Goal: Transaction & Acquisition: Purchase product/service

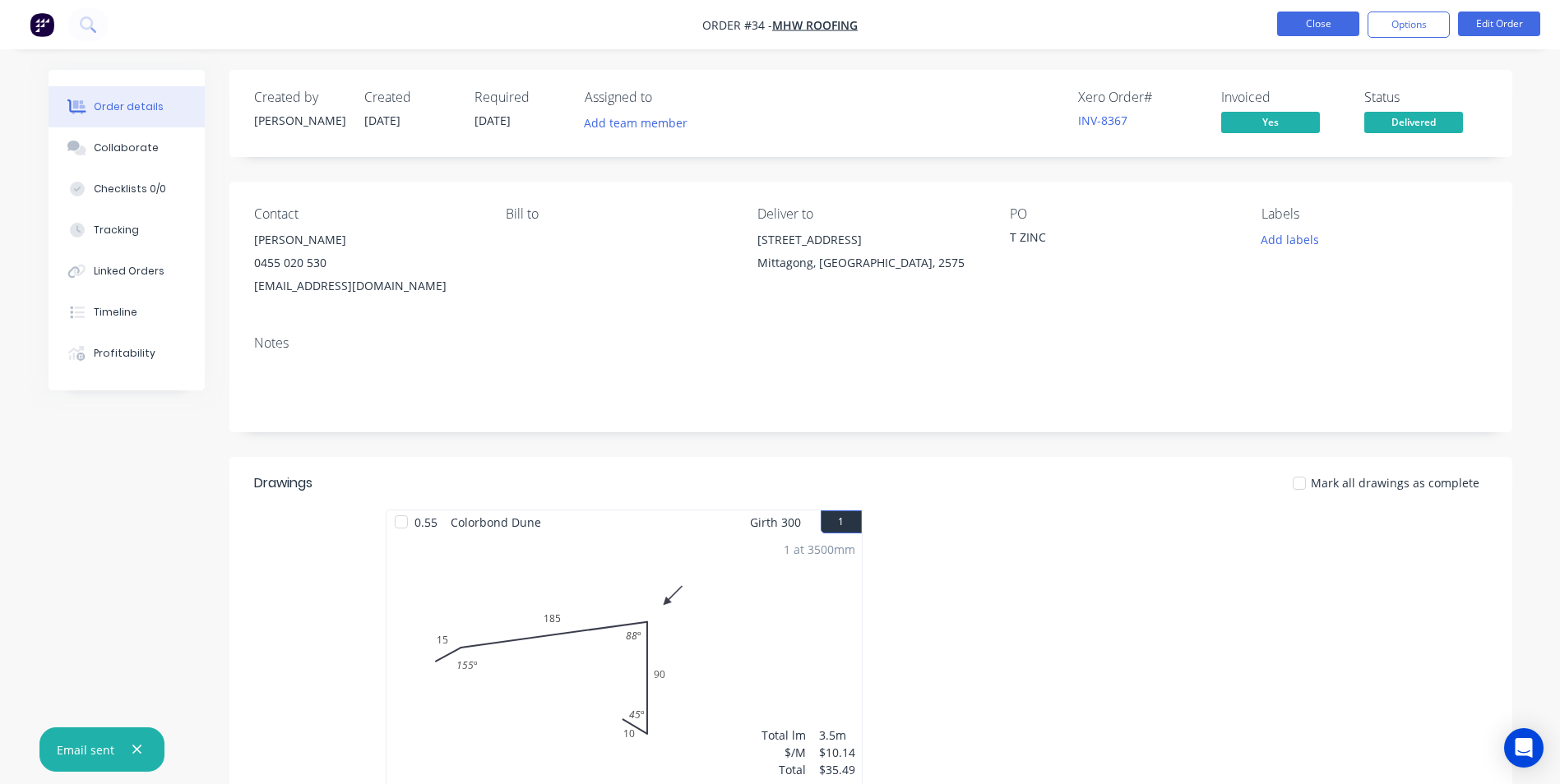
click at [1300, 35] on button "Close" at bounding box center [1318, 23] width 82 height 24
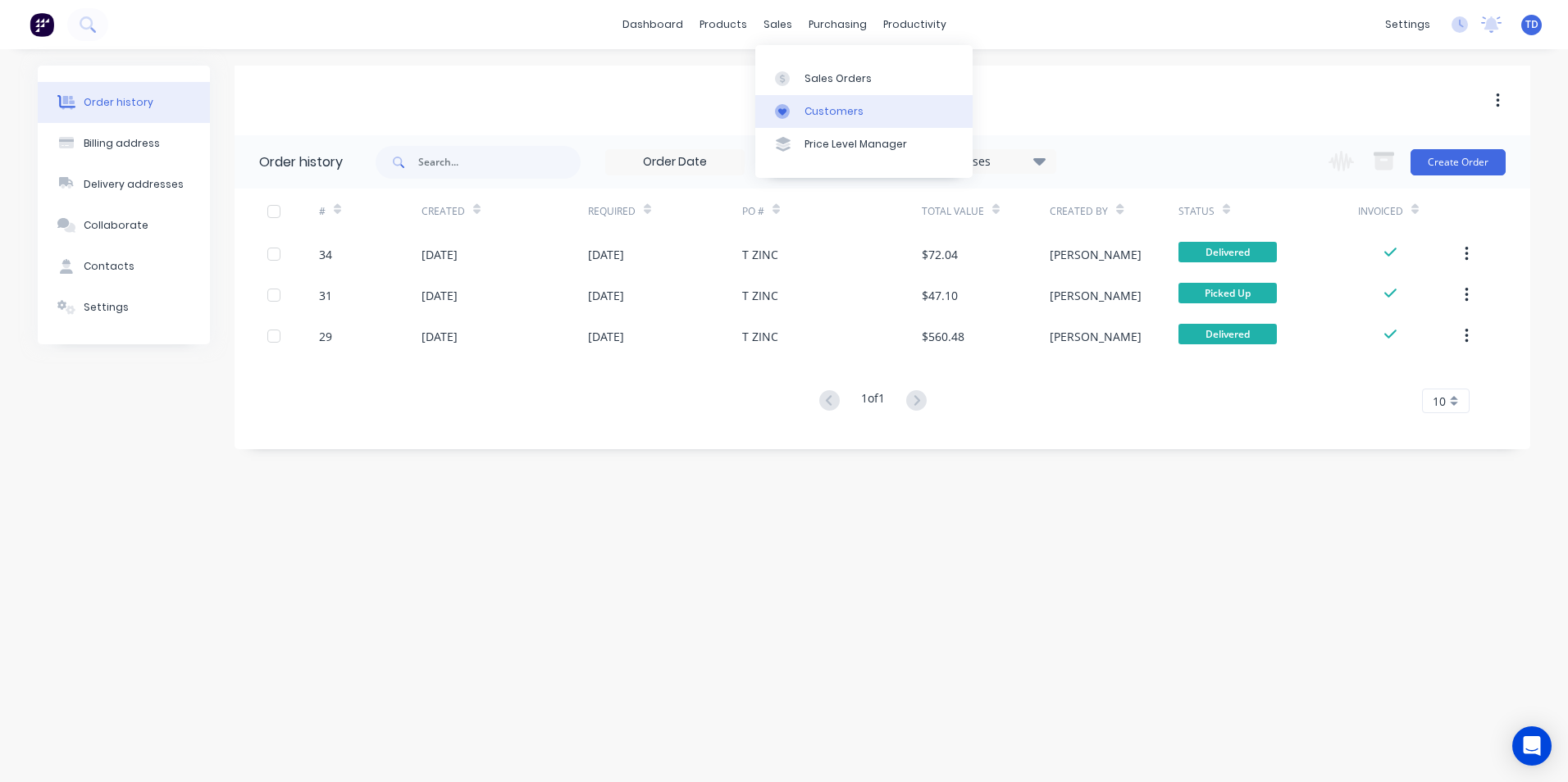
click at [818, 111] on div "Customers" at bounding box center [834, 111] width 59 height 15
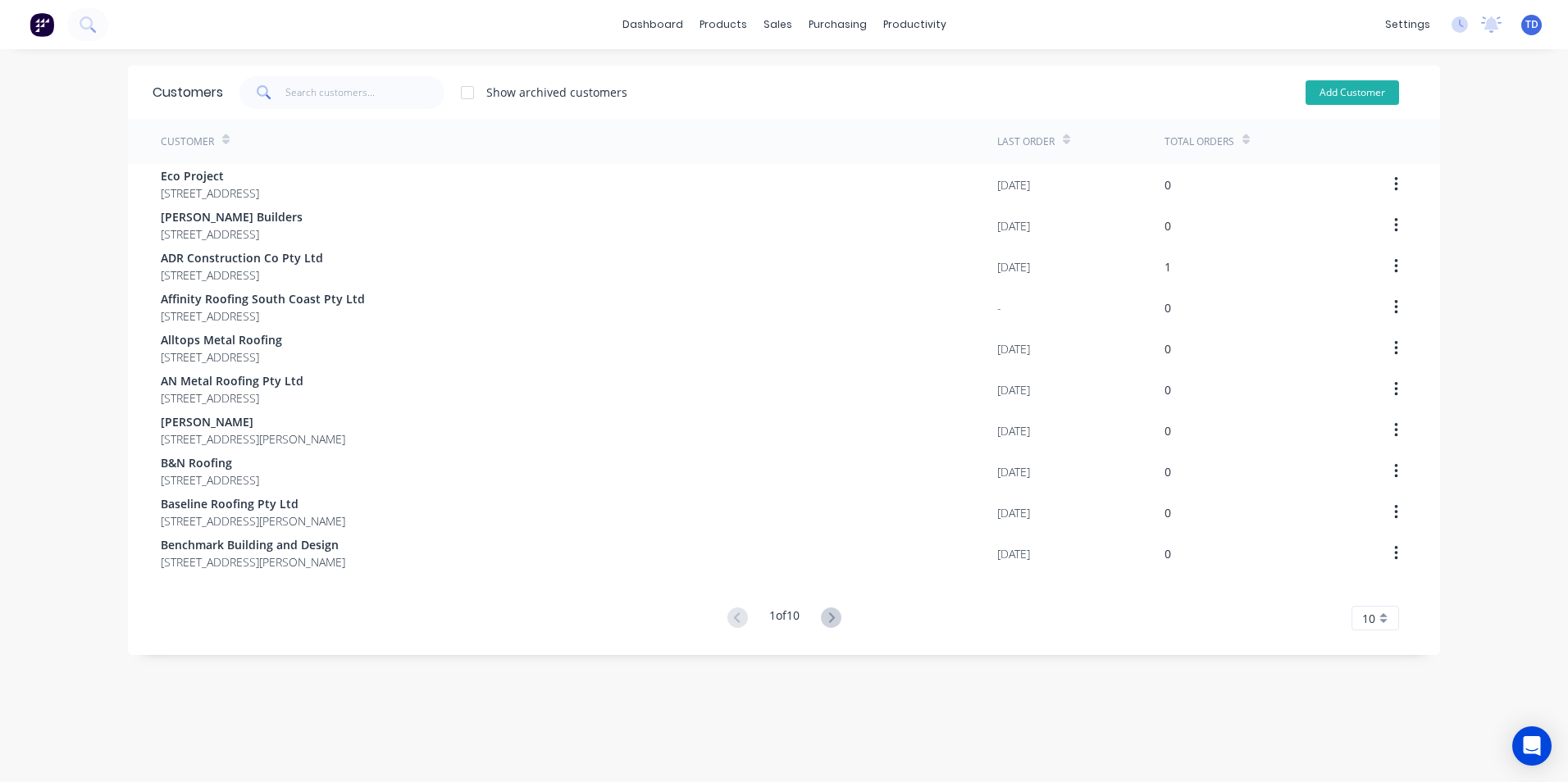
click at [1359, 95] on button "Add Customer" at bounding box center [1352, 92] width 93 height 24
select select "AU"
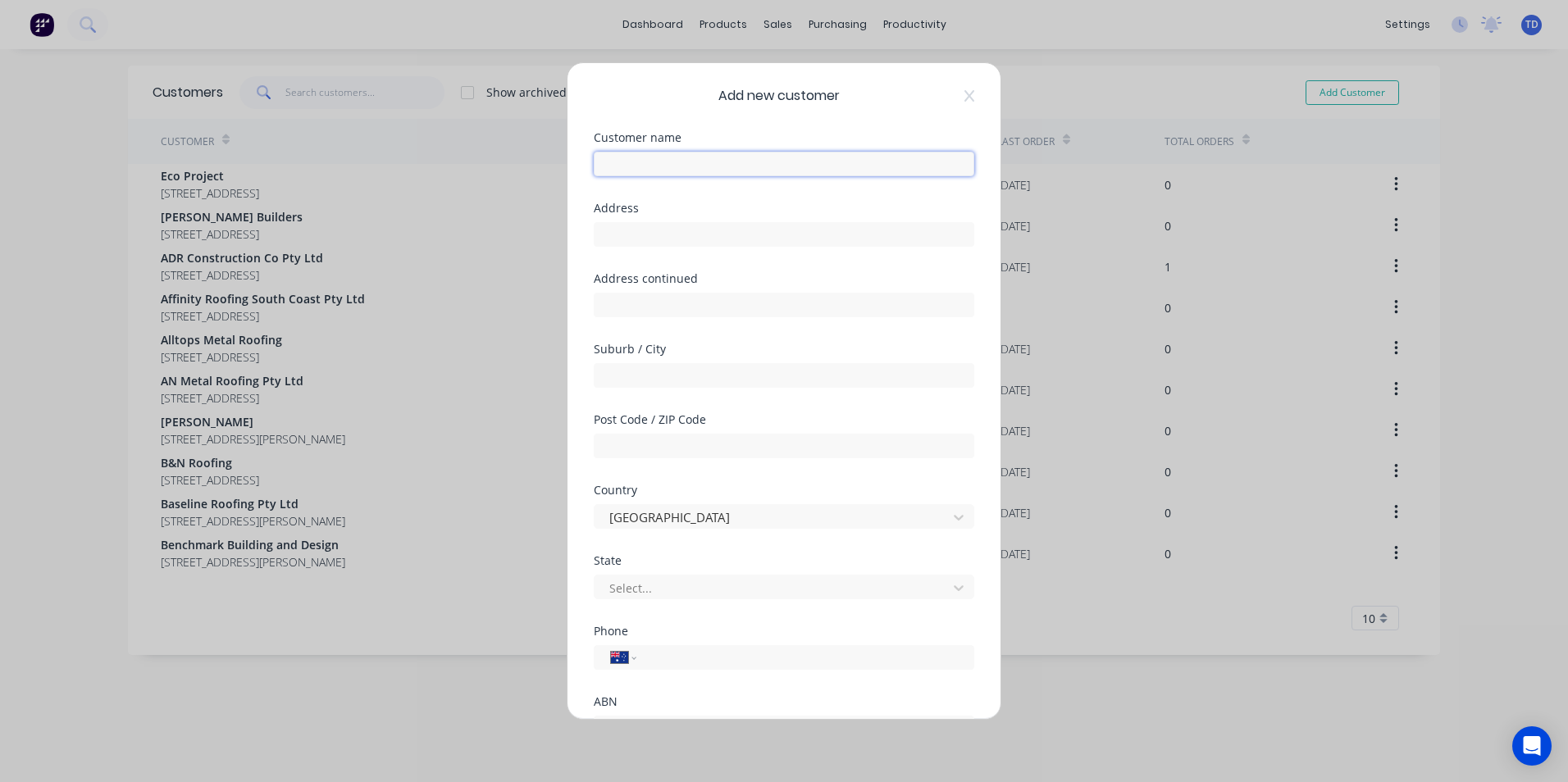
click at [645, 165] on input "text" at bounding box center [784, 163] width 381 height 24
type input "[PERSON_NAME]"
click at [712, 652] on input "tel" at bounding box center [802, 658] width 309 height 18
type input "0412 424 069"
click at [813, 497] on div "Country Australia" at bounding box center [784, 507] width 381 height 45
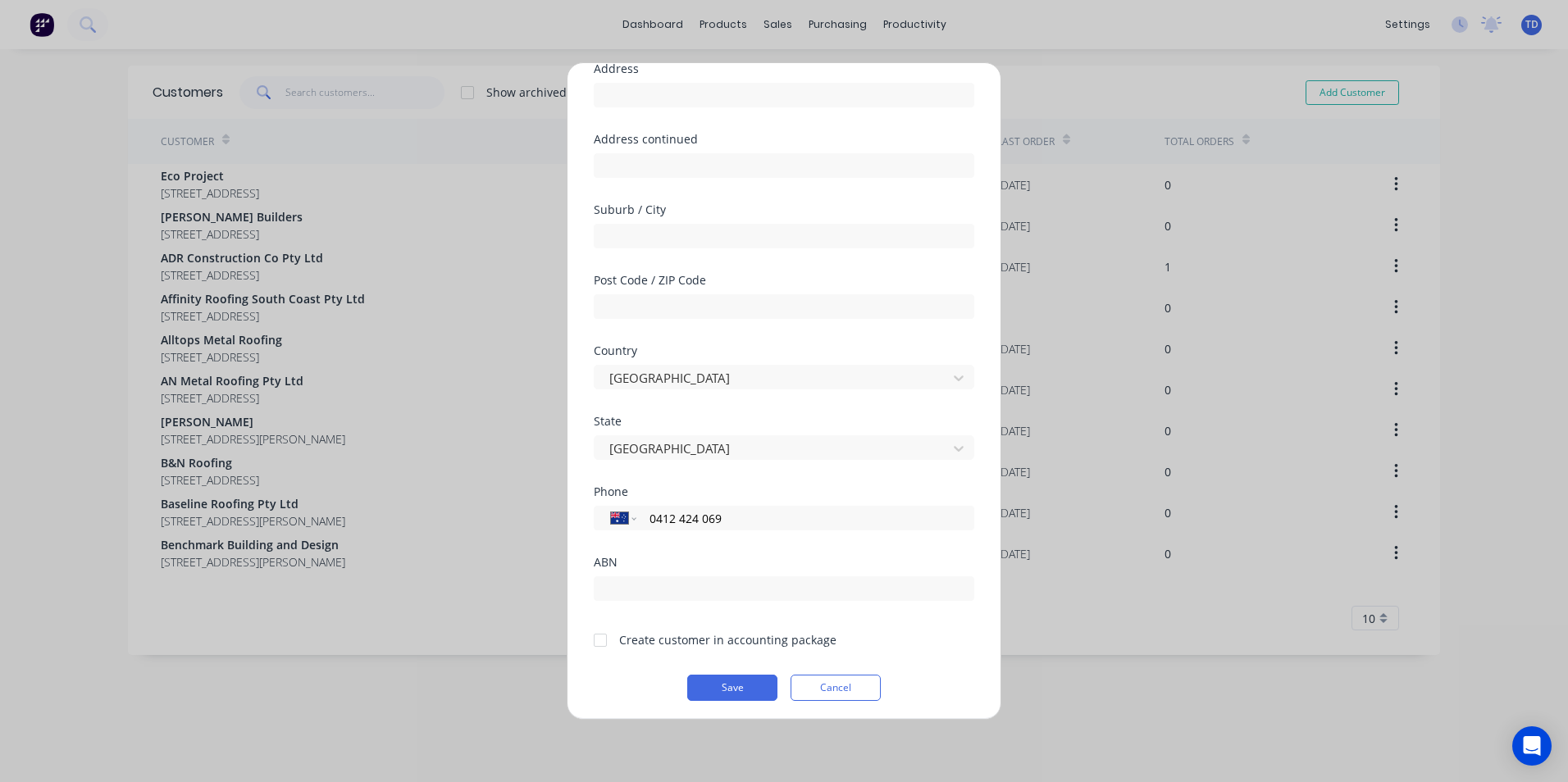
scroll to position [145, 0]
click at [598, 636] on div at bounding box center [600, 635] width 33 height 33
click at [708, 680] on button "Save" at bounding box center [732, 683] width 90 height 26
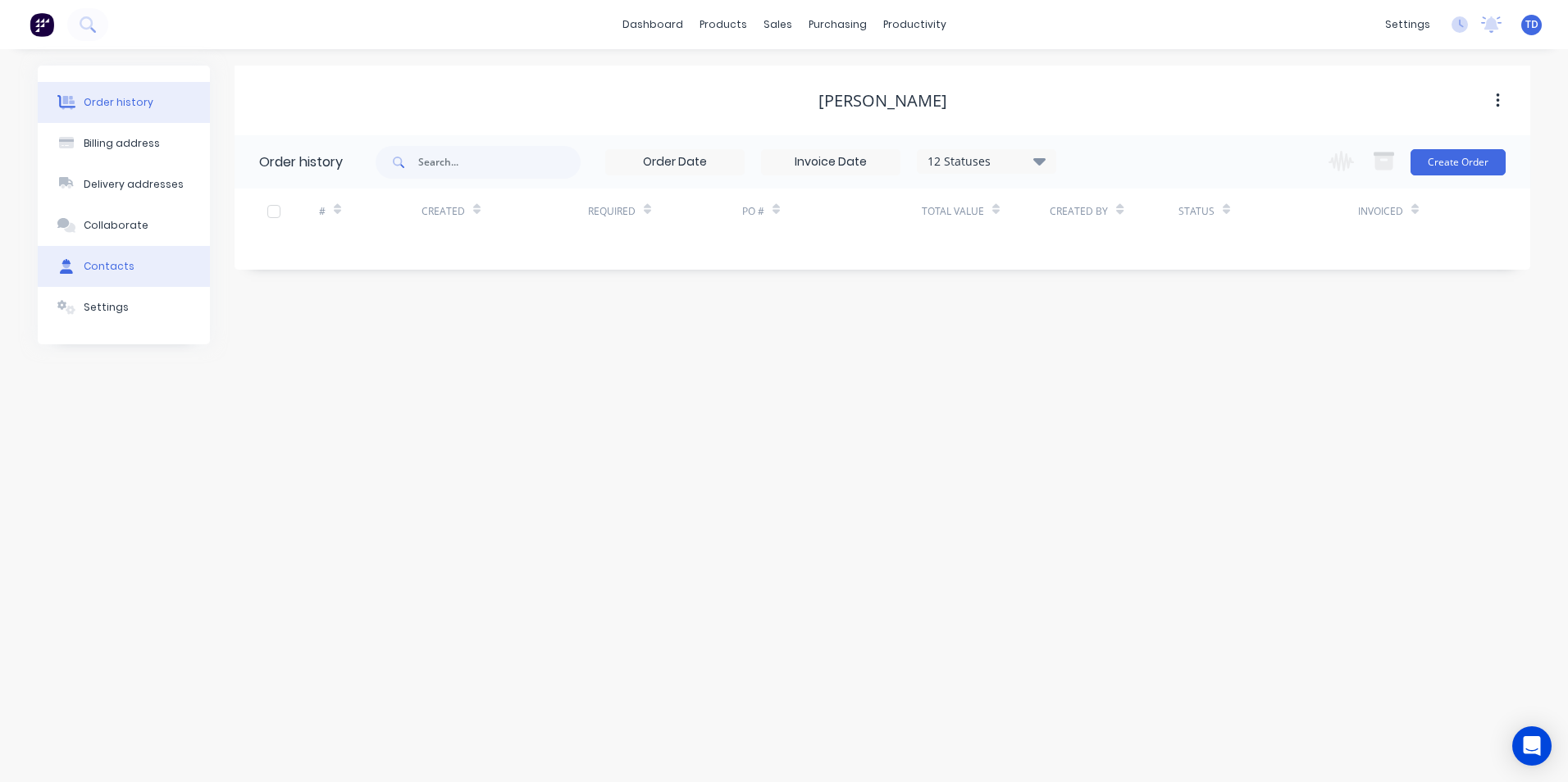
click at [129, 265] on button "Contacts" at bounding box center [123, 266] width 172 height 41
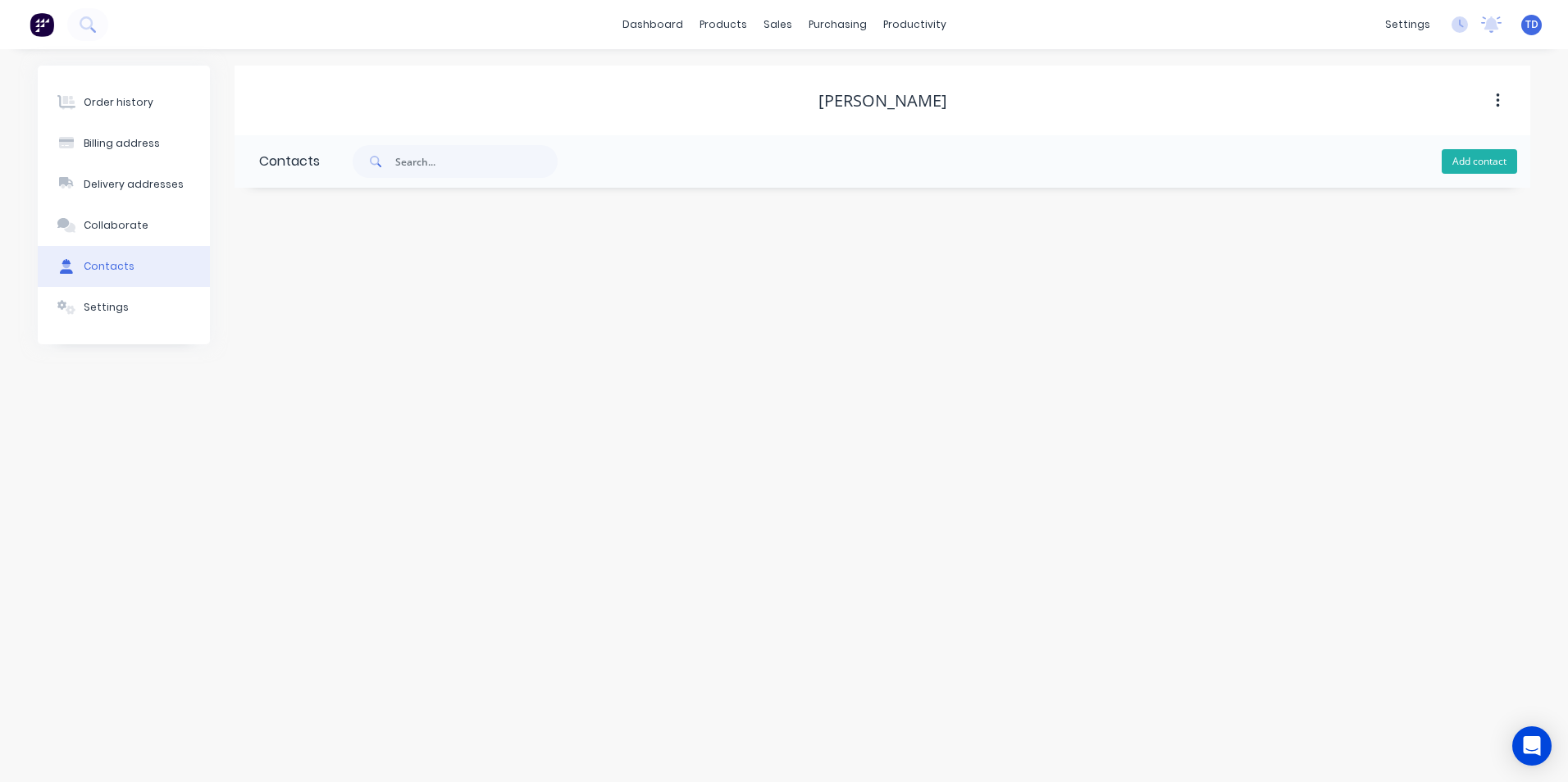
click at [1464, 151] on button "Add contact" at bounding box center [1480, 161] width 76 height 24
select select "AU"
click at [303, 271] on input "text" at bounding box center [393, 282] width 268 height 24
type input "[PERSON_NAME]"
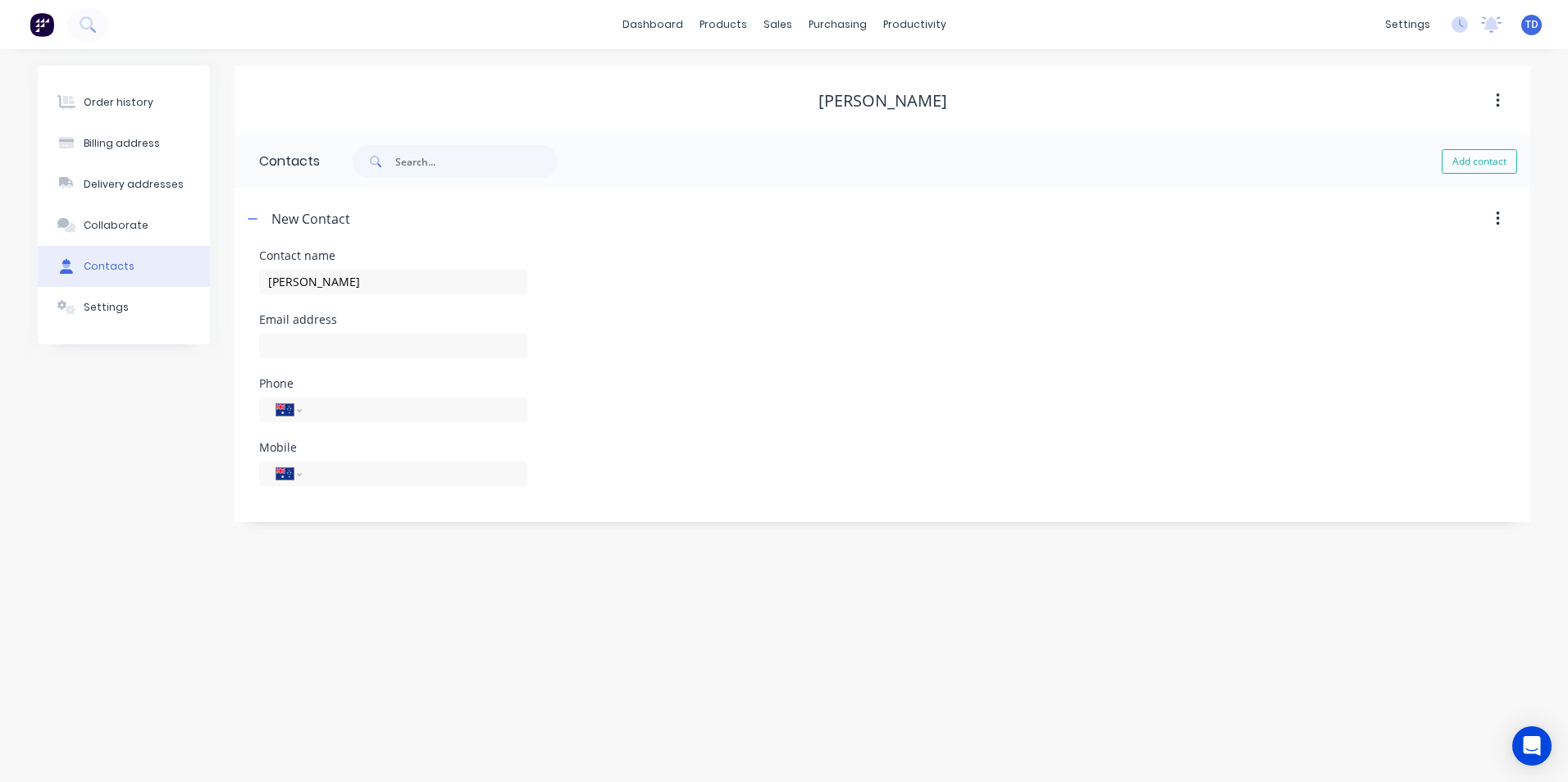
click at [334, 360] on div at bounding box center [393, 354] width 268 height 49
select select "AU"
click at [335, 350] on input "text" at bounding box center [393, 346] width 268 height 24
type input "[EMAIL_ADDRESS][DOMAIN_NAME]"
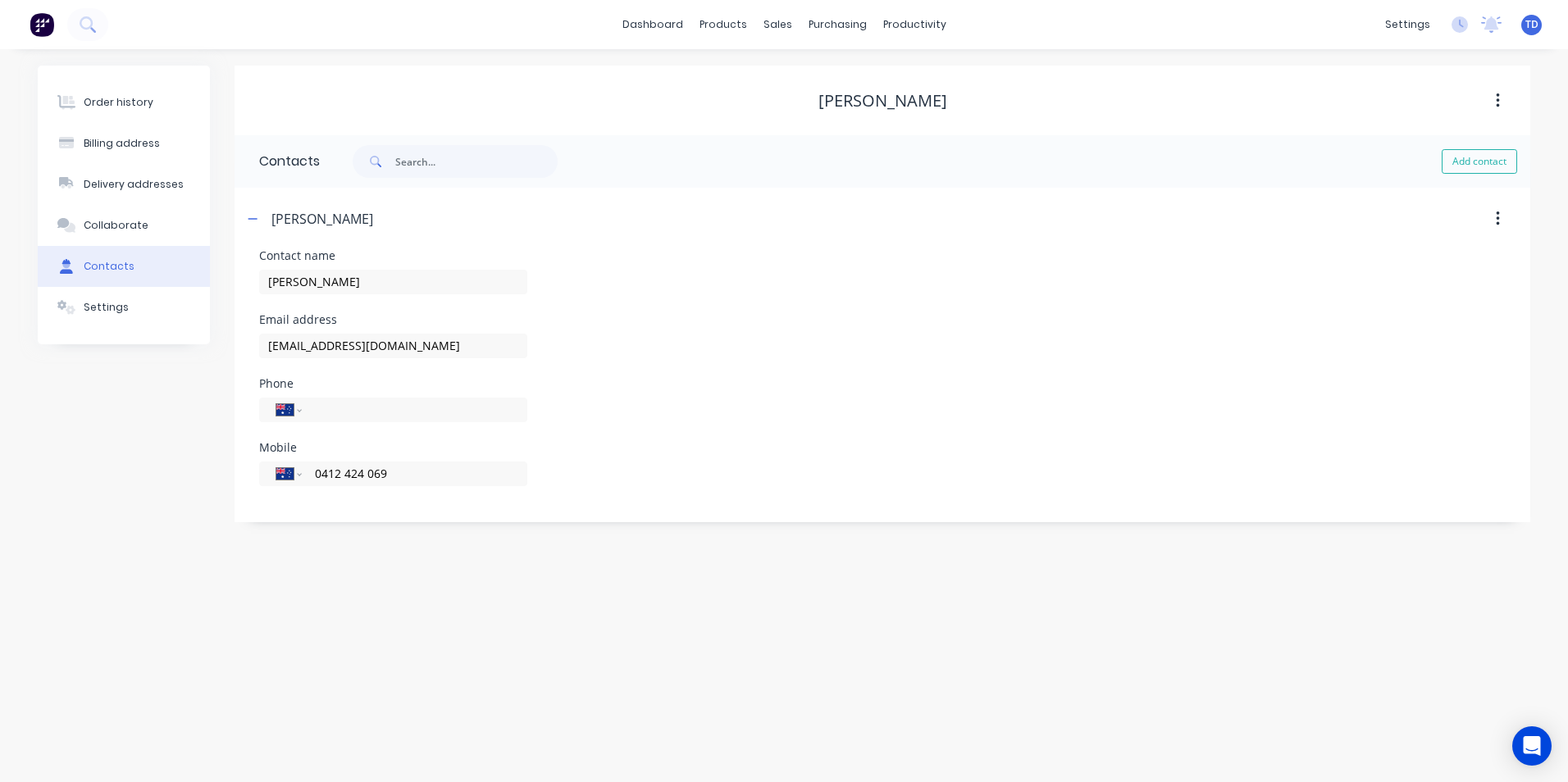
type input "0412 424 069"
click at [393, 226] on div "[PERSON_NAME]" at bounding box center [726, 219] width 966 height 29
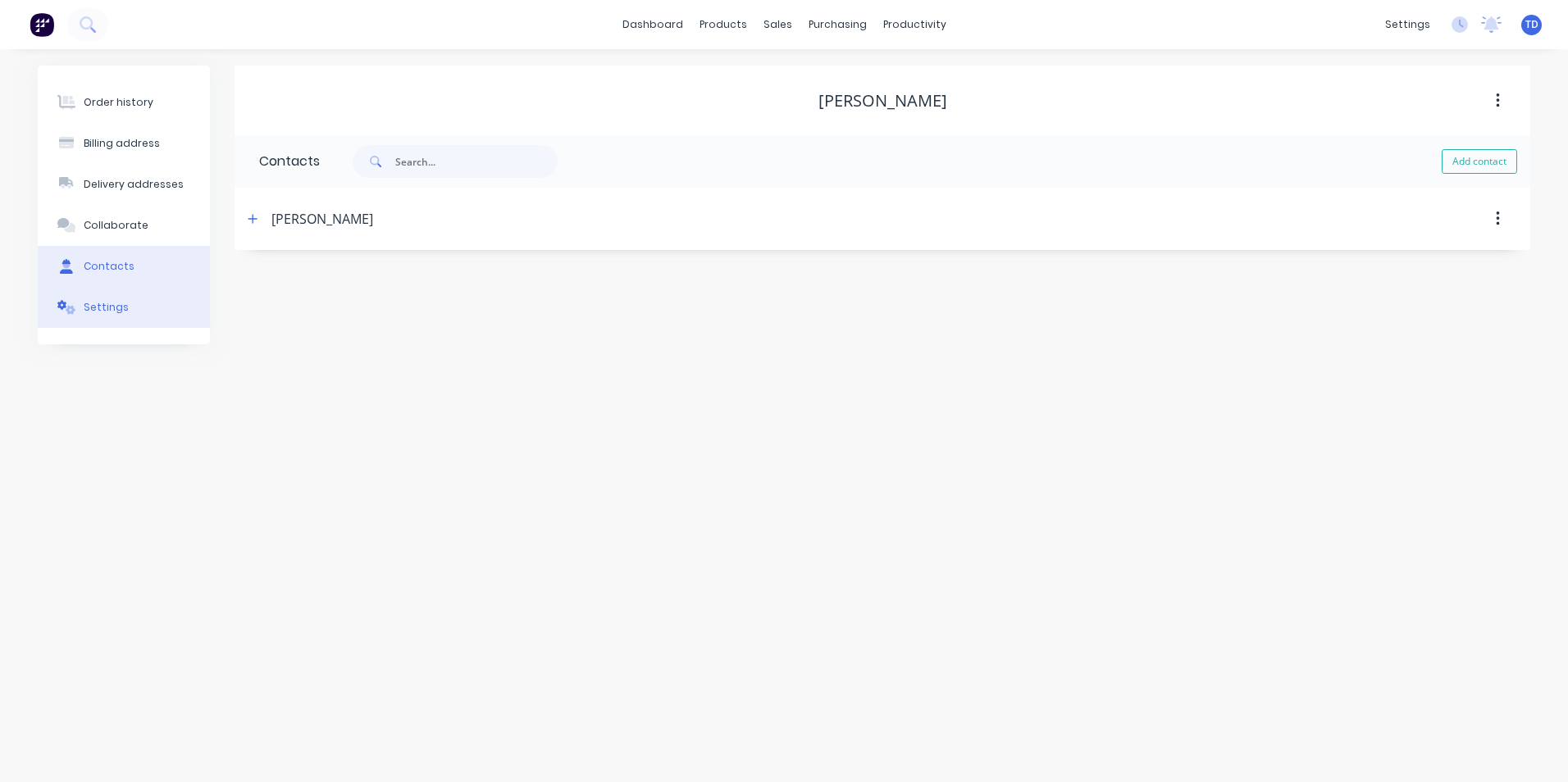
click at [114, 311] on div "Settings" at bounding box center [106, 307] width 45 height 15
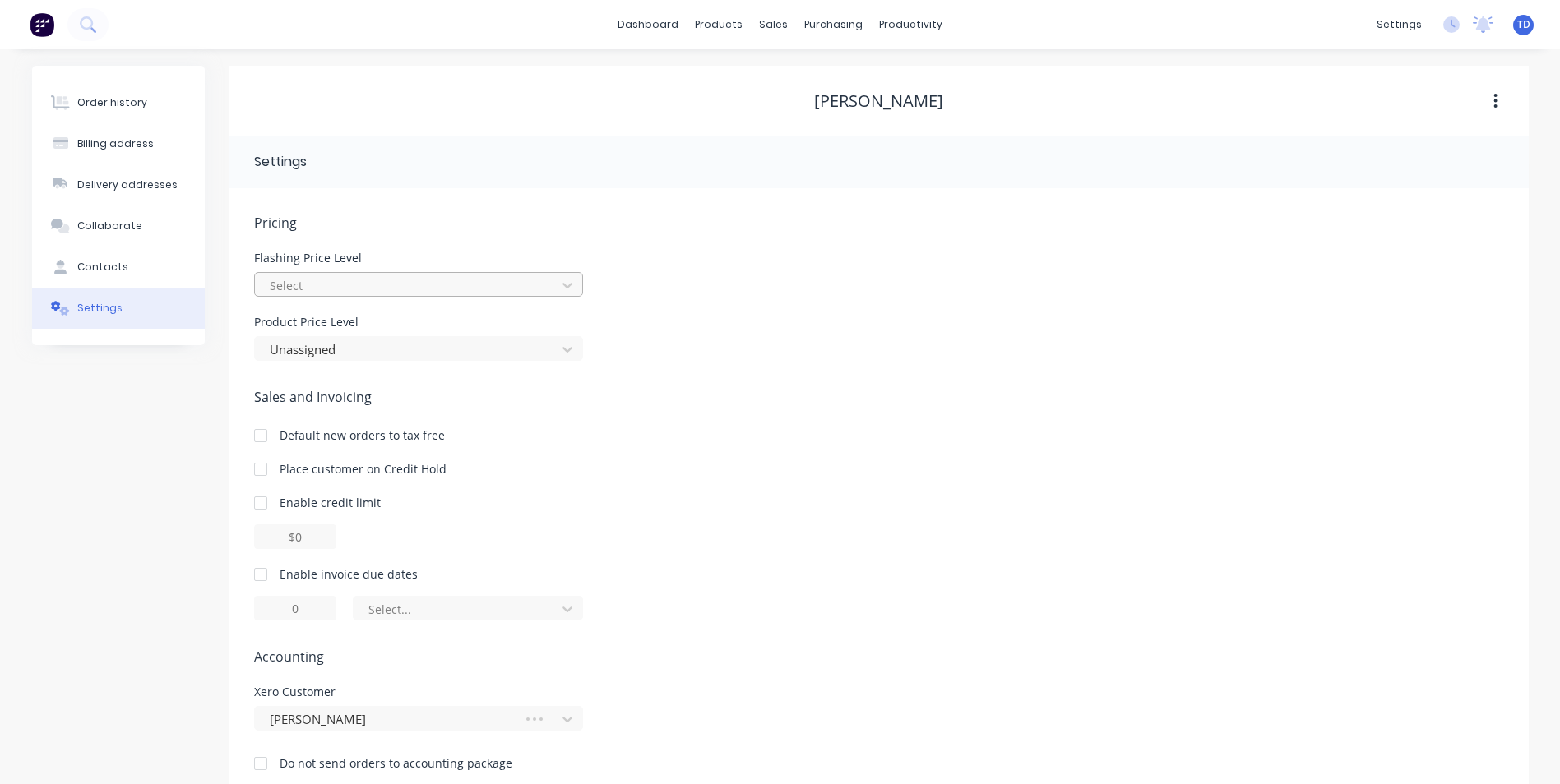
click at [389, 286] on div at bounding box center [407, 285] width 280 height 20
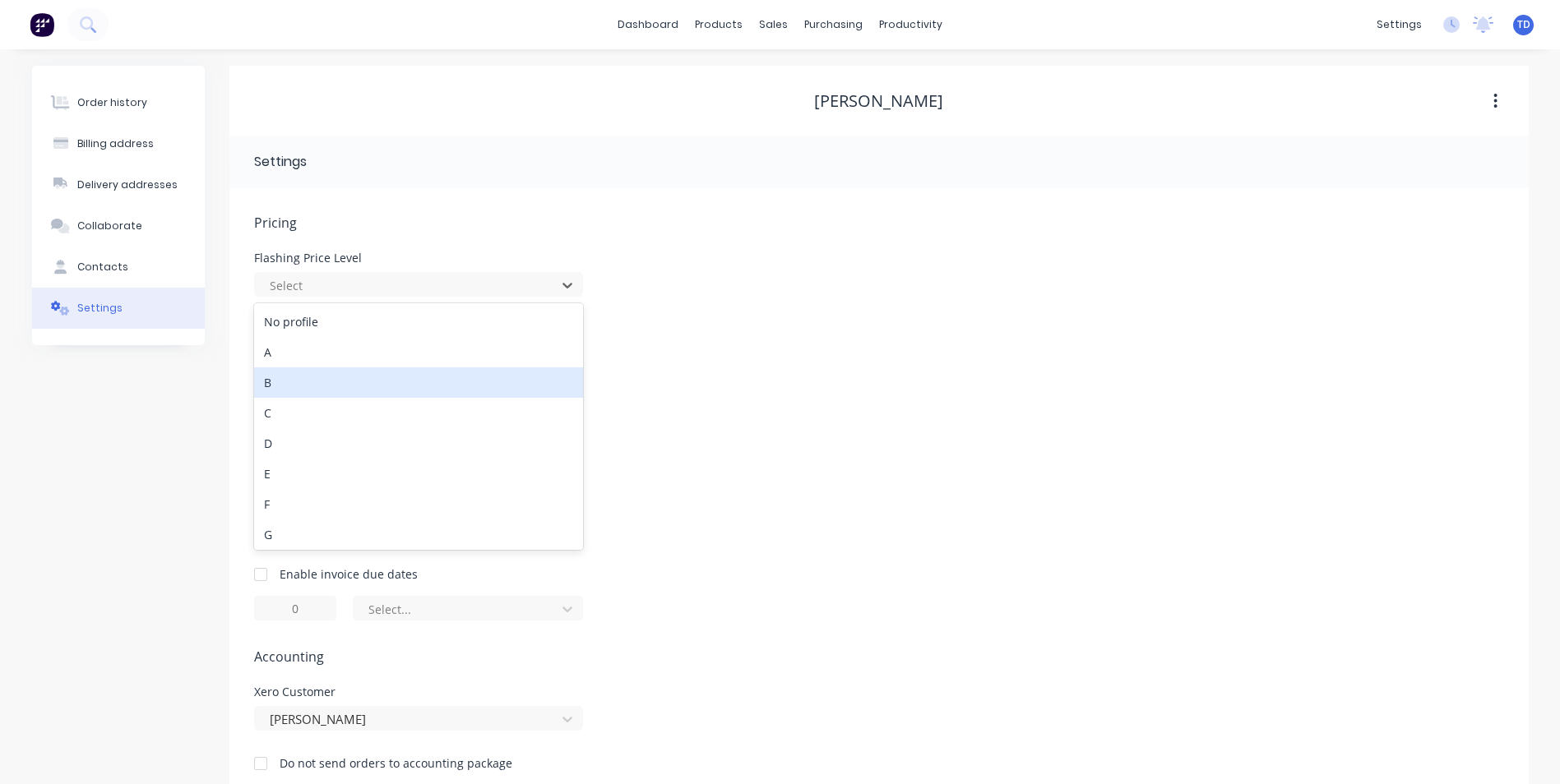
click at [345, 380] on div "B" at bounding box center [419, 382] width 329 height 30
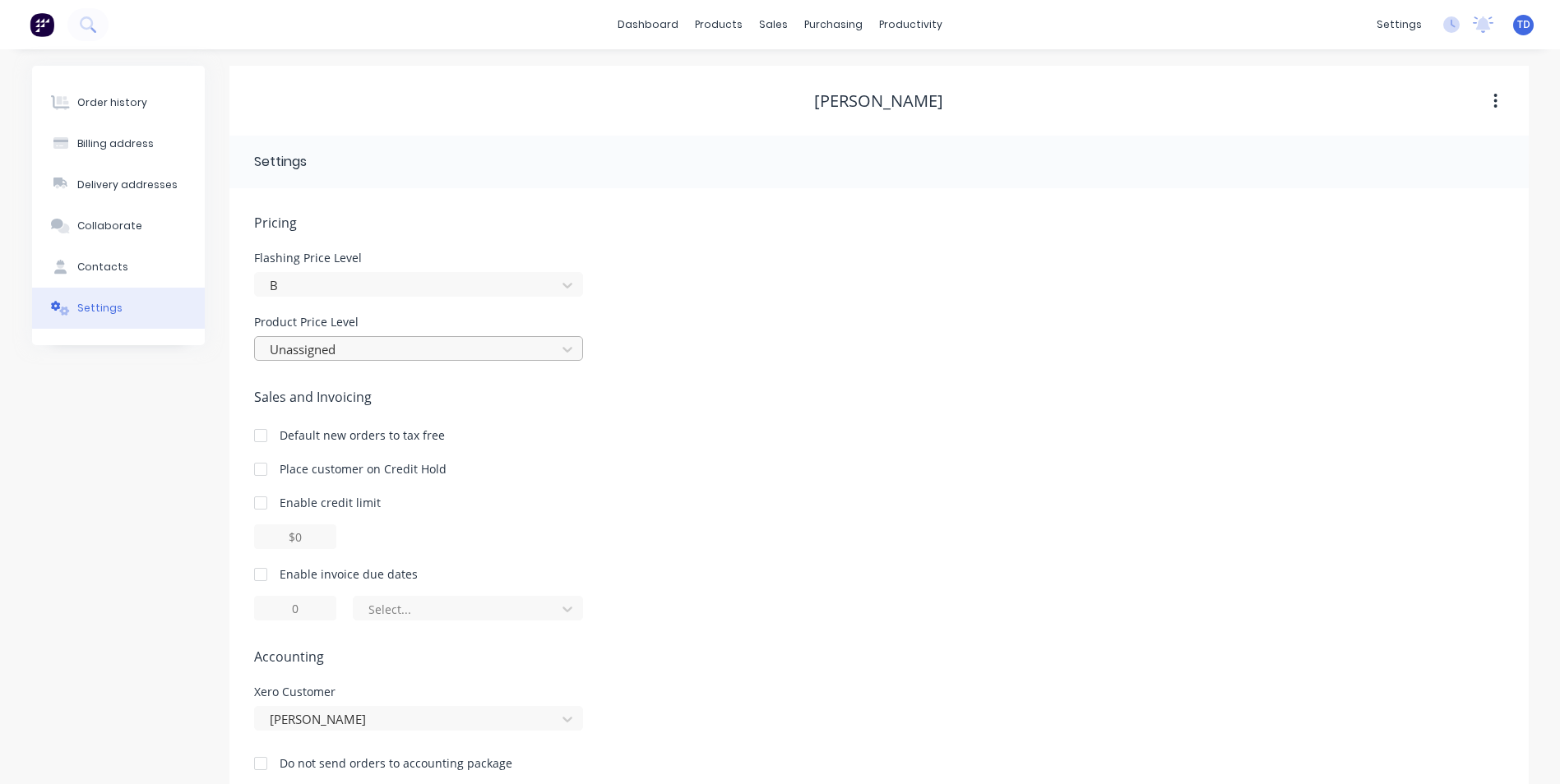
click at [370, 357] on div at bounding box center [407, 350] width 280 height 20
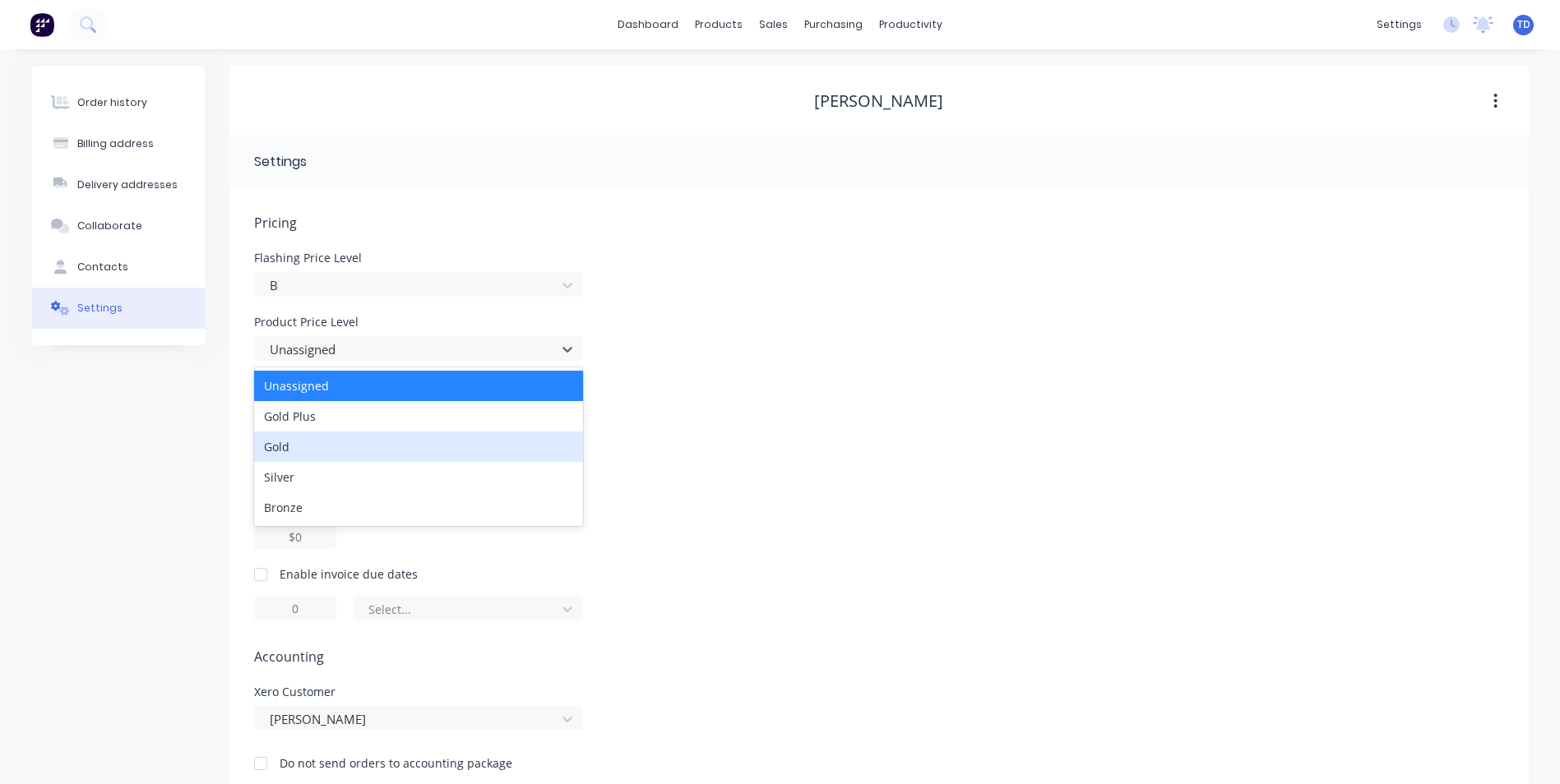
click at [328, 440] on div "Gold" at bounding box center [419, 446] width 329 height 30
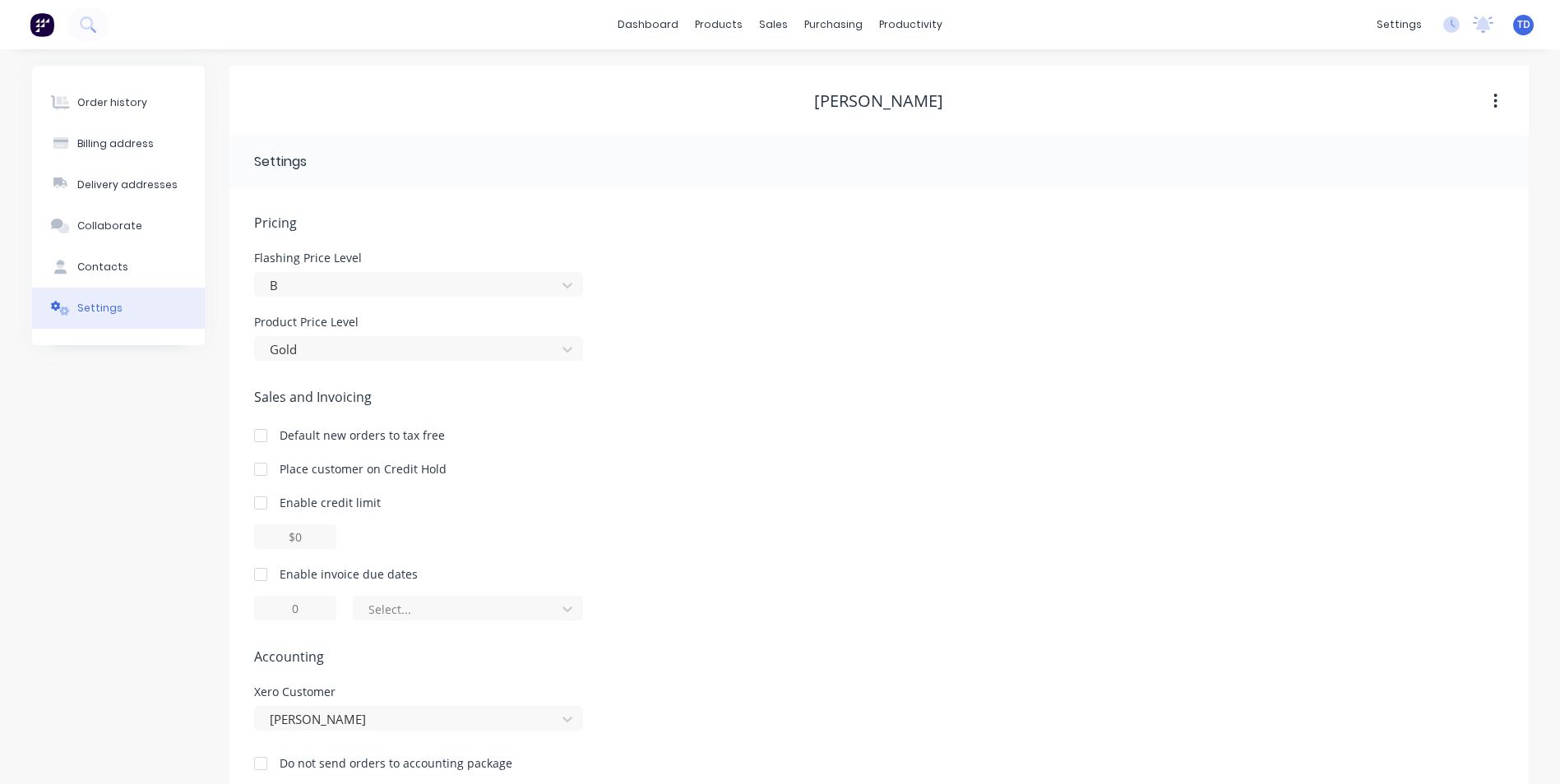
click at [262, 505] on div at bounding box center [261, 504] width 33 height 33
click at [284, 533] on input "$0.00" at bounding box center [295, 537] width 82 height 24
click at [286, 536] on input "$0.00" at bounding box center [295, 537] width 82 height 24
type input "$5000.00"
click at [405, 531] on div "$5000.00" at bounding box center [879, 537] width 1250 height 24
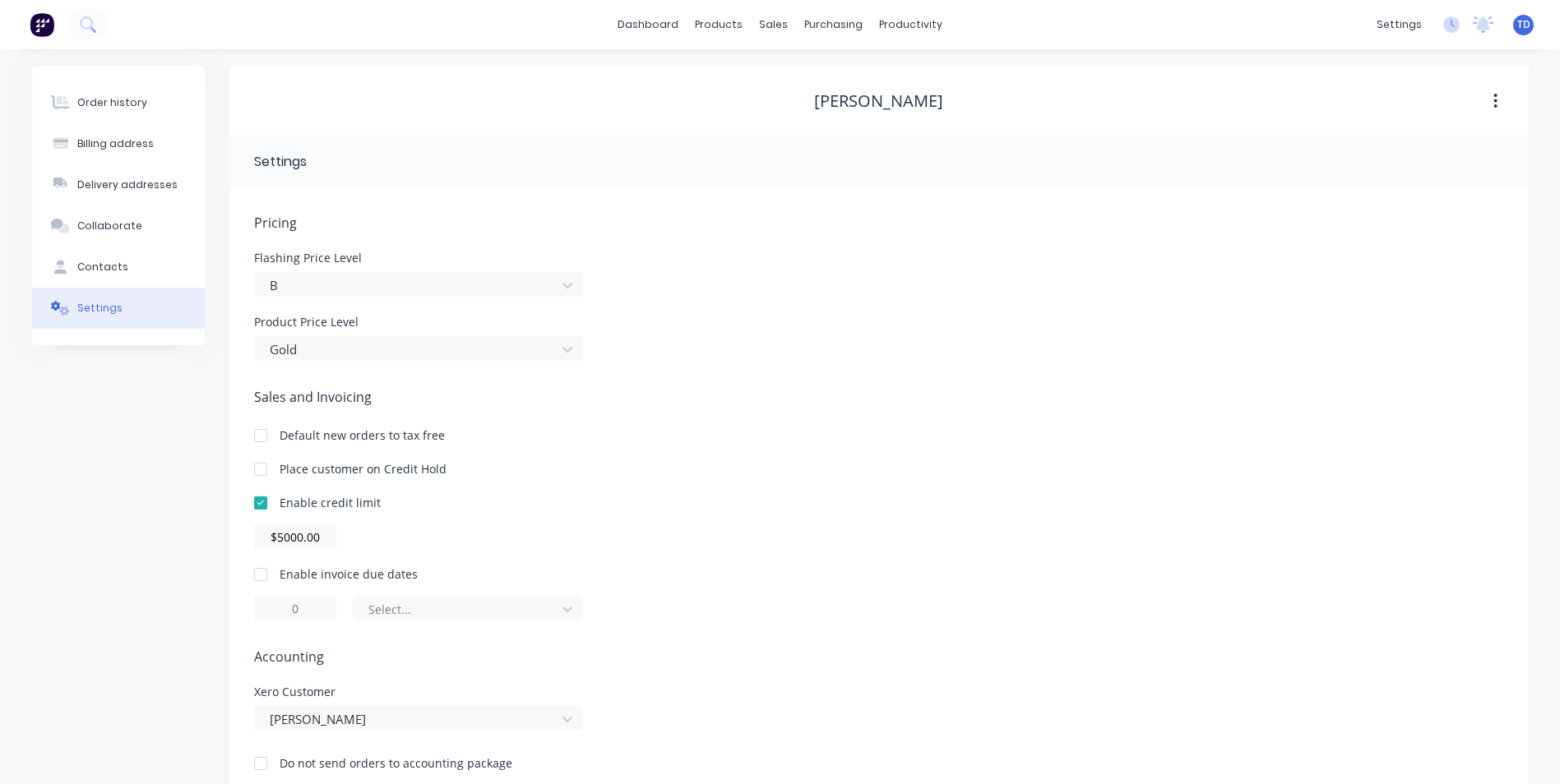
click at [265, 577] on div at bounding box center [261, 575] width 33 height 33
type input "1"
click at [298, 608] on input "1" at bounding box center [295, 608] width 82 height 24
type input "30"
click at [536, 536] on div "$5000.00" at bounding box center [879, 537] width 1250 height 24
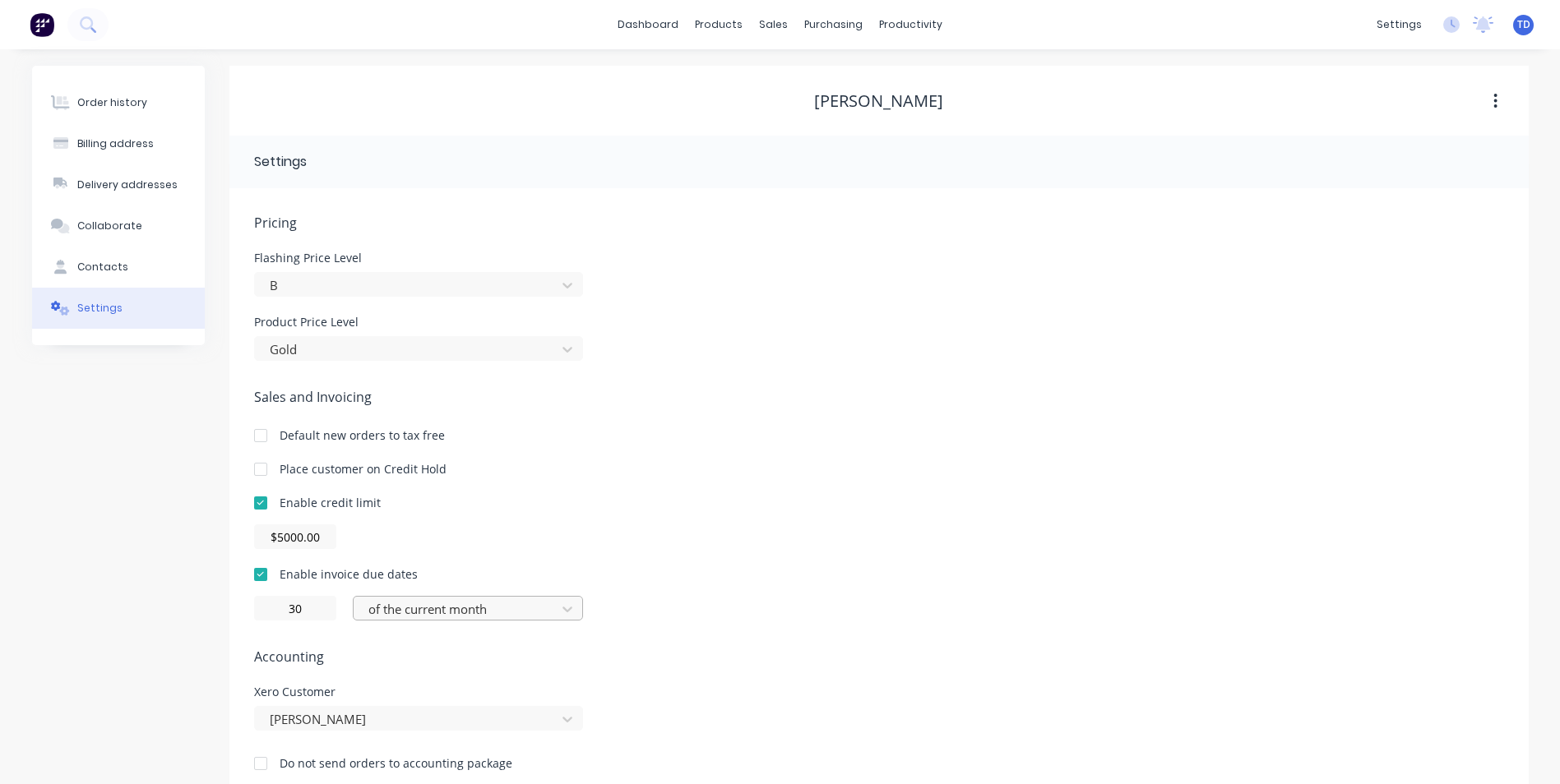
click at [540, 606] on div at bounding box center [457, 609] width 181 height 20
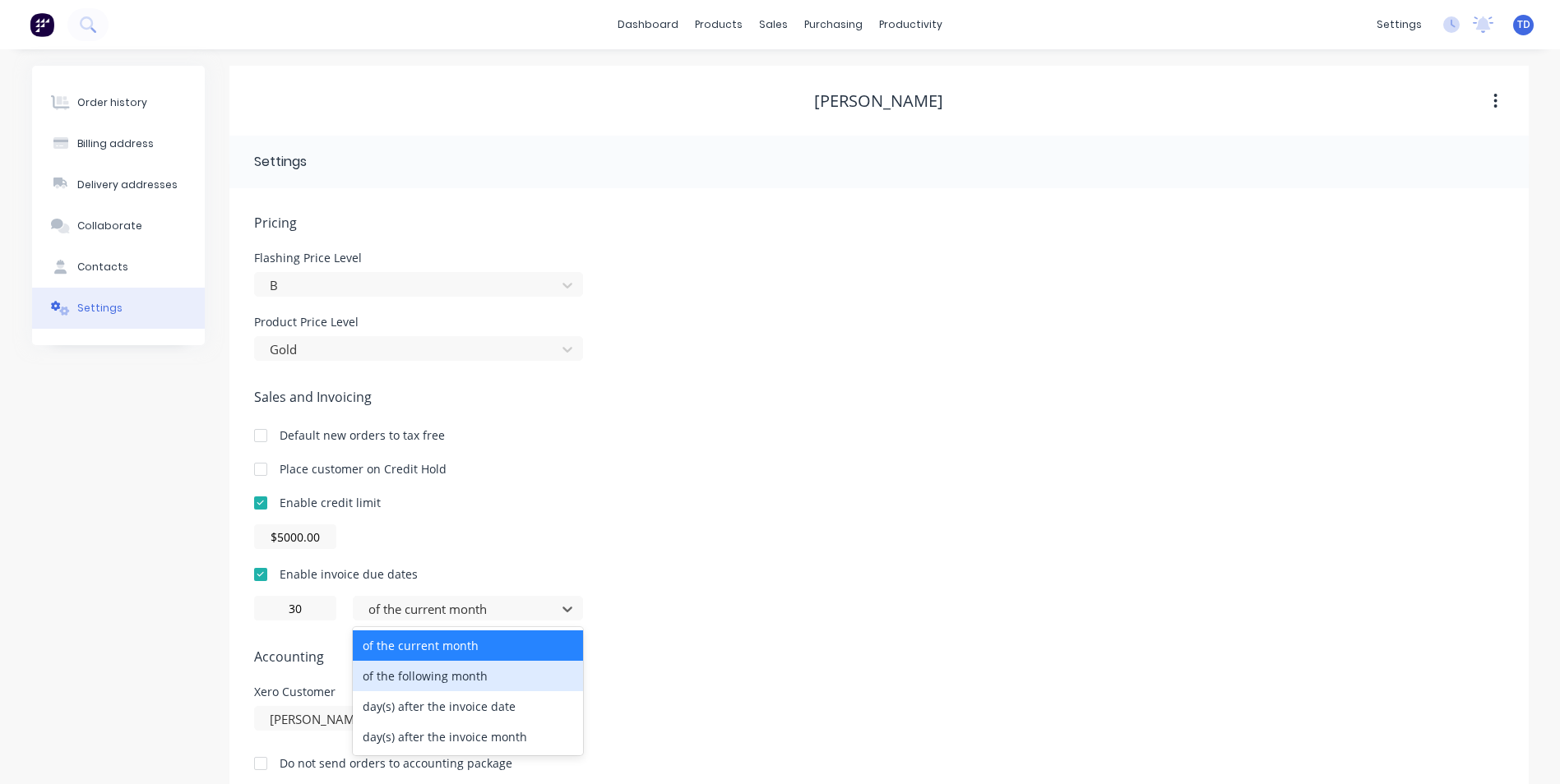
click at [474, 671] on div "of the following month" at bounding box center [468, 676] width 230 height 30
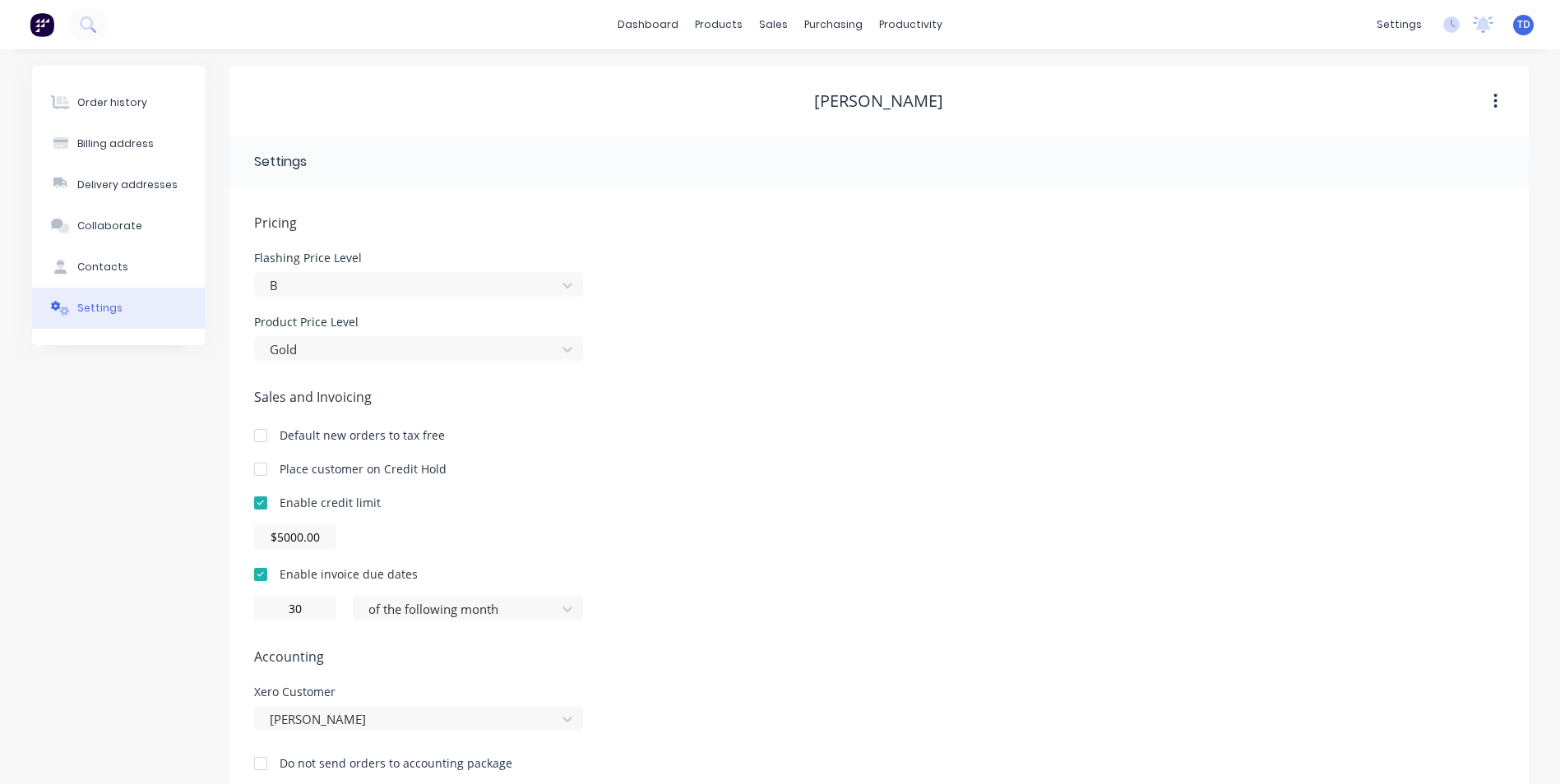
click at [644, 633] on div "Pricing Flashing Price Level B Product Price Level Gold Sales and Invoicing Def…" at bounding box center [879, 505] width 1250 height 585
click at [803, 108] on div "Customers" at bounding box center [830, 111] width 59 height 15
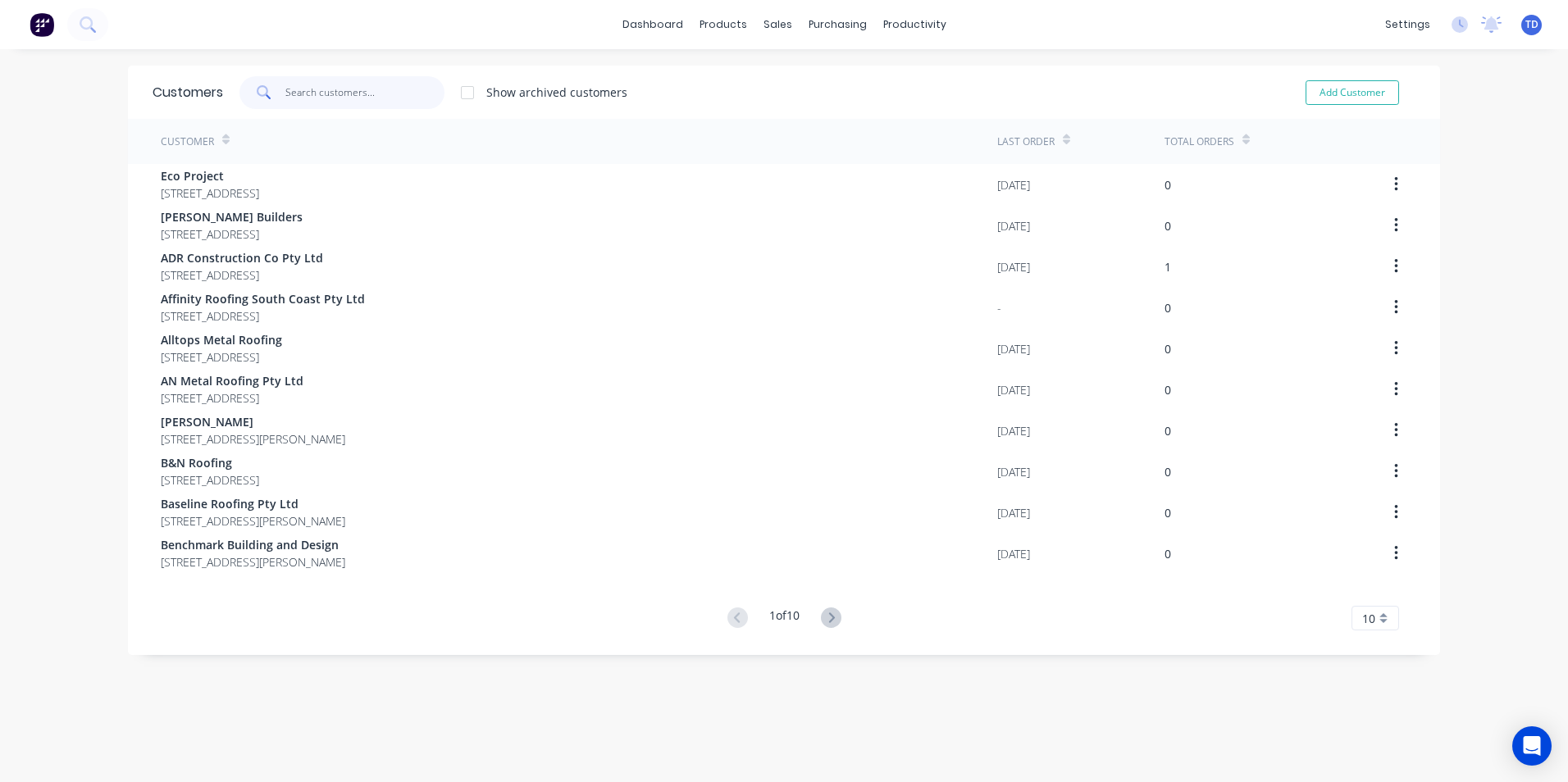
click at [378, 92] on input "text" at bounding box center [365, 93] width 160 height 33
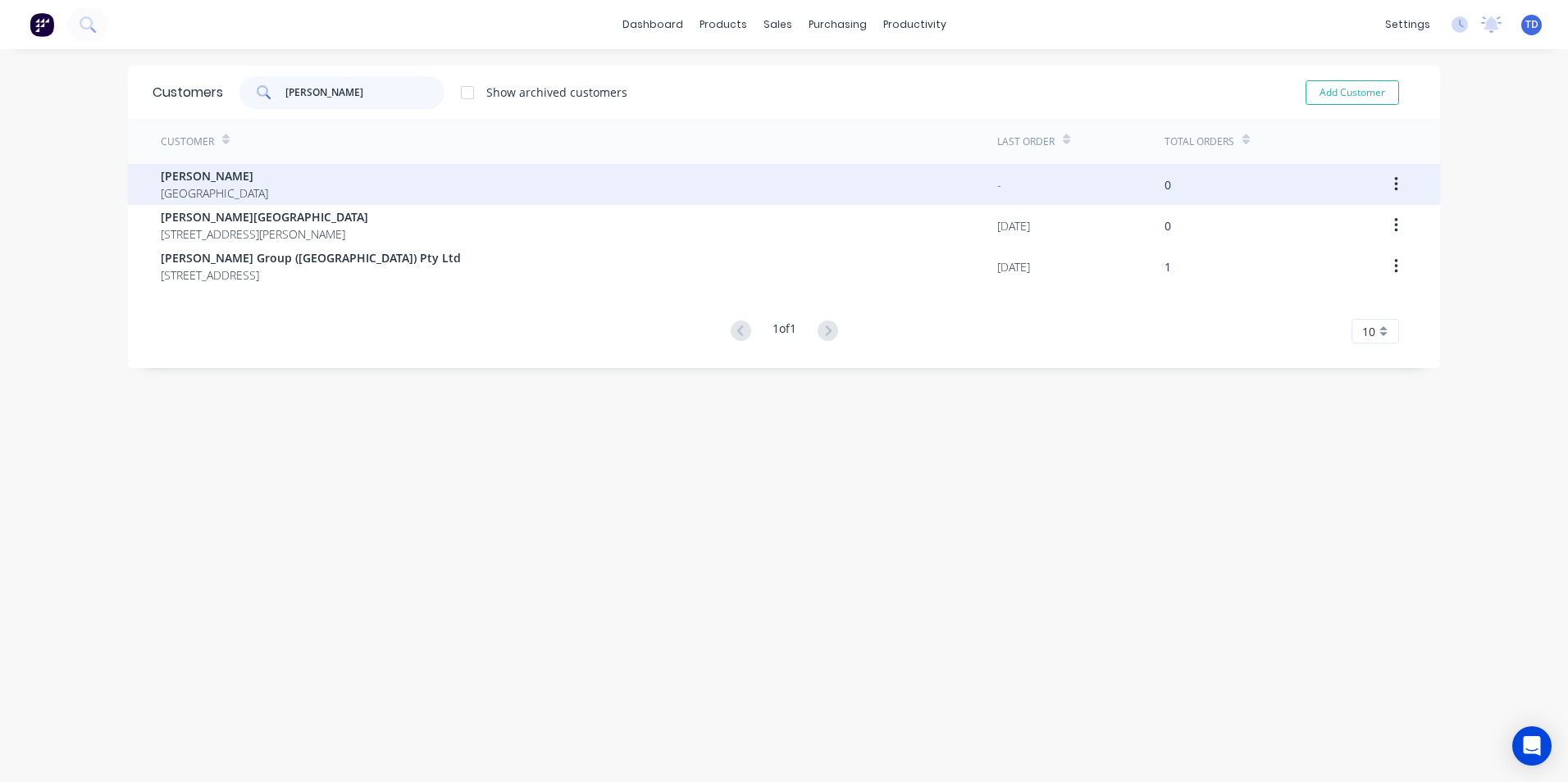
type input "[PERSON_NAME]"
click at [255, 185] on div "[PERSON_NAME] [GEOGRAPHIC_DATA]" at bounding box center [578, 185] width 836 height 41
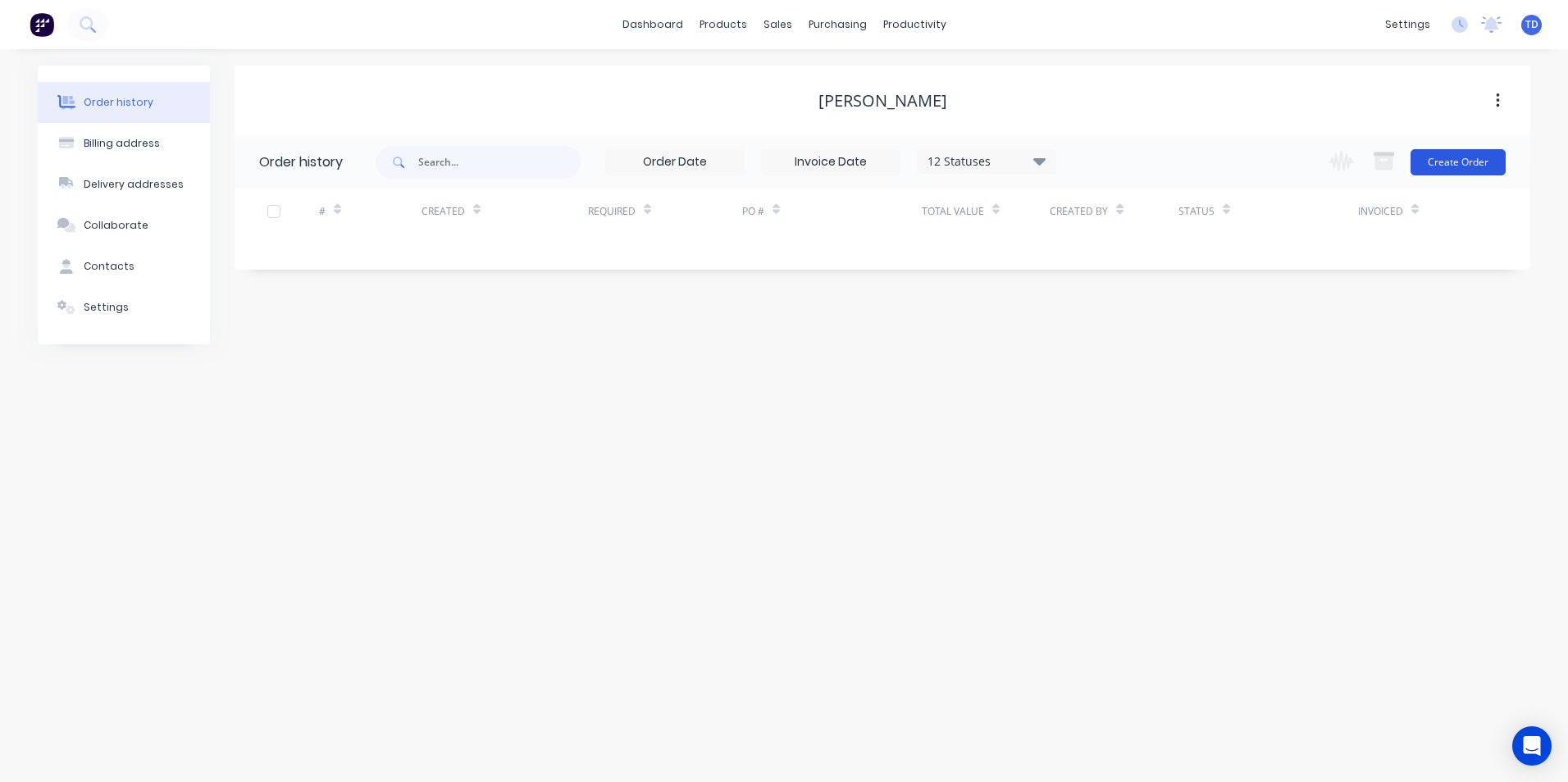
click at [1449, 167] on button "Create Order" at bounding box center [1458, 162] width 95 height 26
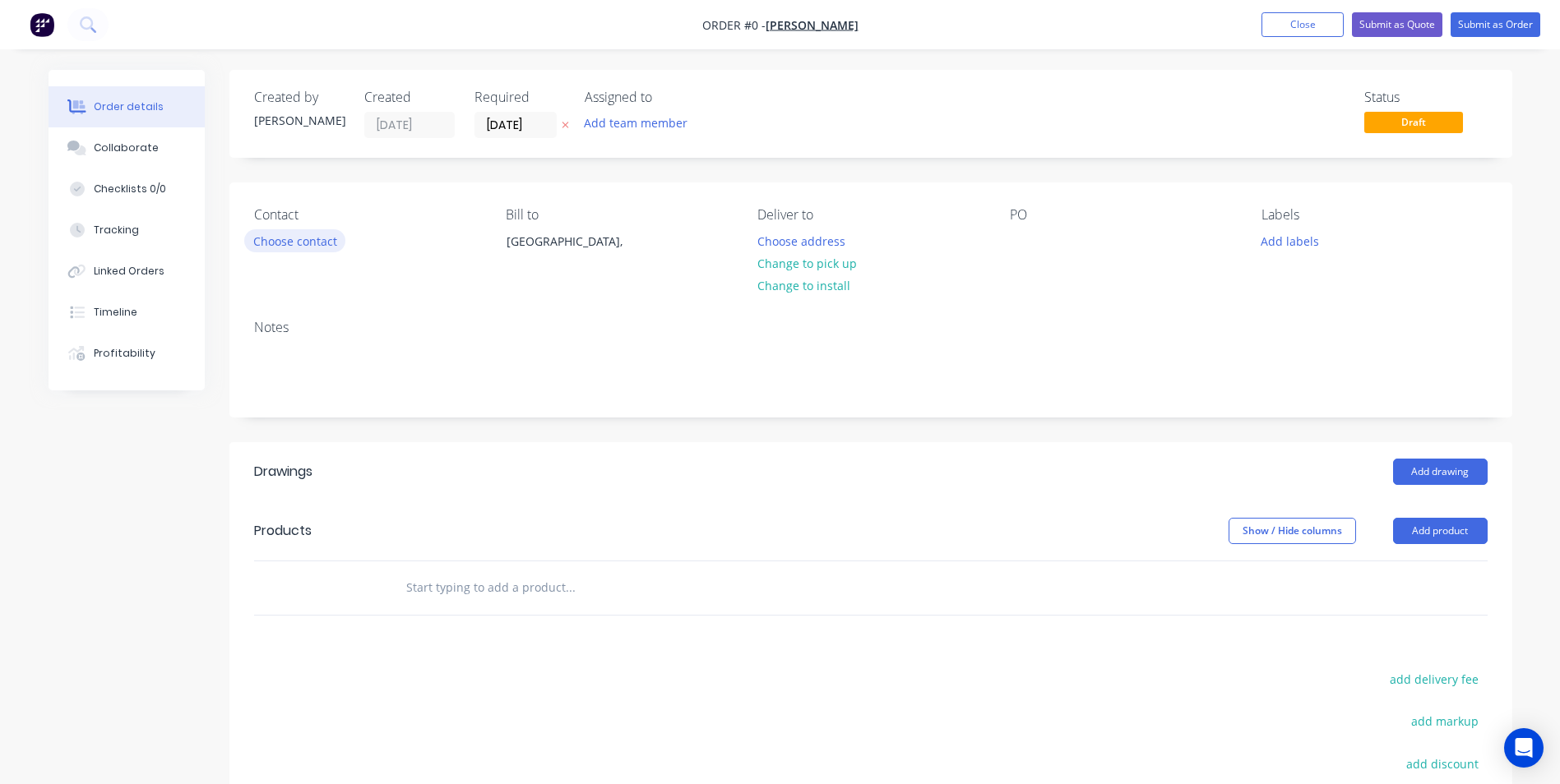
click at [300, 230] on button "Choose contact" at bounding box center [295, 241] width 101 height 22
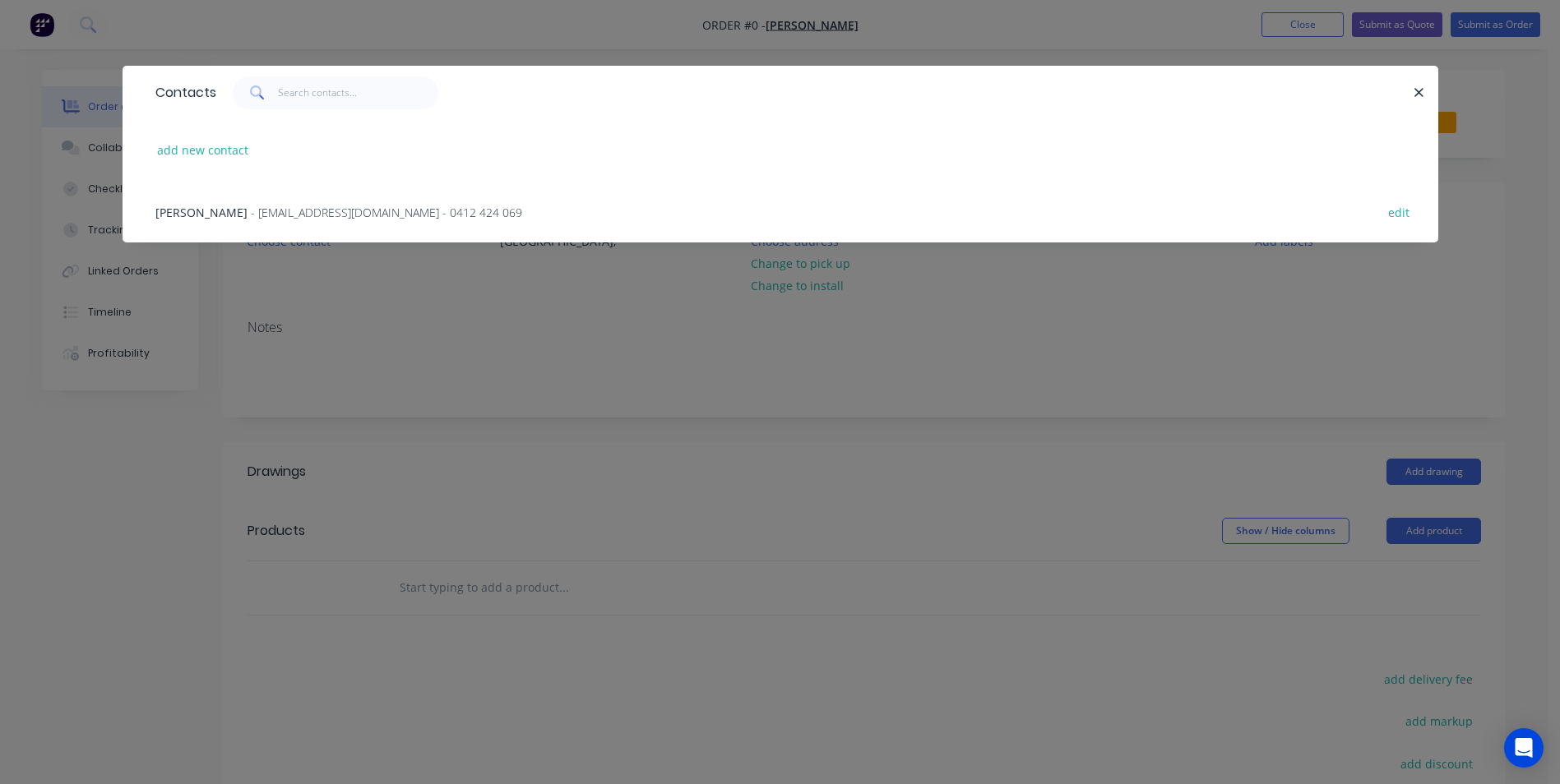
click at [250, 207] on span "- [EMAIL_ADDRESS][DOMAIN_NAME] - 0412 424 069" at bounding box center [386, 212] width 272 height 16
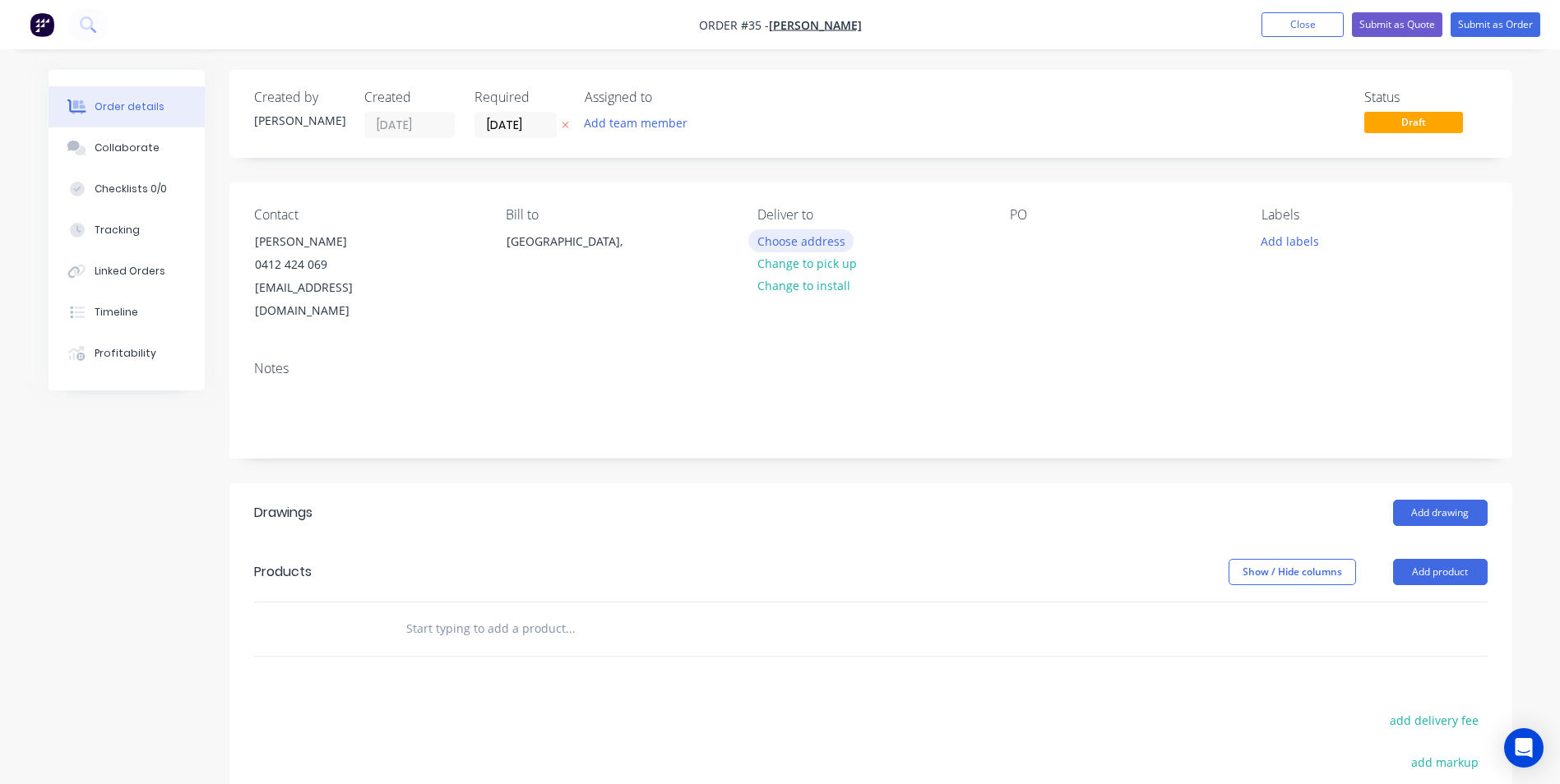
click at [775, 243] on button "Choose address" at bounding box center [801, 241] width 105 height 22
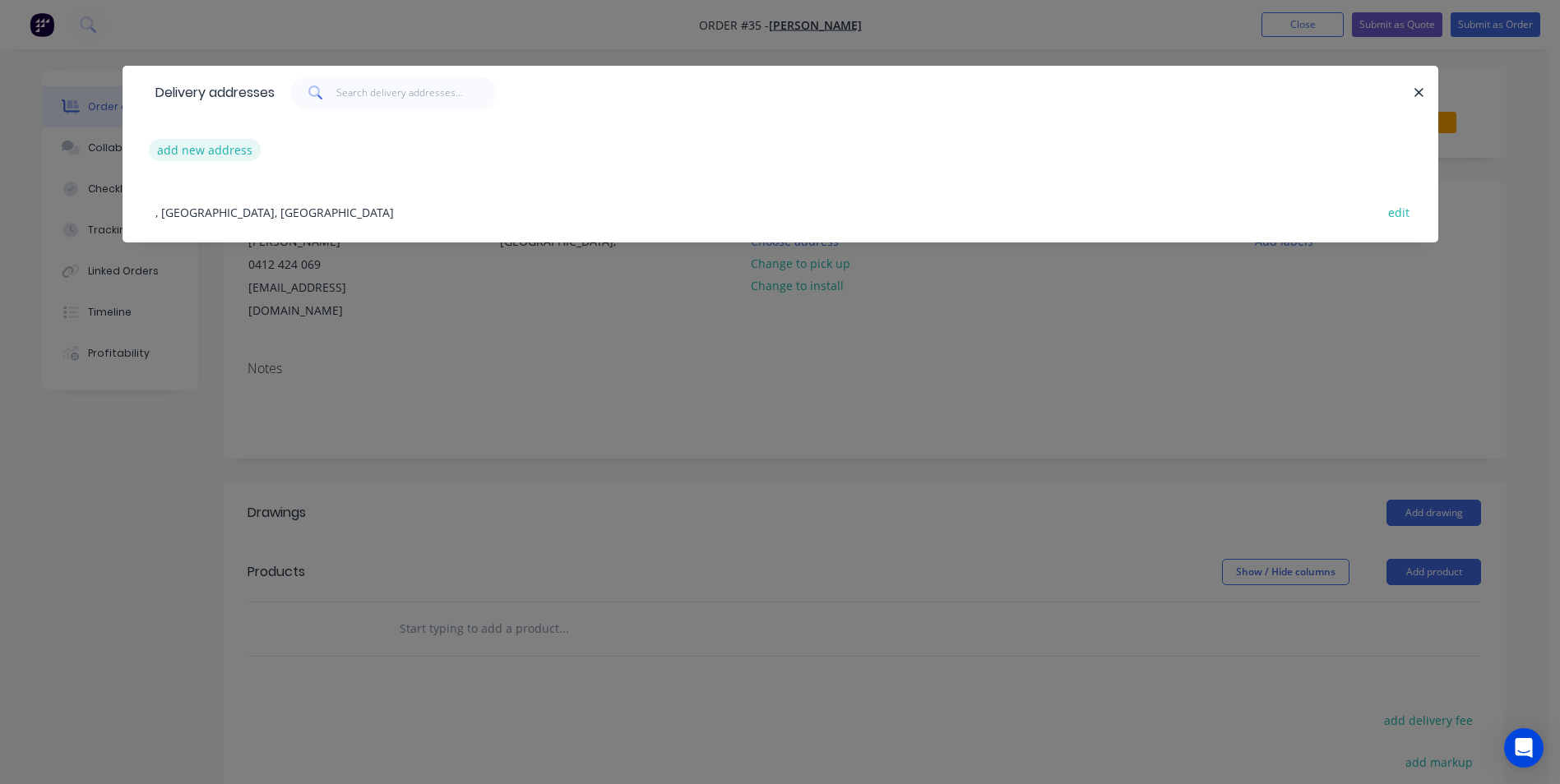
click at [236, 146] on button "add new address" at bounding box center [206, 150] width 113 height 22
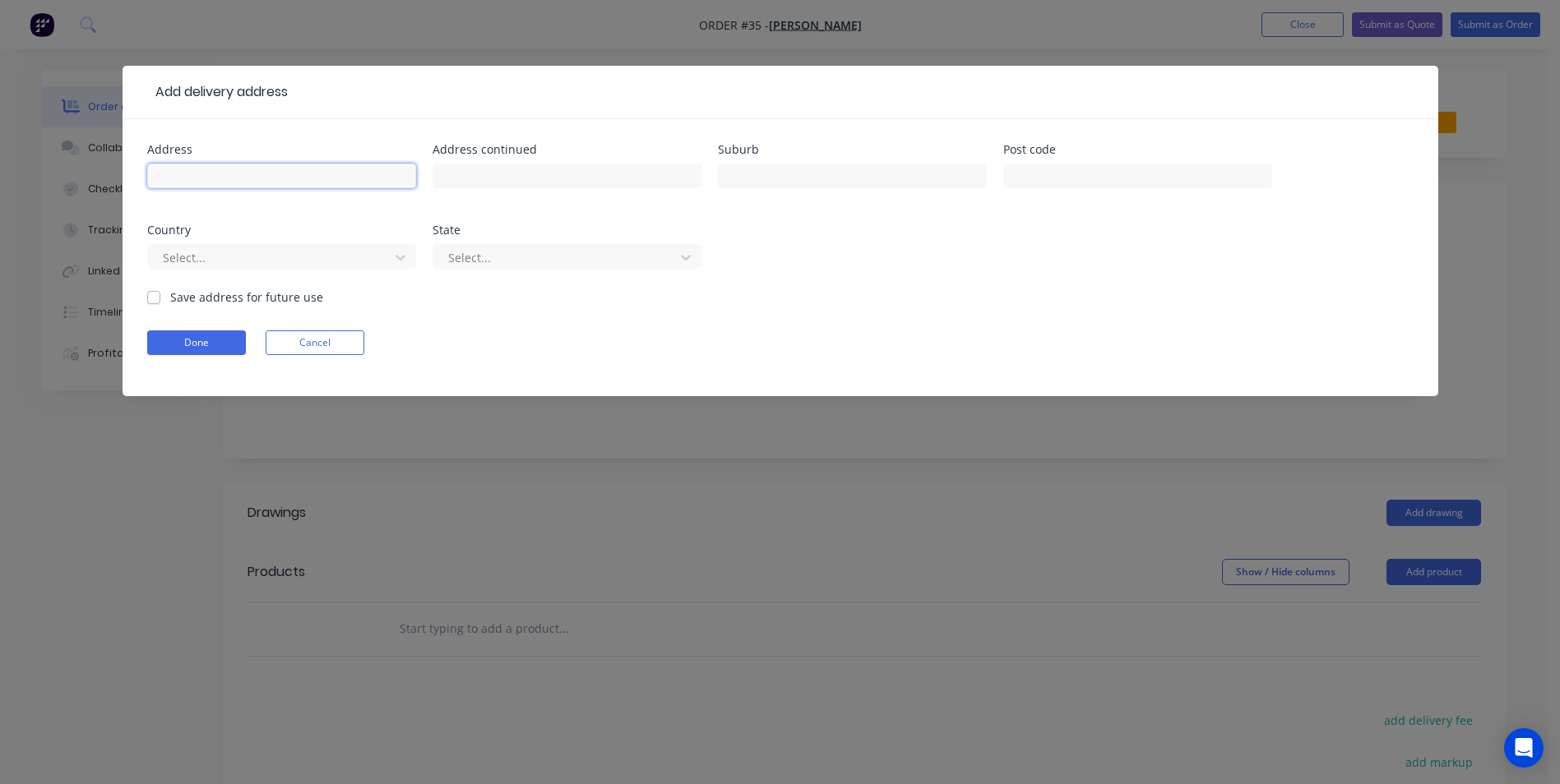
click at [272, 164] on input "text" at bounding box center [282, 175] width 269 height 24
type input "[STREET_ADDRESS]"
type input "[GEOGRAPHIC_DATA]"
type input "2577"
click at [171, 296] on label "Save address for future use" at bounding box center [247, 297] width 153 height 18
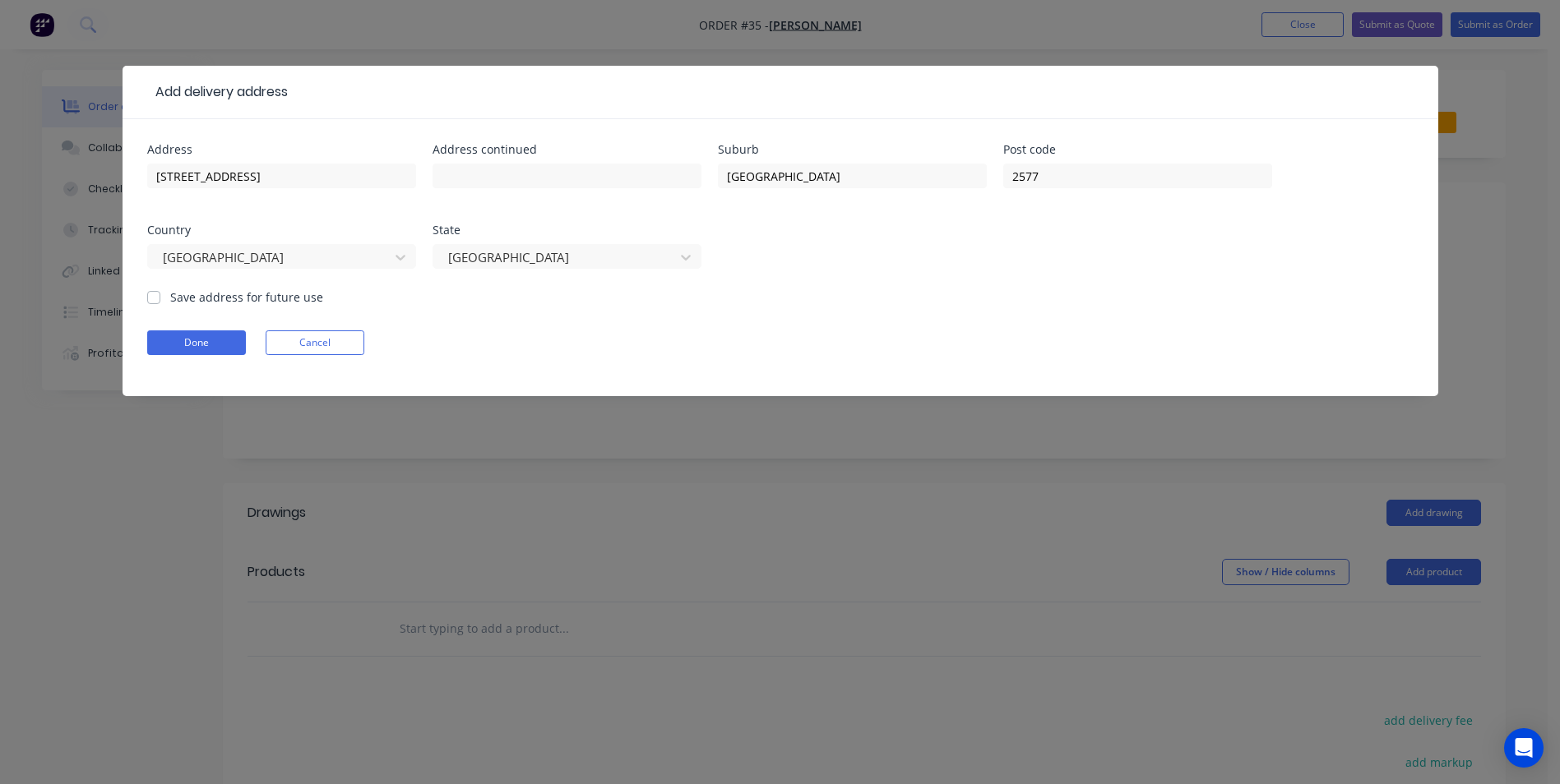
click at [155, 296] on input "Save address for future use" at bounding box center [154, 296] width 14 height 16
checkbox input "true"
click at [169, 336] on button "Done" at bounding box center [196, 342] width 98 height 24
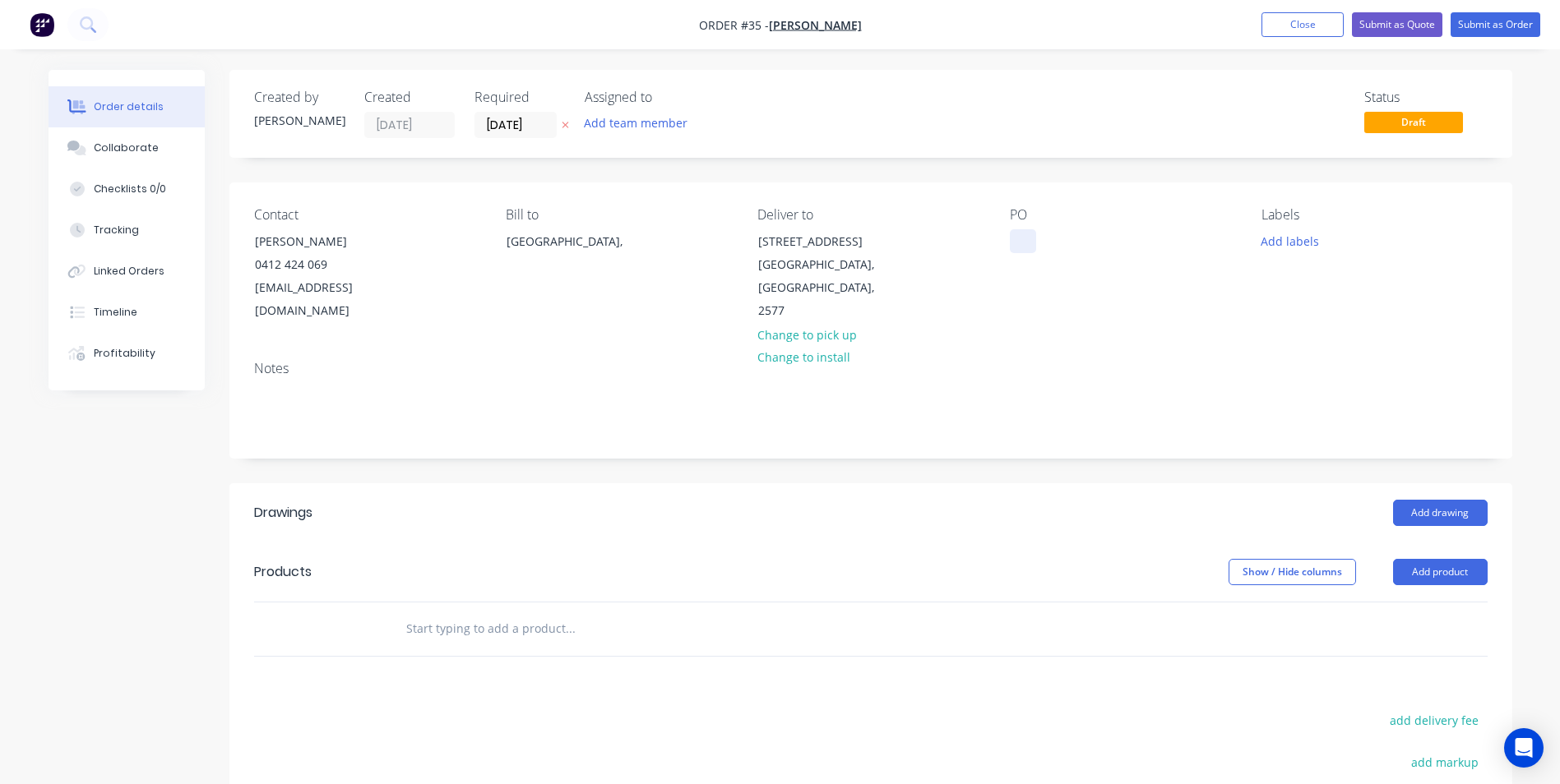
click at [1022, 235] on div at bounding box center [1023, 242] width 26 height 23
click at [482, 613] on input "text" at bounding box center [570, 629] width 329 height 33
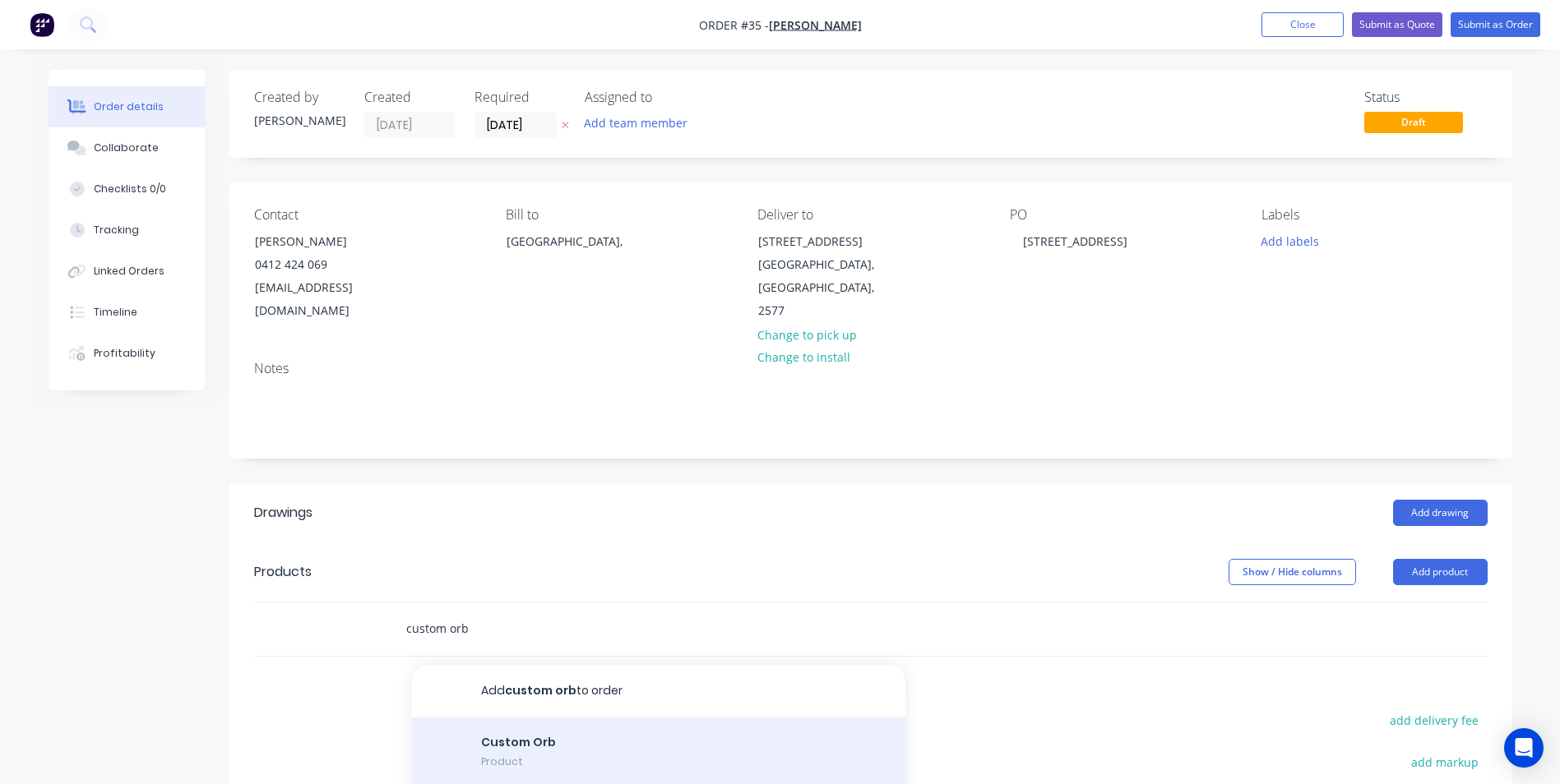
type input "custom orb"
click at [542, 735] on div "Custom Orb Product" at bounding box center [659, 755] width 493 height 74
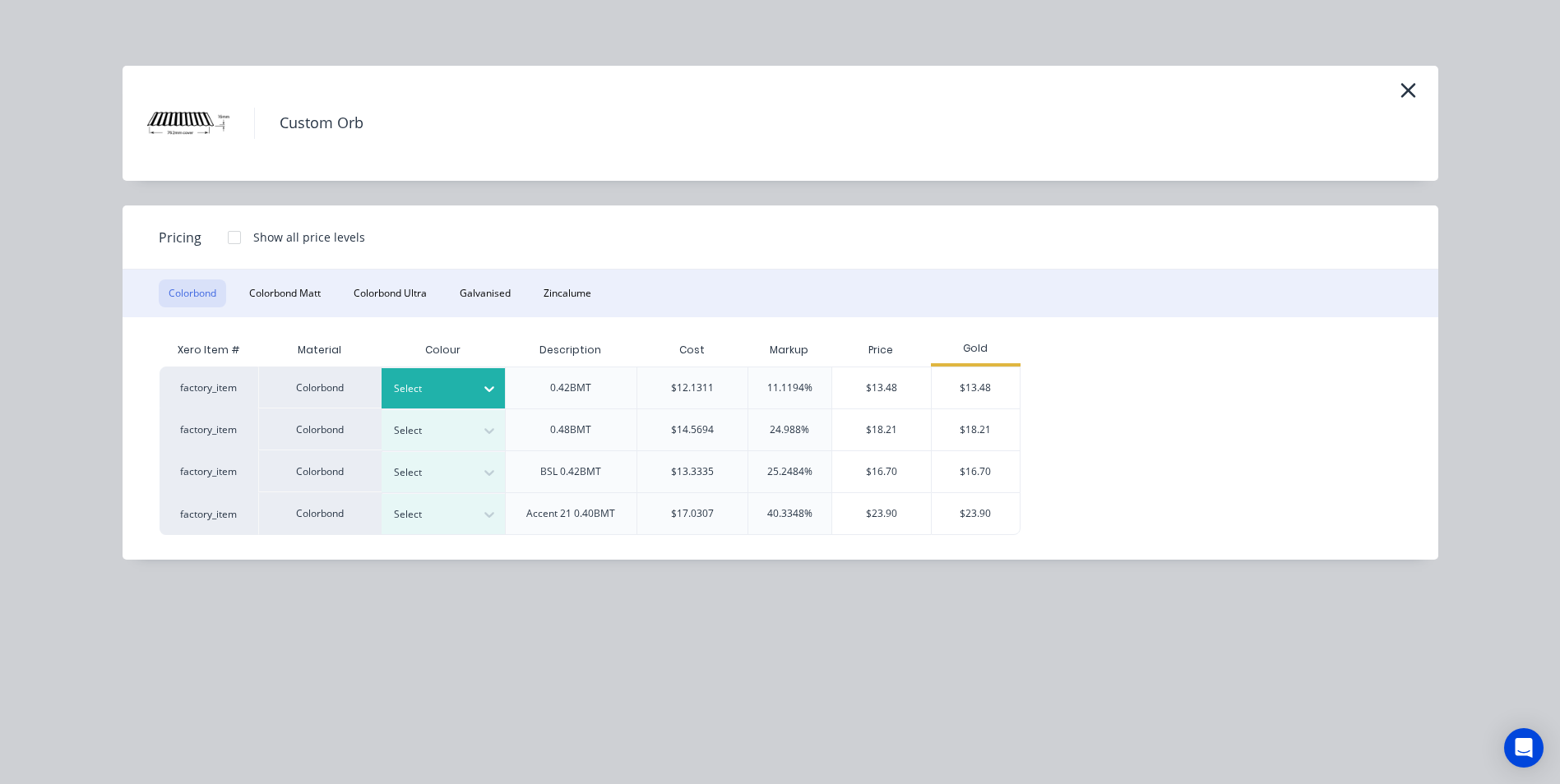
click at [482, 385] on icon at bounding box center [489, 389] width 17 height 17
type input "nigh"
click at [450, 430] on div "Night Sky" at bounding box center [484, 433] width 206 height 30
click at [947, 386] on div "$13.48" at bounding box center [975, 388] width 88 height 41
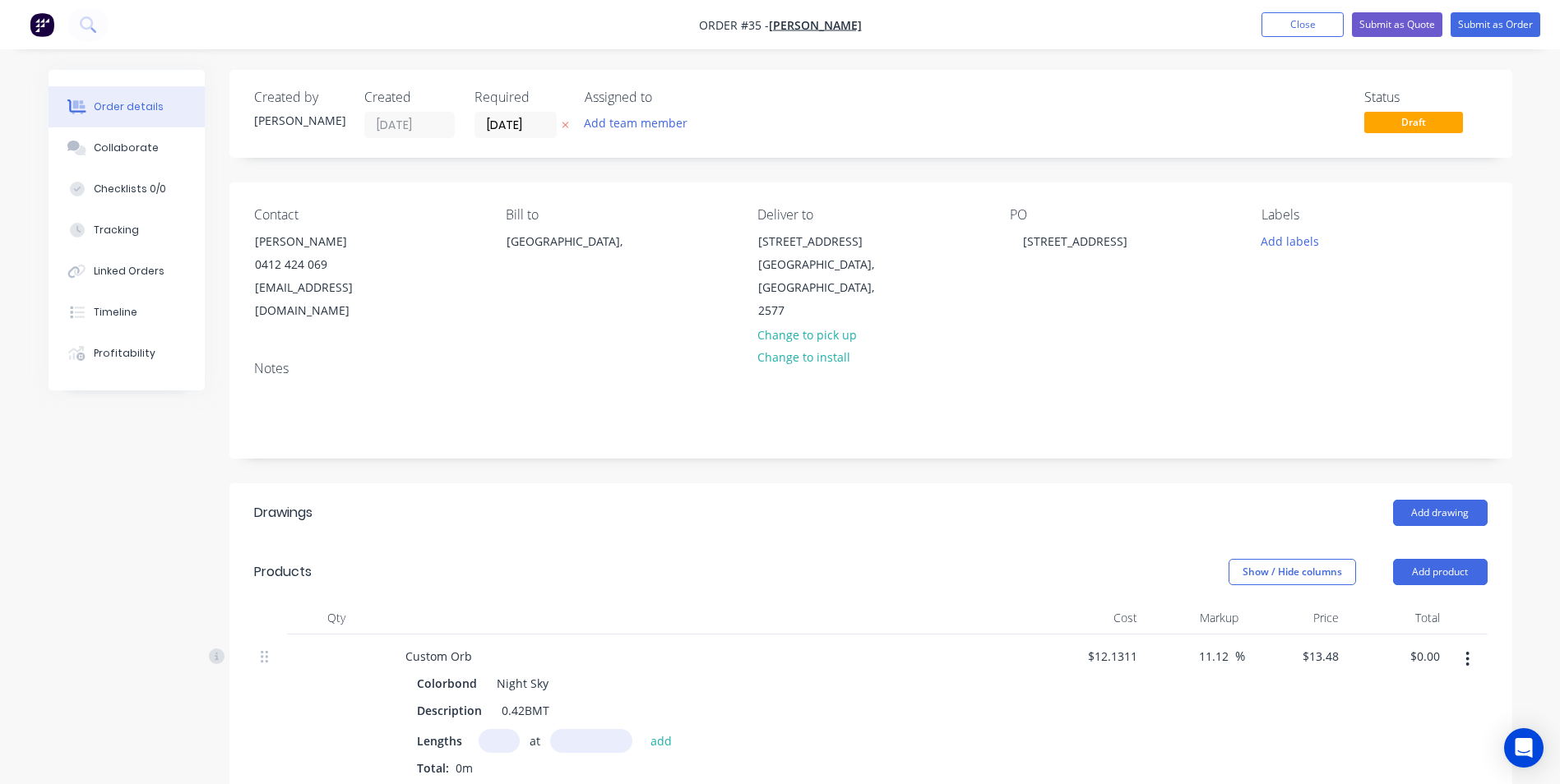
click at [503, 729] on input "text" at bounding box center [499, 741] width 41 height 23
type input "39"
type input "5550"
click at [642, 729] on button "add" at bounding box center [662, 740] width 39 height 22
type input "$2,917.75"
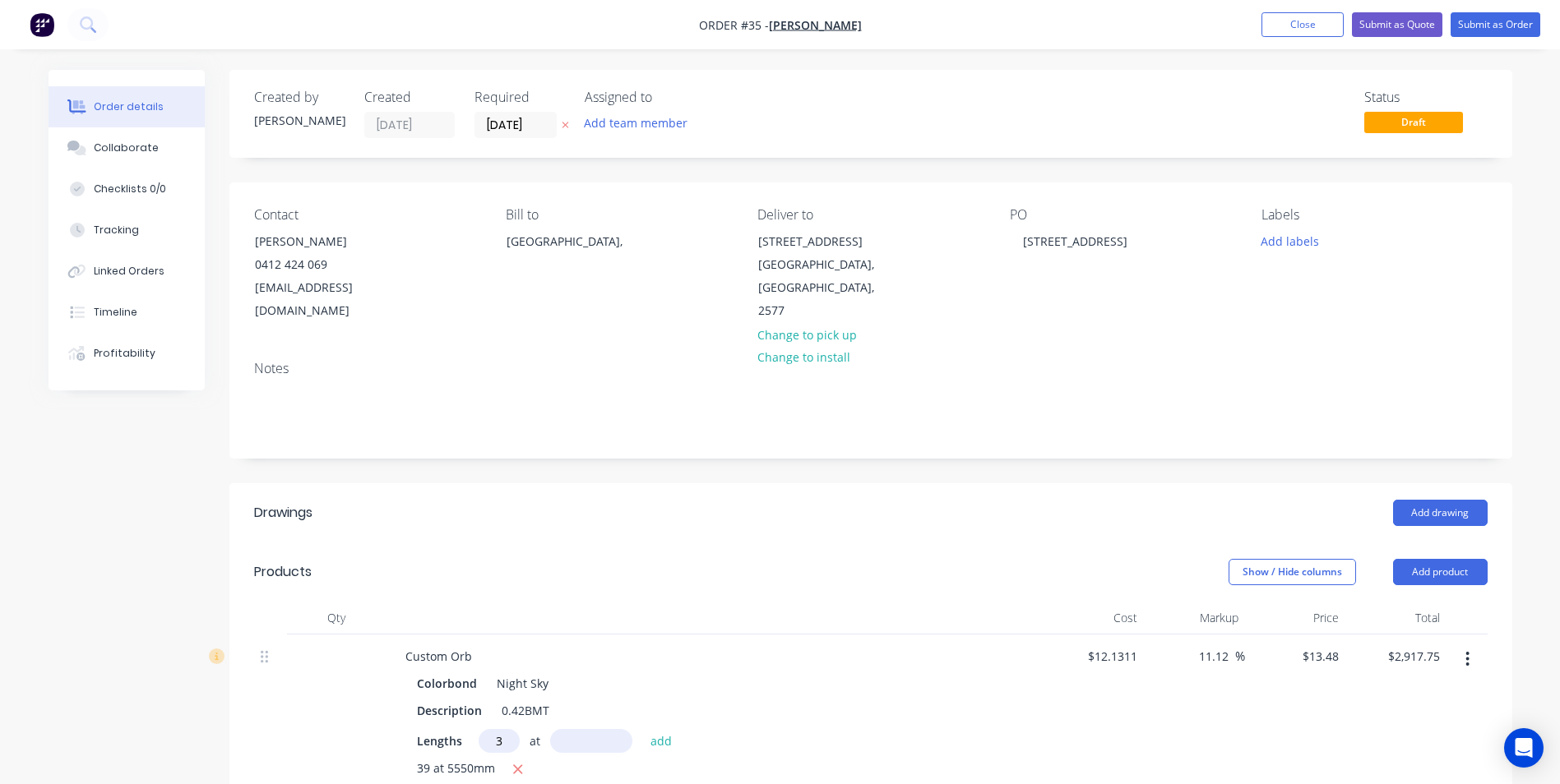
type input "3"
type input "6660"
click at [642, 729] on button "add" at bounding box center [662, 740] width 39 height 22
type input "$3,187.08"
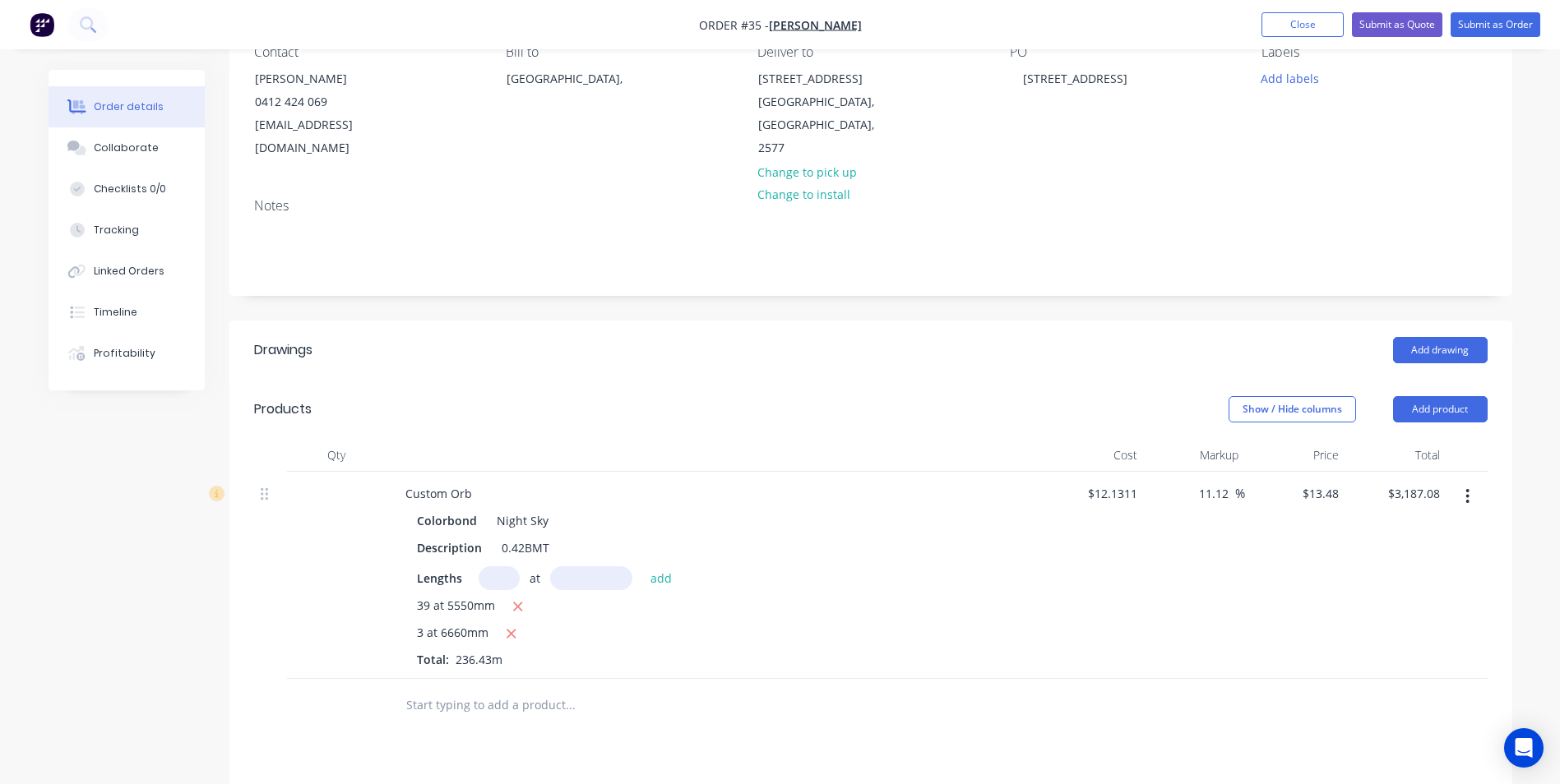
scroll to position [165, 0]
click at [496, 688] on input "text" at bounding box center [570, 704] width 329 height 33
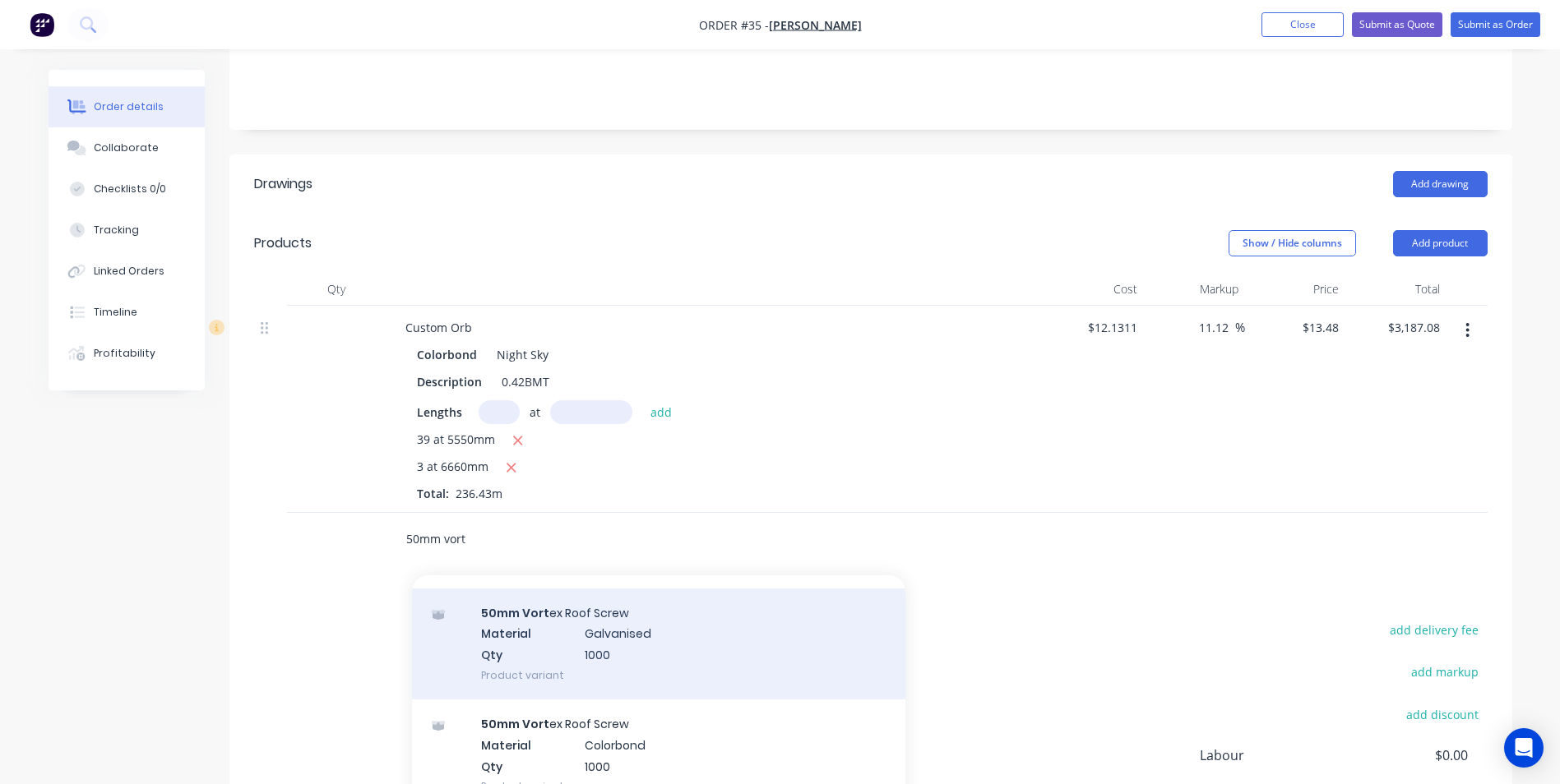
scroll to position [411, 0]
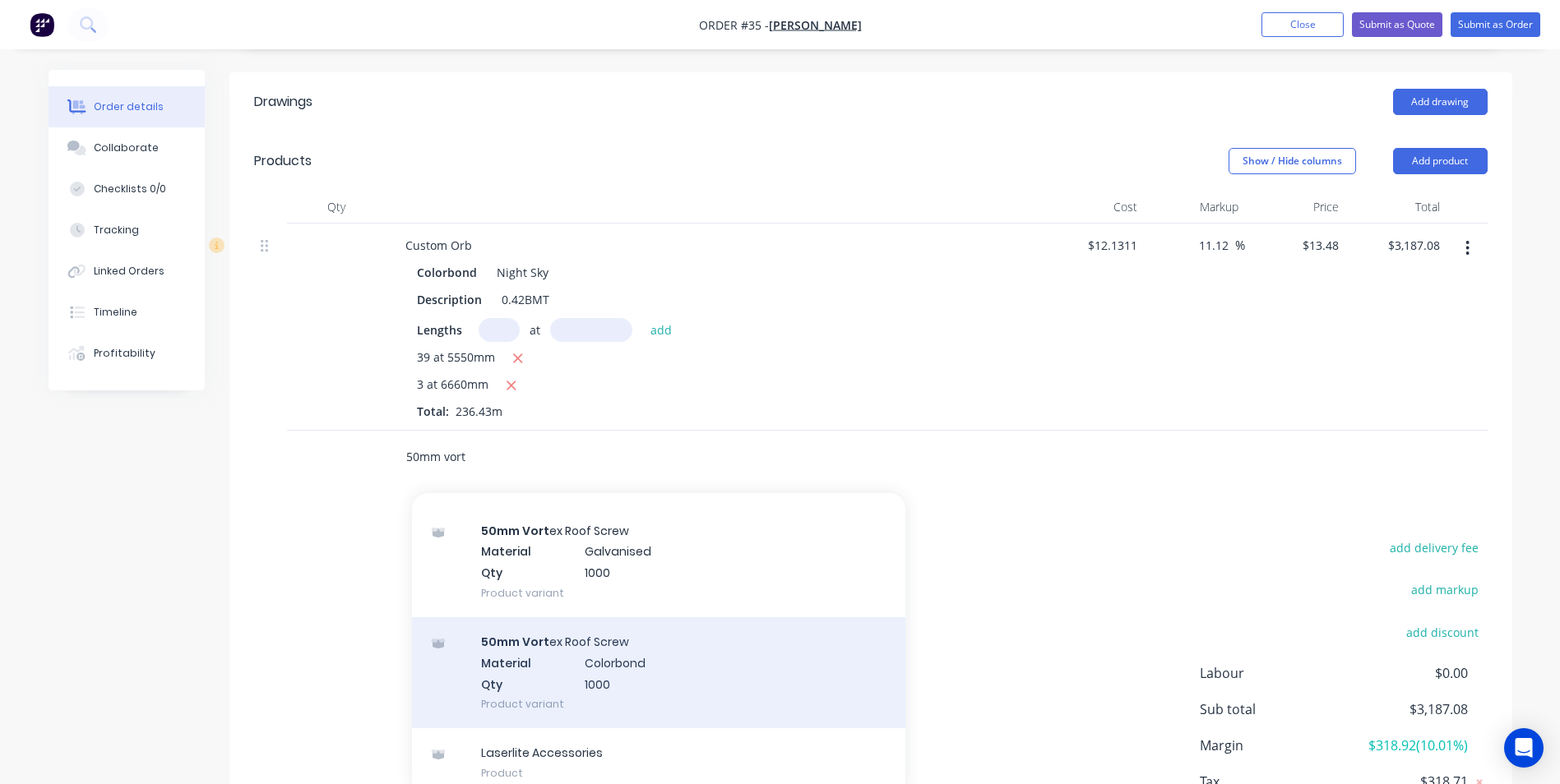
type input "50mm vort"
click at [521, 659] on div "50mm Vort ex Roof Screw Material Colorbond Qty 1000 Product variant" at bounding box center [659, 673] width 493 height 111
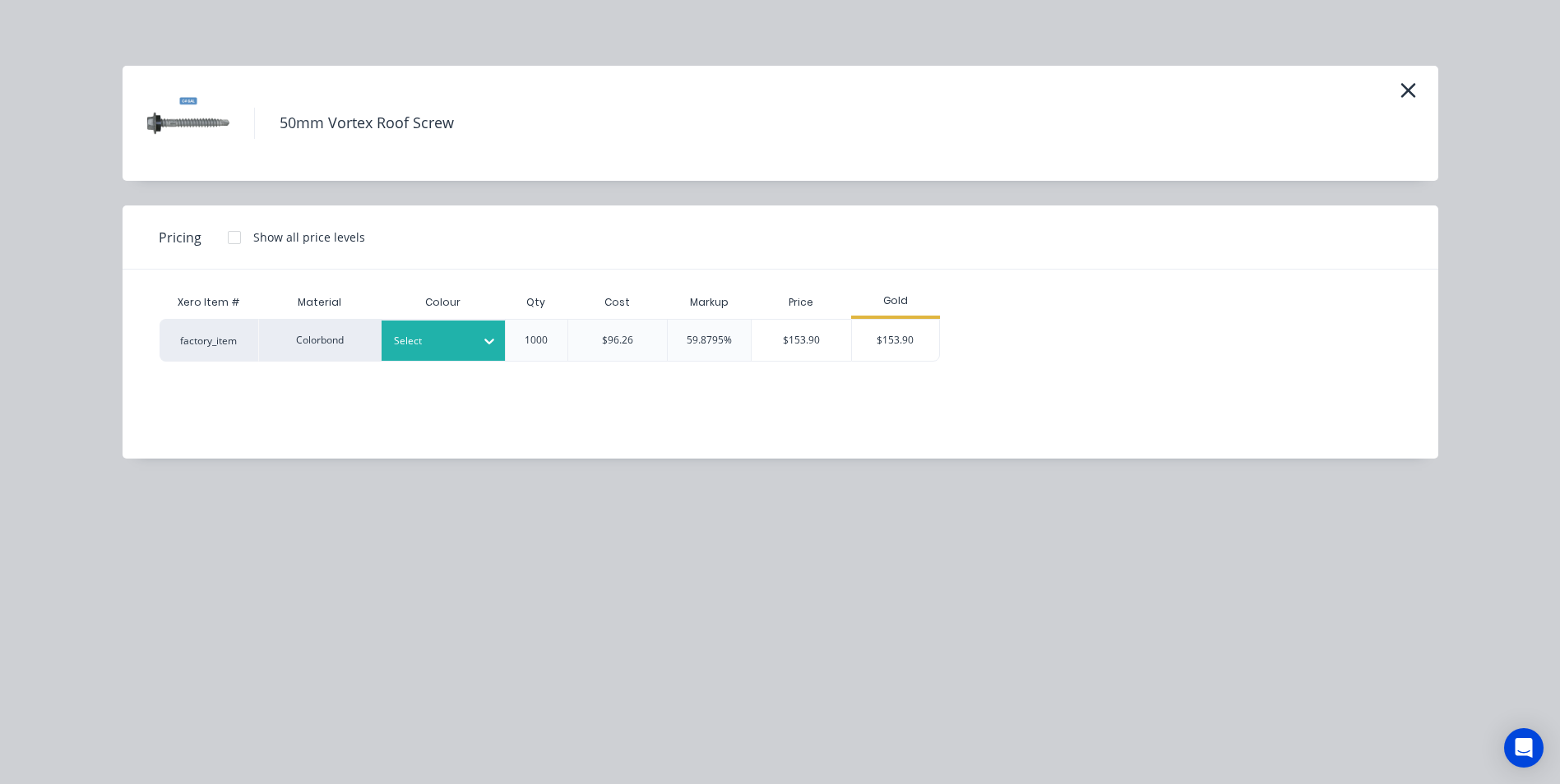
click at [422, 348] on div at bounding box center [431, 341] width 74 height 19
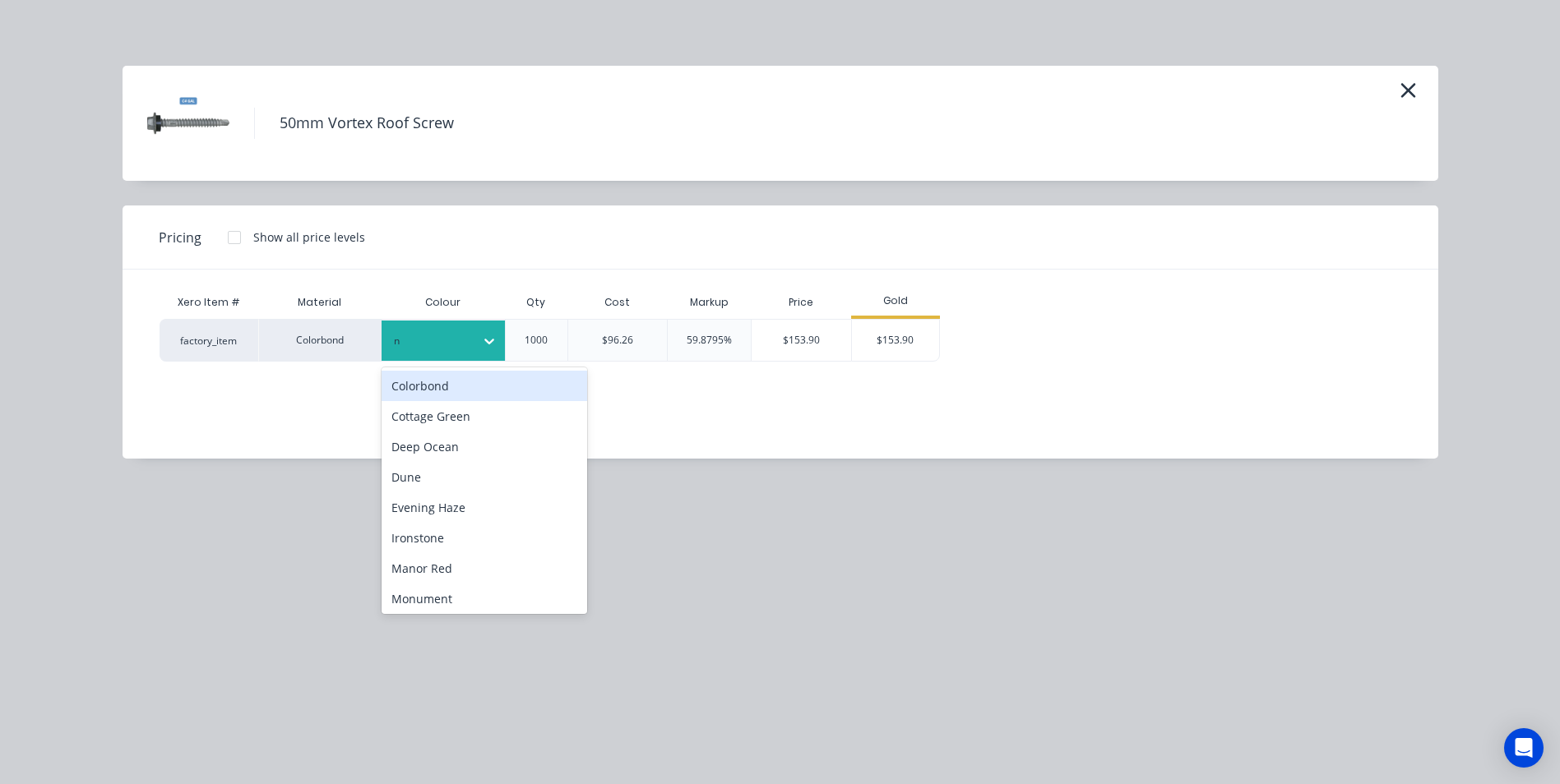
type input "ni"
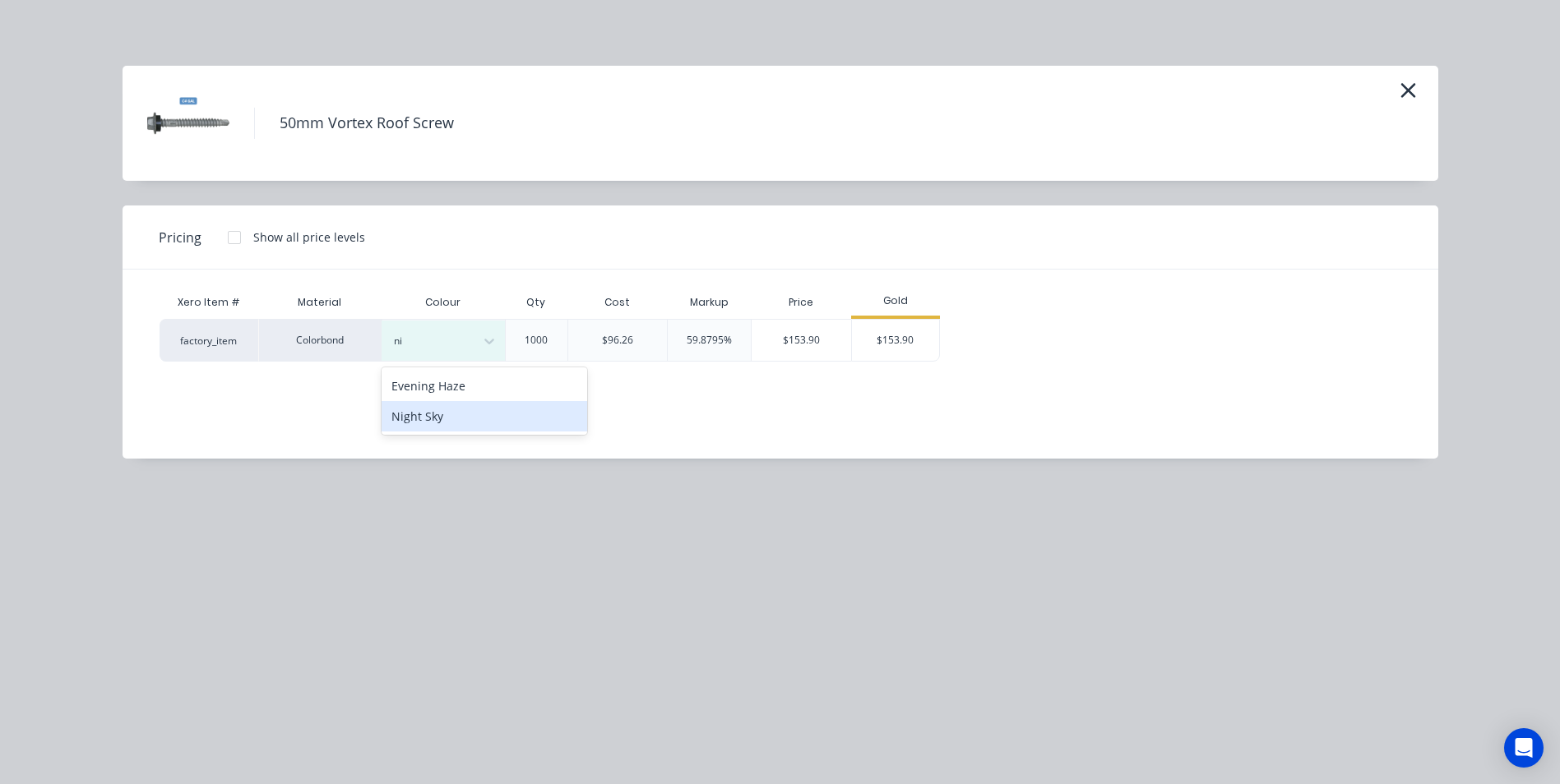
click at [421, 424] on div "Night Sky" at bounding box center [484, 416] width 206 height 30
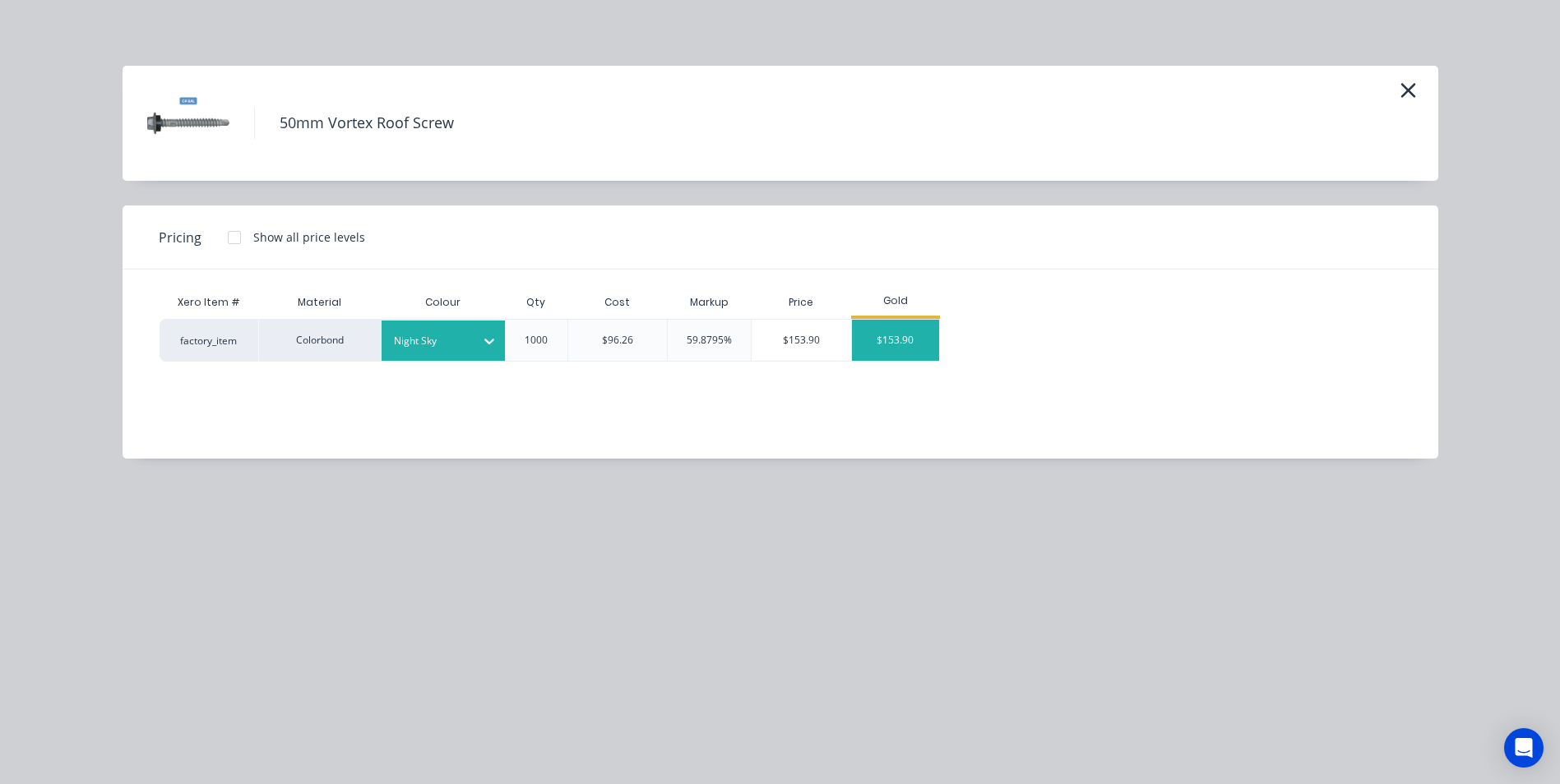
click at [874, 342] on div "$153.90" at bounding box center [895, 340] width 88 height 41
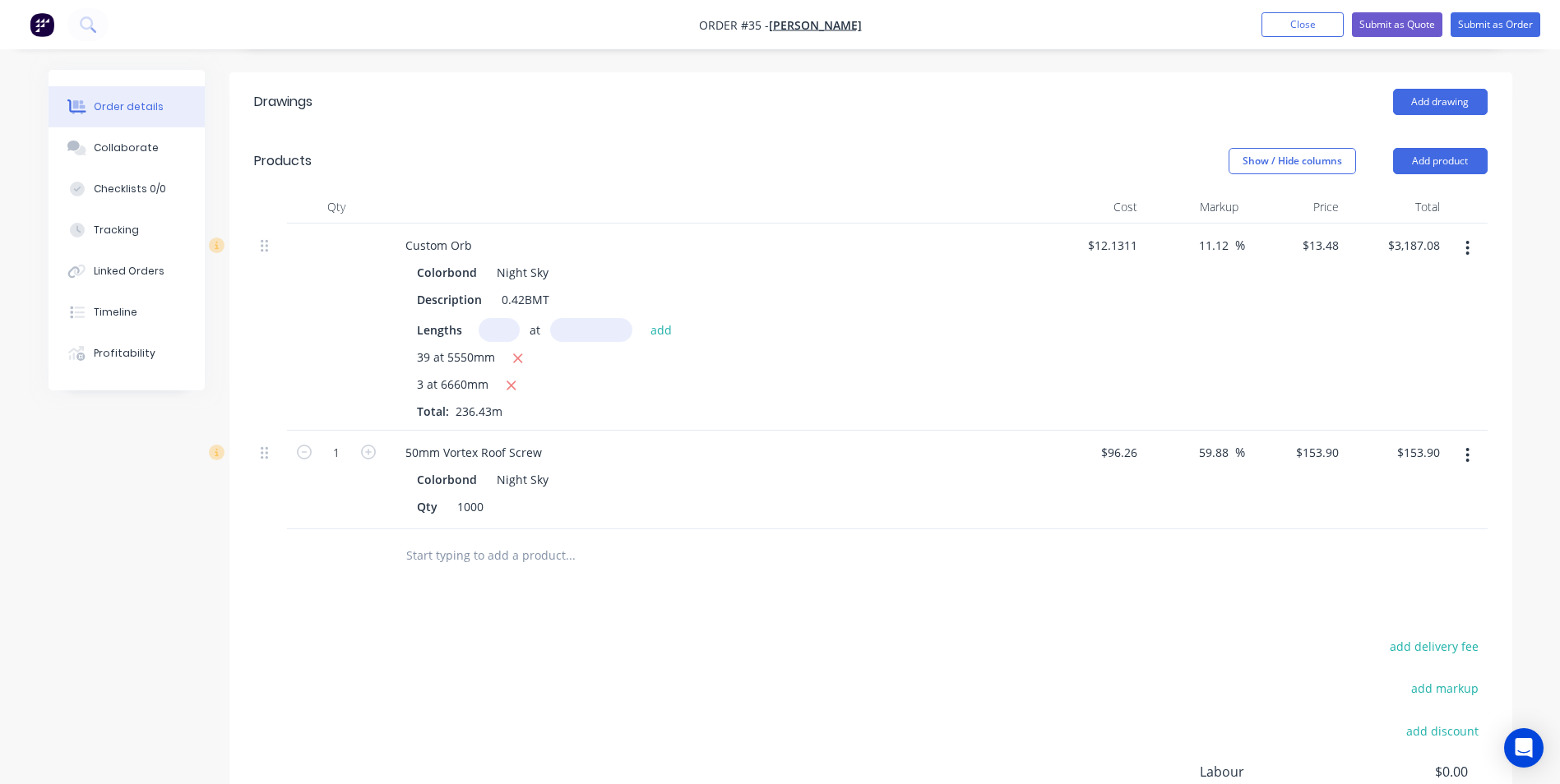
click at [428, 540] on input "text" at bounding box center [570, 556] width 329 height 33
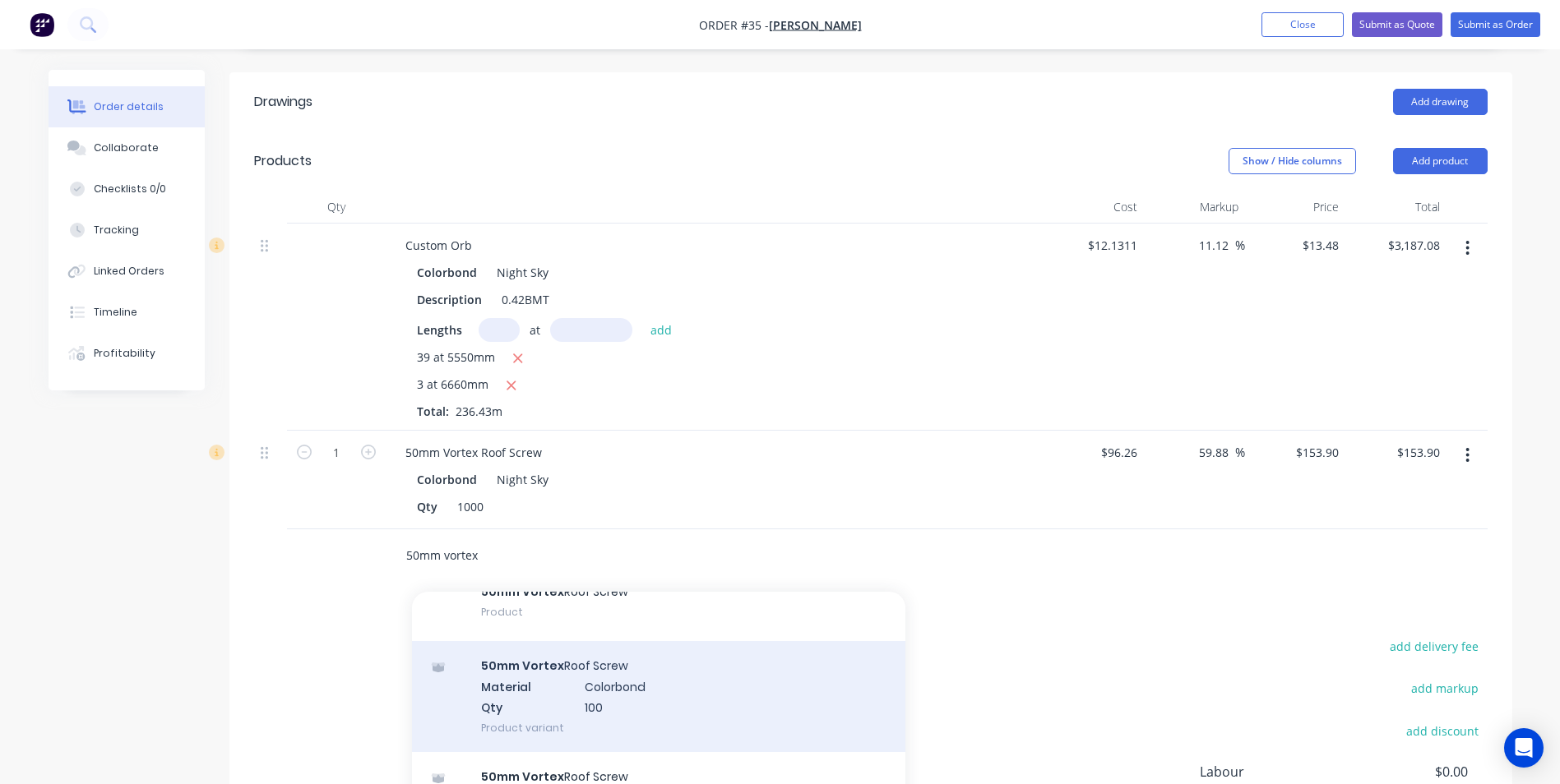
type input "50mm vortex"
click at [614, 660] on div "50mm Vortex Roof Screw Material Colorbond Qty 100 Product variant" at bounding box center [659, 696] width 493 height 111
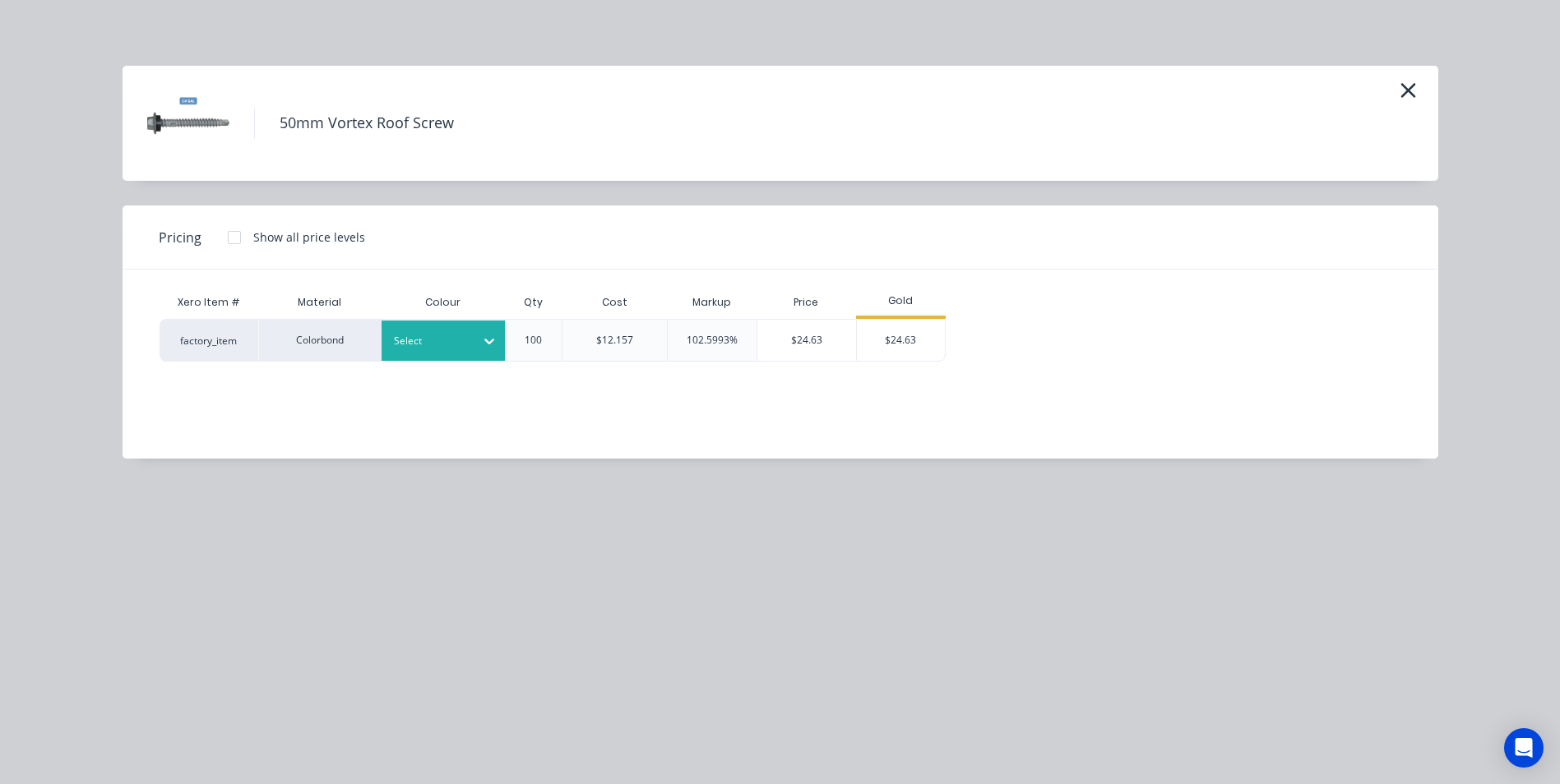
click at [451, 353] on div "Select" at bounding box center [443, 340] width 124 height 40
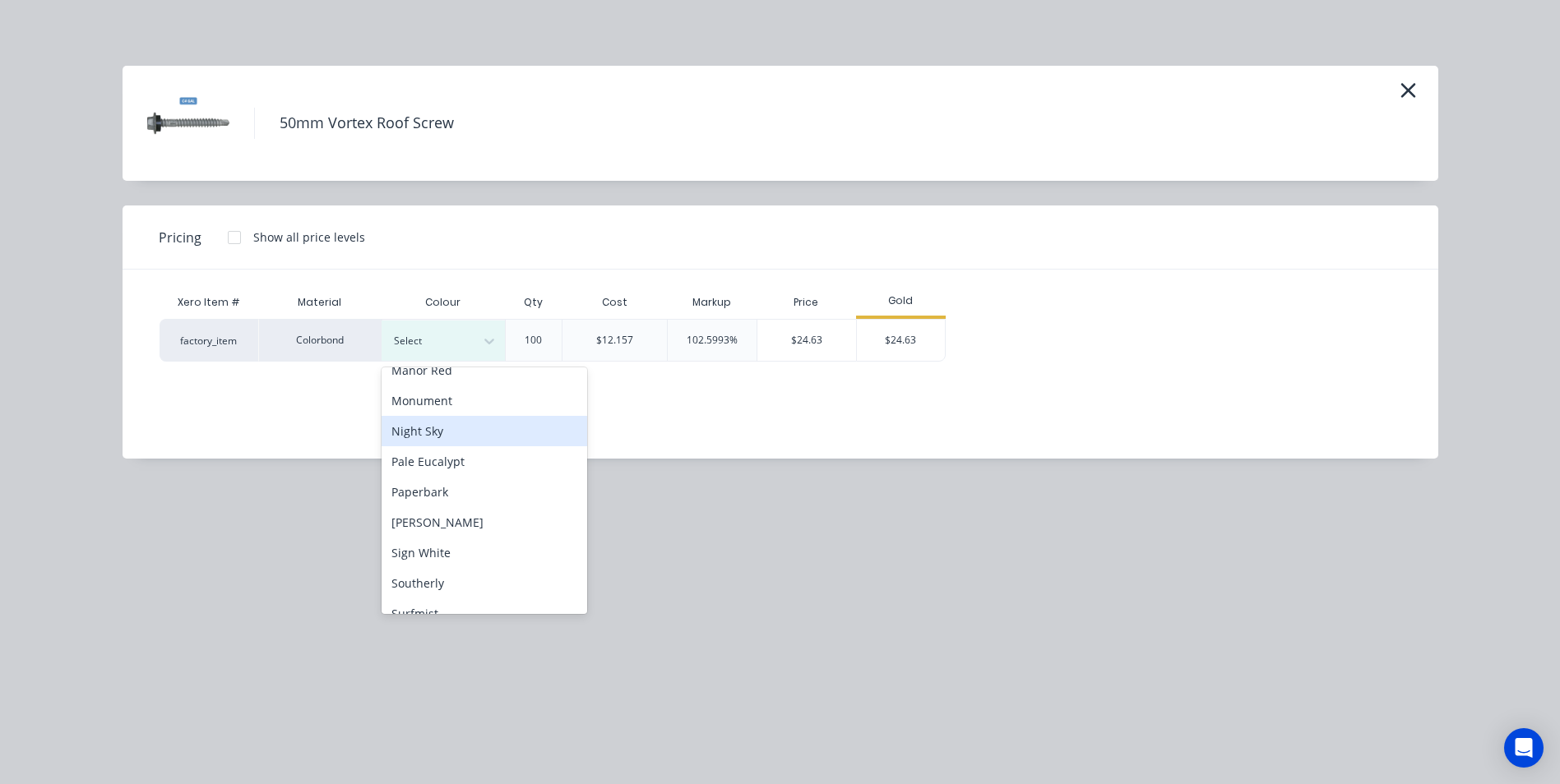
click at [465, 434] on div "Night Sky" at bounding box center [484, 430] width 206 height 30
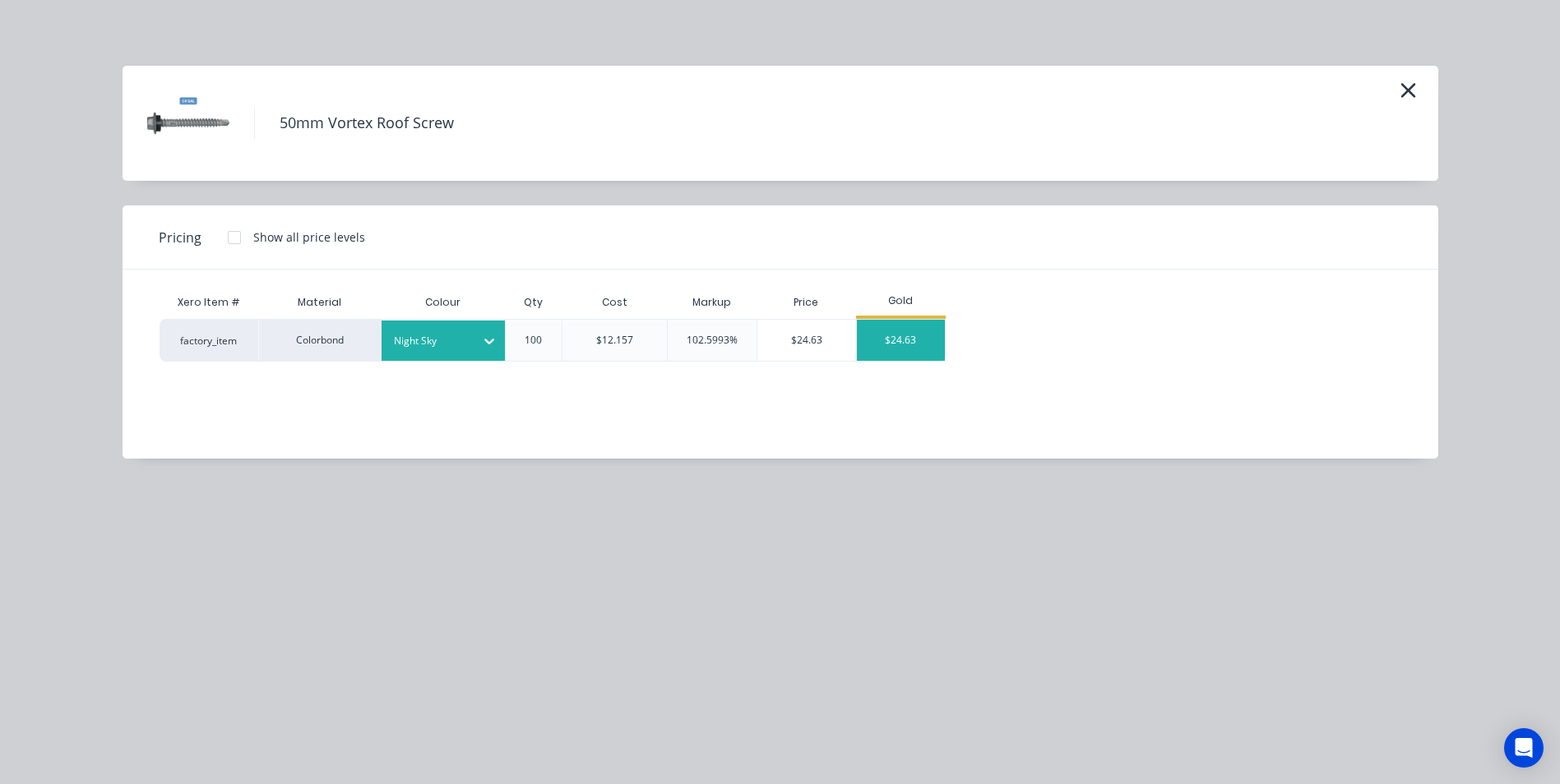
click at [881, 343] on div "$24.63" at bounding box center [901, 340] width 88 height 41
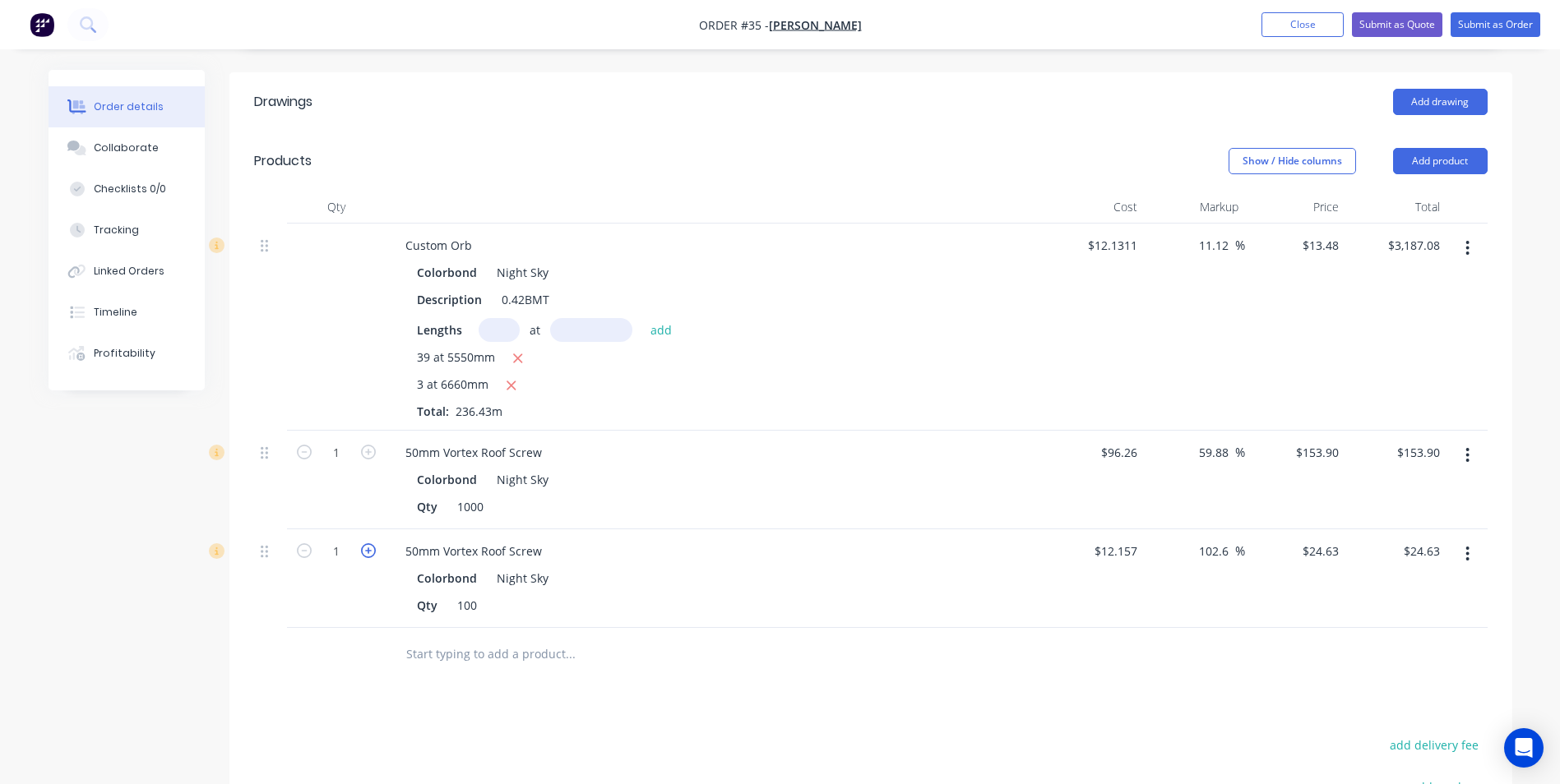
click at [372, 543] on icon "button" at bounding box center [368, 550] width 15 height 15
type input "2"
type input "$49.26"
click at [372, 543] on icon "button" at bounding box center [368, 550] width 15 height 15
type input "3"
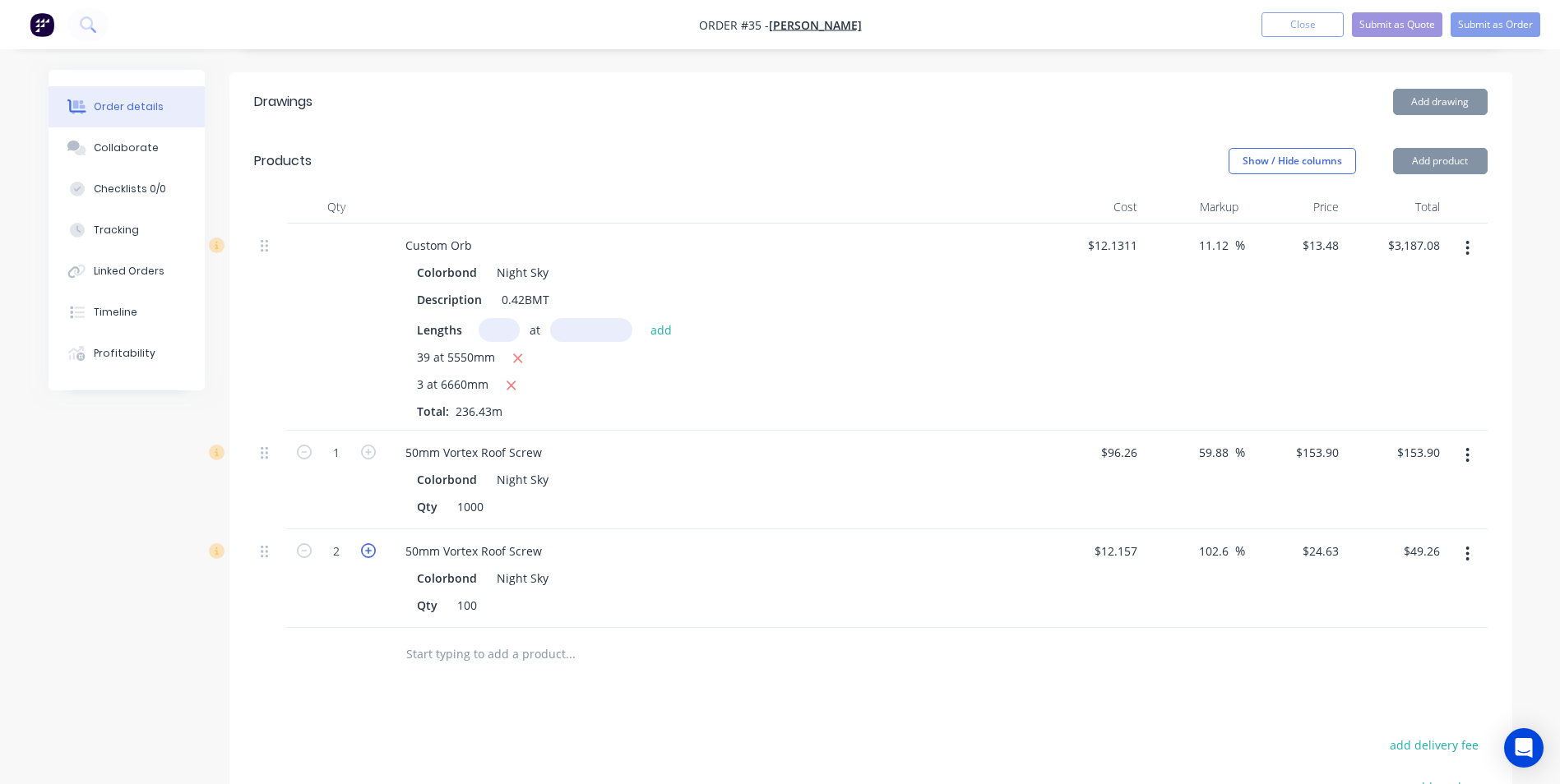
type input "$73.89"
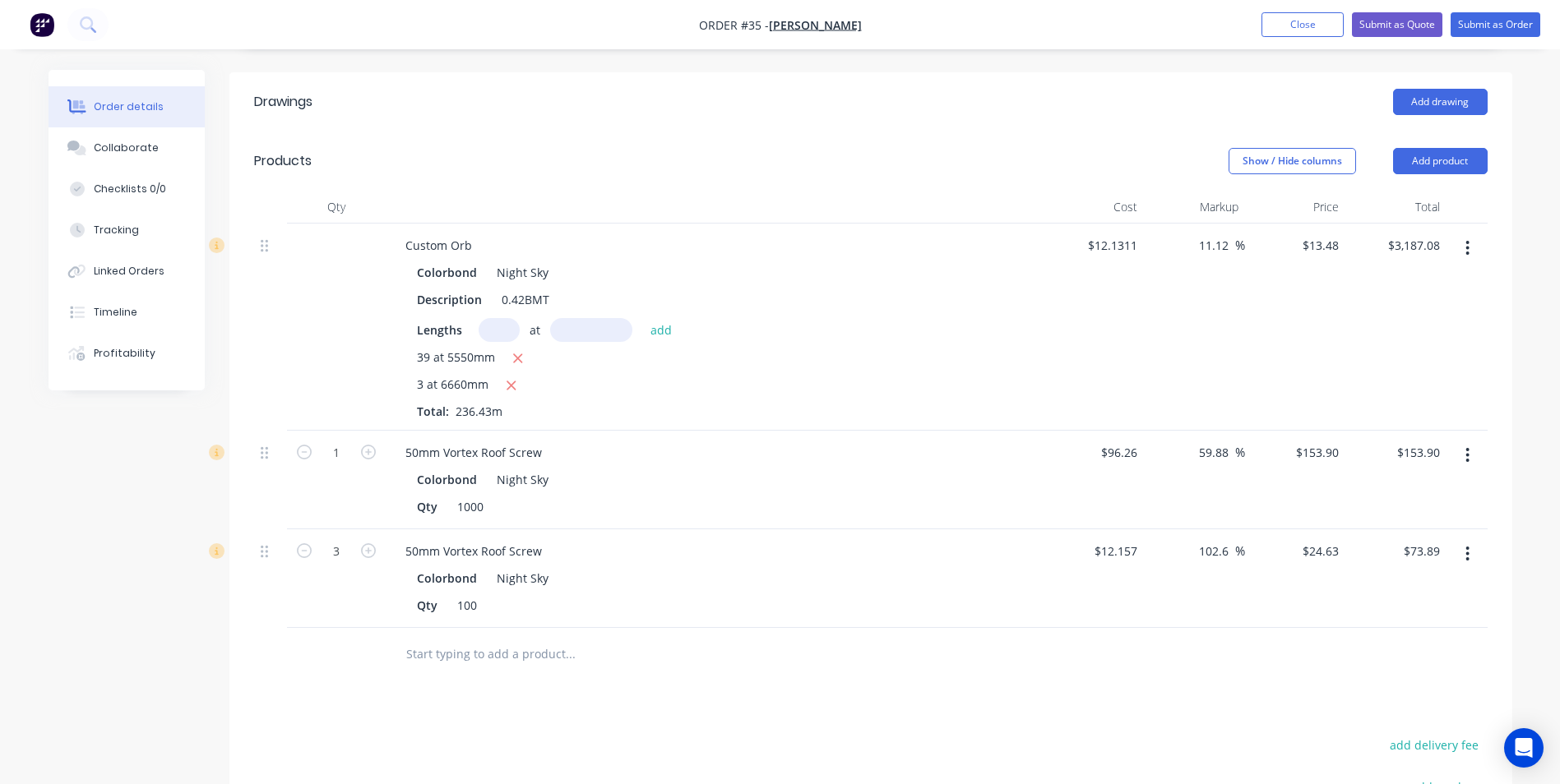
click at [430, 638] on input "text" at bounding box center [570, 654] width 329 height 33
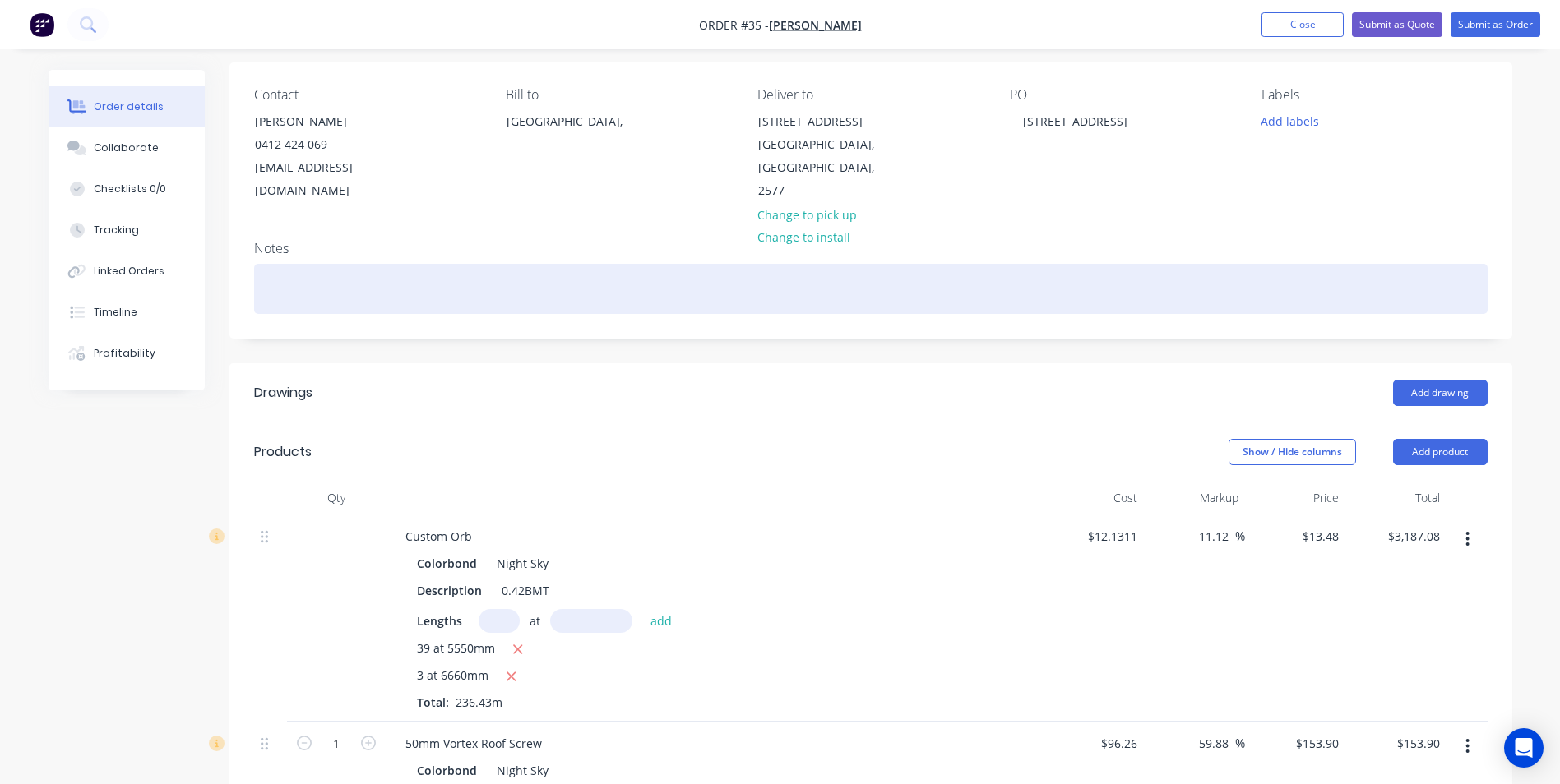
scroll to position [82, 0]
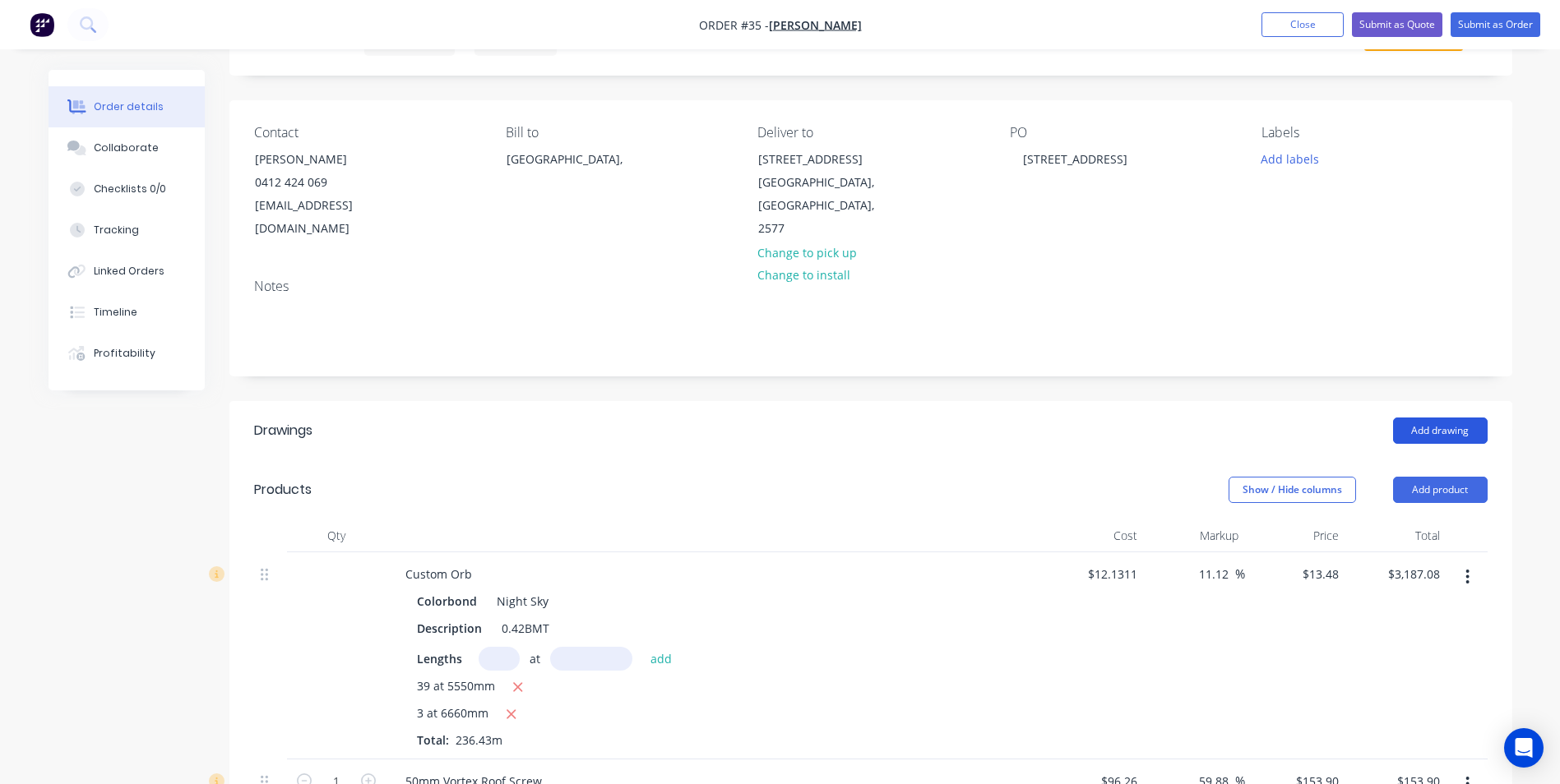
click at [1417, 418] on button "Add drawing" at bounding box center [1440, 430] width 95 height 26
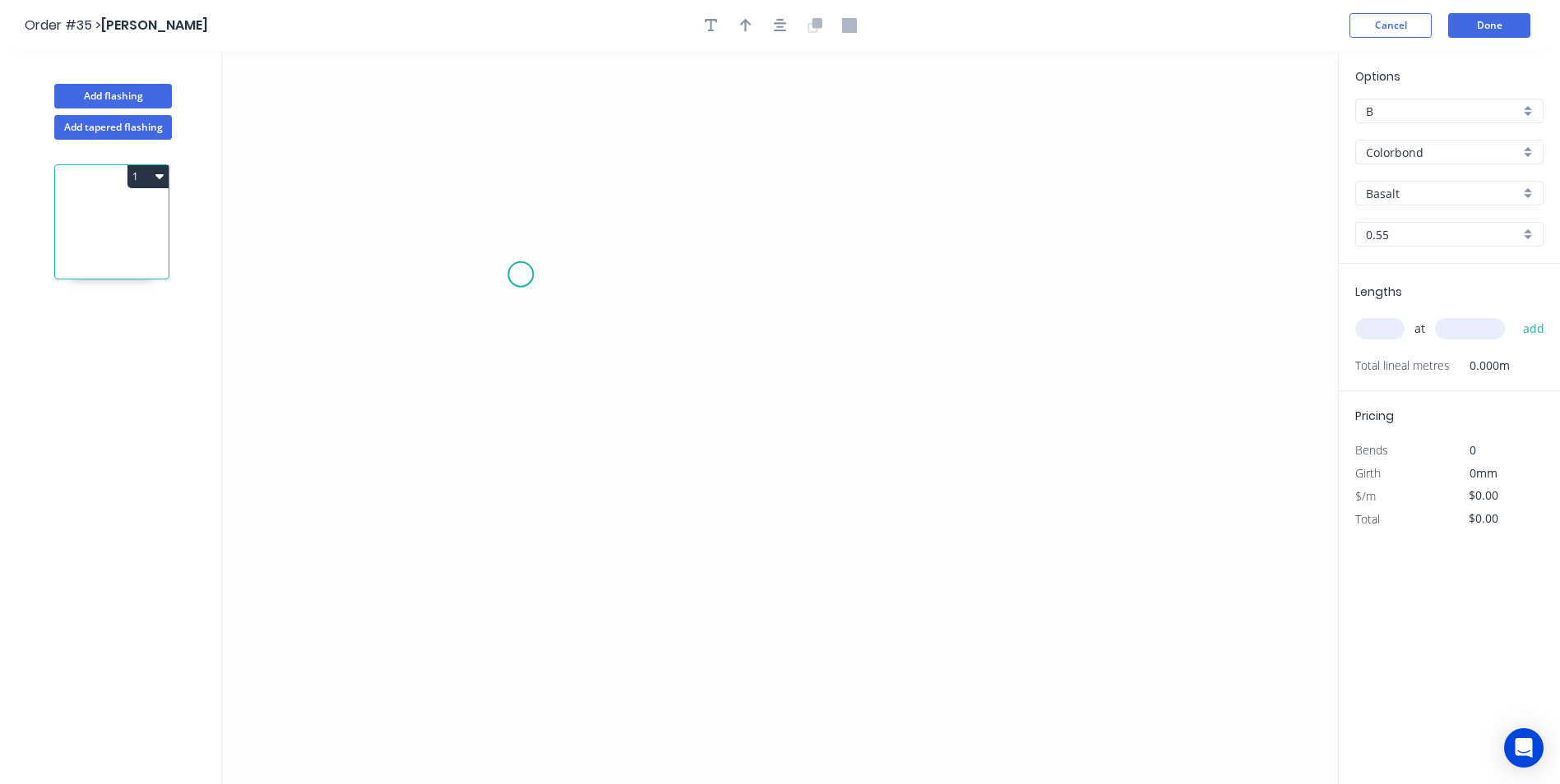
click at [520, 275] on icon "0" at bounding box center [780, 417] width 1116 height 733
click at [590, 243] on icon "0" at bounding box center [780, 417] width 1116 height 733
click at [984, 243] on icon "0 ?" at bounding box center [780, 417] width 1116 height 733
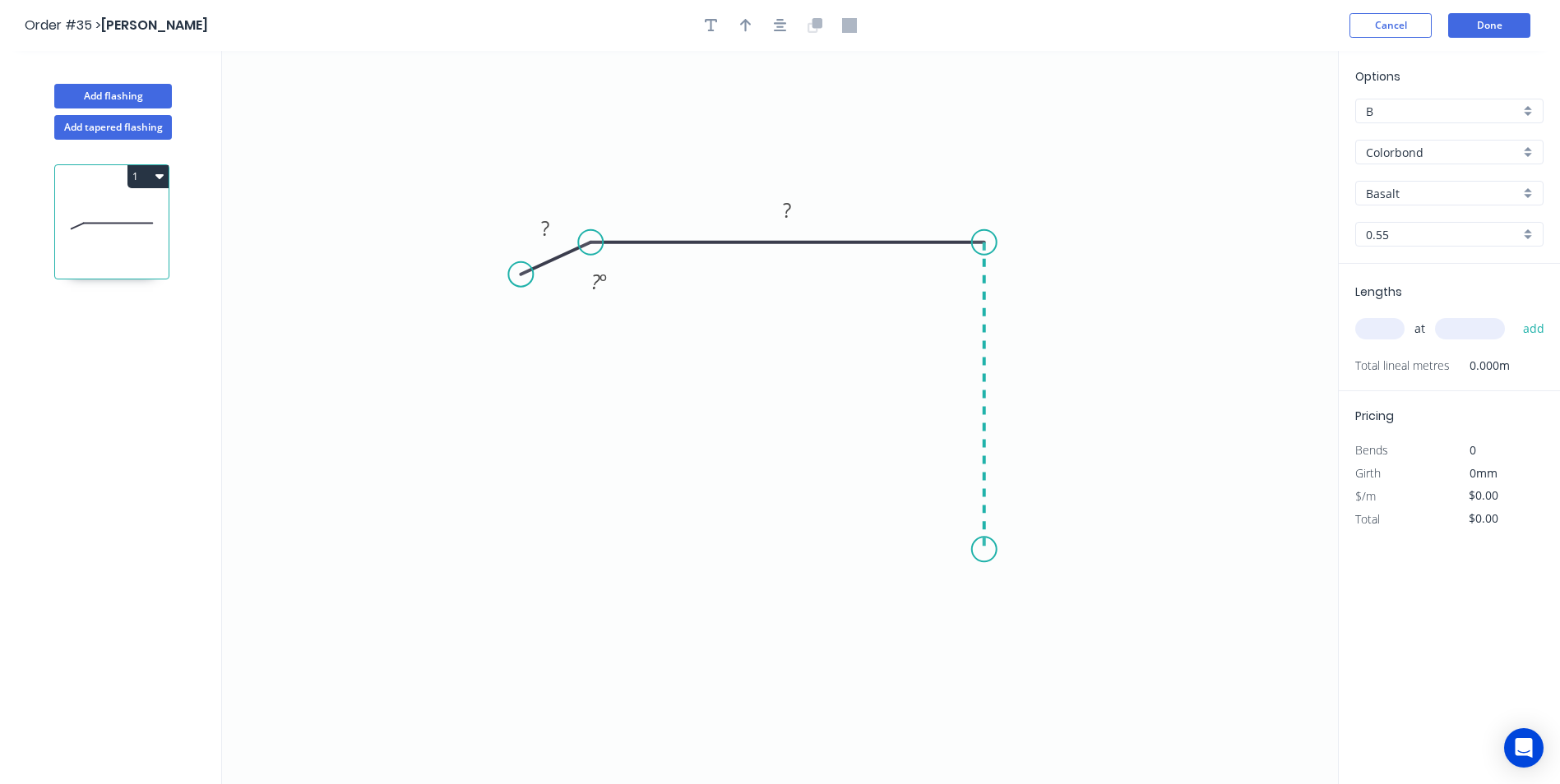
click at [989, 550] on icon "0 ? ? ? º" at bounding box center [780, 417] width 1116 height 733
click at [968, 600] on icon "0 ? ? ? ? º" at bounding box center [780, 417] width 1116 height 733
click at [968, 600] on circle at bounding box center [967, 599] width 24 height 24
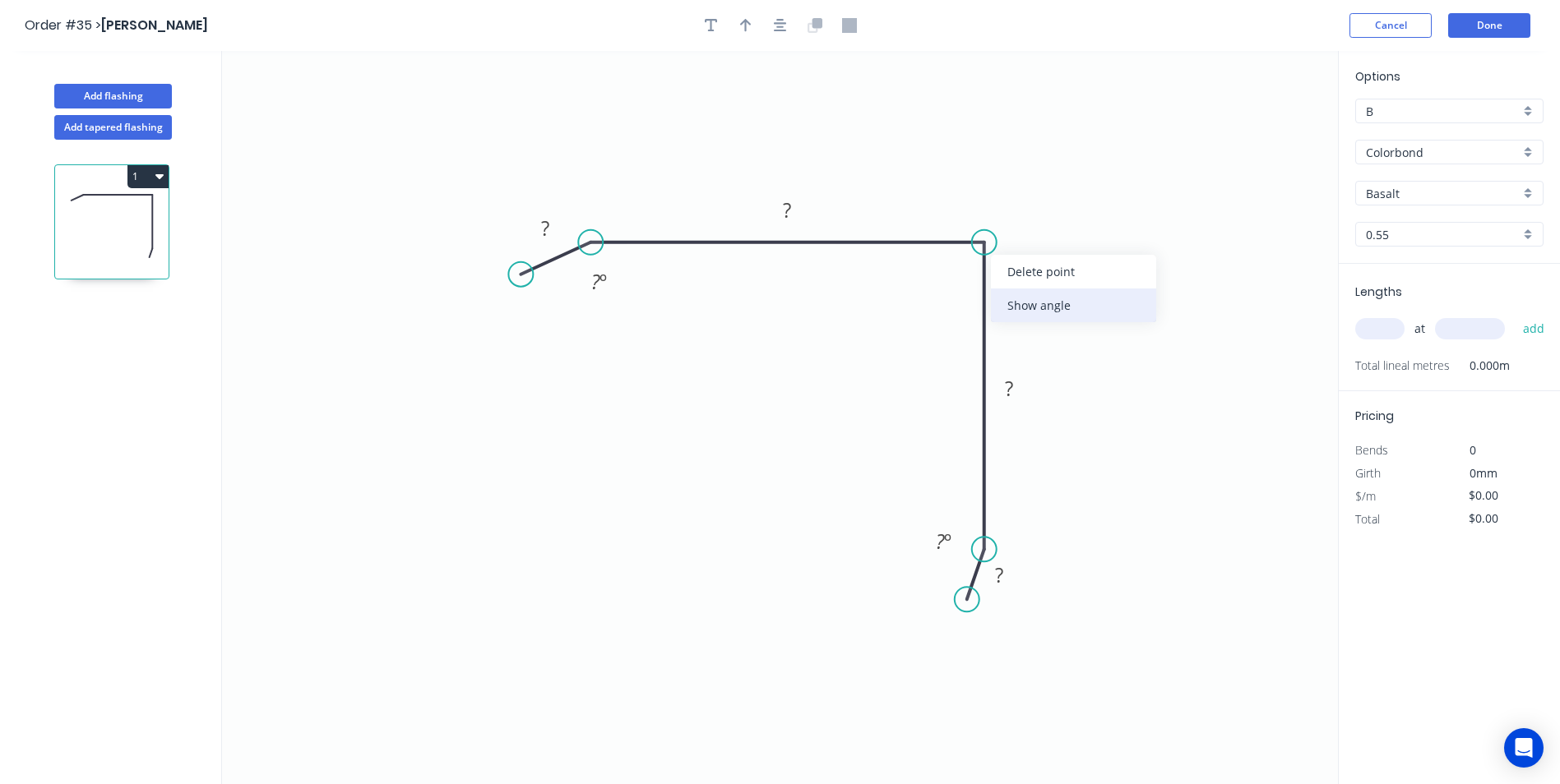
click at [1018, 307] on div "Show angle" at bounding box center [1074, 305] width 166 height 34
click at [560, 224] on rect at bounding box center [546, 230] width 33 height 23
type input "$16.81"
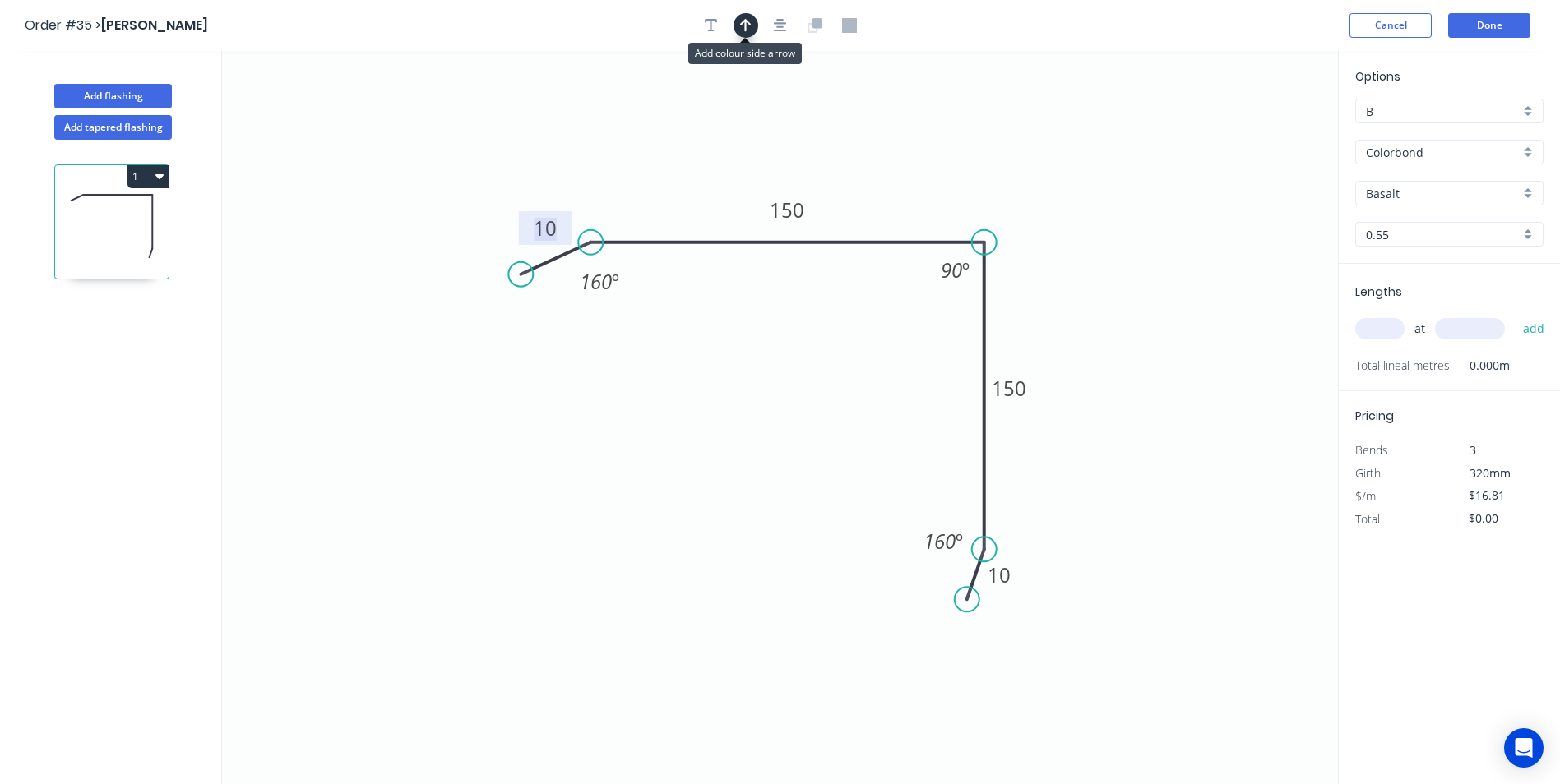
click at [748, 34] on button "button" at bounding box center [745, 25] width 24 height 24
click at [1253, 131] on icon at bounding box center [1254, 114] width 15 height 53
drag, startPoint x: 1253, startPoint y: 133, endPoint x: 1039, endPoint y: 154, distance: 215.0
click at [1039, 154] on icon at bounding box center [1051, 140] width 48 height 48
click at [1409, 188] on input "Basalt" at bounding box center [1443, 194] width 154 height 18
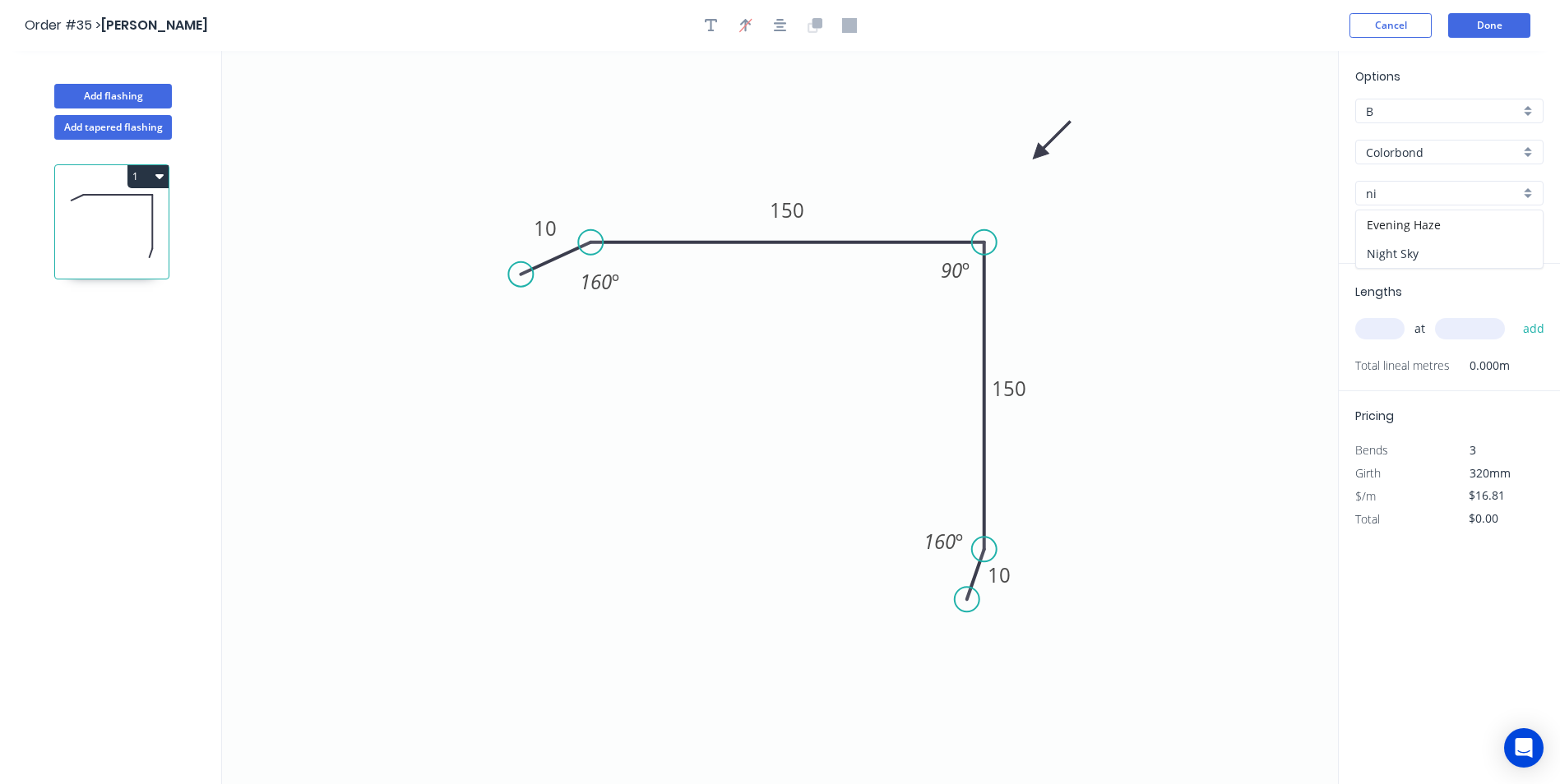
click at [1411, 252] on div "Night Sky" at bounding box center [1450, 254] width 187 height 29
type input "Night Sky"
click at [1381, 324] on input "text" at bounding box center [1380, 329] width 50 height 21
type input "4"
type input "5600"
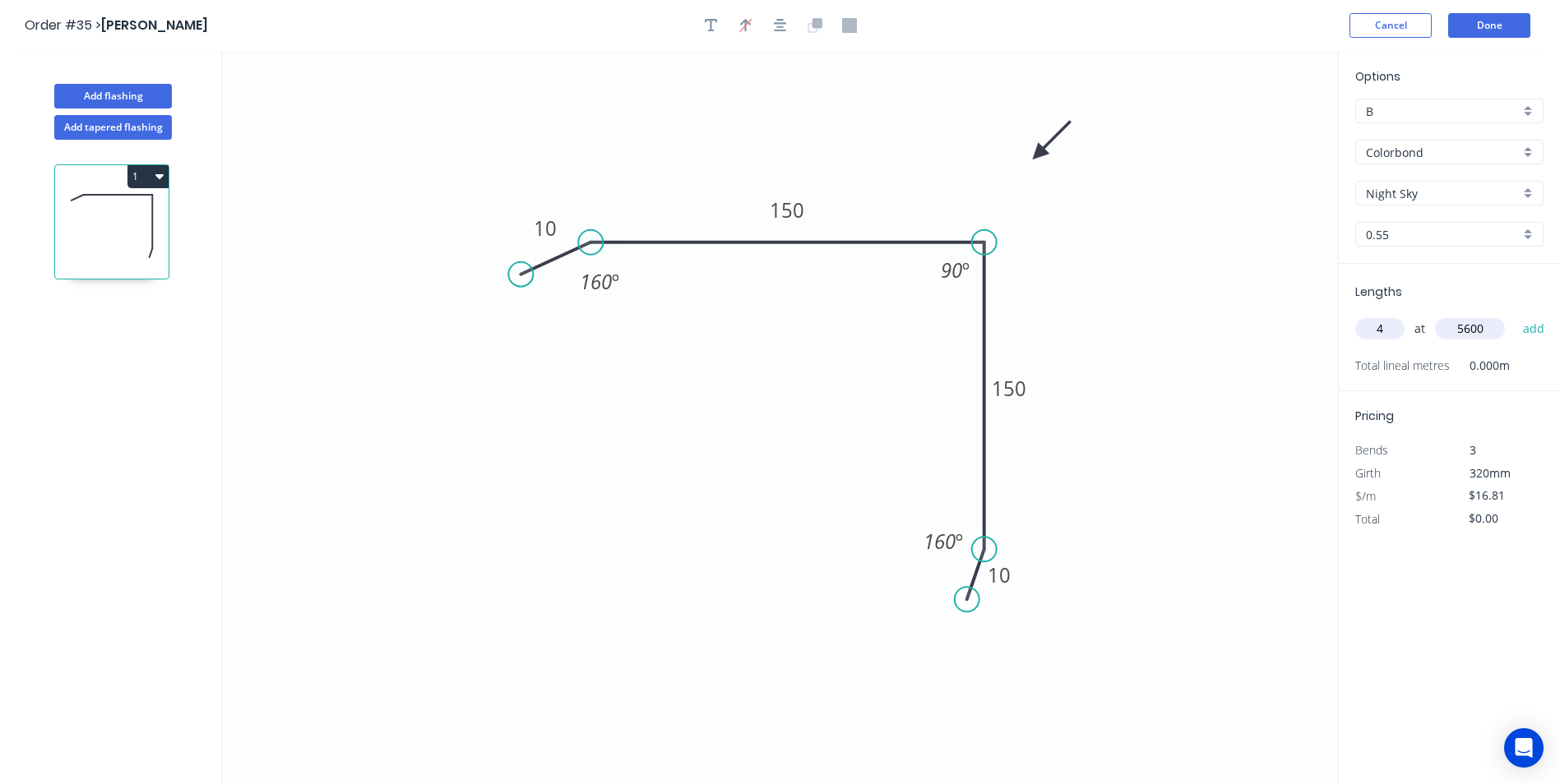
click at [1515, 315] on button "add" at bounding box center [1535, 328] width 39 height 28
type input "$376.54"
click at [1481, 35] on button "Done" at bounding box center [1489, 25] width 82 height 24
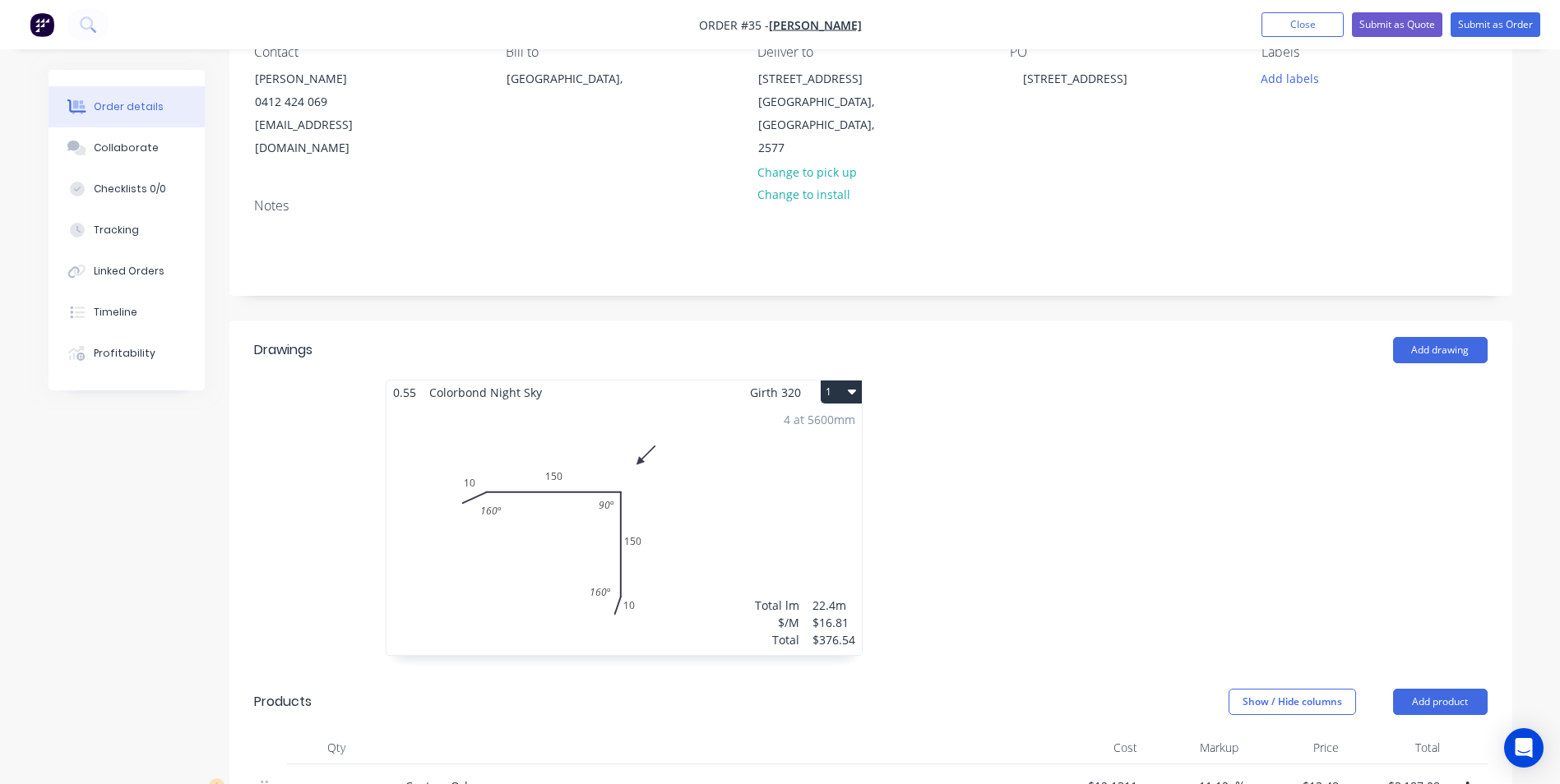
scroll to position [165, 0]
click at [826, 379] on button "1" at bounding box center [841, 391] width 41 height 23
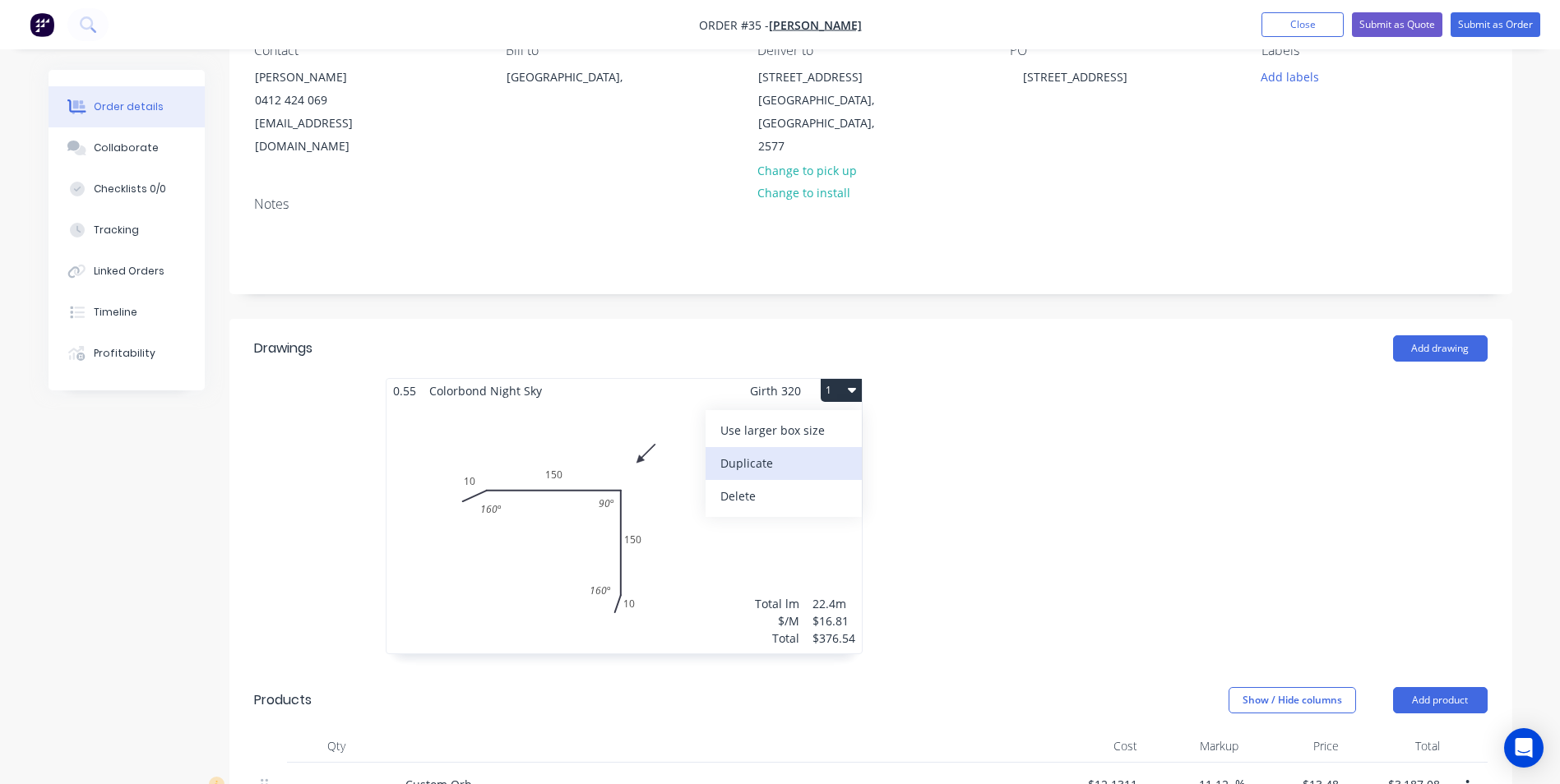
click at [781, 451] on div "Duplicate" at bounding box center [783, 463] width 127 height 23
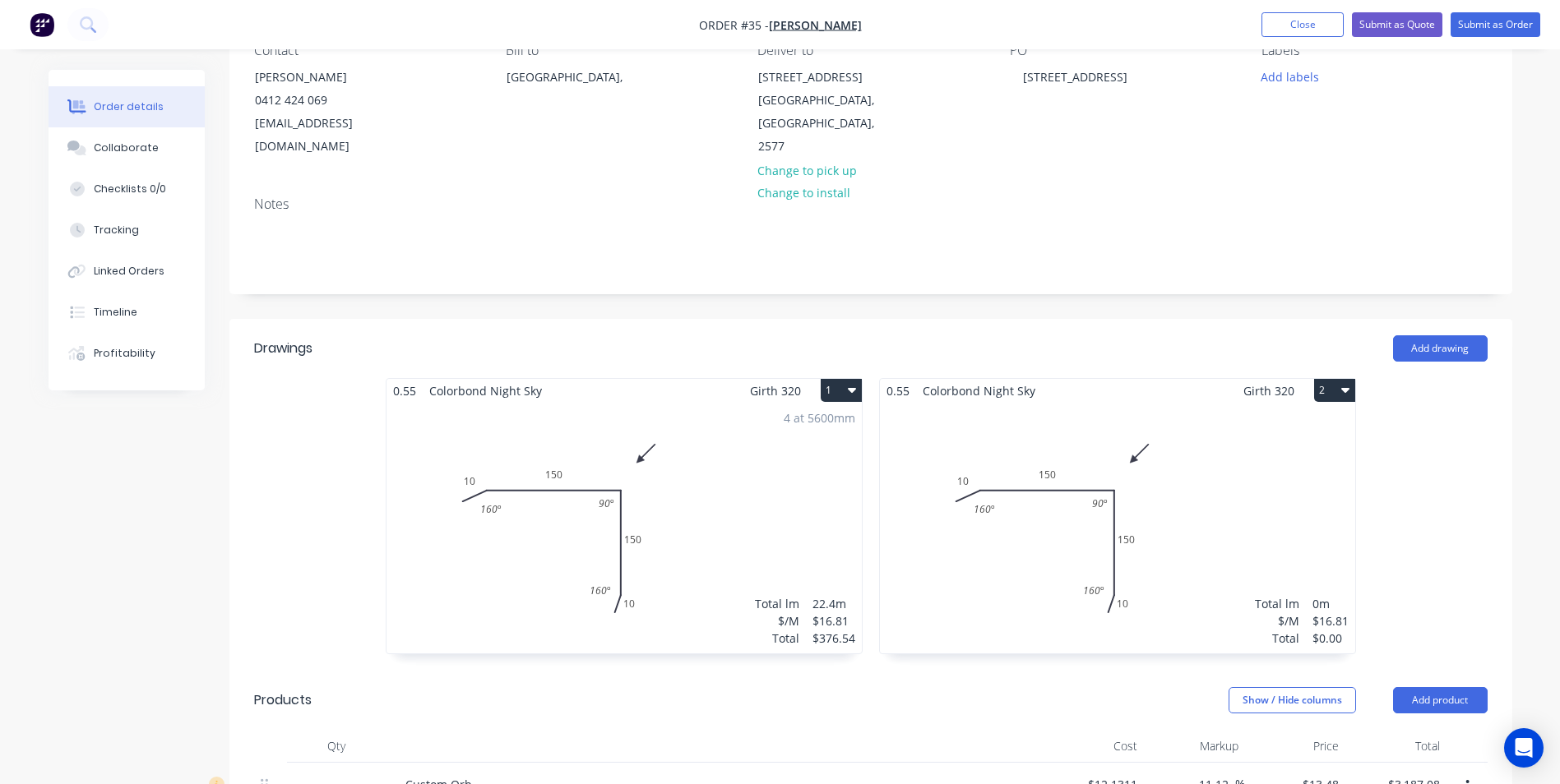
click at [1017, 429] on div "Total lm $/M Total 0m $16.81 $0.00" at bounding box center [1118, 528] width 476 height 250
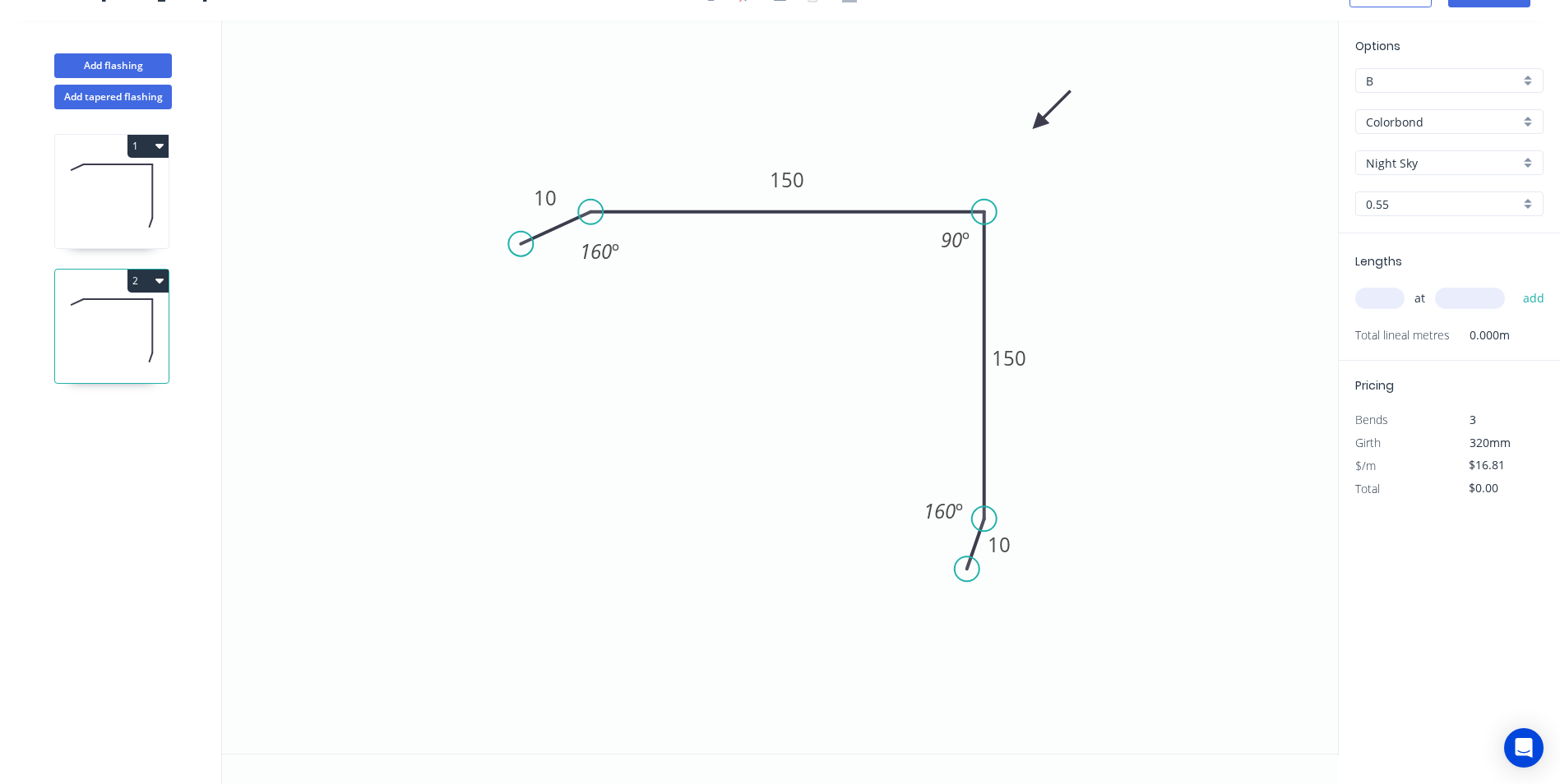
scroll to position [30, 0]
drag, startPoint x: 518, startPoint y: 246, endPoint x: 388, endPoint y: 392, distance: 195.5
click at [388, 392] on icon "0 10 150 150 10 160 º 90 º 160 º" at bounding box center [780, 387] width 1116 height 733
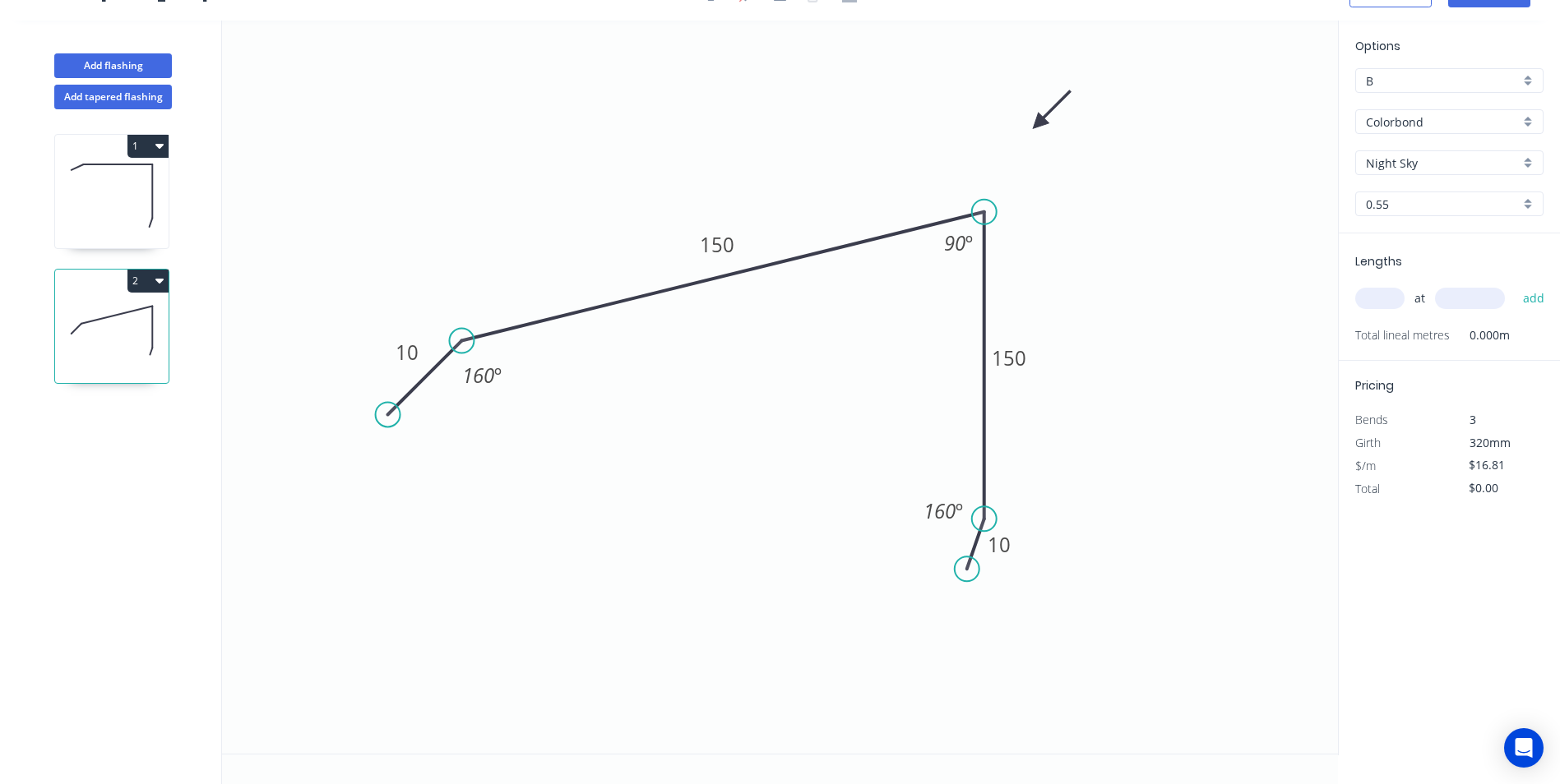
drag, startPoint x: 592, startPoint y: 214, endPoint x: 462, endPoint y: 350, distance: 188.1
click at [462, 350] on circle at bounding box center [461, 341] width 24 height 24
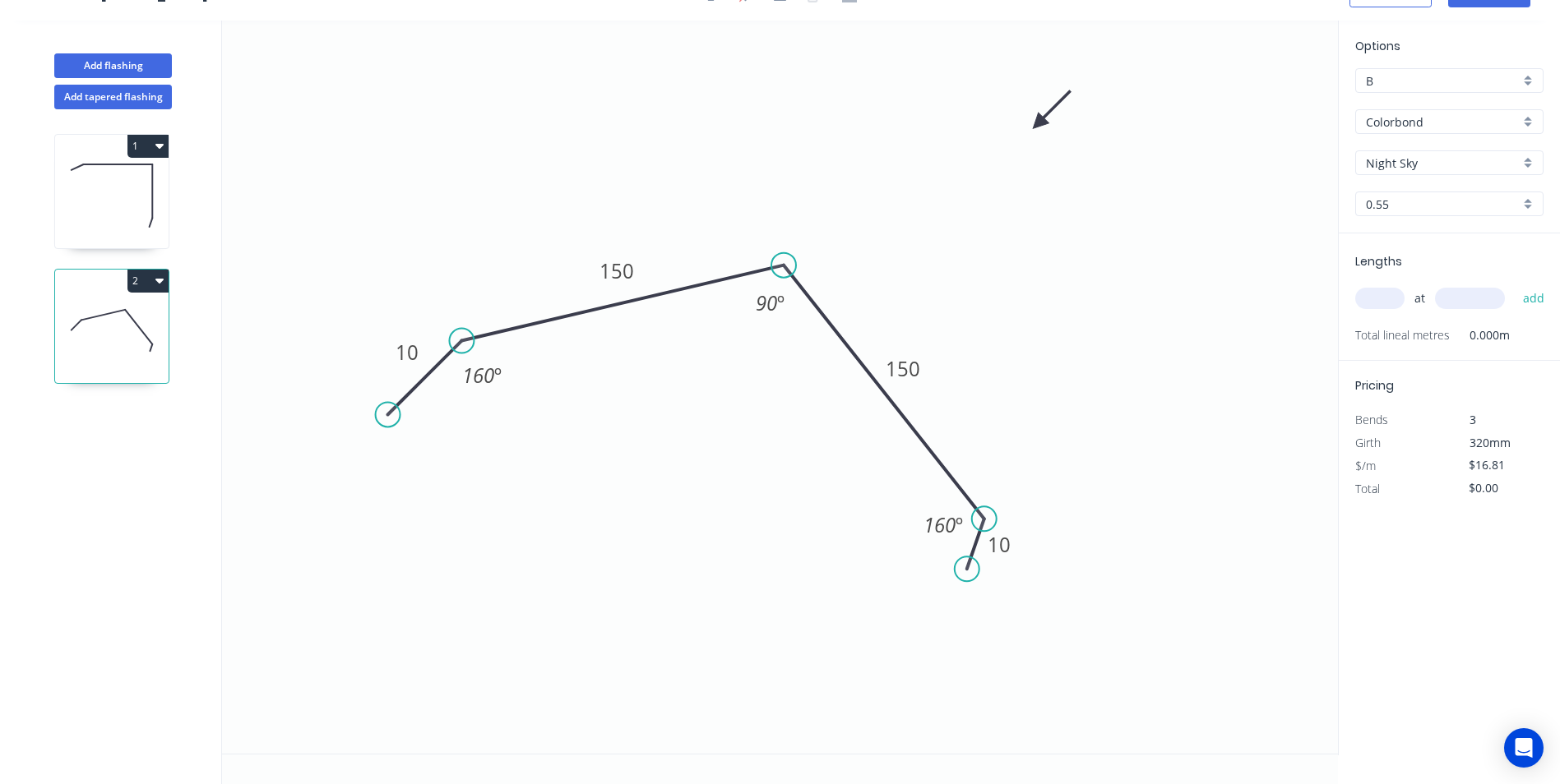
drag, startPoint x: 989, startPoint y: 218, endPoint x: 788, endPoint y: 265, distance: 206.4
click at [784, 266] on circle at bounding box center [783, 265] width 24 height 24
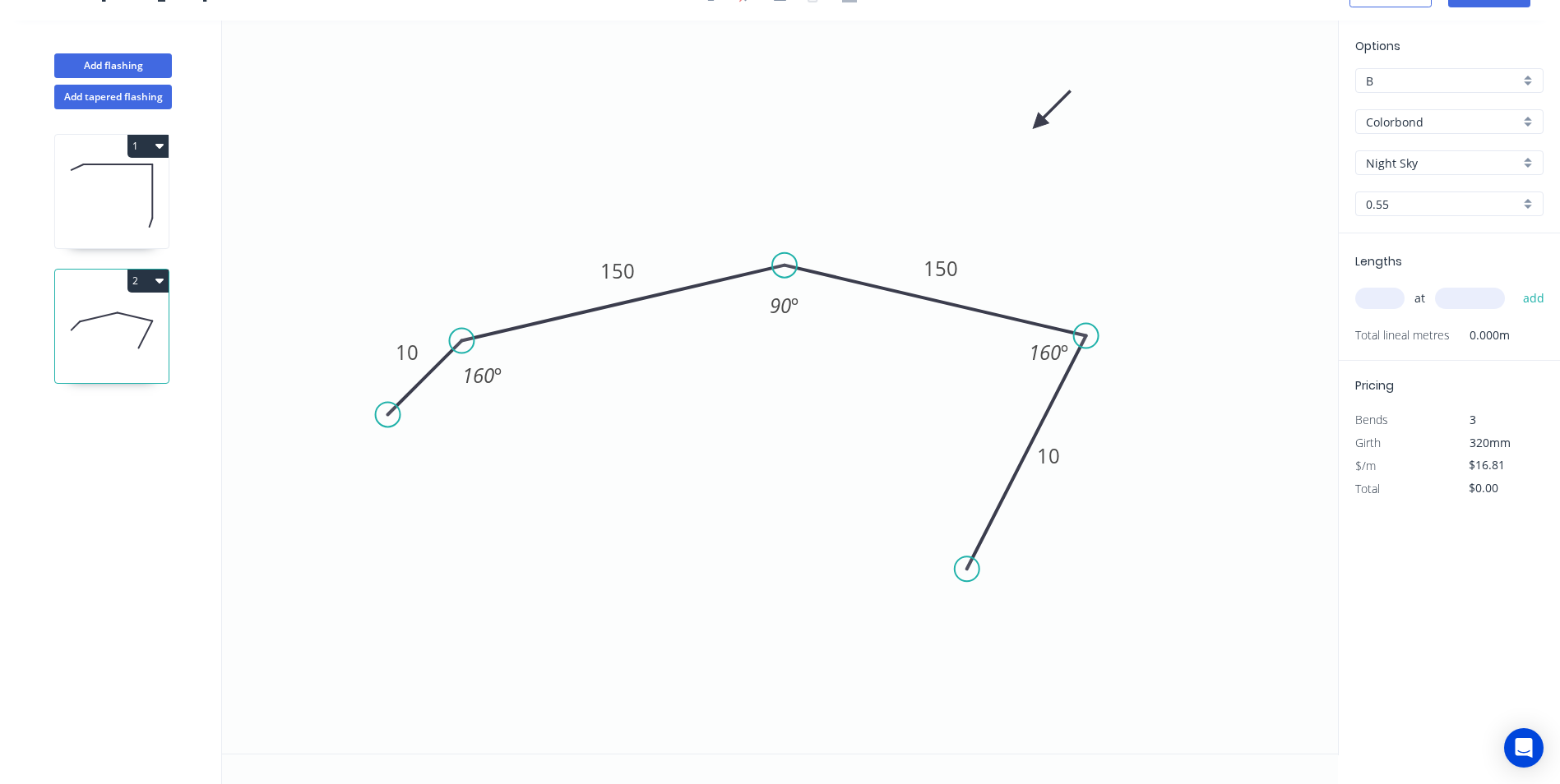
drag, startPoint x: 991, startPoint y: 520, endPoint x: 1086, endPoint y: 336, distance: 207.1
click at [1086, 336] on circle at bounding box center [1085, 336] width 24 height 24
drag, startPoint x: 969, startPoint y: 563, endPoint x: 1172, endPoint y: 410, distance: 254.2
click at [1172, 410] on circle at bounding box center [1170, 408] width 24 height 24
click at [429, 349] on rect at bounding box center [407, 352] width 54 height 34
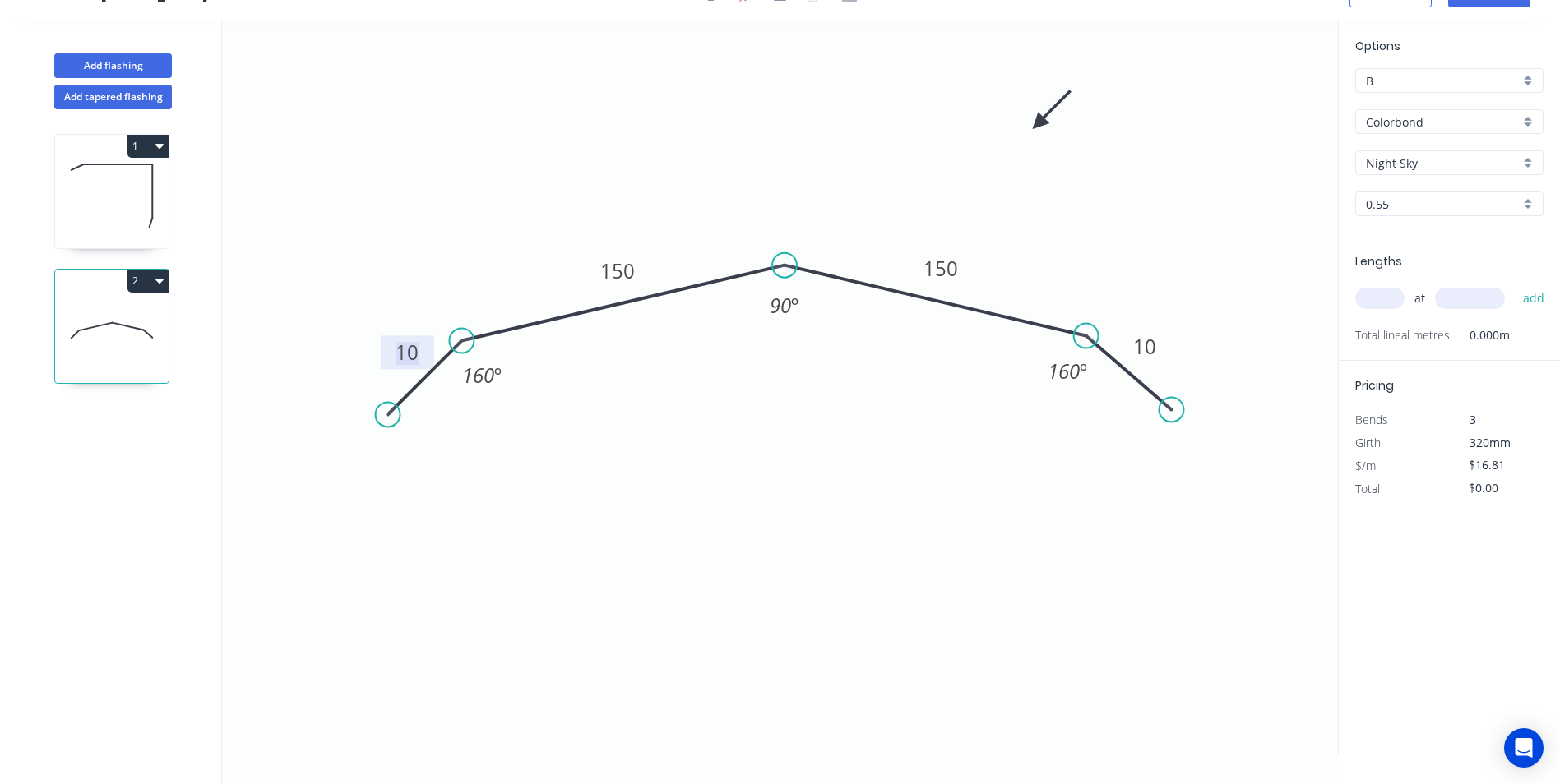
click at [412, 348] on tspan "10" at bounding box center [407, 353] width 23 height 27
type input "$19.91"
drag, startPoint x: 1175, startPoint y: 405, endPoint x: 1158, endPoint y: 388, distance: 24.0
click at [1158, 388] on circle at bounding box center [1158, 388] width 24 height 24
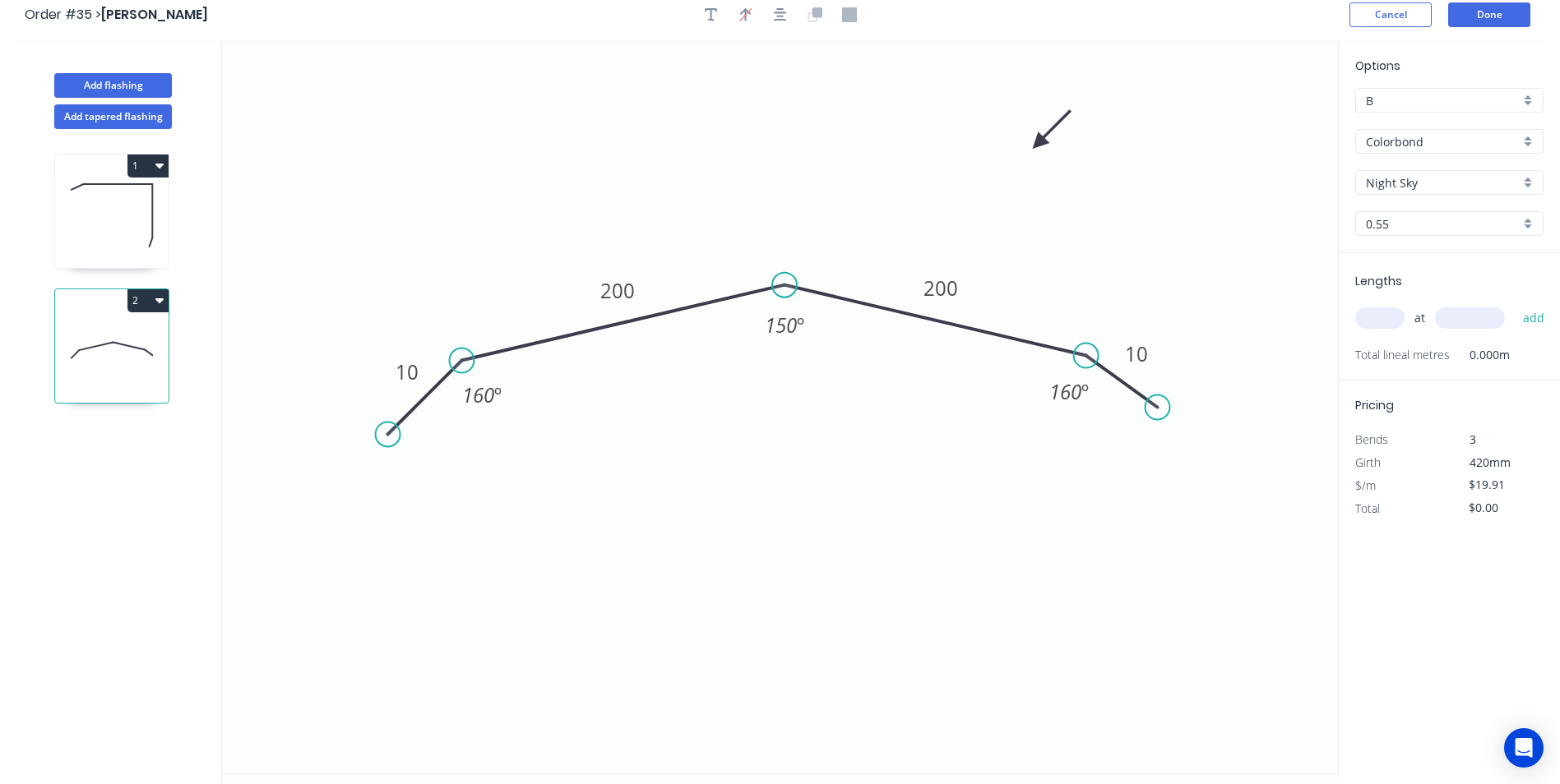
scroll to position [0, 0]
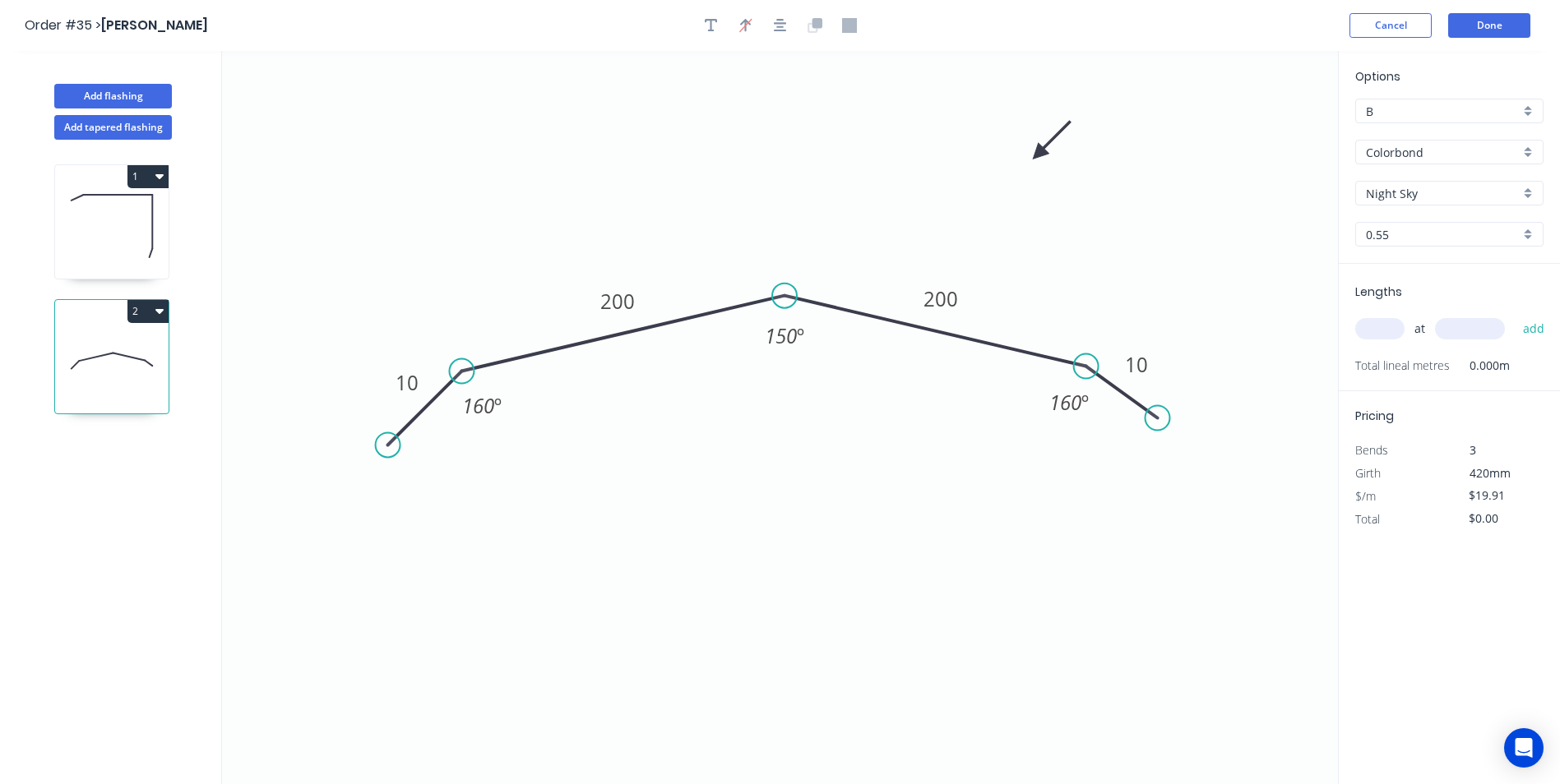
click at [1391, 321] on input "text" at bounding box center [1380, 329] width 50 height 21
type input "3"
type input "6000"
click at [1515, 315] on button "add" at bounding box center [1535, 328] width 39 height 28
type input "$358.38"
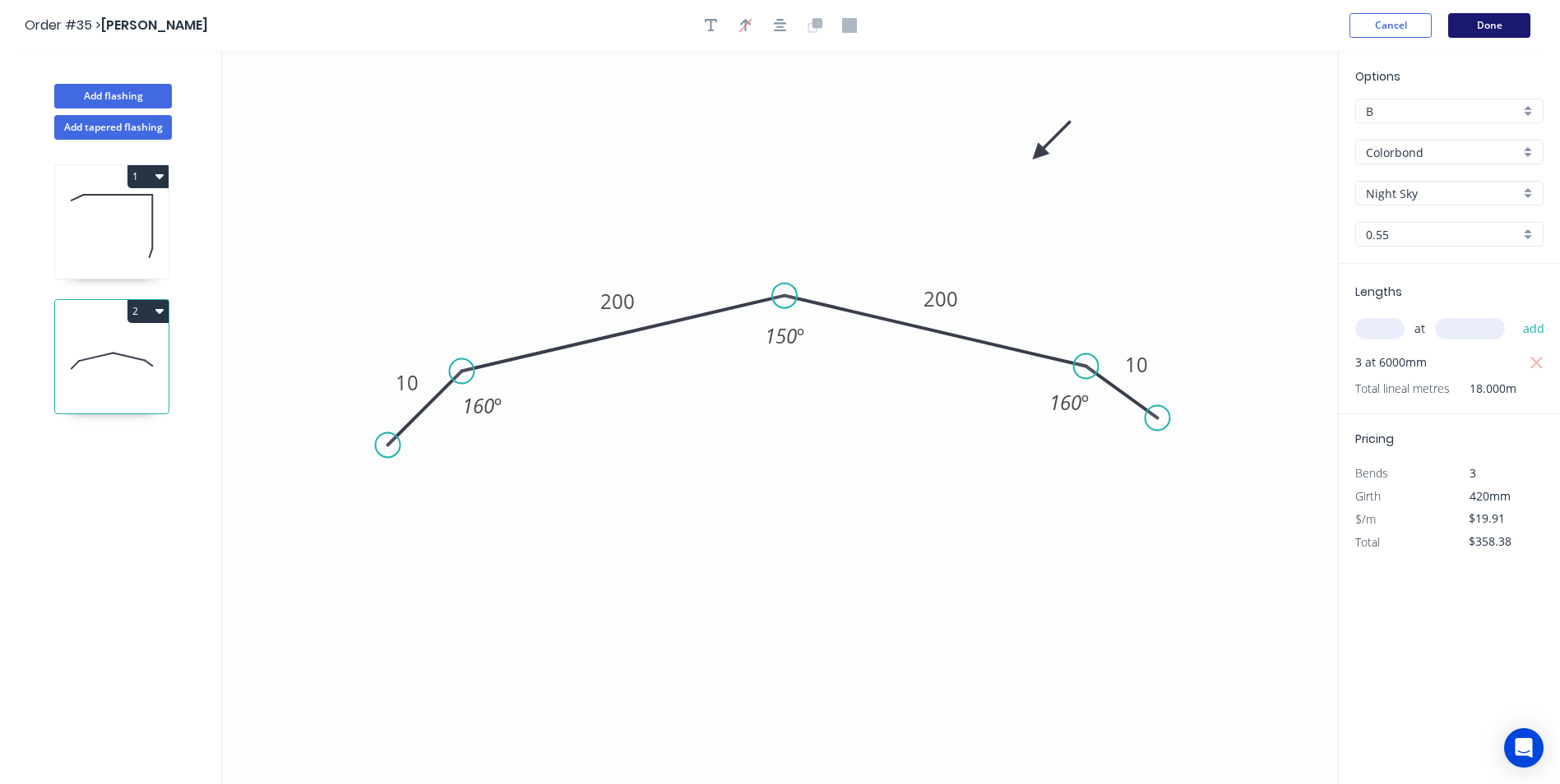
click at [1482, 20] on button "Done" at bounding box center [1489, 25] width 82 height 24
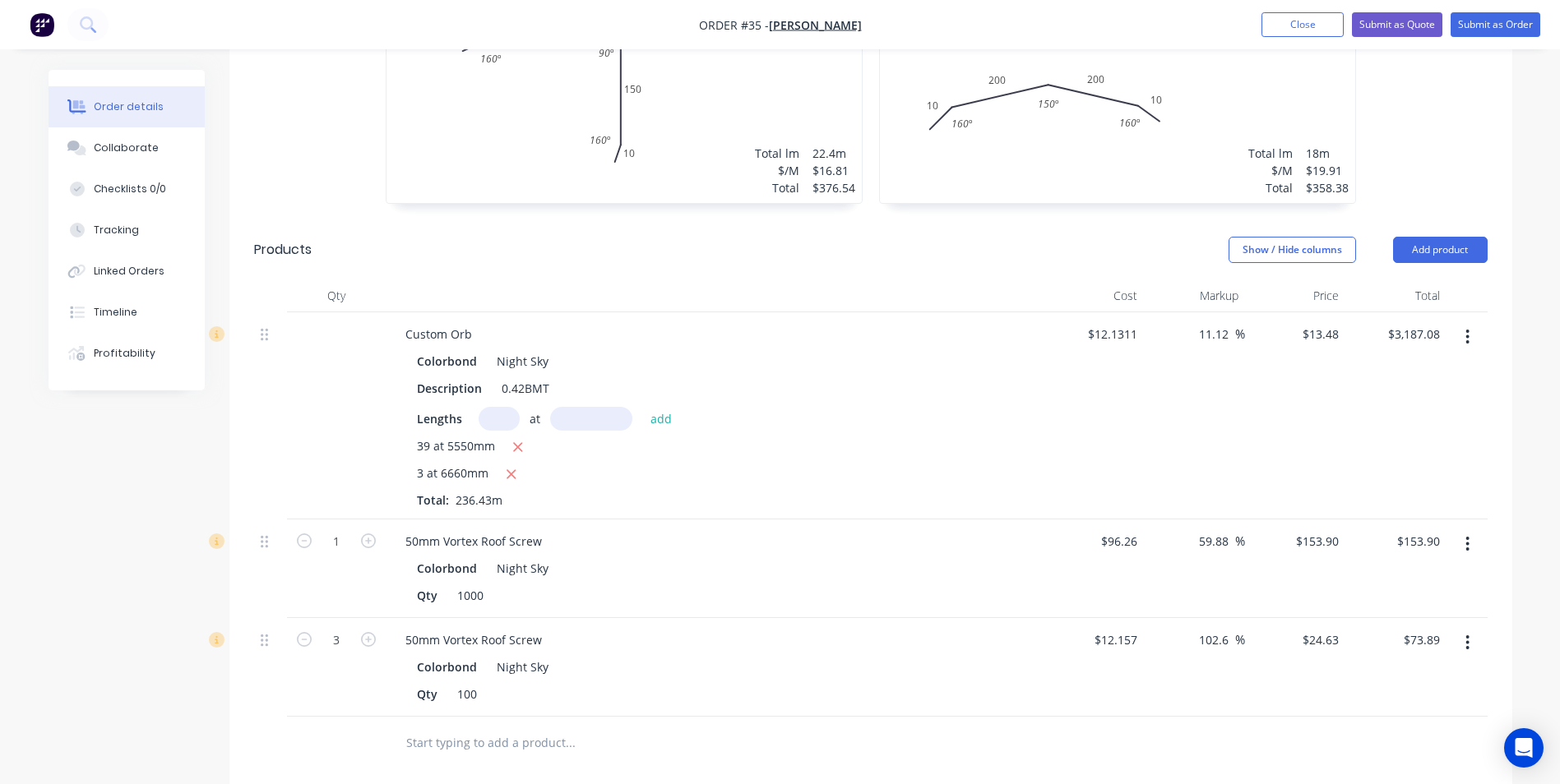
scroll to position [657, 0]
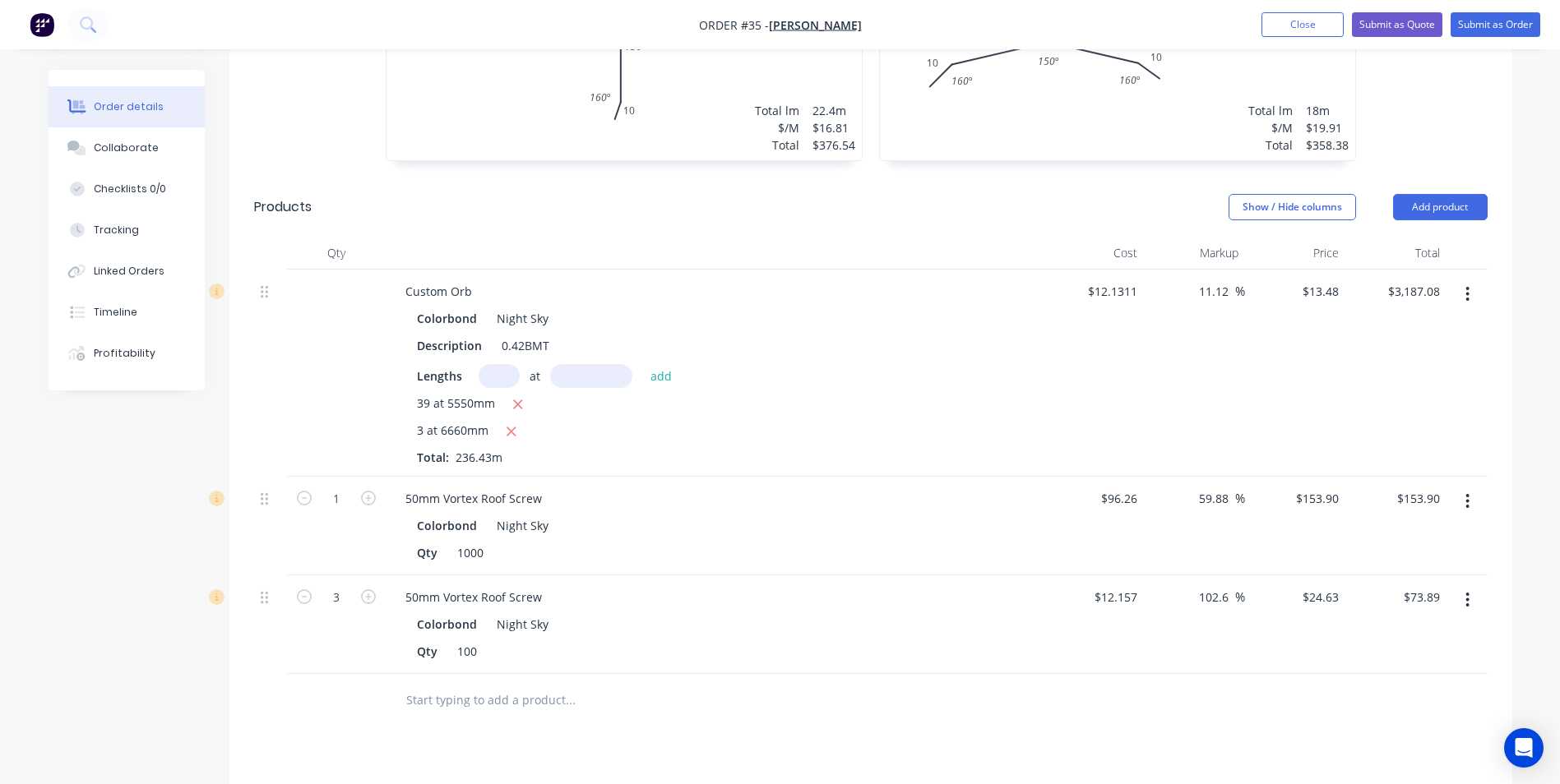
click at [488, 684] on input "text" at bounding box center [570, 700] width 329 height 33
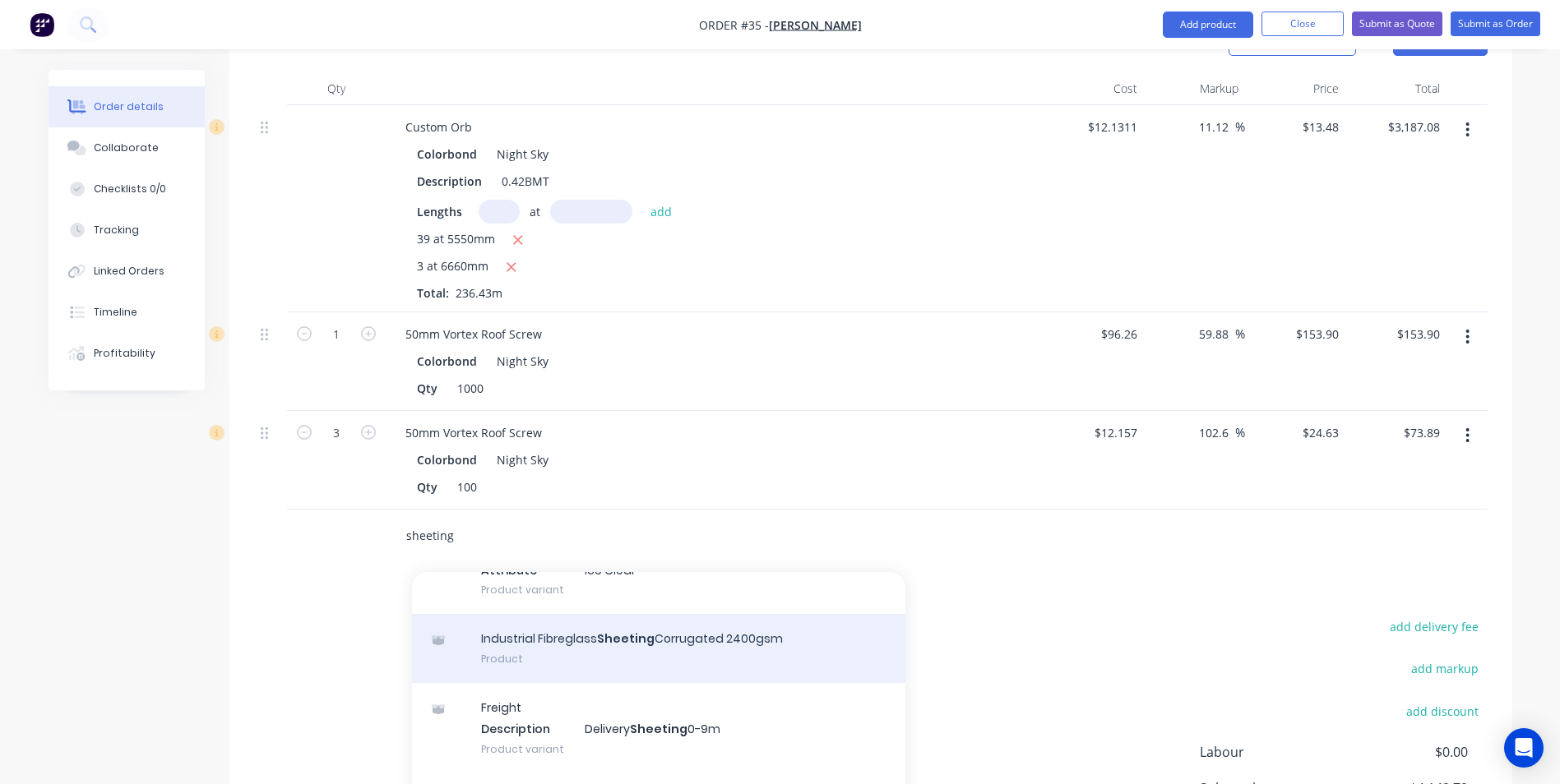
scroll to position [246, 0]
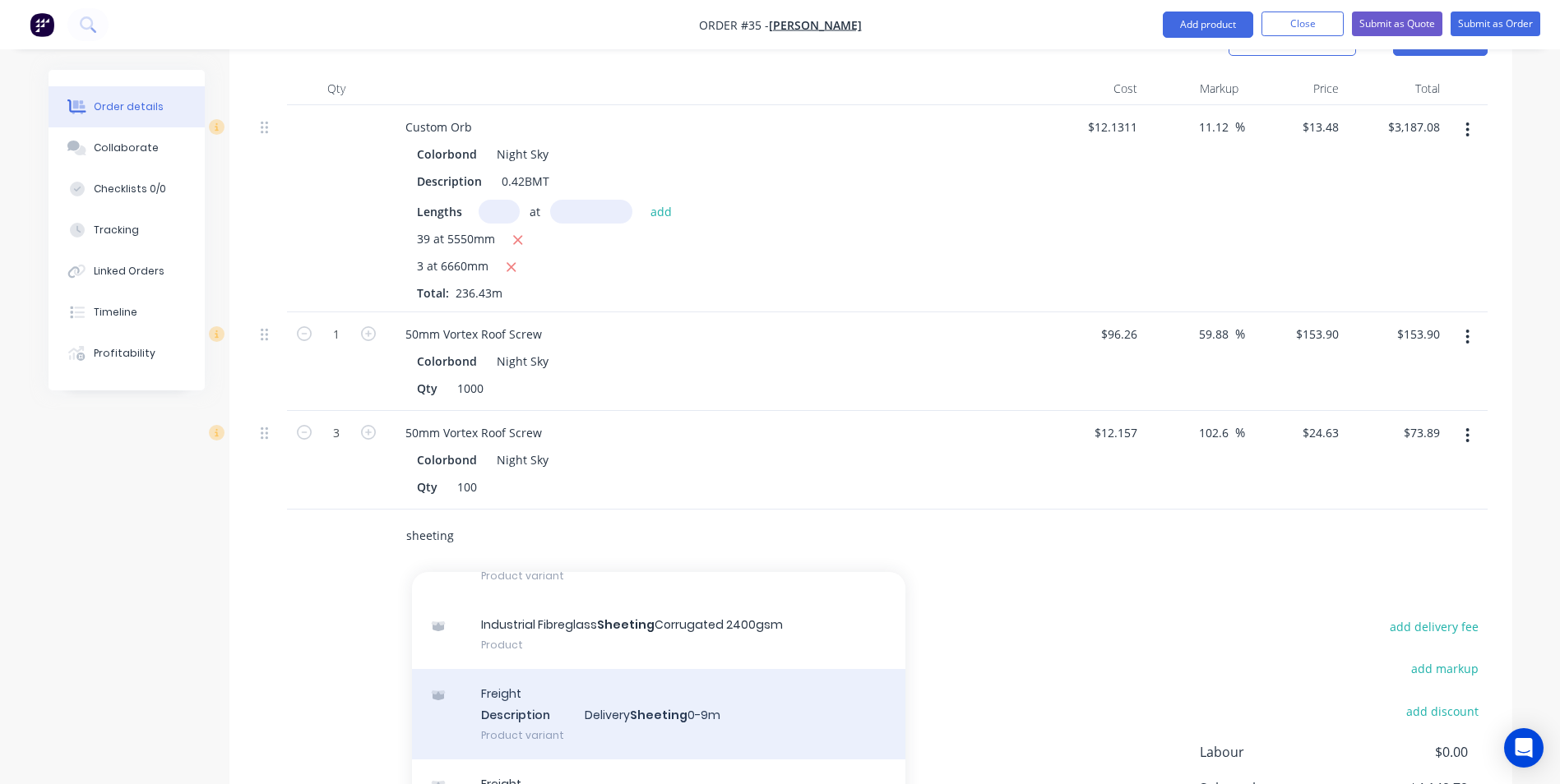
type input "sheeting"
click at [682, 707] on div "Freight Description Delivery Sheeting 0-9m Product variant" at bounding box center [659, 714] width 493 height 91
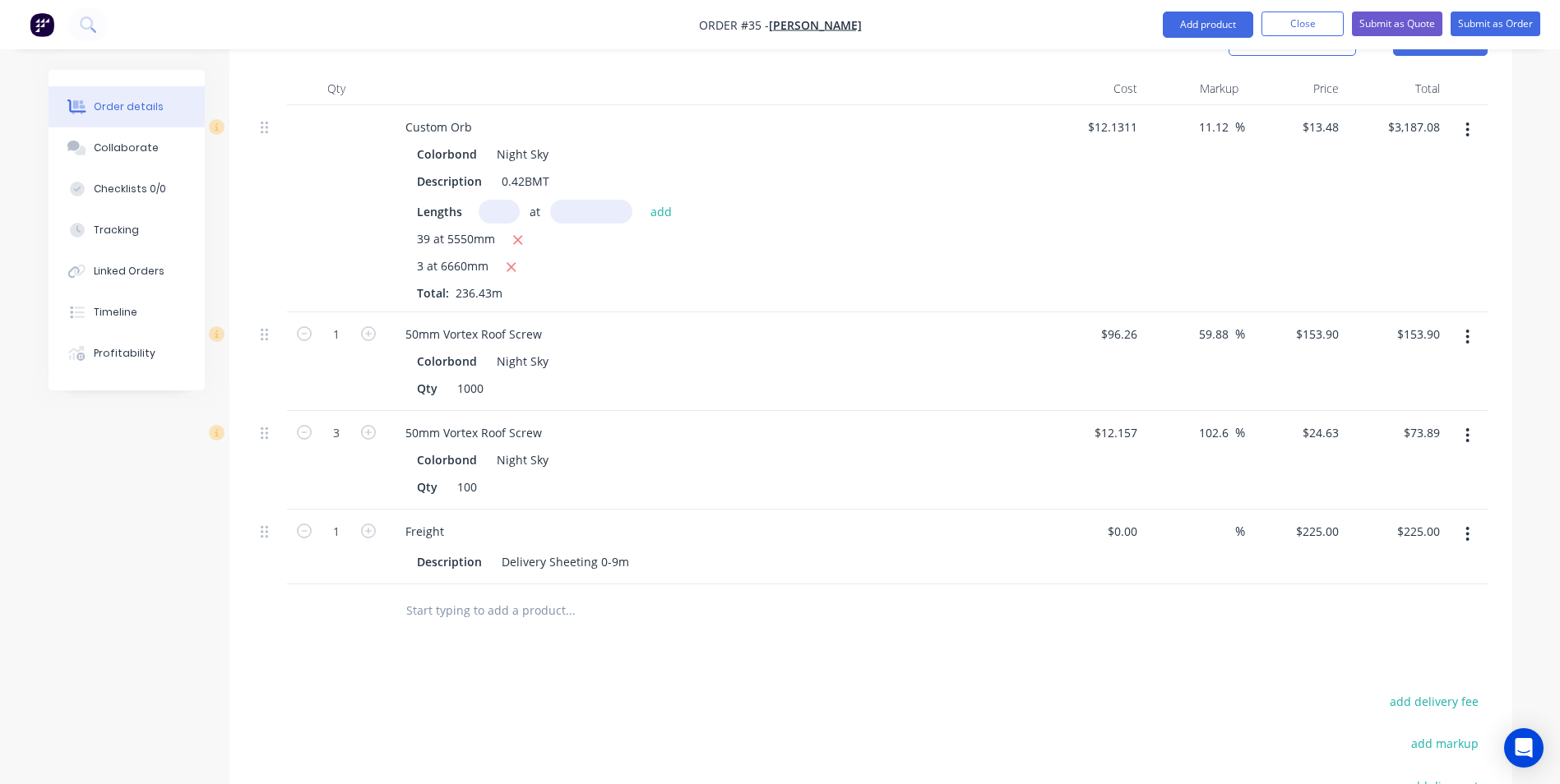
click at [916, 623] on div "Drawings Add drawing 0.55 Colorbond Night Sky Girth 320 1 0 10 150 150 10 160 º…" at bounding box center [871, 347] width 1283 height 1371
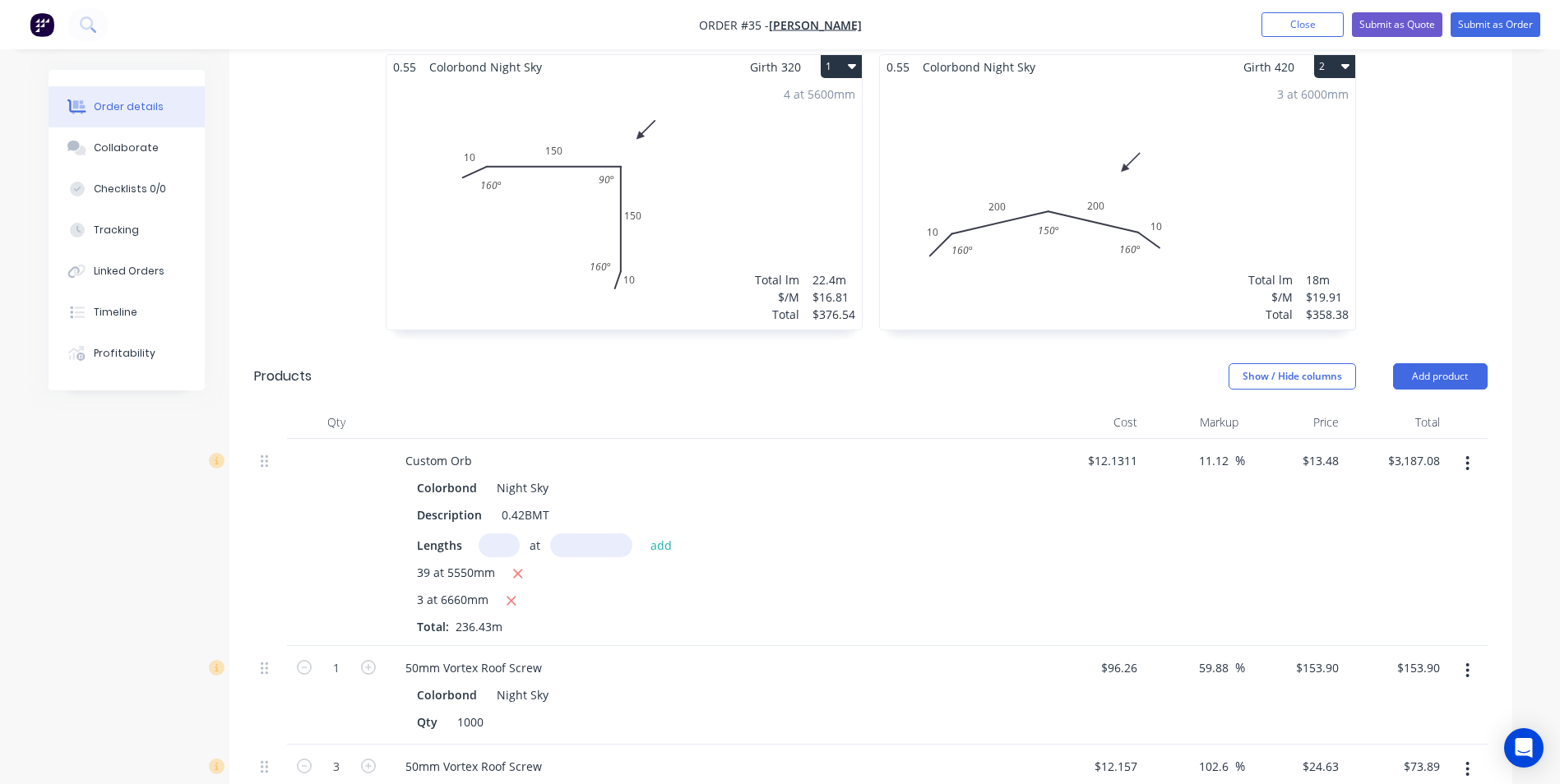
scroll to position [411, 0]
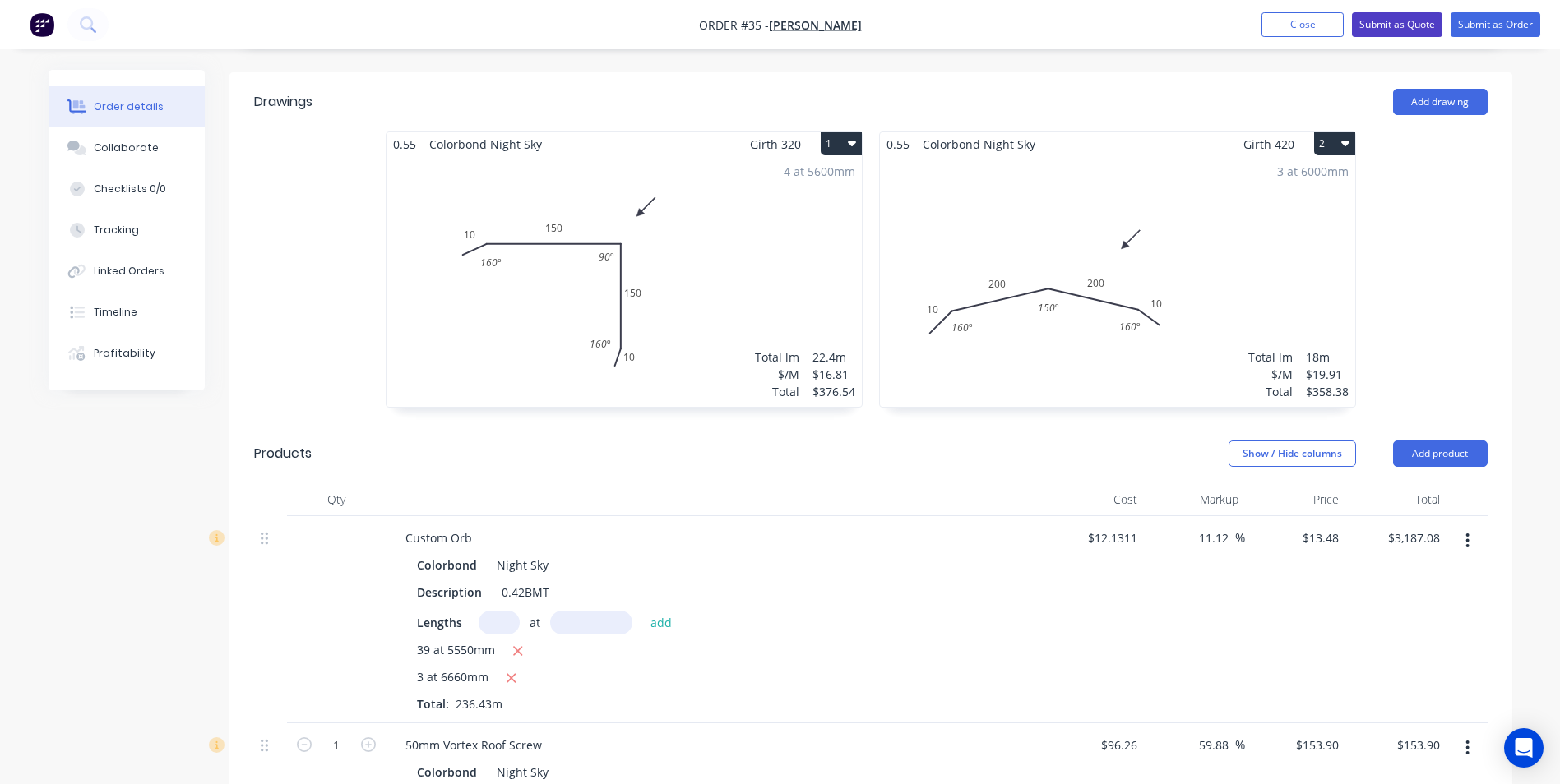
click at [1390, 23] on button "Submit as Quote" at bounding box center [1397, 24] width 91 height 24
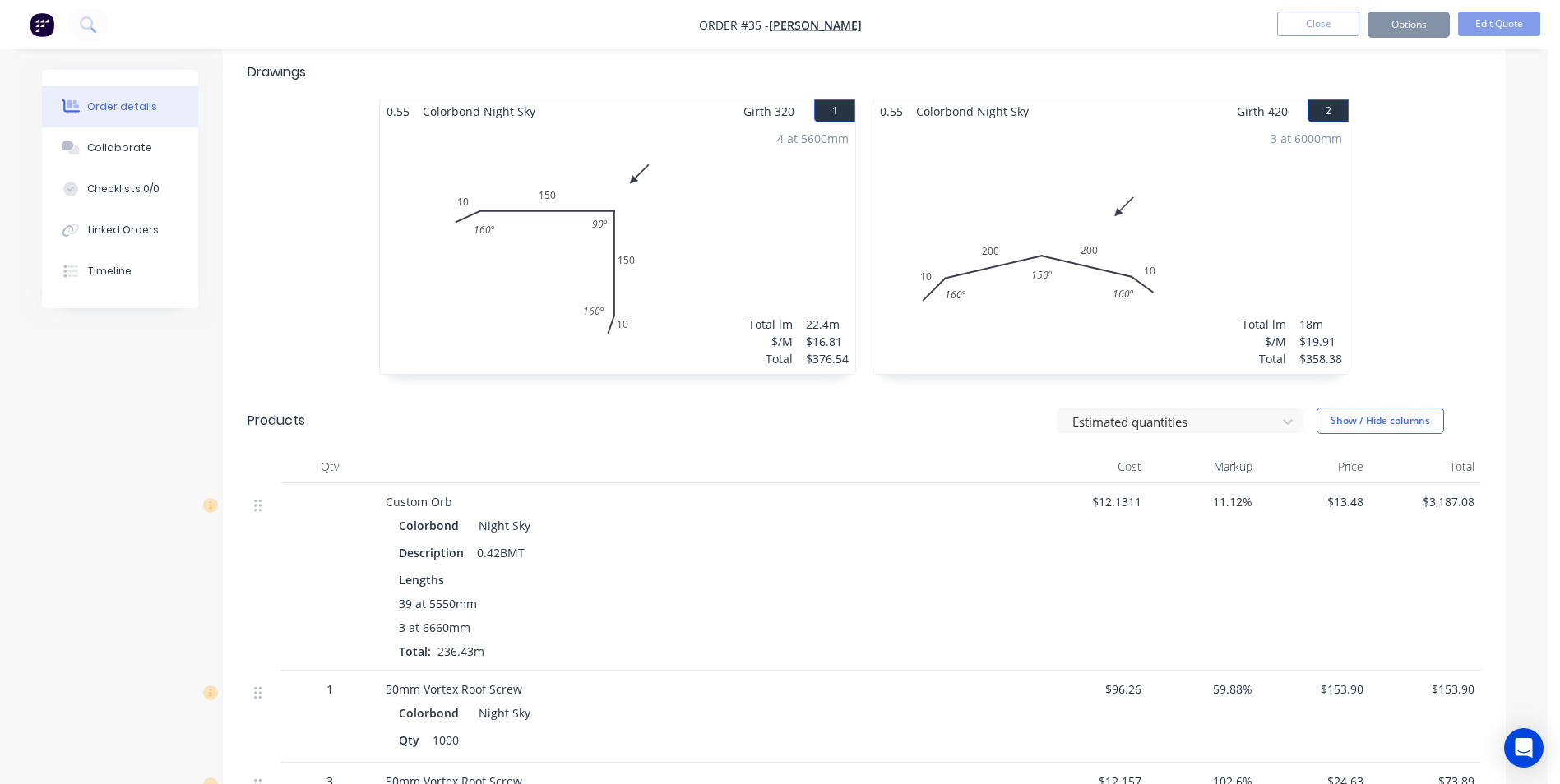
scroll to position [0, 0]
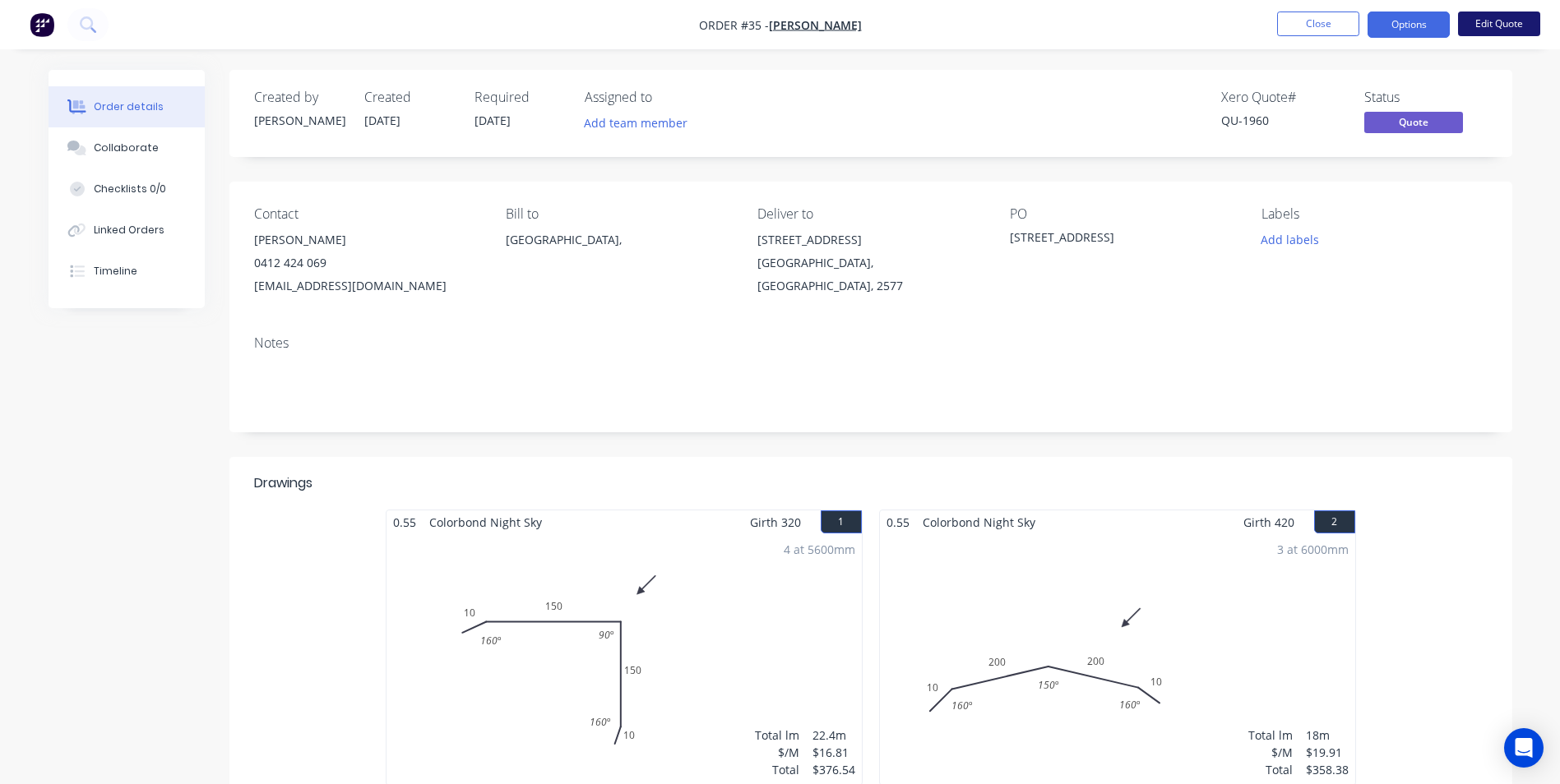
click at [1497, 33] on button "Edit Quote" at bounding box center [1500, 23] width 82 height 24
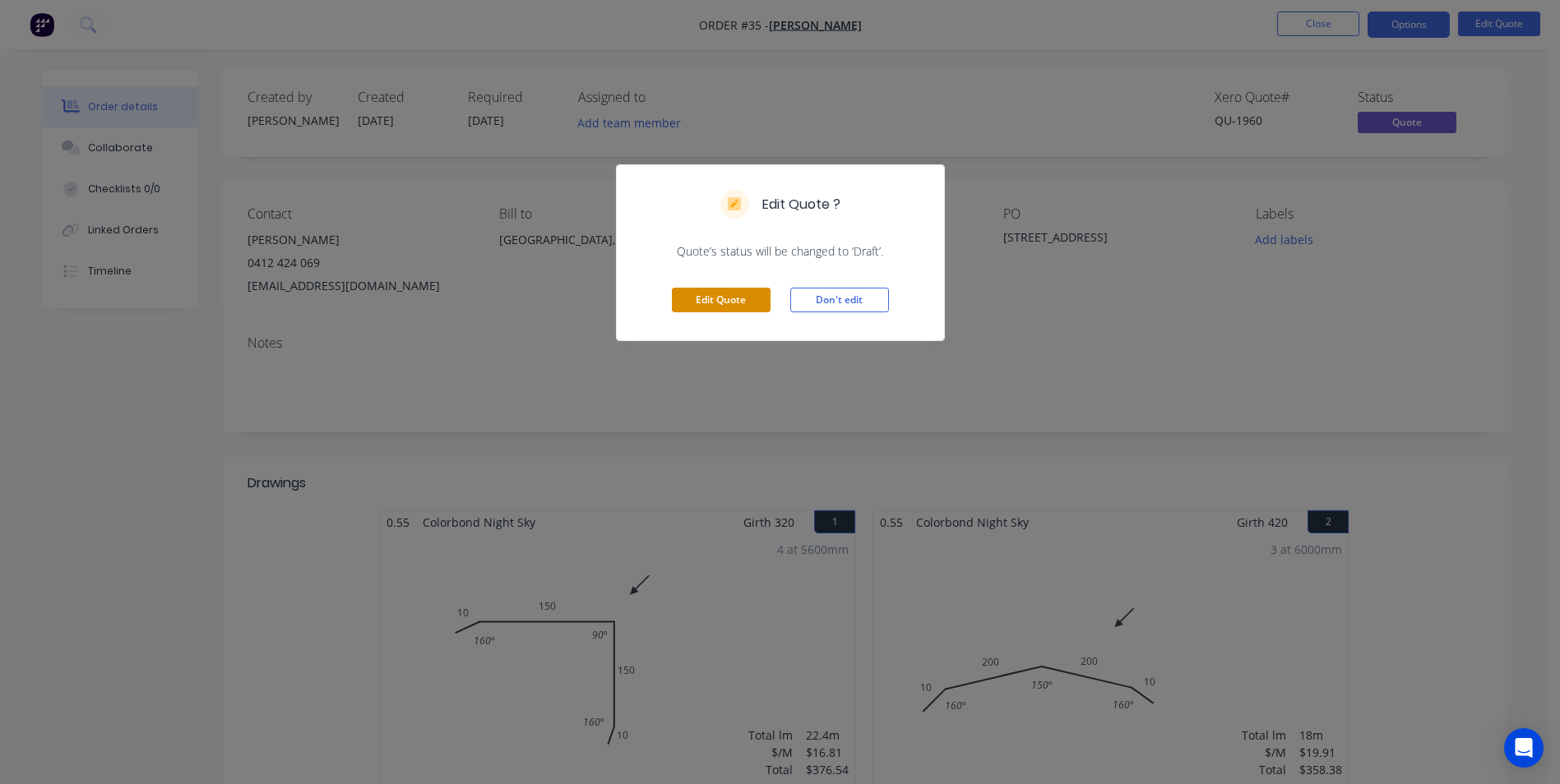
click at [703, 292] on button "Edit Quote" at bounding box center [721, 299] width 98 height 24
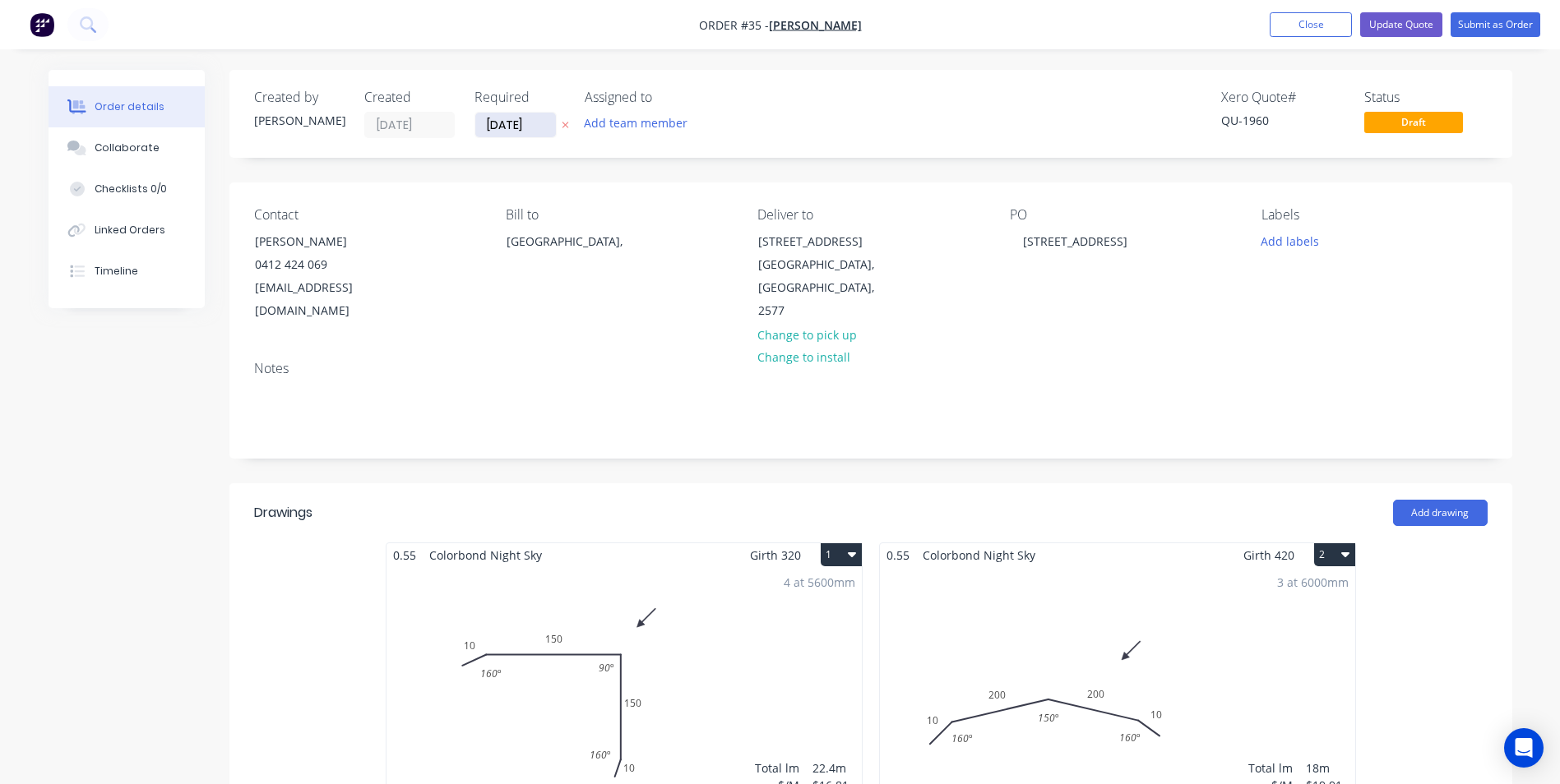
click at [523, 123] on input "[DATE]" at bounding box center [515, 125] width 81 height 24
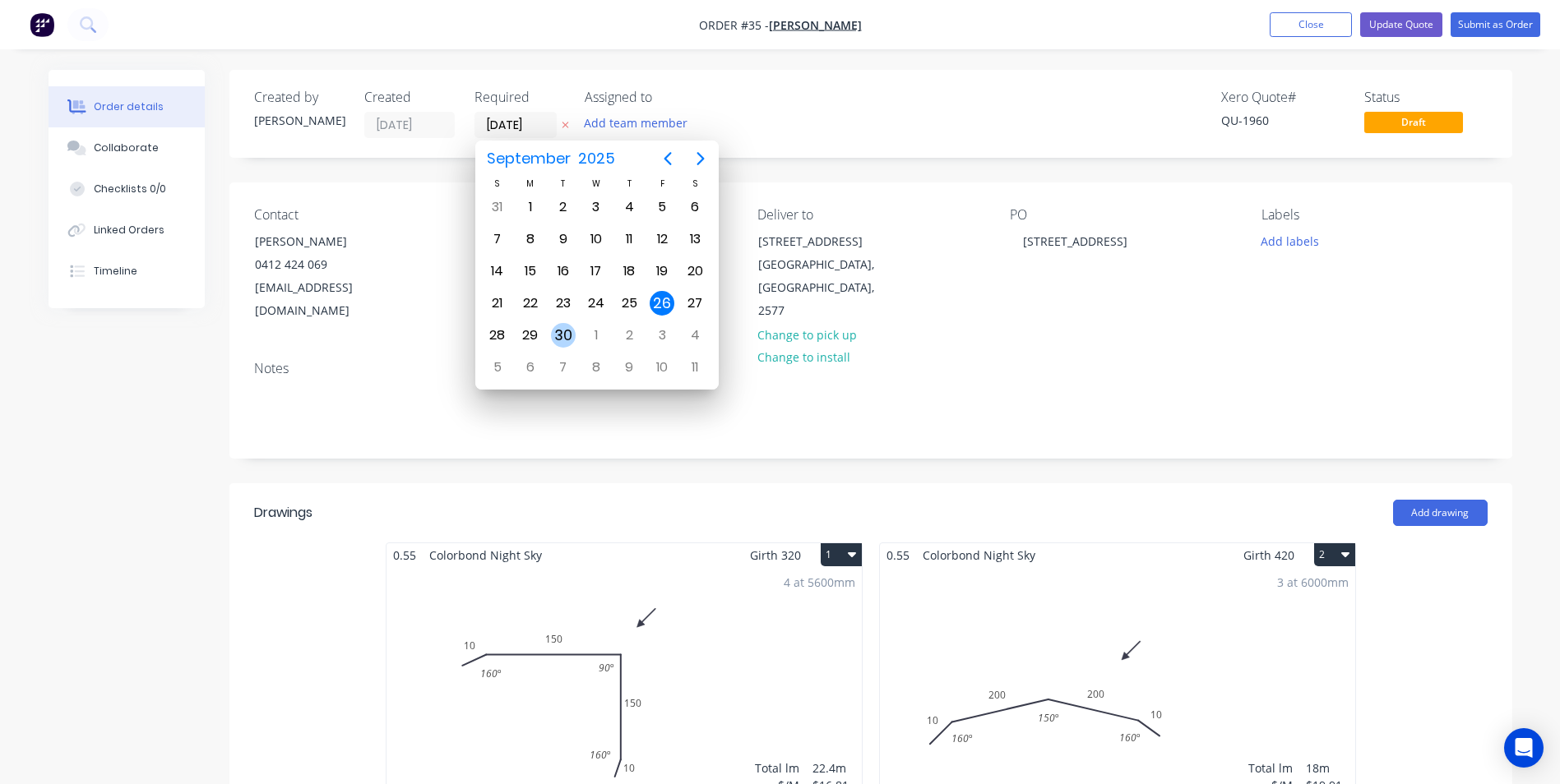
click at [560, 333] on div "30" at bounding box center [563, 335] width 24 height 24
type input "[DATE]"
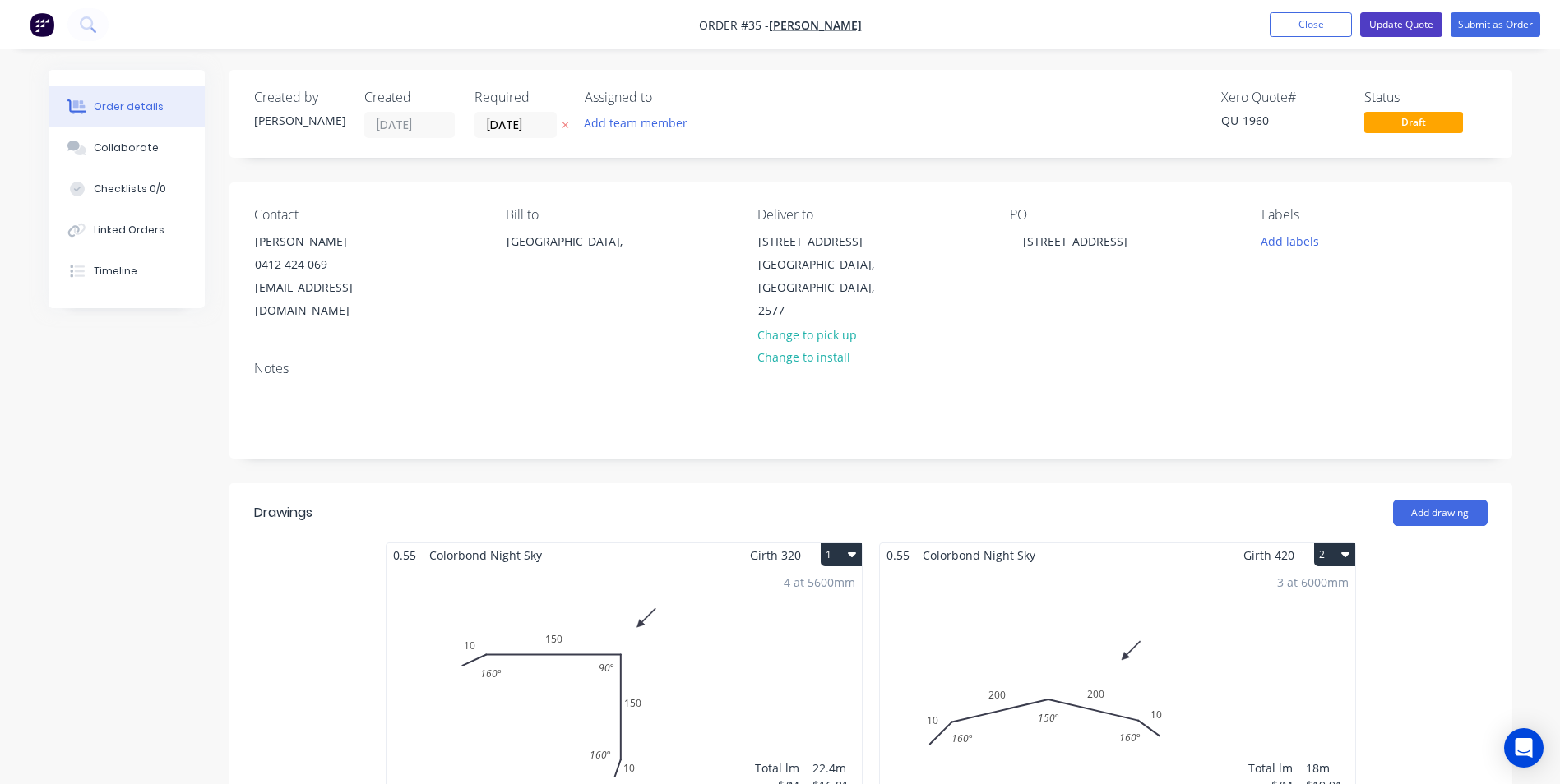
click at [1426, 27] on button "Update Quote" at bounding box center [1401, 24] width 82 height 24
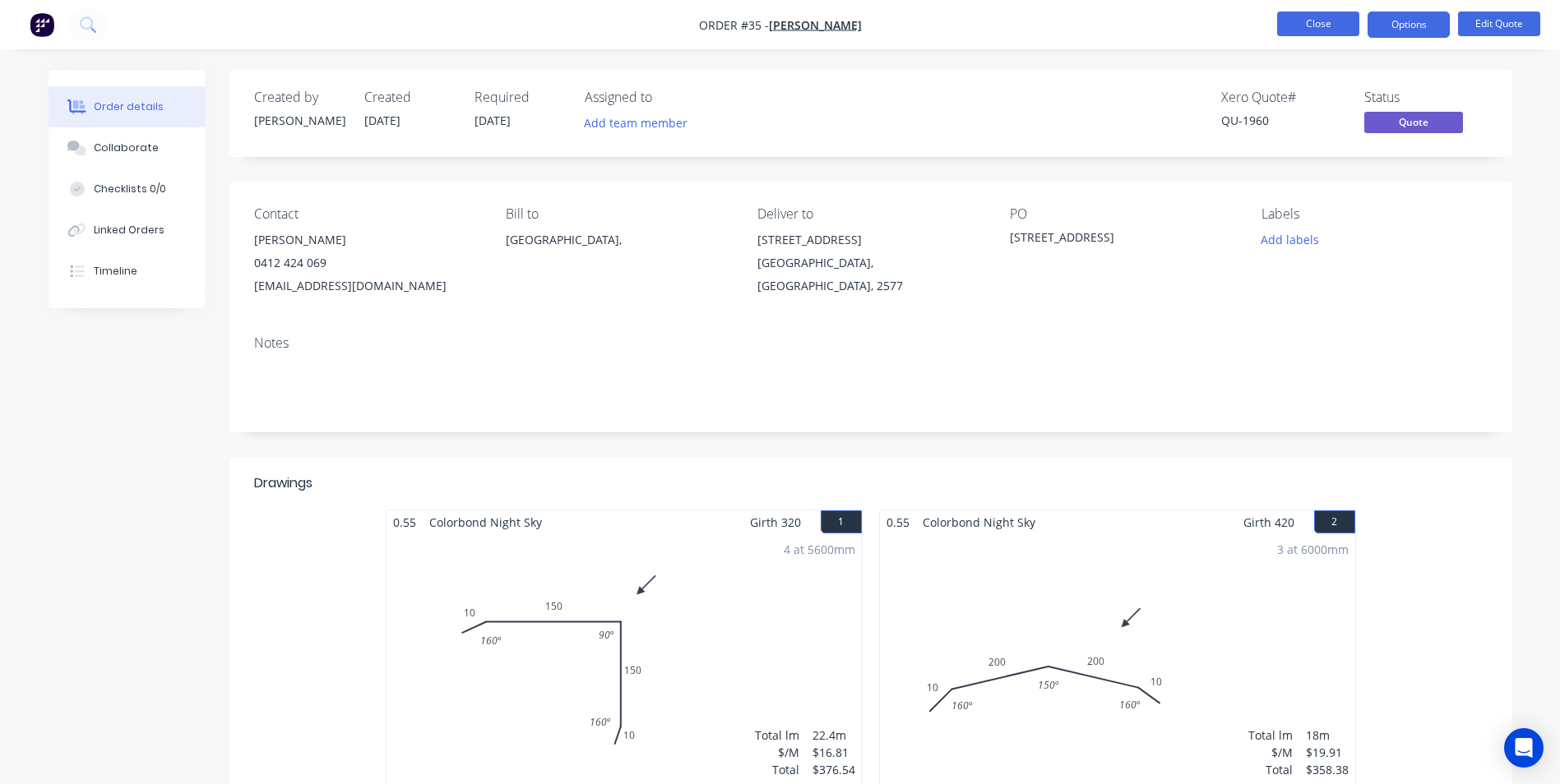
click at [1310, 28] on button "Close" at bounding box center [1318, 23] width 82 height 24
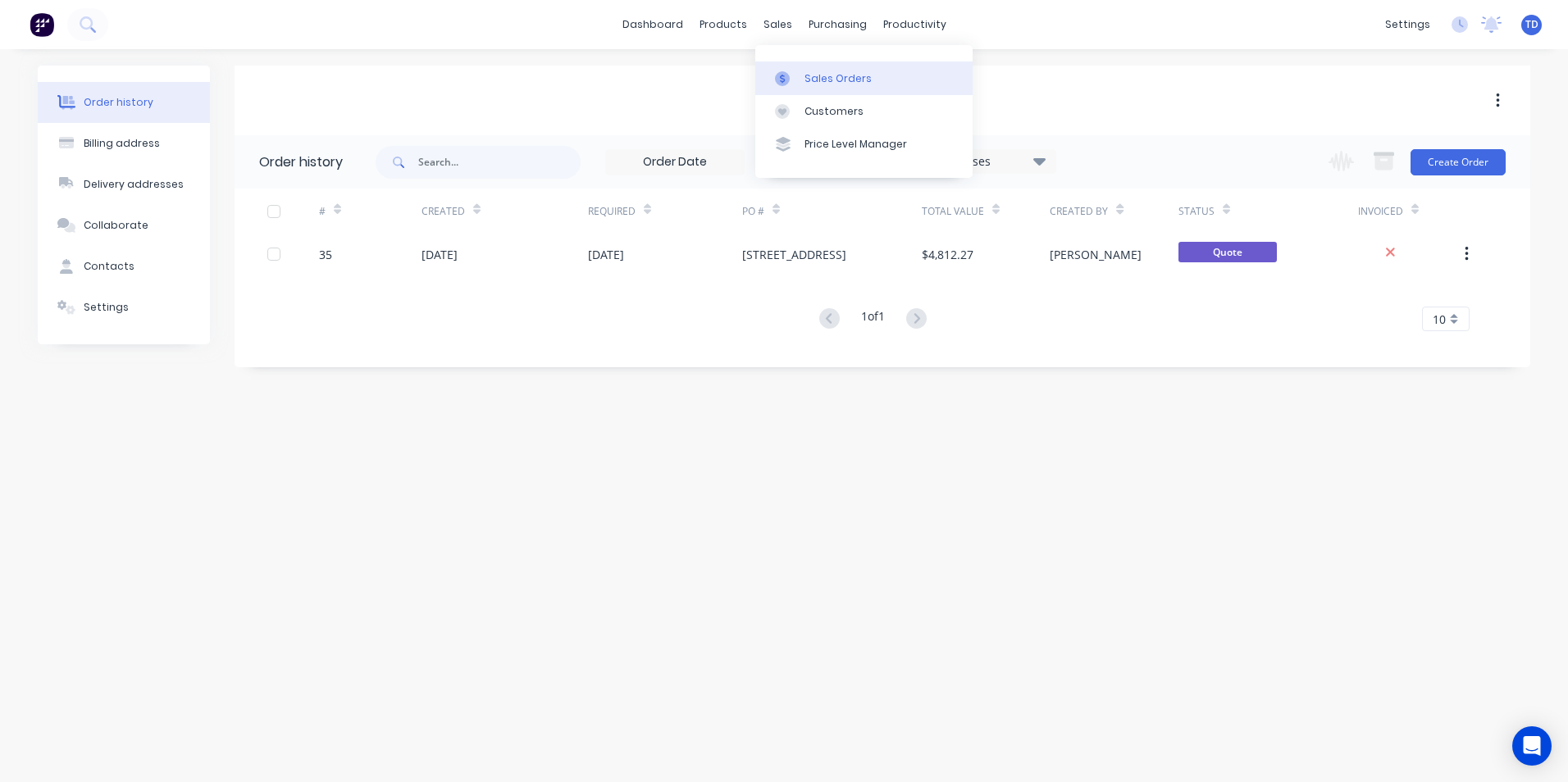
click at [826, 79] on div "Sales Orders" at bounding box center [837, 78] width 67 height 15
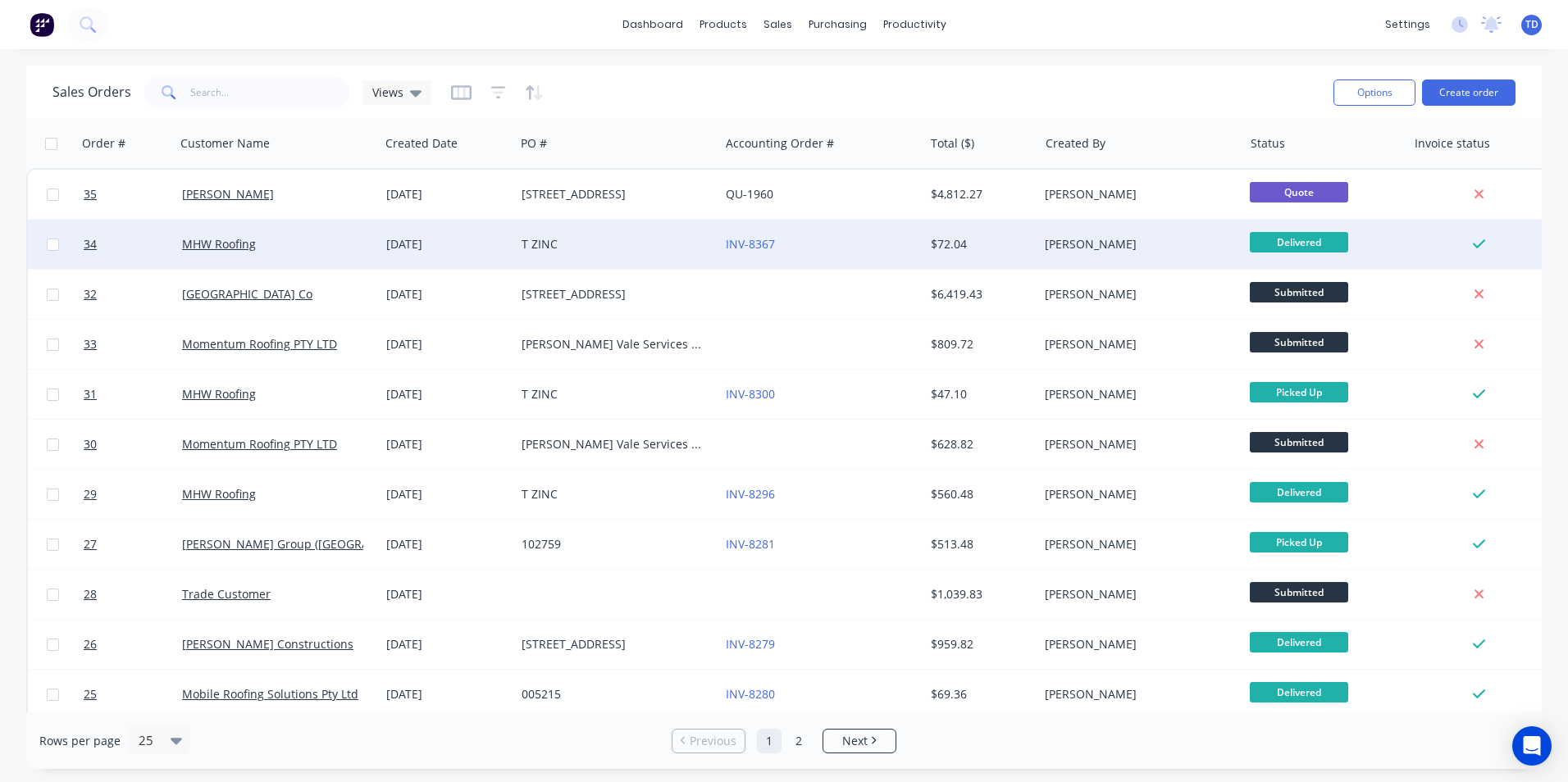
click at [528, 254] on div "T ZINC" at bounding box center [617, 244] width 204 height 50
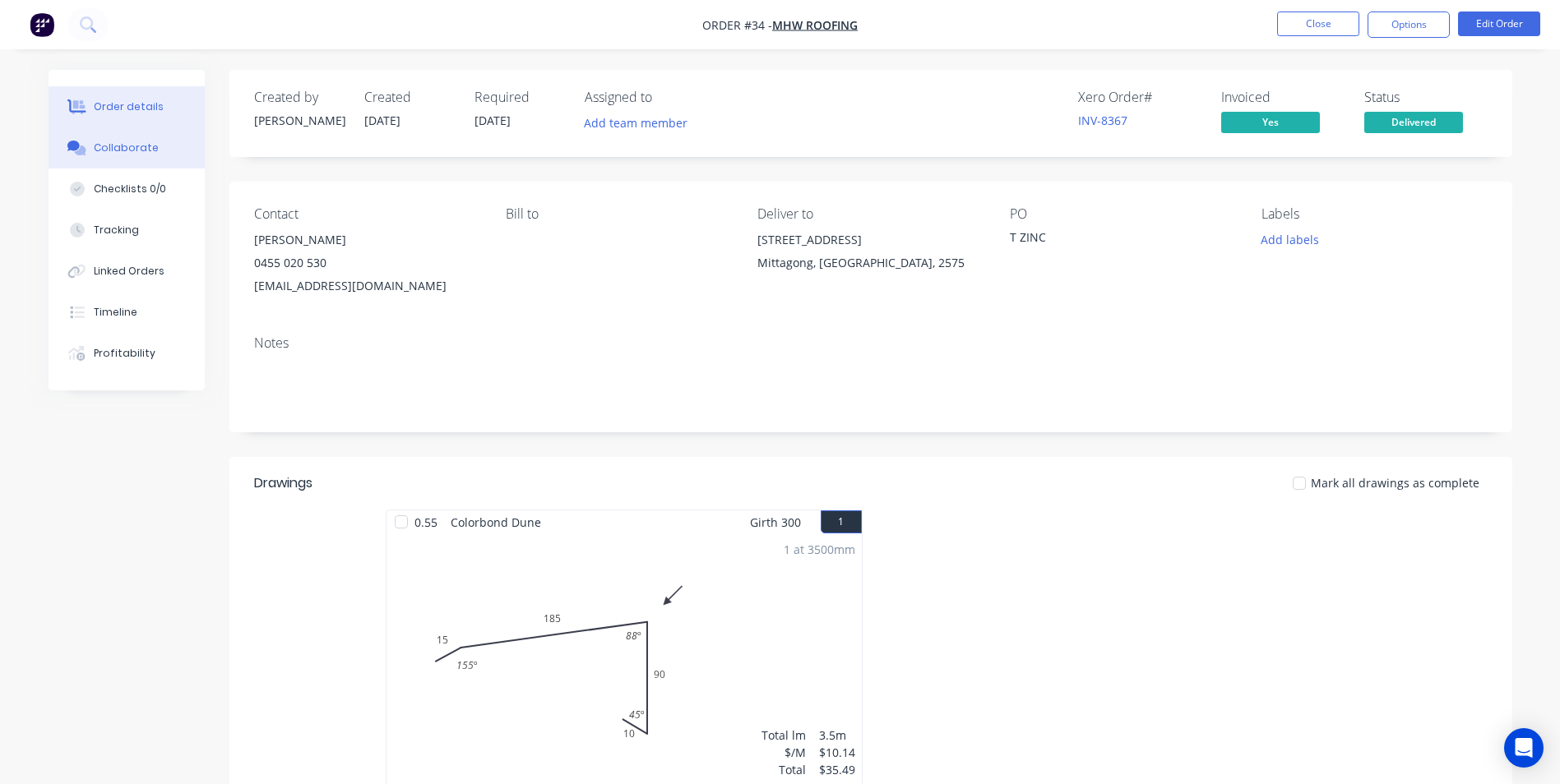
click at [126, 152] on div "Collaborate" at bounding box center [126, 147] width 65 height 15
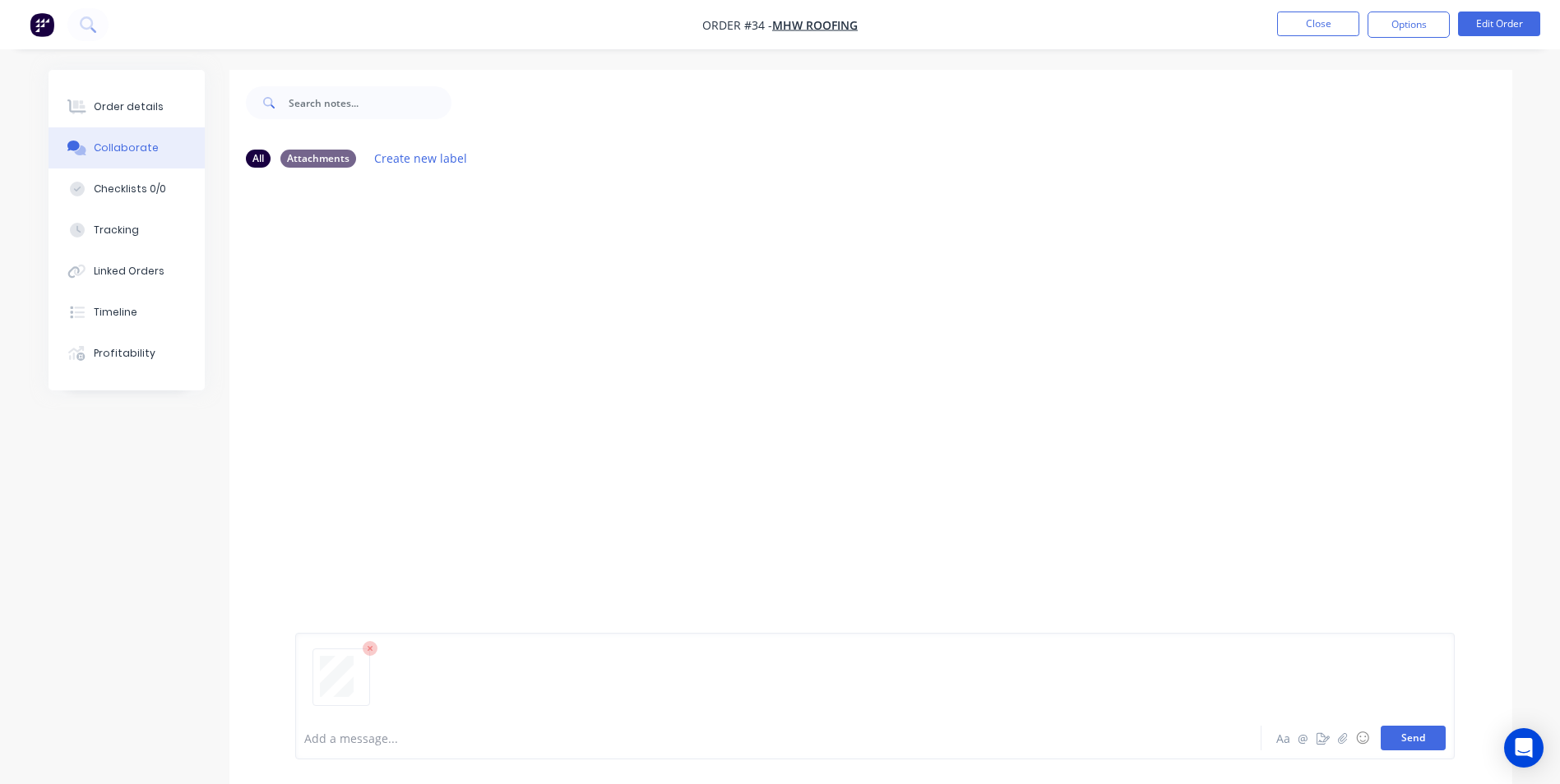
click at [1423, 731] on button "Send" at bounding box center [1413, 737] width 65 height 24
click at [109, 94] on button "Order details" at bounding box center [127, 107] width 156 height 41
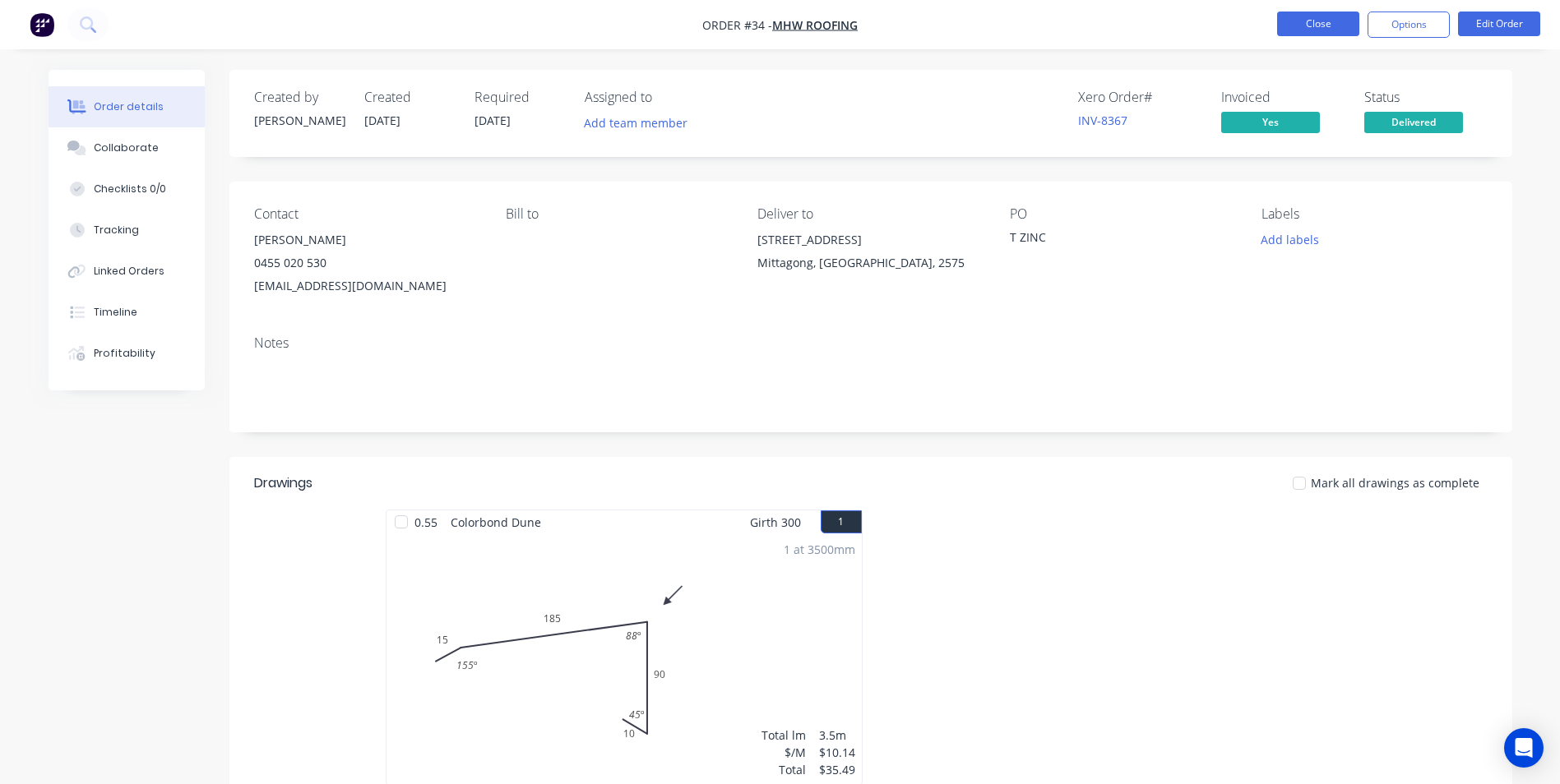
click at [1287, 28] on button "Close" at bounding box center [1318, 23] width 82 height 24
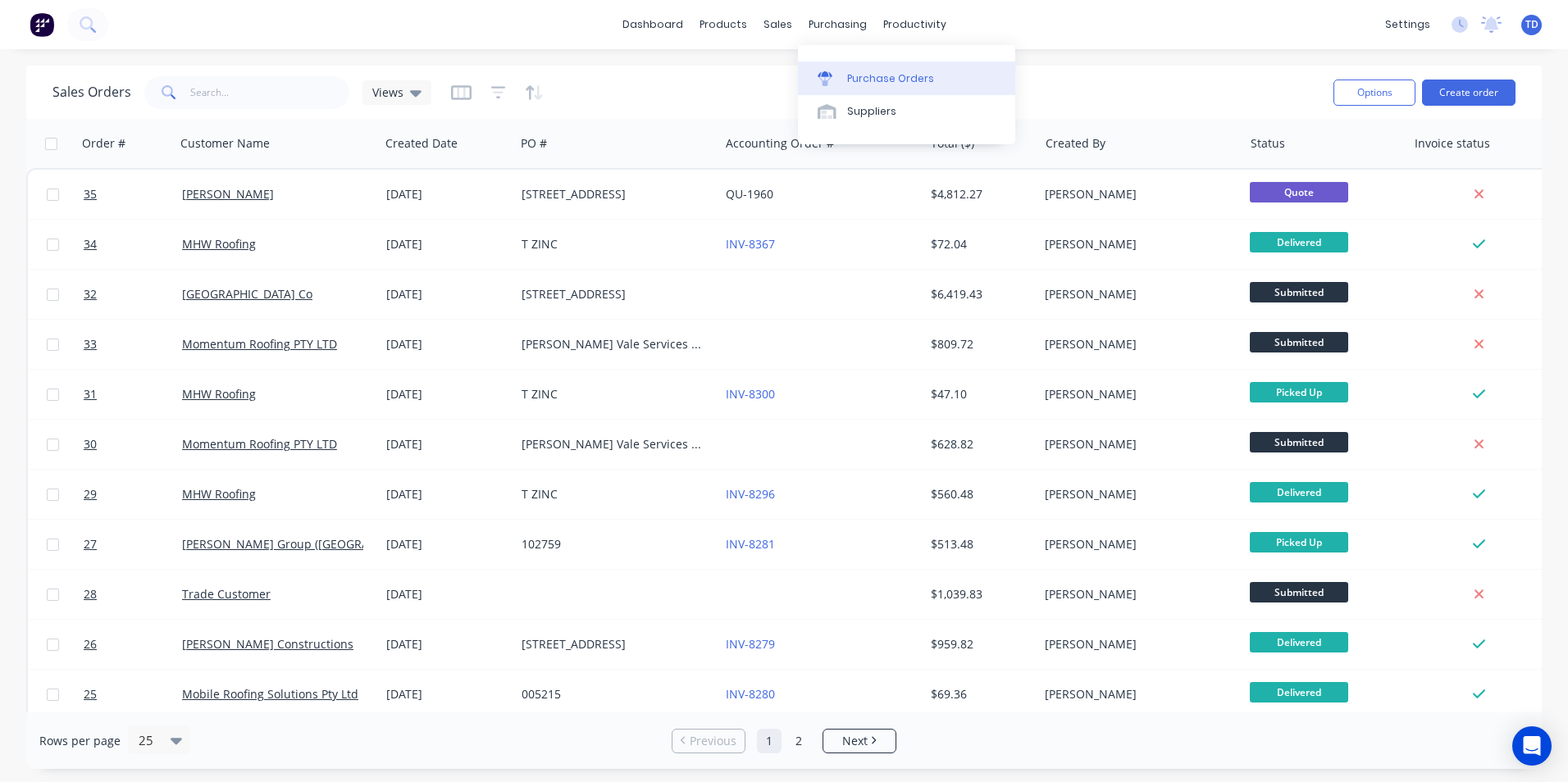
click at [862, 86] on link "Purchase Orders" at bounding box center [906, 78] width 218 height 33
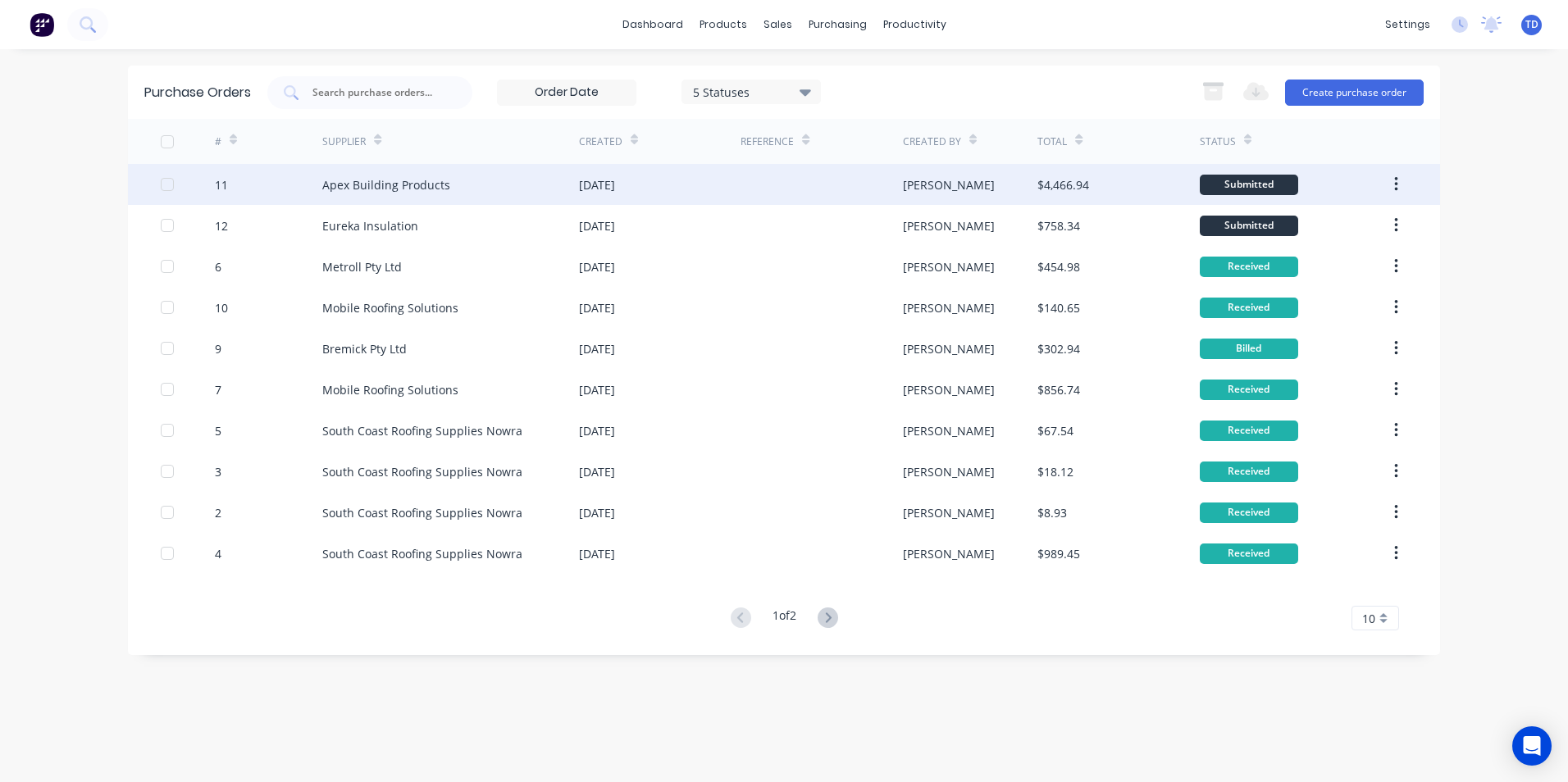
click at [744, 190] on div at bounding box center [821, 185] width 161 height 41
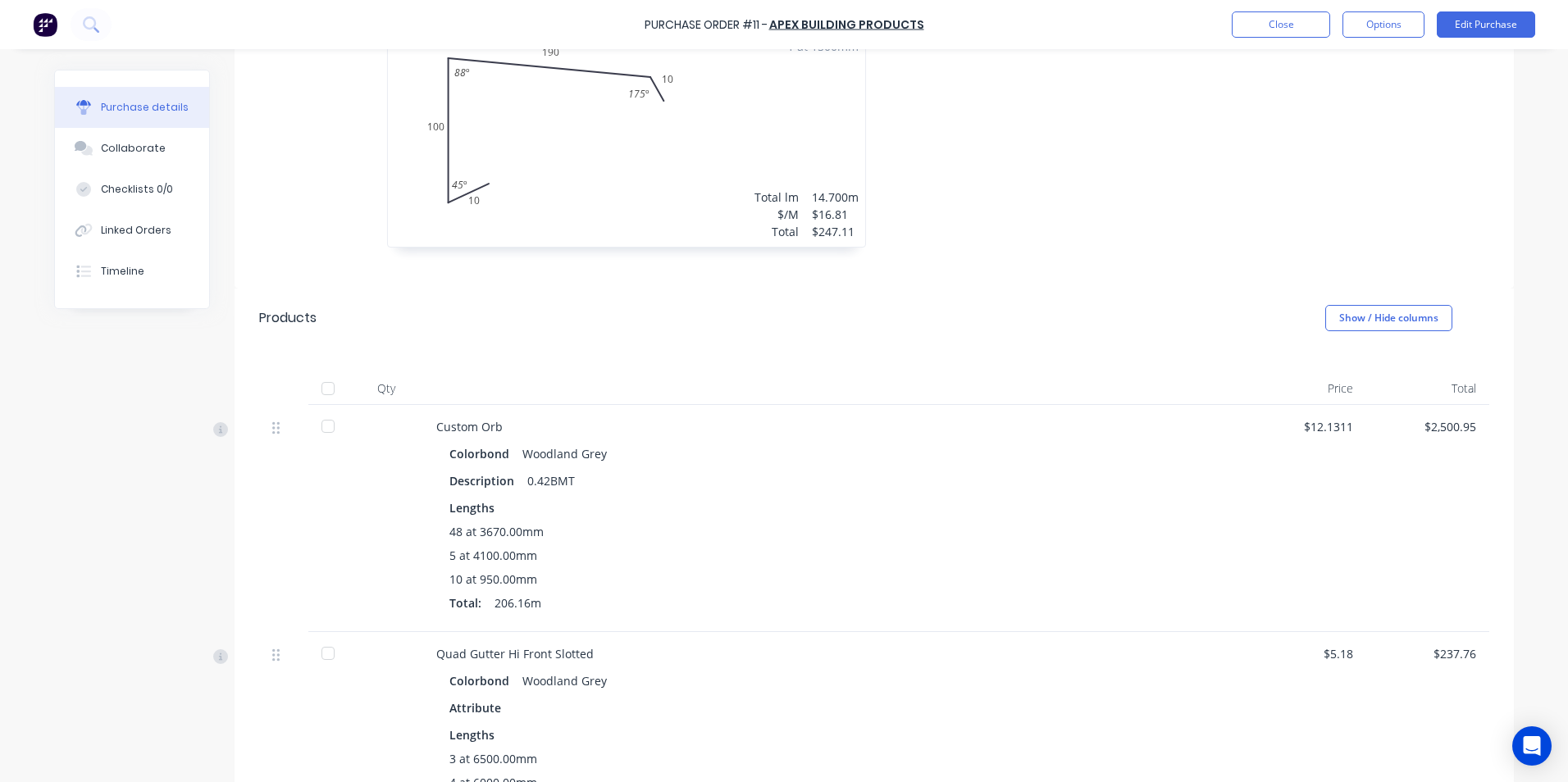
scroll to position [1312, 0]
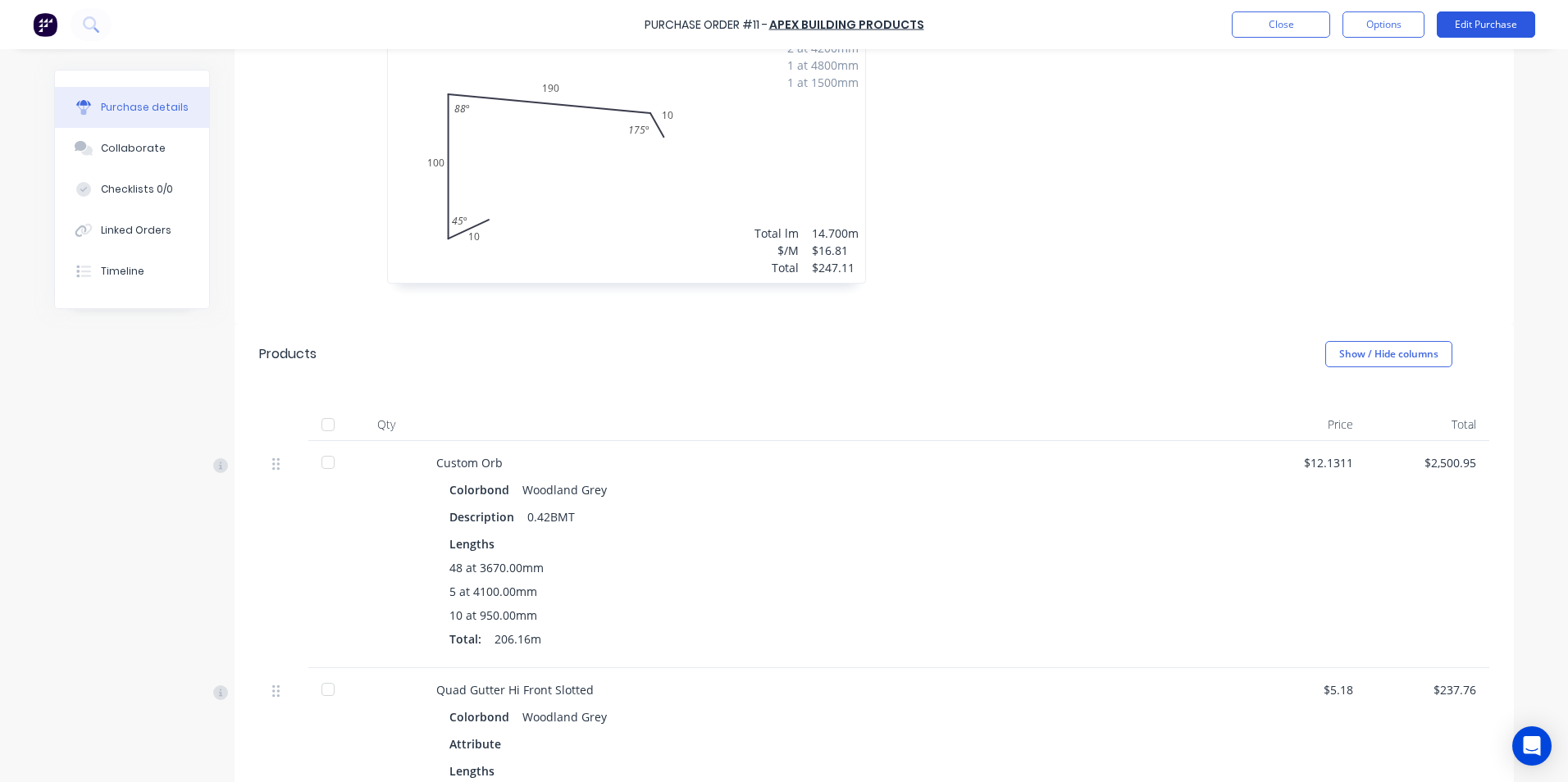
click at [1478, 33] on button "Edit Purchase" at bounding box center [1485, 24] width 98 height 26
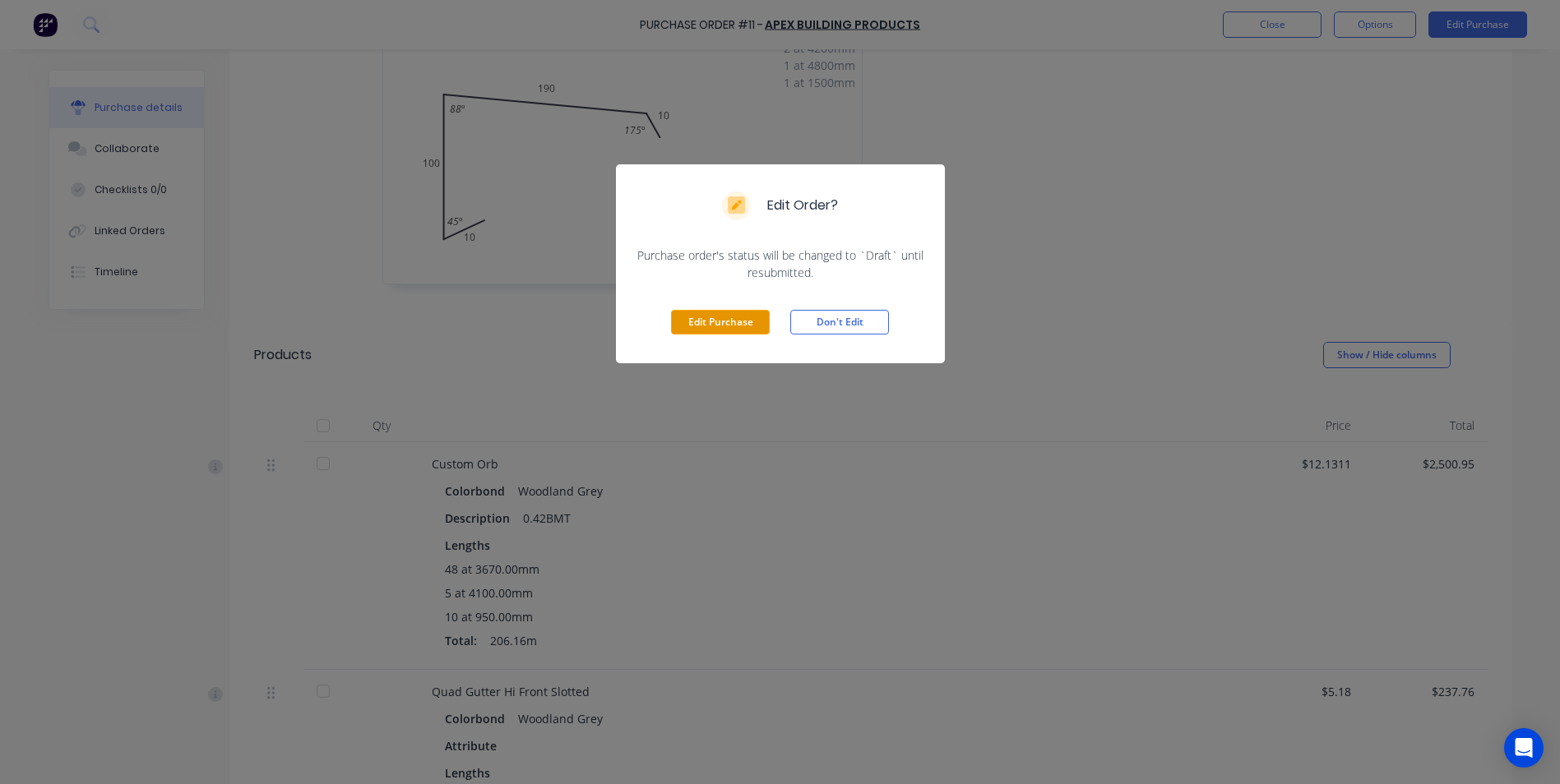
click at [762, 328] on button "Edit Purchase" at bounding box center [720, 321] width 98 height 24
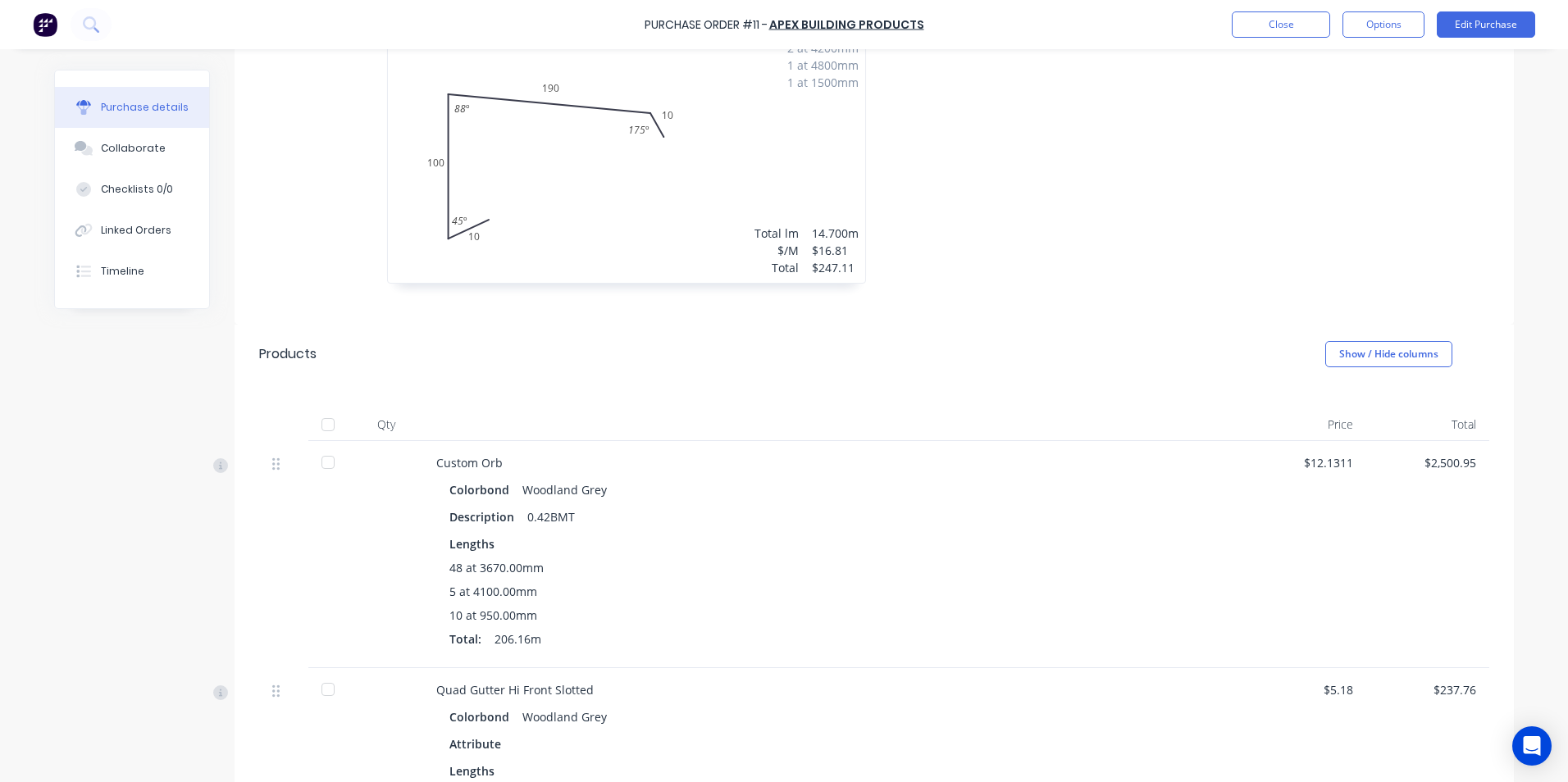
scroll to position [1338, 0]
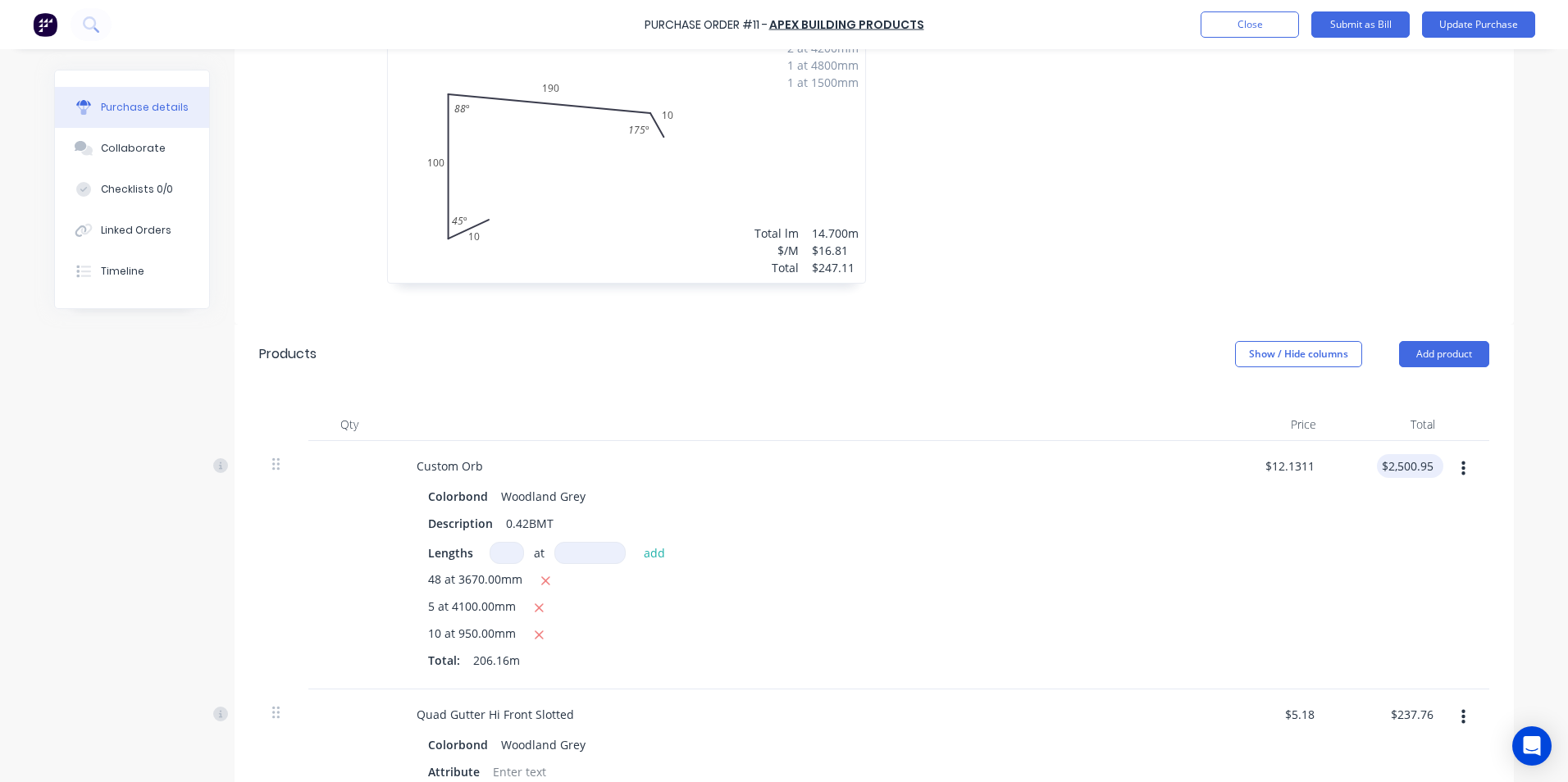
type textarea "x"
click at [1429, 465] on input "2500.95" at bounding box center [1407, 466] width 60 height 23
type input "2500.94"
type textarea "x"
type input "$2,500.94"
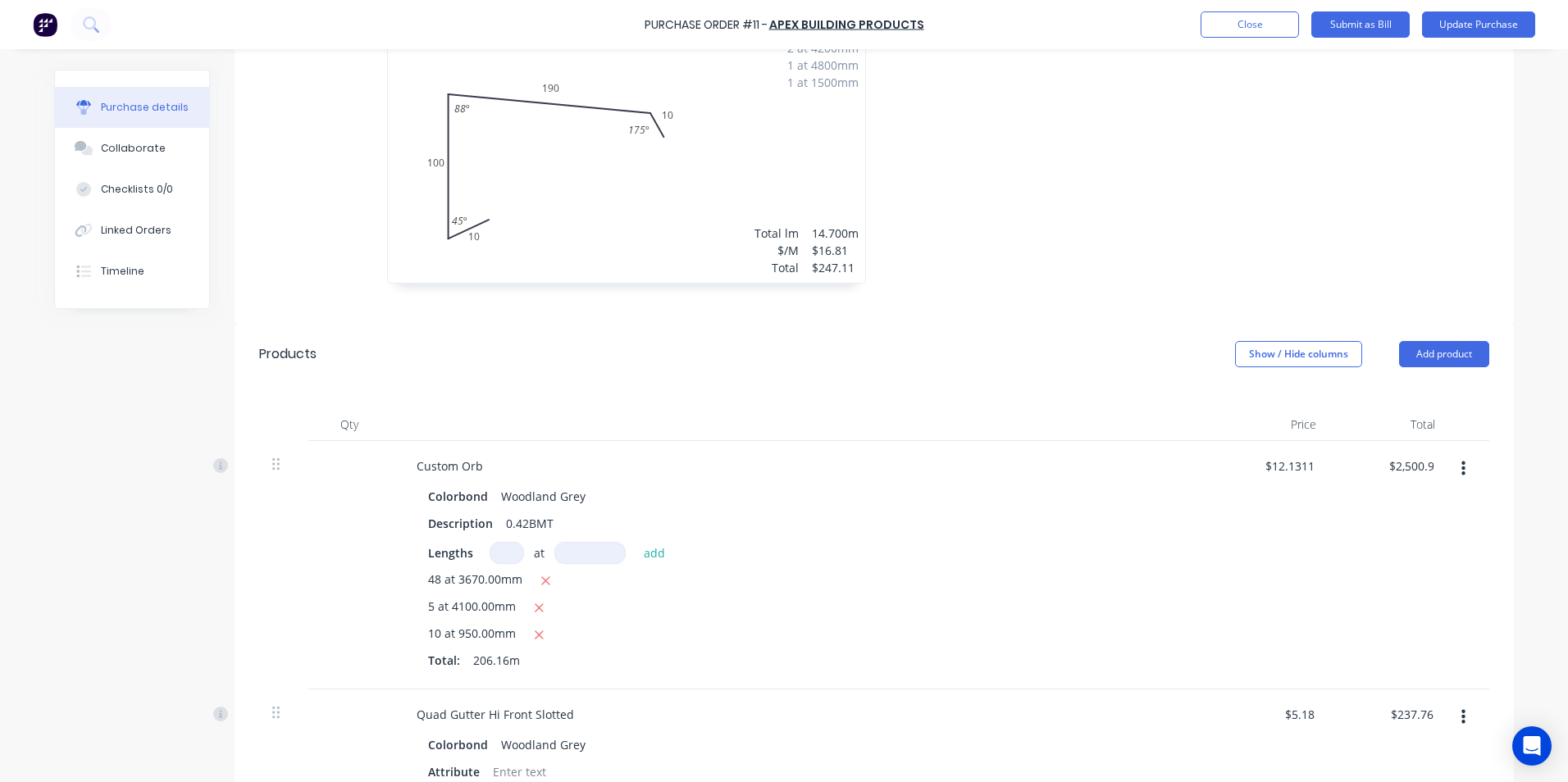
click at [1423, 568] on div "$2,500.94 2500.94" at bounding box center [1388, 565] width 119 height 249
click at [1458, 32] on button "Update Purchase" at bounding box center [1479, 24] width 113 height 26
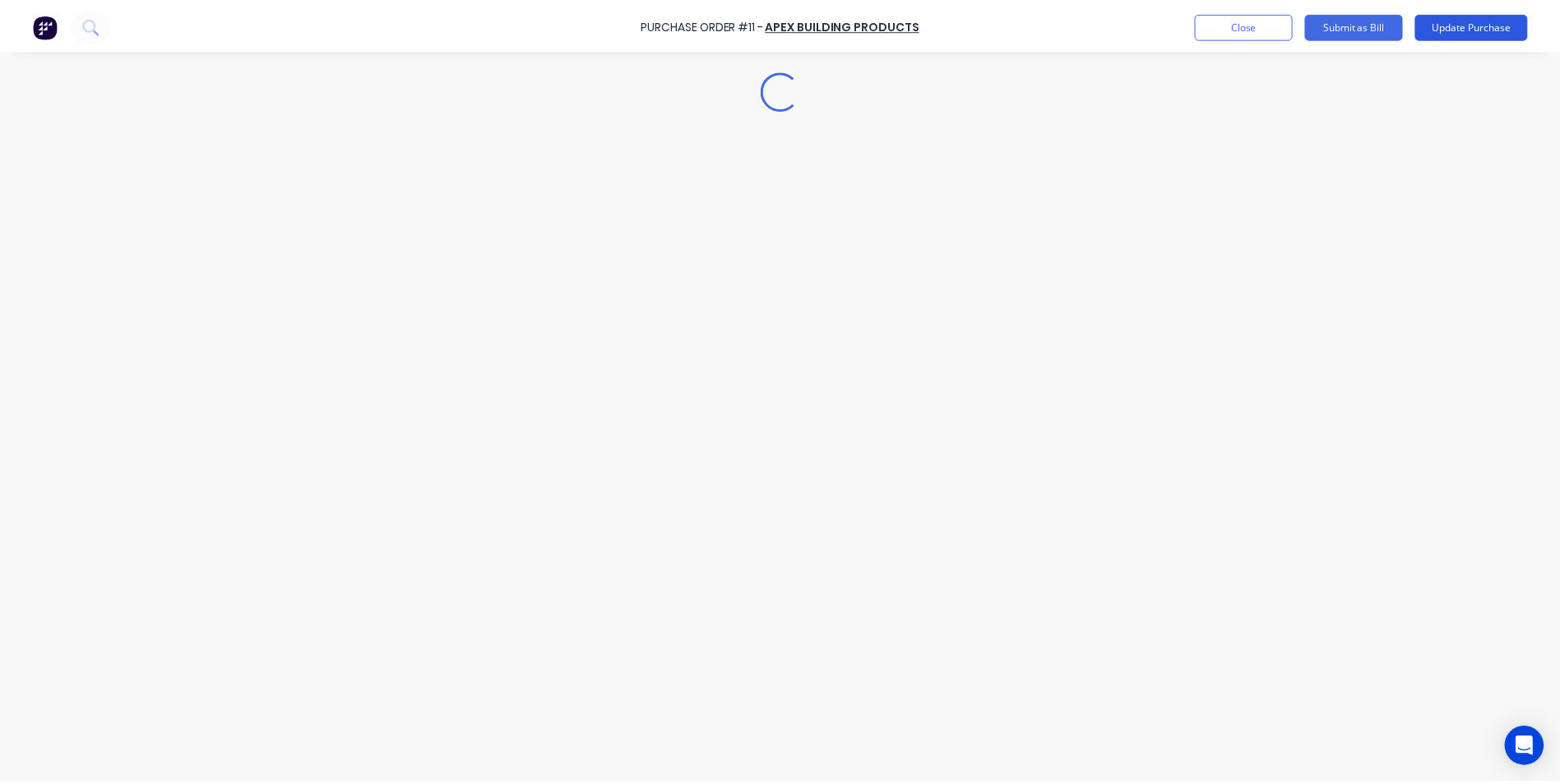
scroll to position [0, 0]
type textarea "x"
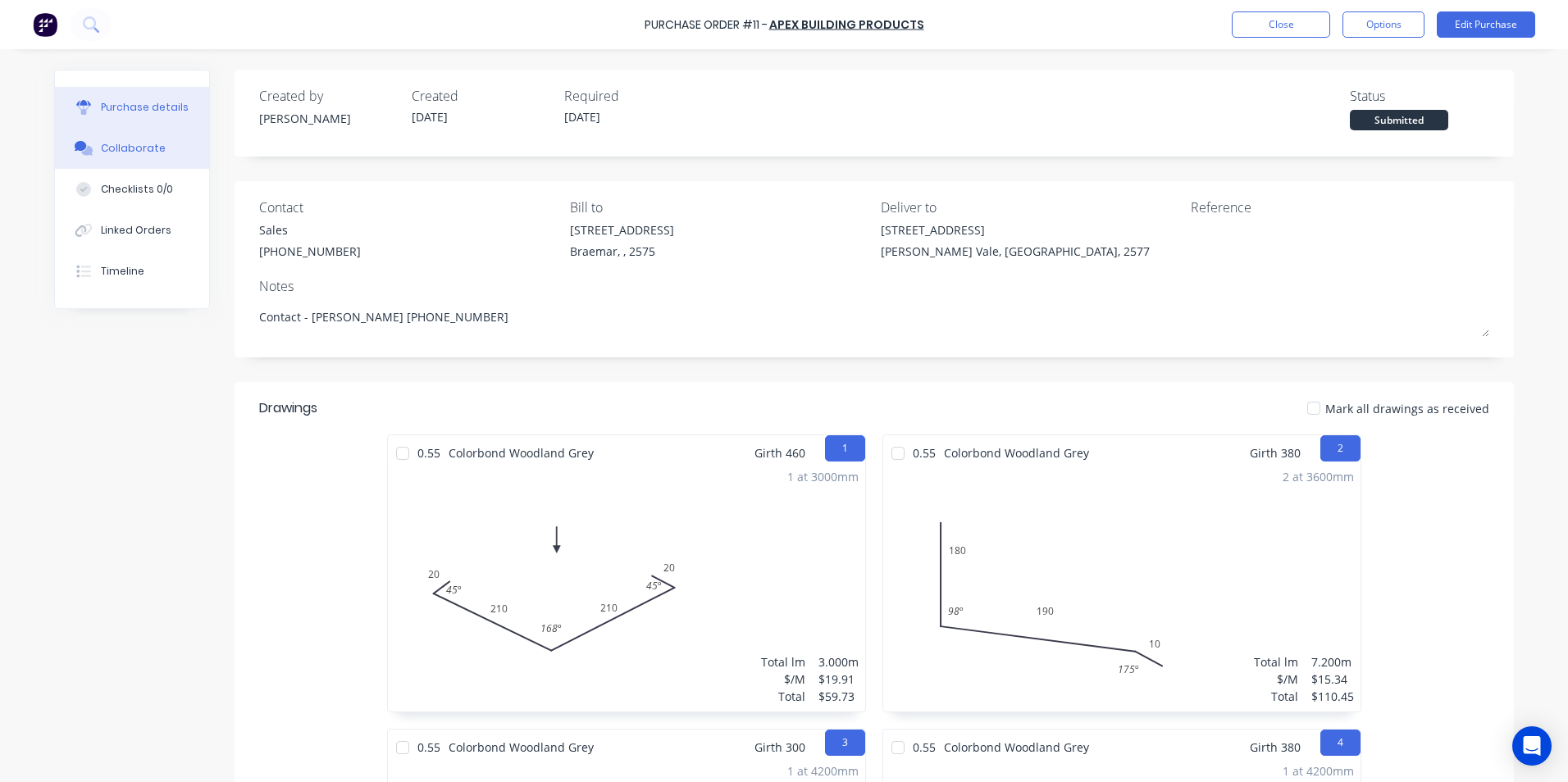
click at [108, 155] on div "Collaborate" at bounding box center [133, 148] width 65 height 15
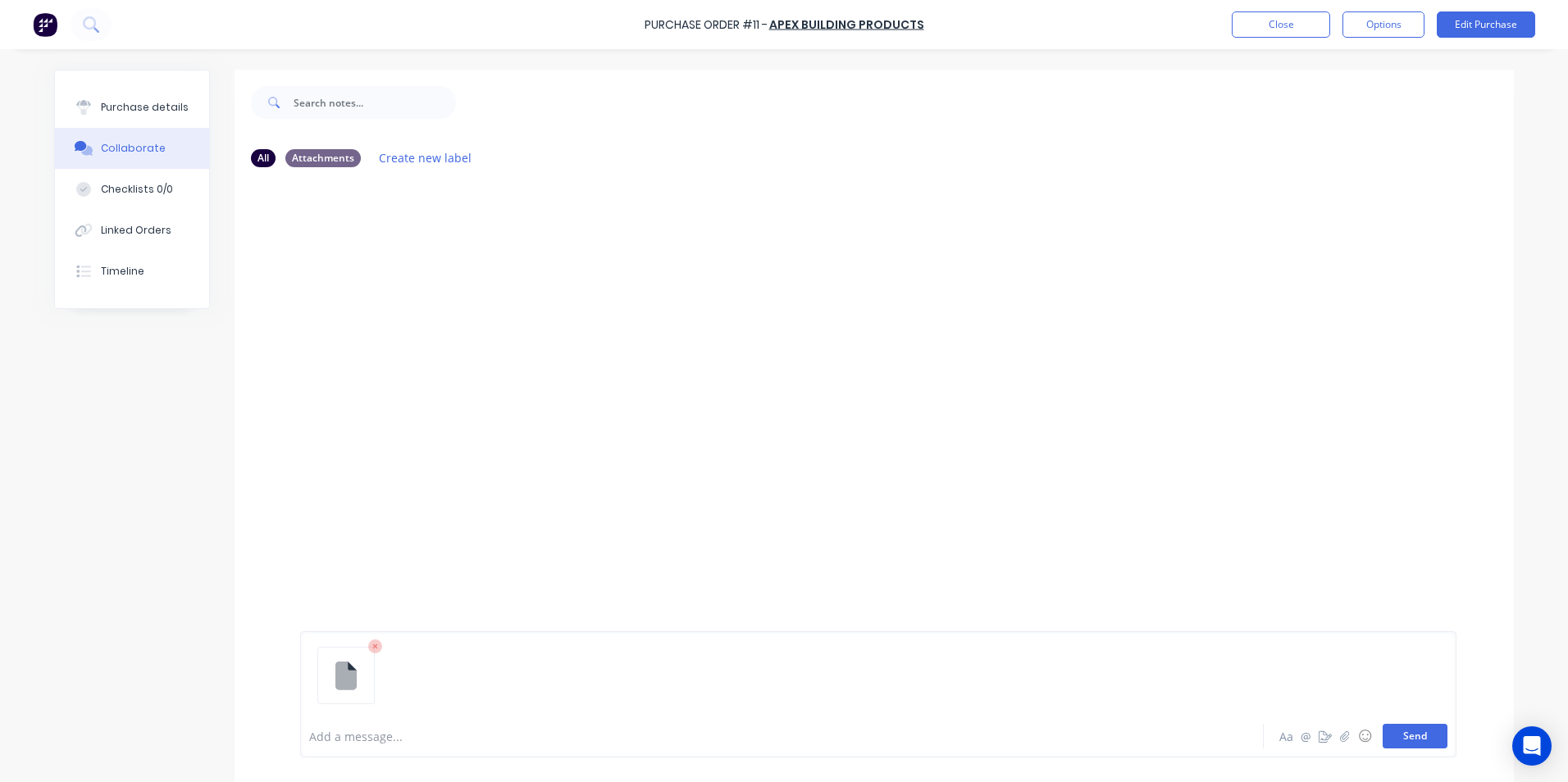
click at [1408, 736] on button "Send" at bounding box center [1415, 735] width 65 height 24
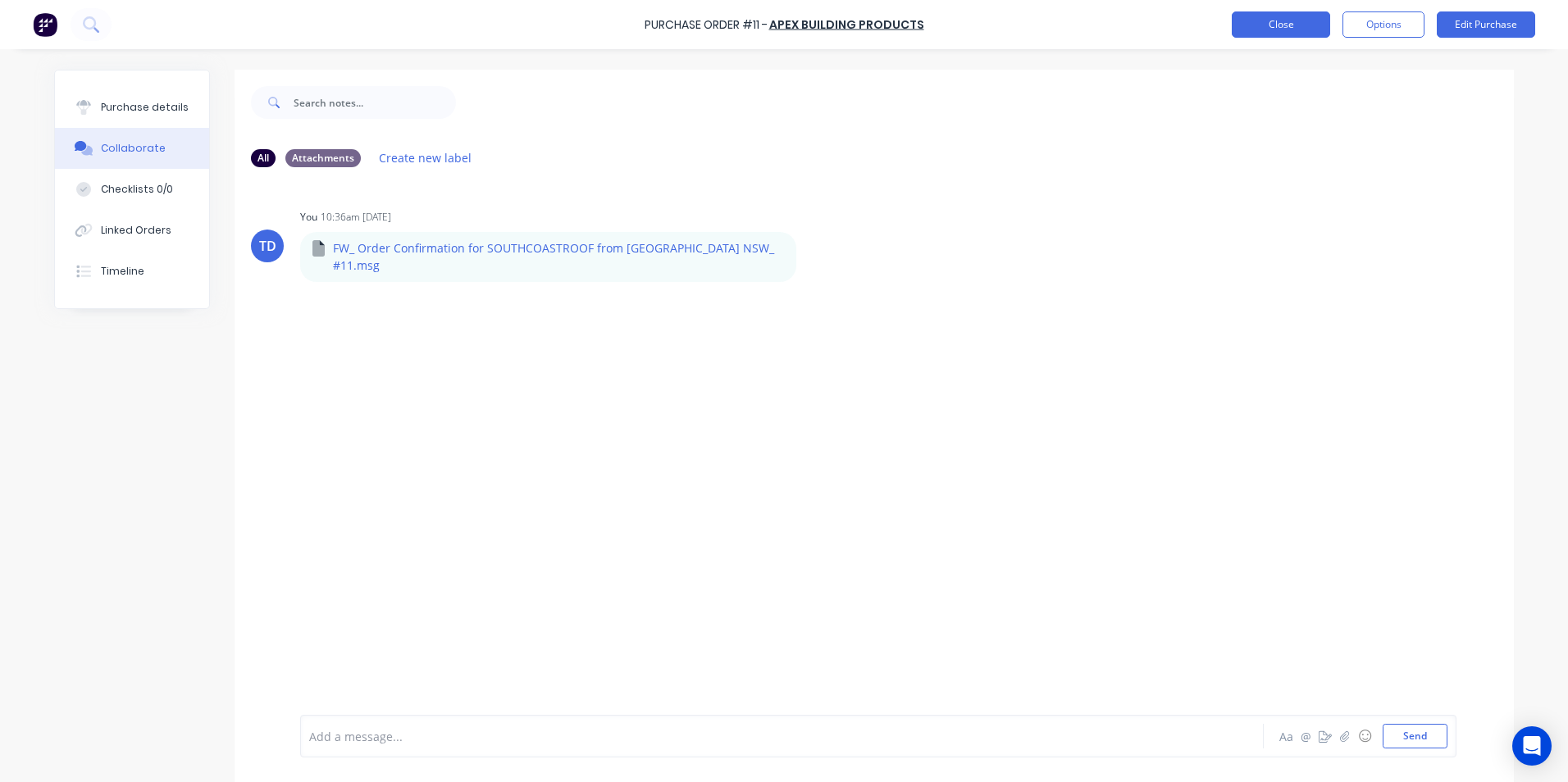
click at [1273, 35] on button "Close" at bounding box center [1280, 24] width 98 height 26
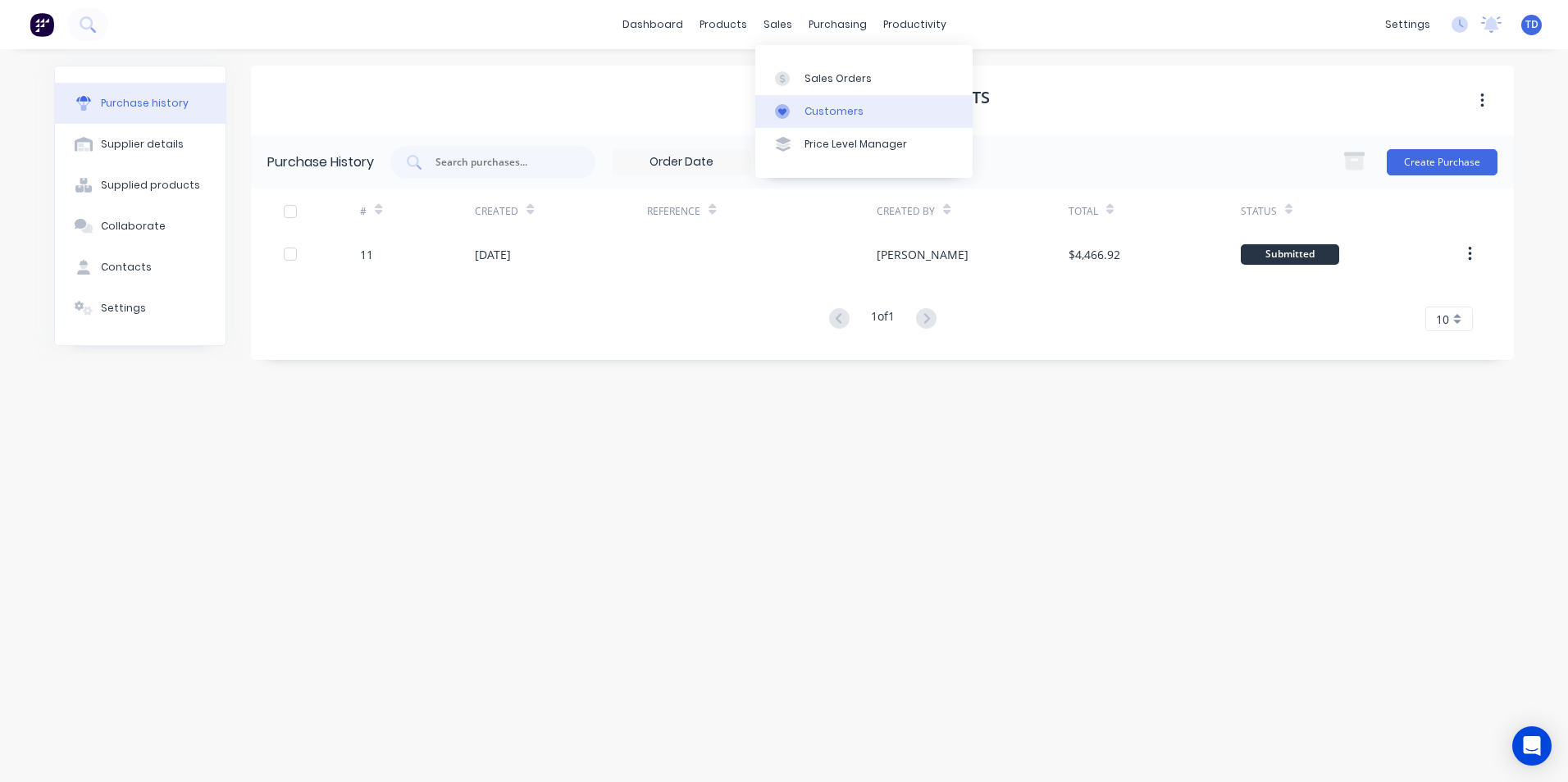
click at [810, 107] on div "Customers" at bounding box center [834, 111] width 59 height 15
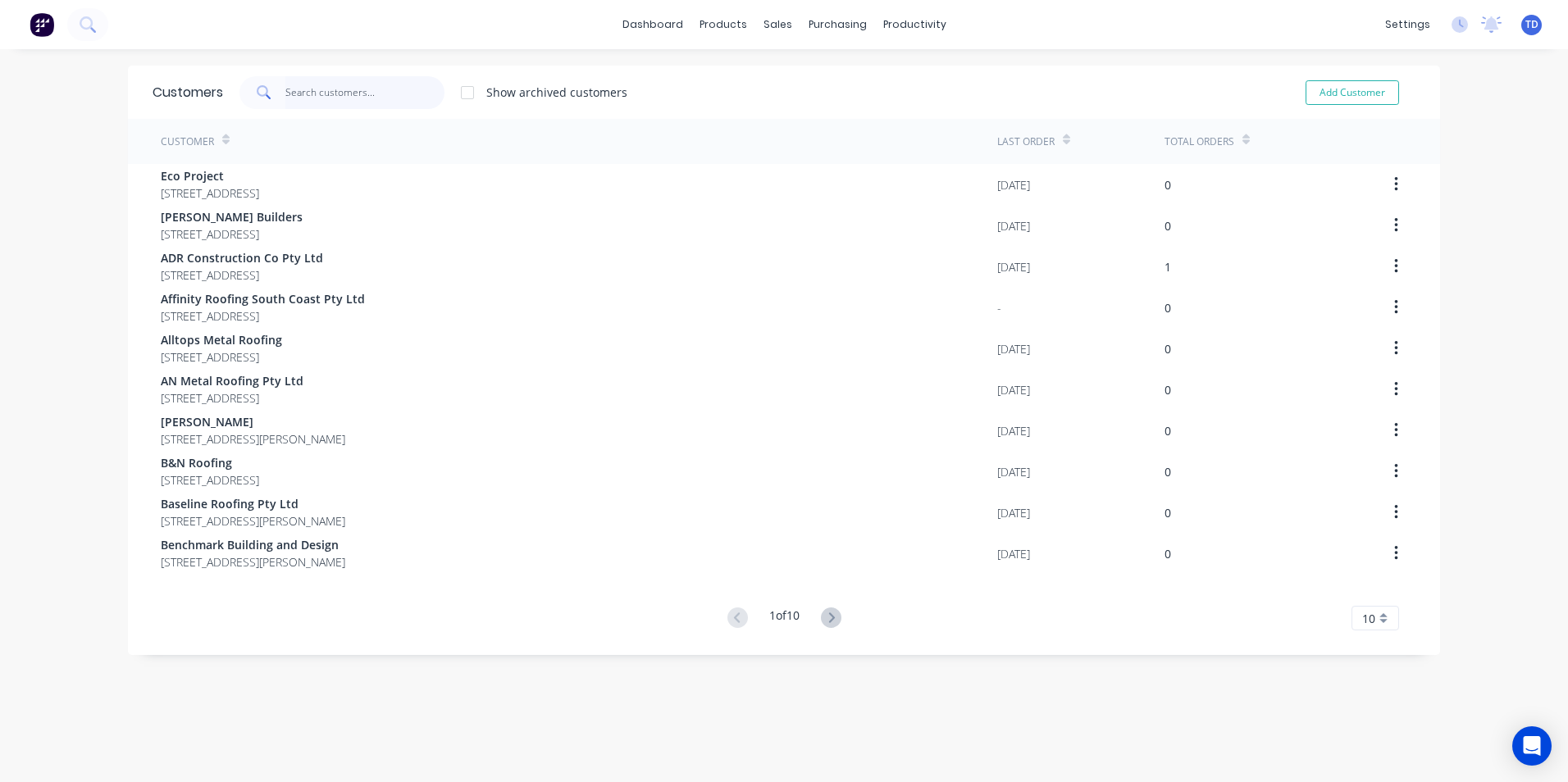
click at [339, 99] on input "text" at bounding box center [365, 93] width 160 height 33
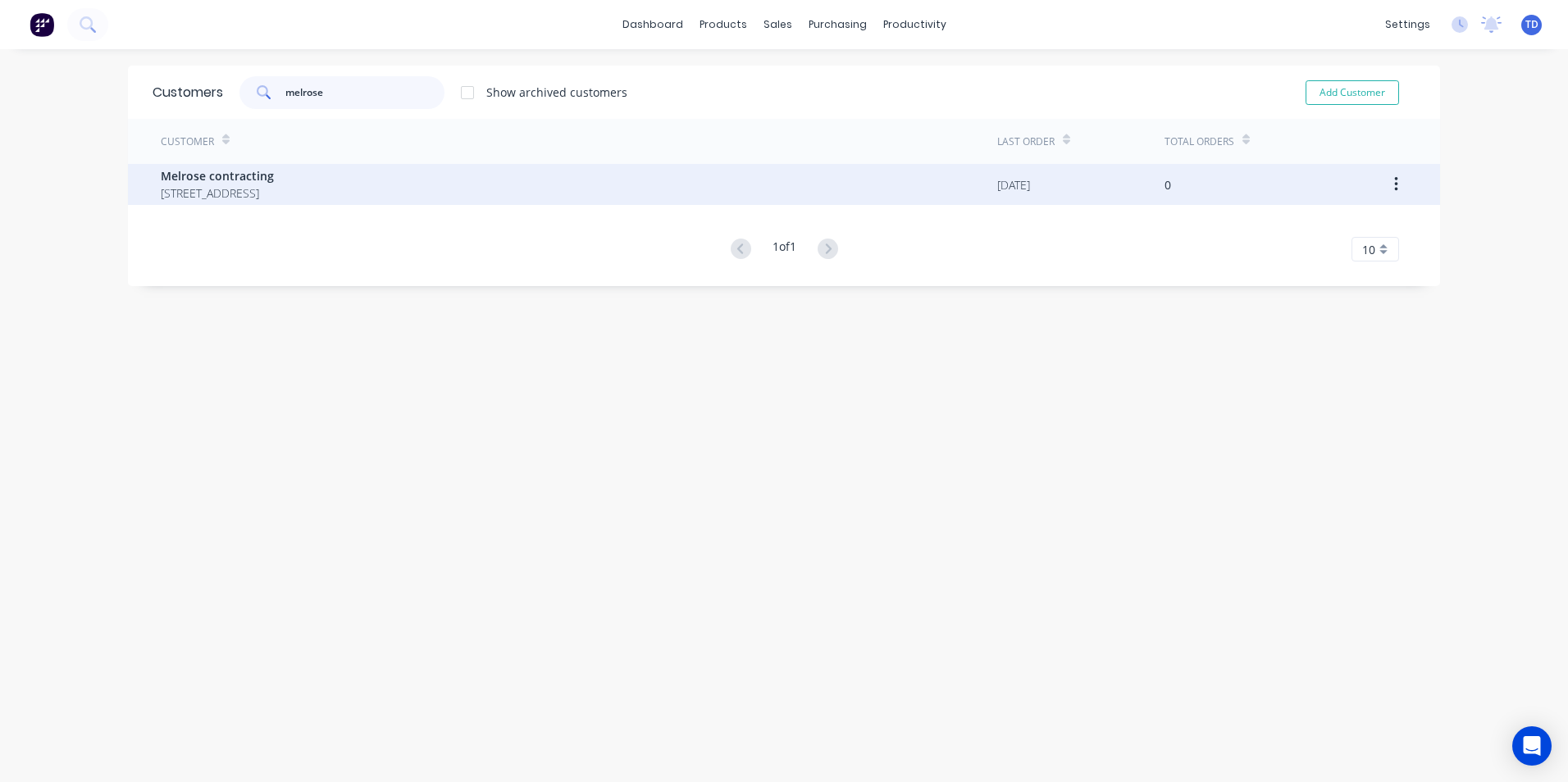
type input "melrose"
click at [274, 187] on span "[STREET_ADDRESS]" at bounding box center [217, 193] width 113 height 17
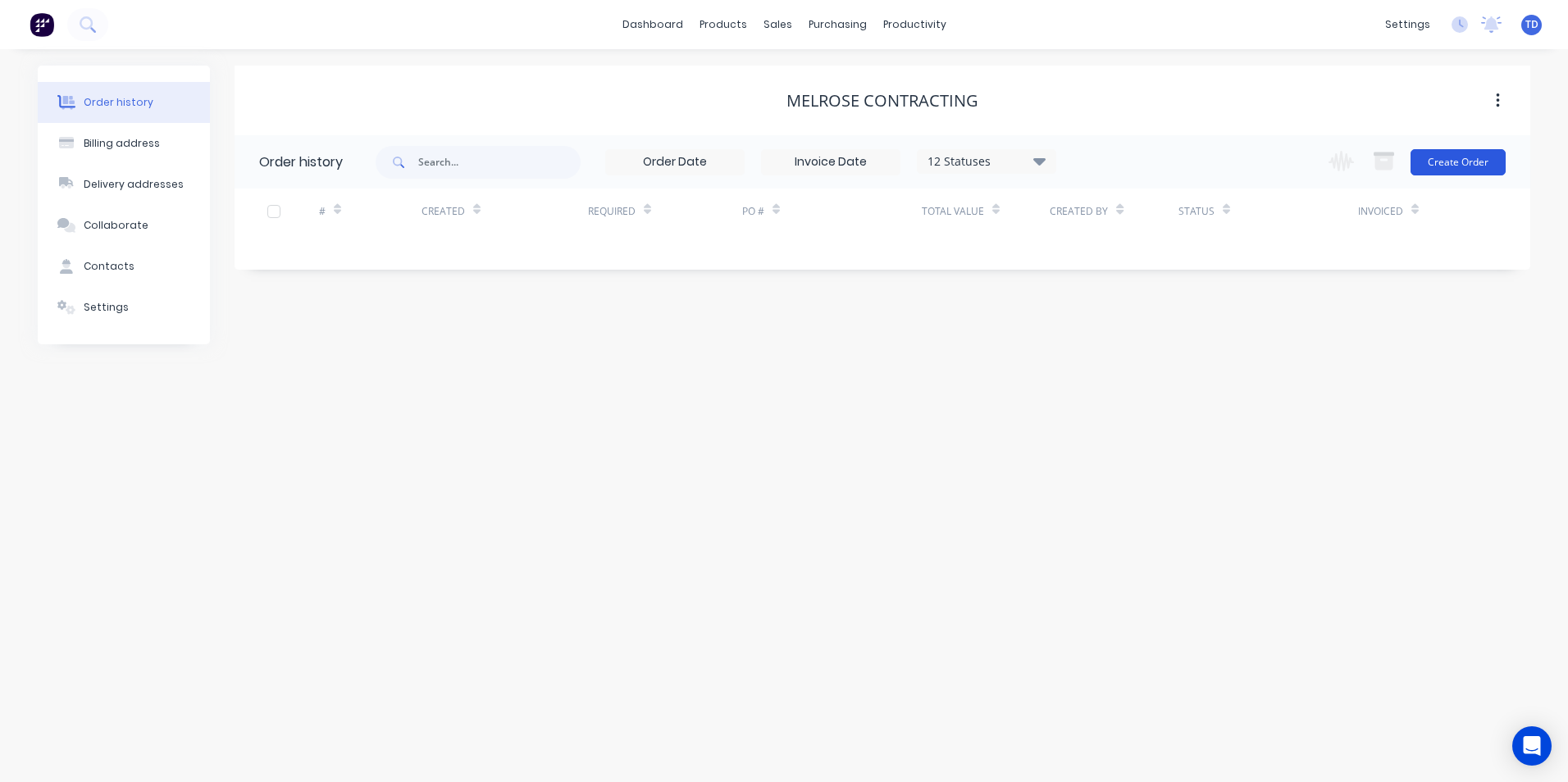
click at [1445, 166] on button "Create Order" at bounding box center [1458, 162] width 95 height 26
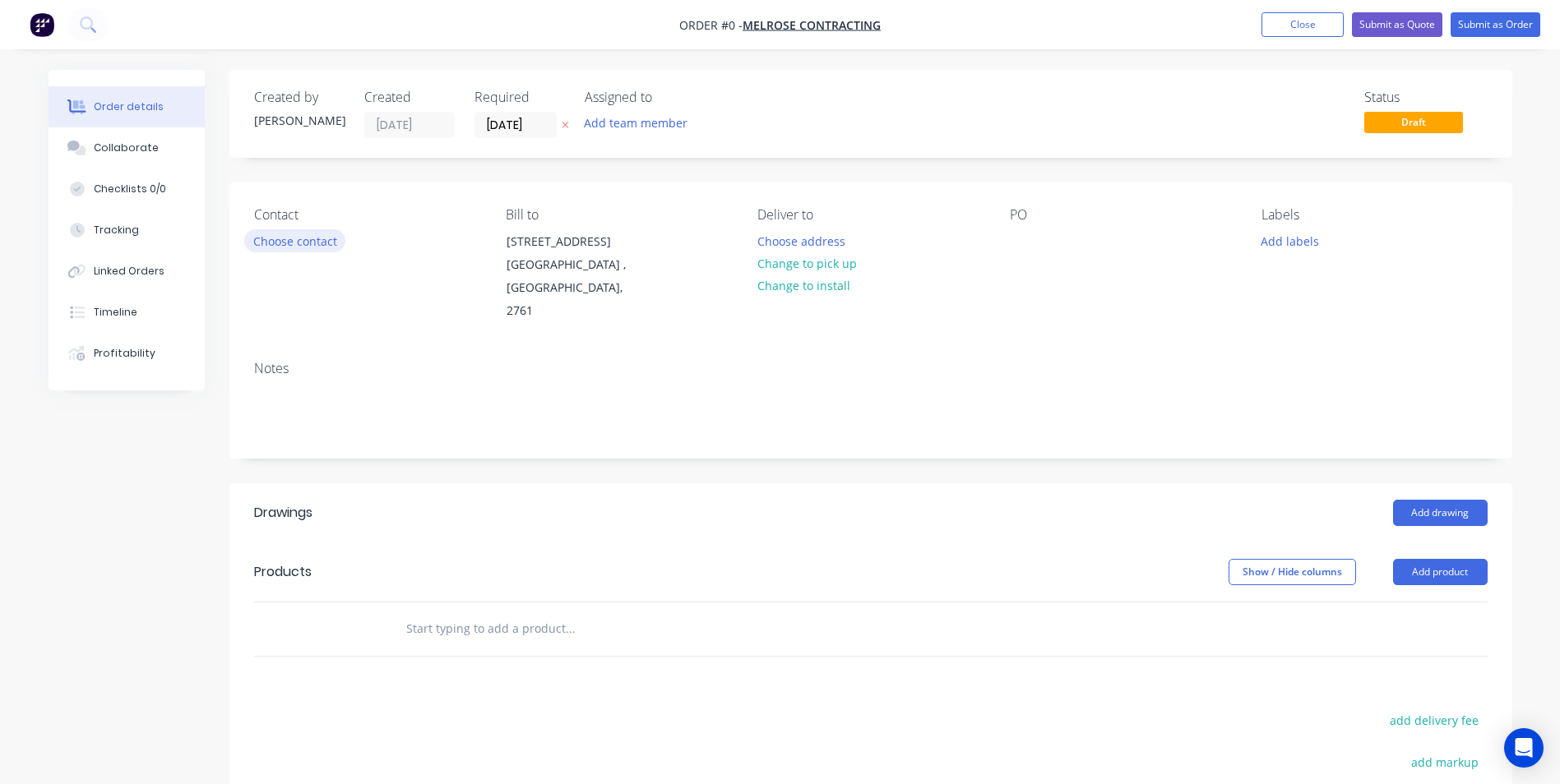
click at [313, 242] on button "Choose contact" at bounding box center [295, 241] width 101 height 22
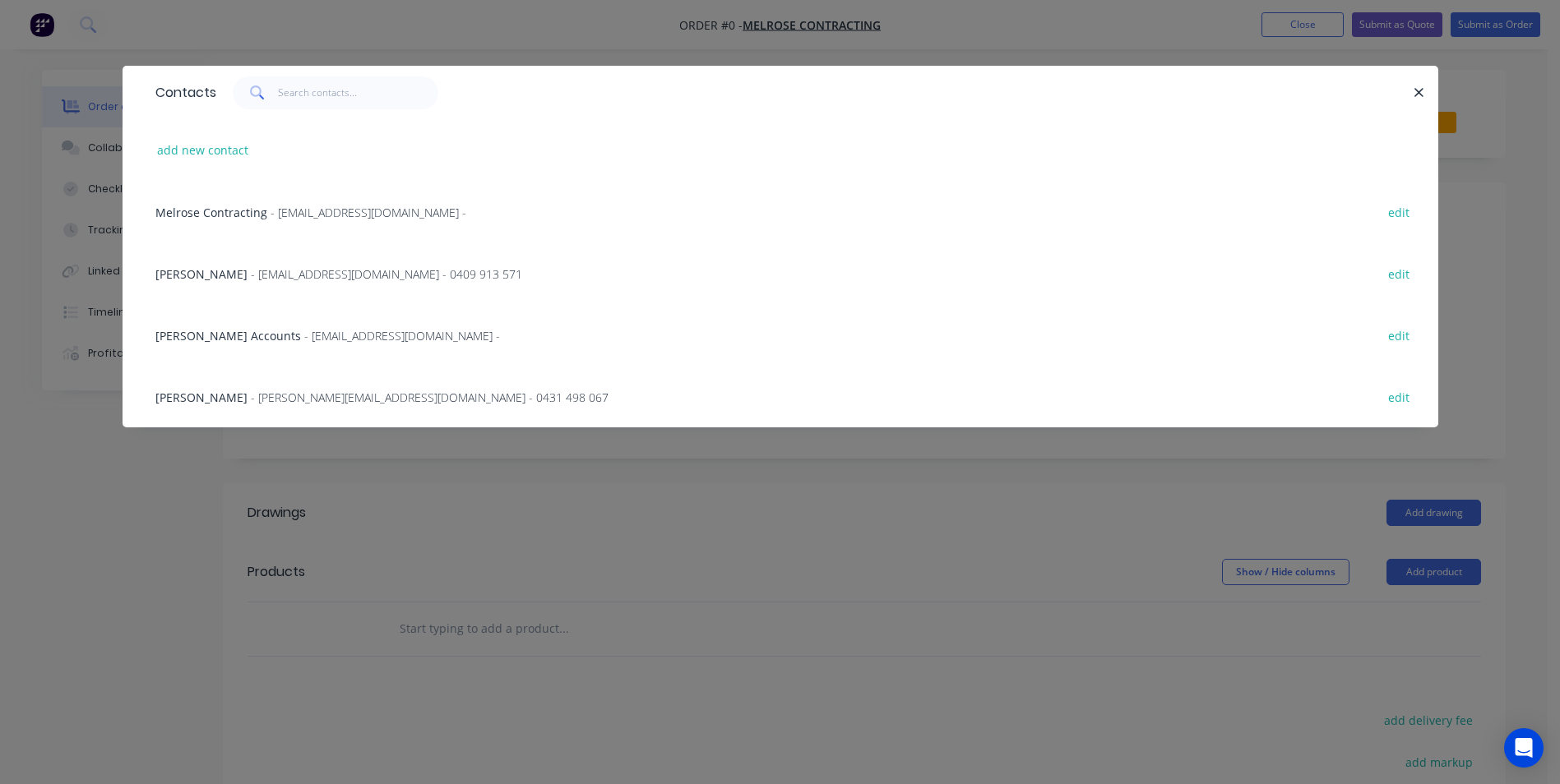
click at [317, 270] on span "- [EMAIL_ADDRESS][DOMAIN_NAME] - 0409 913 571" at bounding box center [386, 274] width 272 height 16
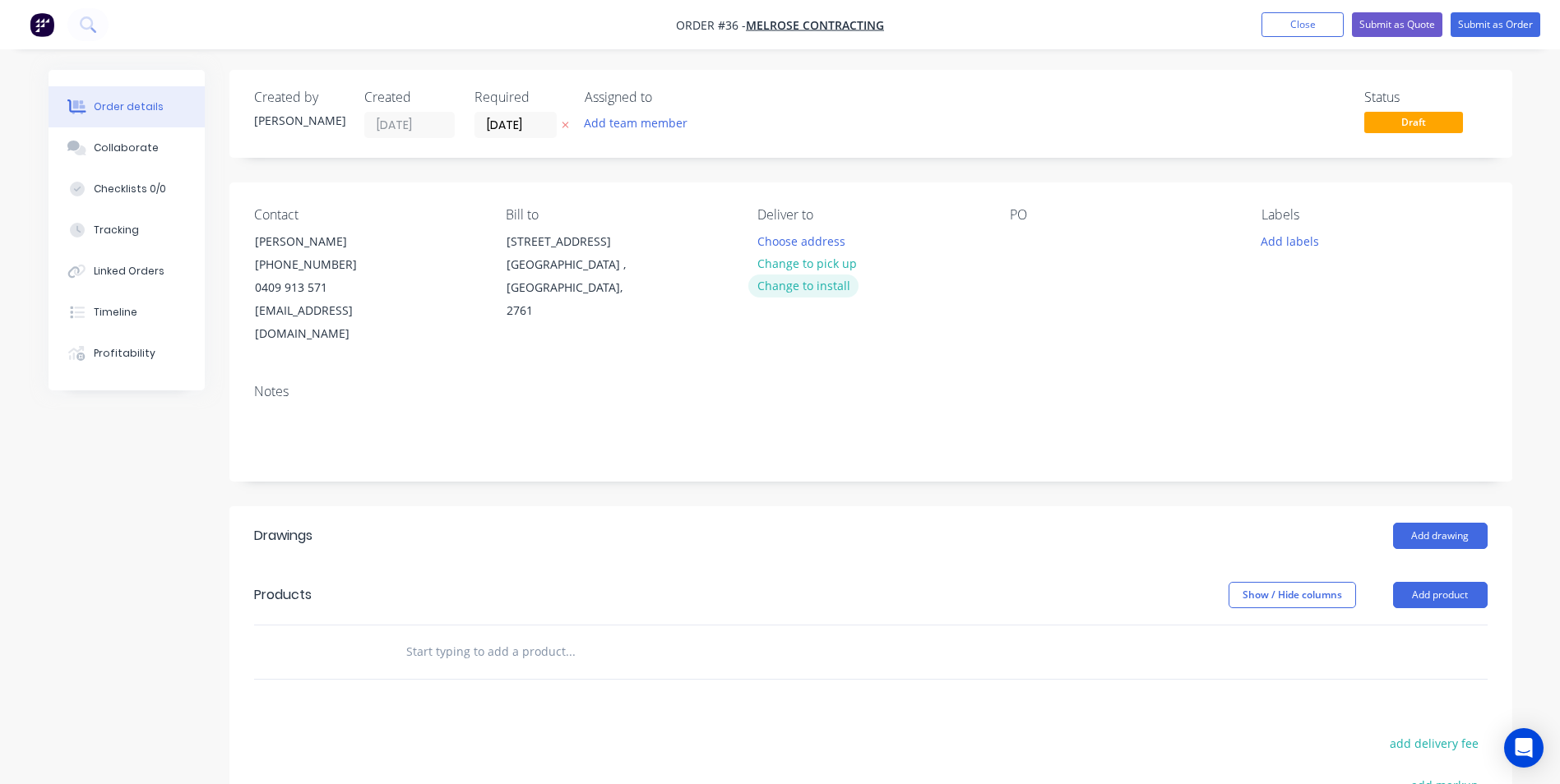
click at [830, 277] on button "Change to install" at bounding box center [803, 285] width 110 height 22
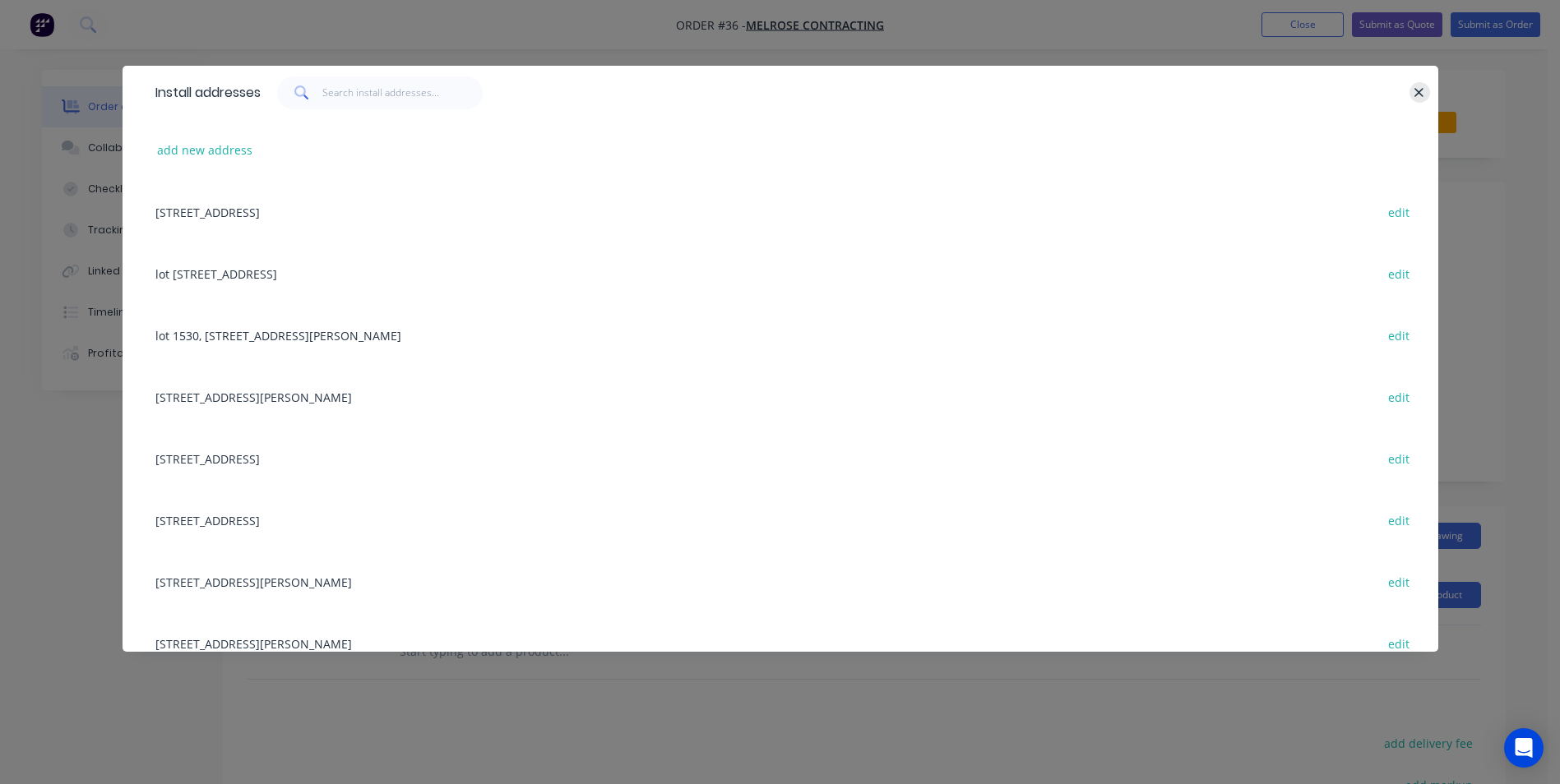
click at [1421, 93] on icon "button" at bounding box center [1420, 92] width 9 height 9
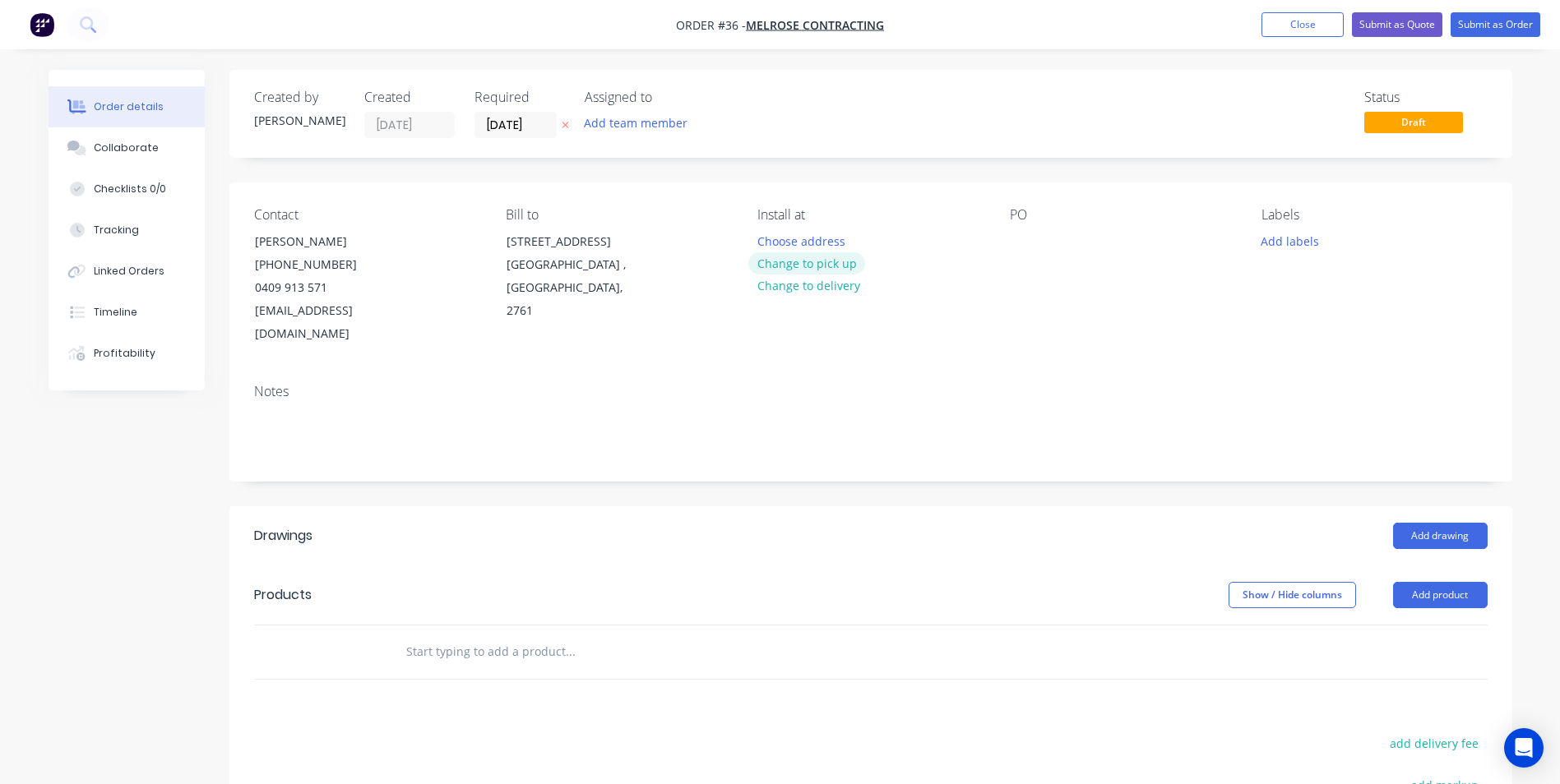
click at [777, 265] on button "Change to pick up" at bounding box center [807, 263] width 117 height 22
click at [770, 242] on div at bounding box center [770, 242] width 26 height 23
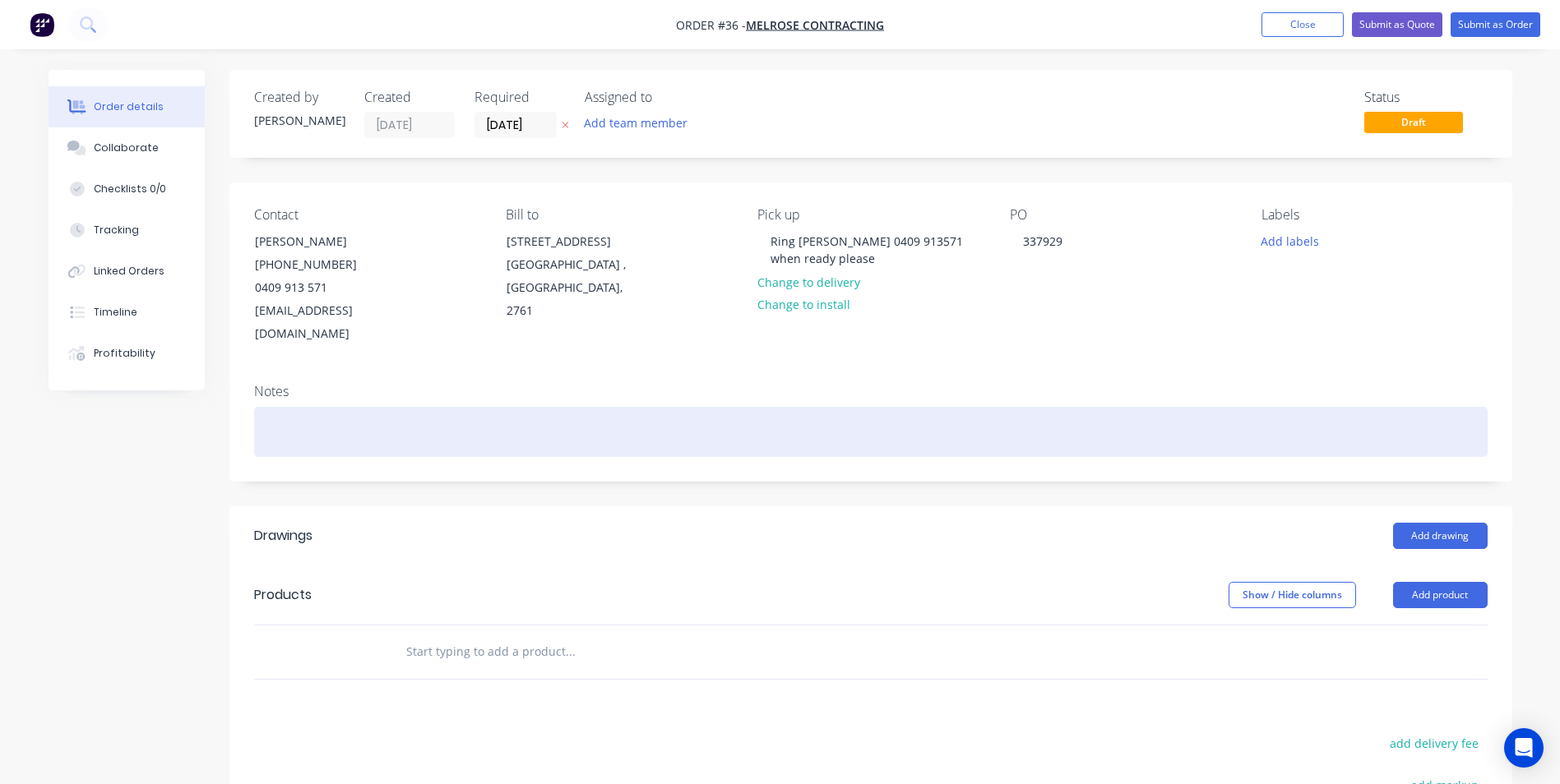
click at [272, 407] on div at bounding box center [871, 431] width 1234 height 50
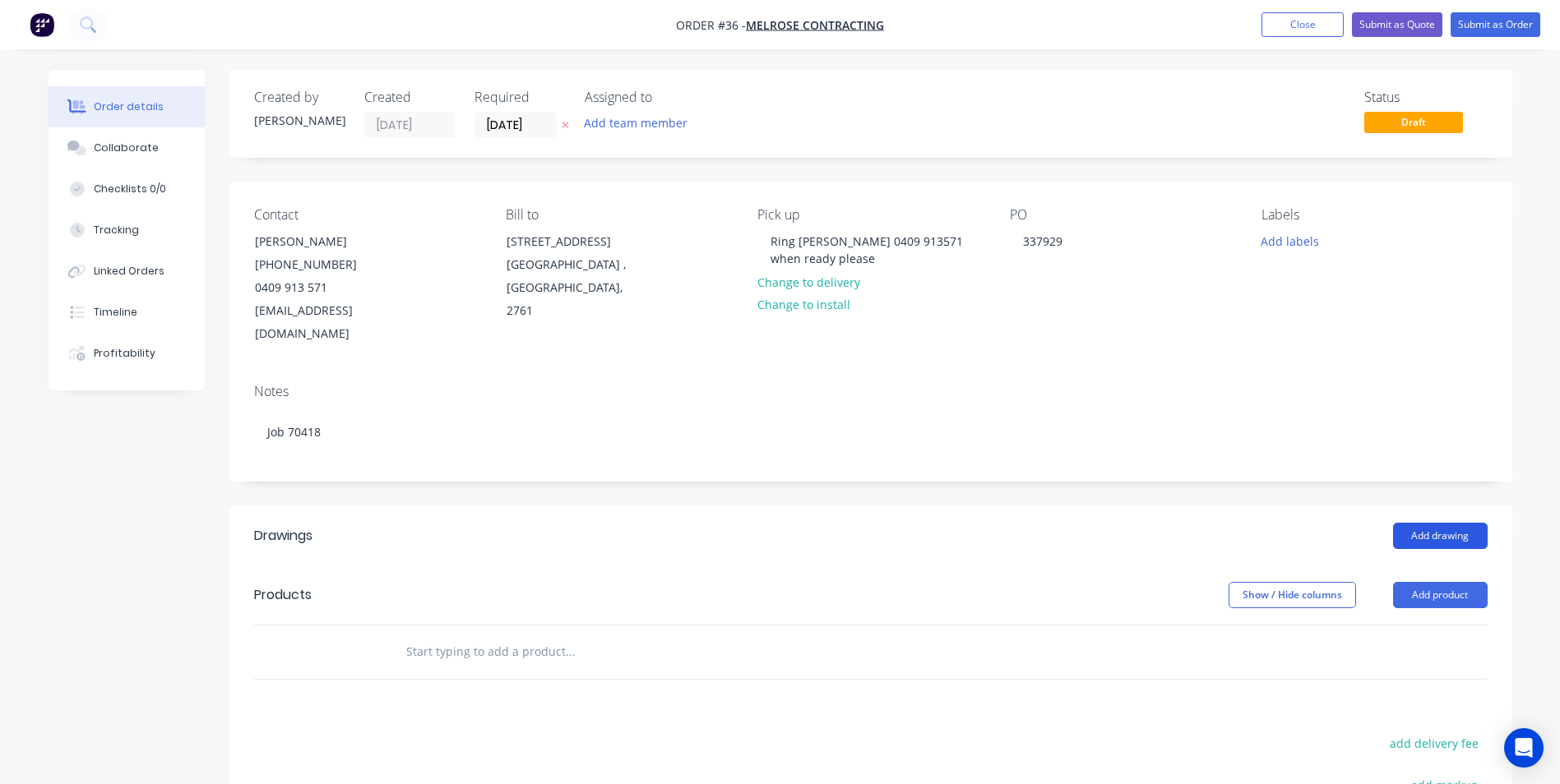
click at [1436, 523] on button "Add drawing" at bounding box center [1440, 536] width 95 height 26
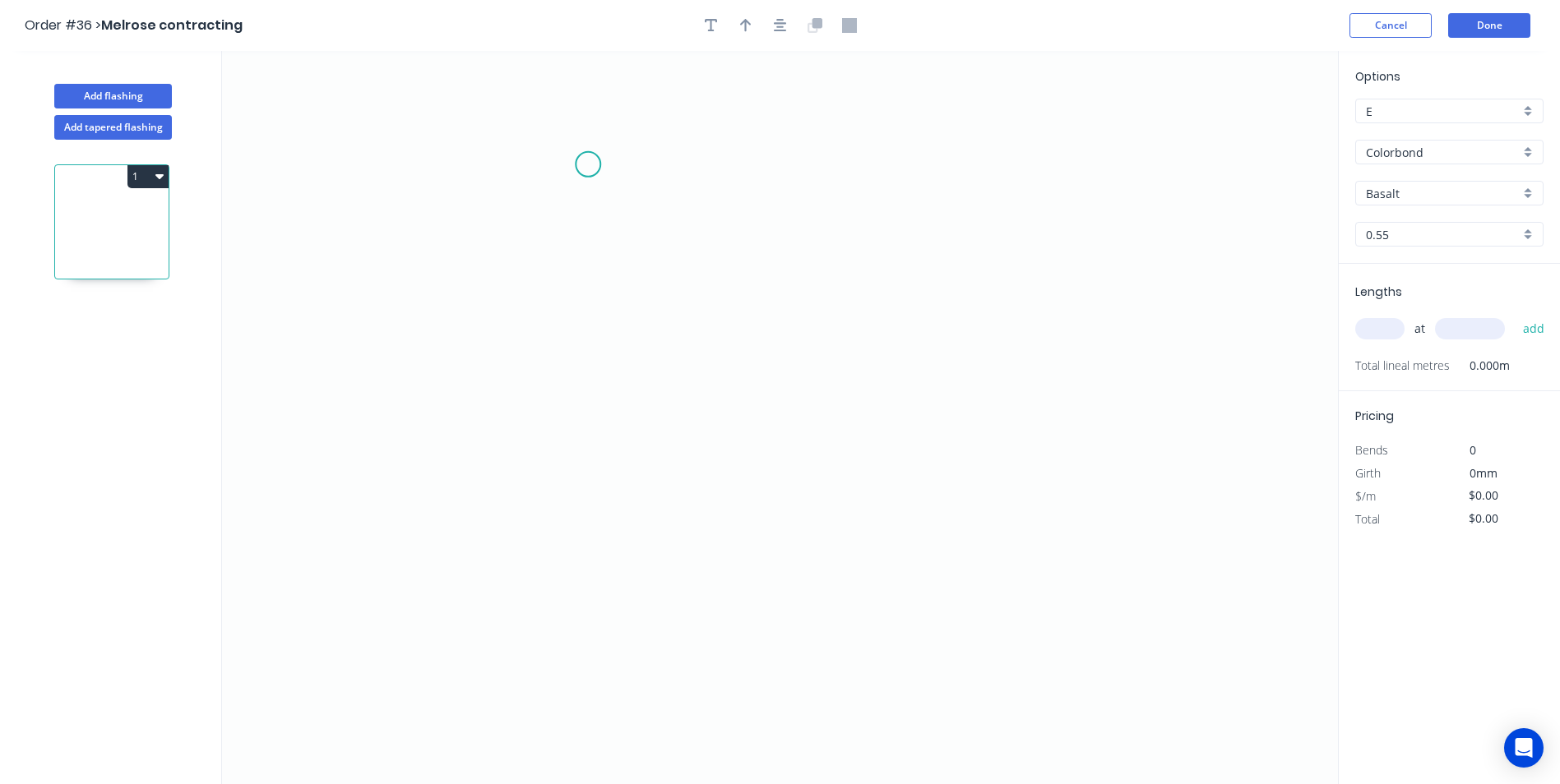
click at [589, 165] on icon "0" at bounding box center [780, 417] width 1116 height 733
click at [565, 537] on icon "0" at bounding box center [780, 417] width 1116 height 733
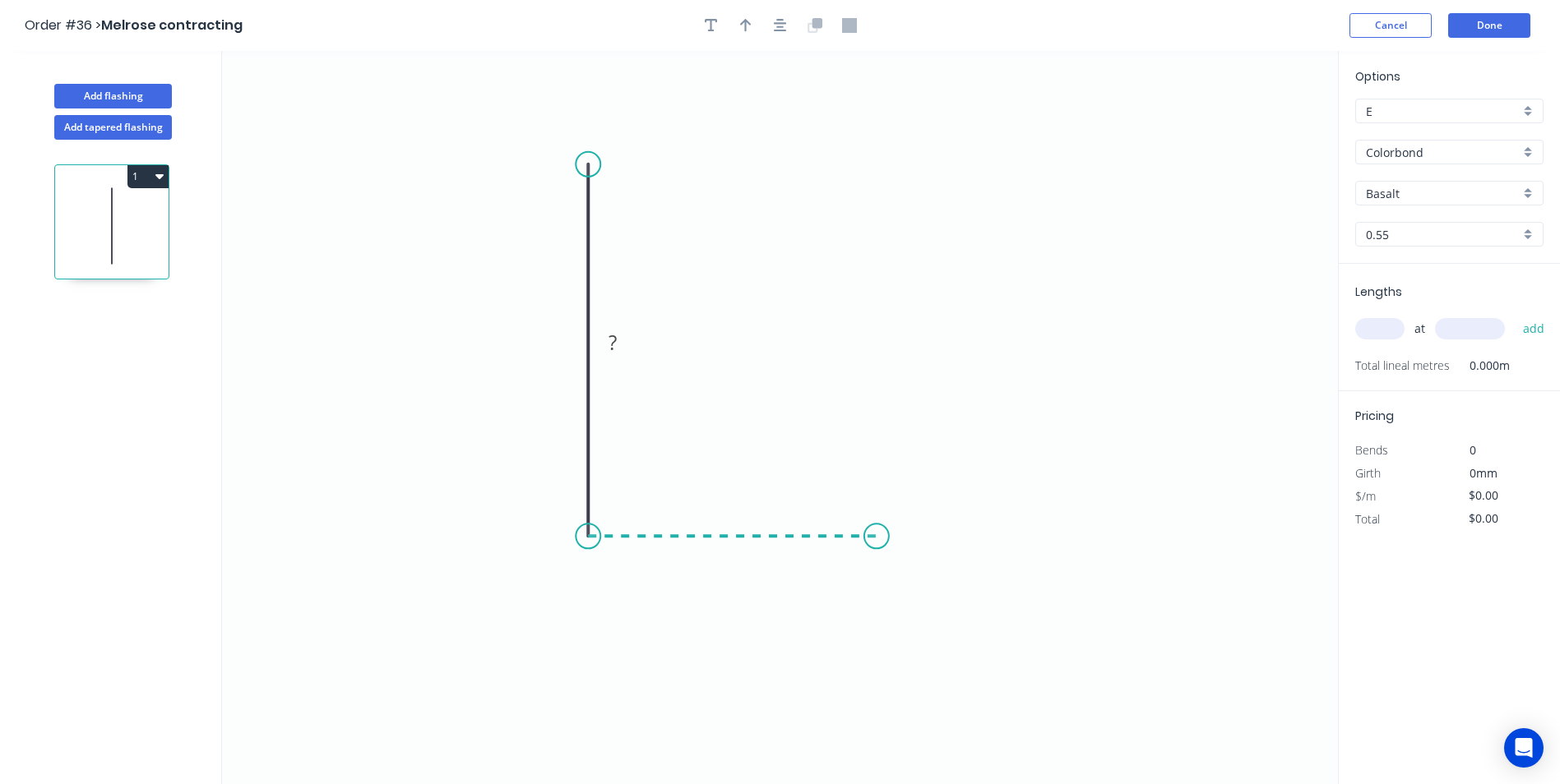
click at [877, 550] on icon "0 ?" at bounding box center [780, 417] width 1116 height 733
click at [935, 572] on icon "0 ? ?" at bounding box center [780, 417] width 1116 height 733
click at [935, 572] on circle at bounding box center [934, 570] width 24 height 24
drag, startPoint x: 592, startPoint y: 148, endPoint x: 564, endPoint y: 108, distance: 48.8
click at [578, 93] on circle at bounding box center [588, 97] width 24 height 24
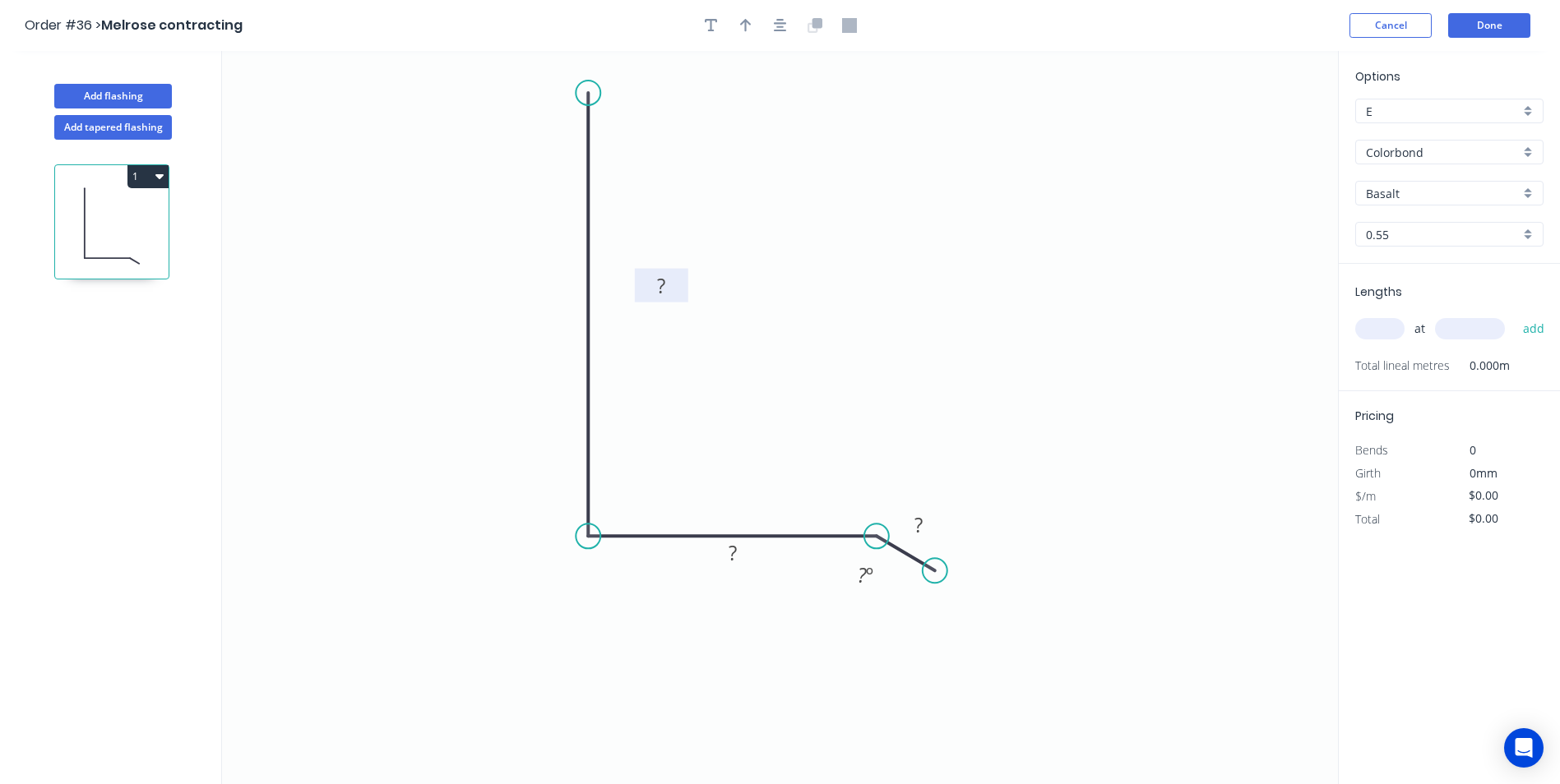
drag, startPoint x: 573, startPoint y: 295, endPoint x: 671, endPoint y: 274, distance: 100.2
click at [671, 274] on rect at bounding box center [662, 285] width 54 height 34
drag, startPoint x: 770, startPoint y: 494, endPoint x: 771, endPoint y: 467, distance: 27.0
click at [771, 482] on rect at bounding box center [750, 499] width 54 height 34
click at [604, 583] on div "Show angle" at bounding box center [667, 588] width 166 height 34
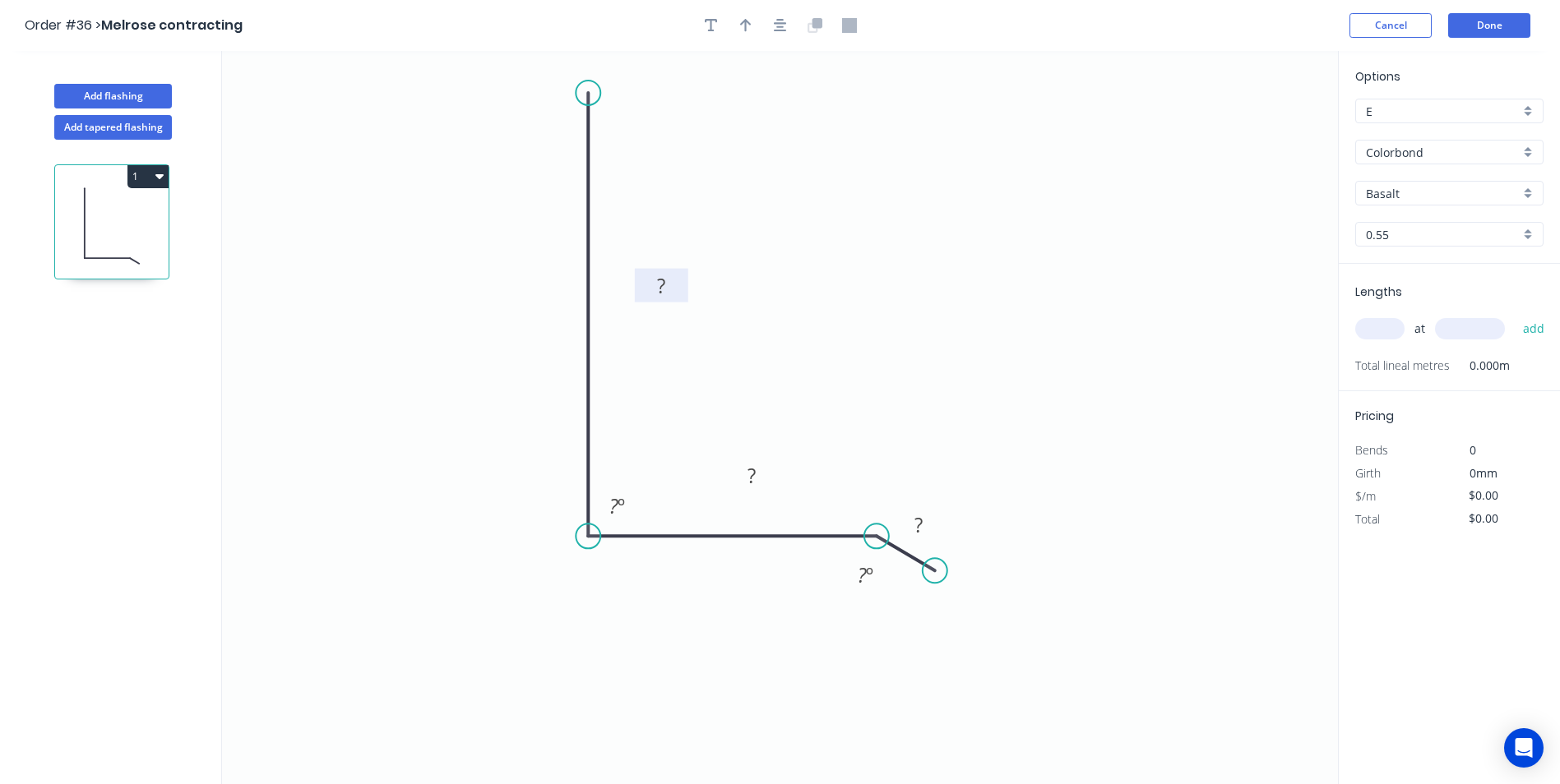
click at [666, 291] on rect at bounding box center [662, 287] width 33 height 23
type input "$26.04"
click at [752, 16] on button "button" at bounding box center [745, 25] width 24 height 24
click at [1249, 135] on icon "0 1000 180 20 90 º 160 º" at bounding box center [780, 417] width 1116 height 733
click at [1253, 130] on icon at bounding box center [1254, 114] width 15 height 53
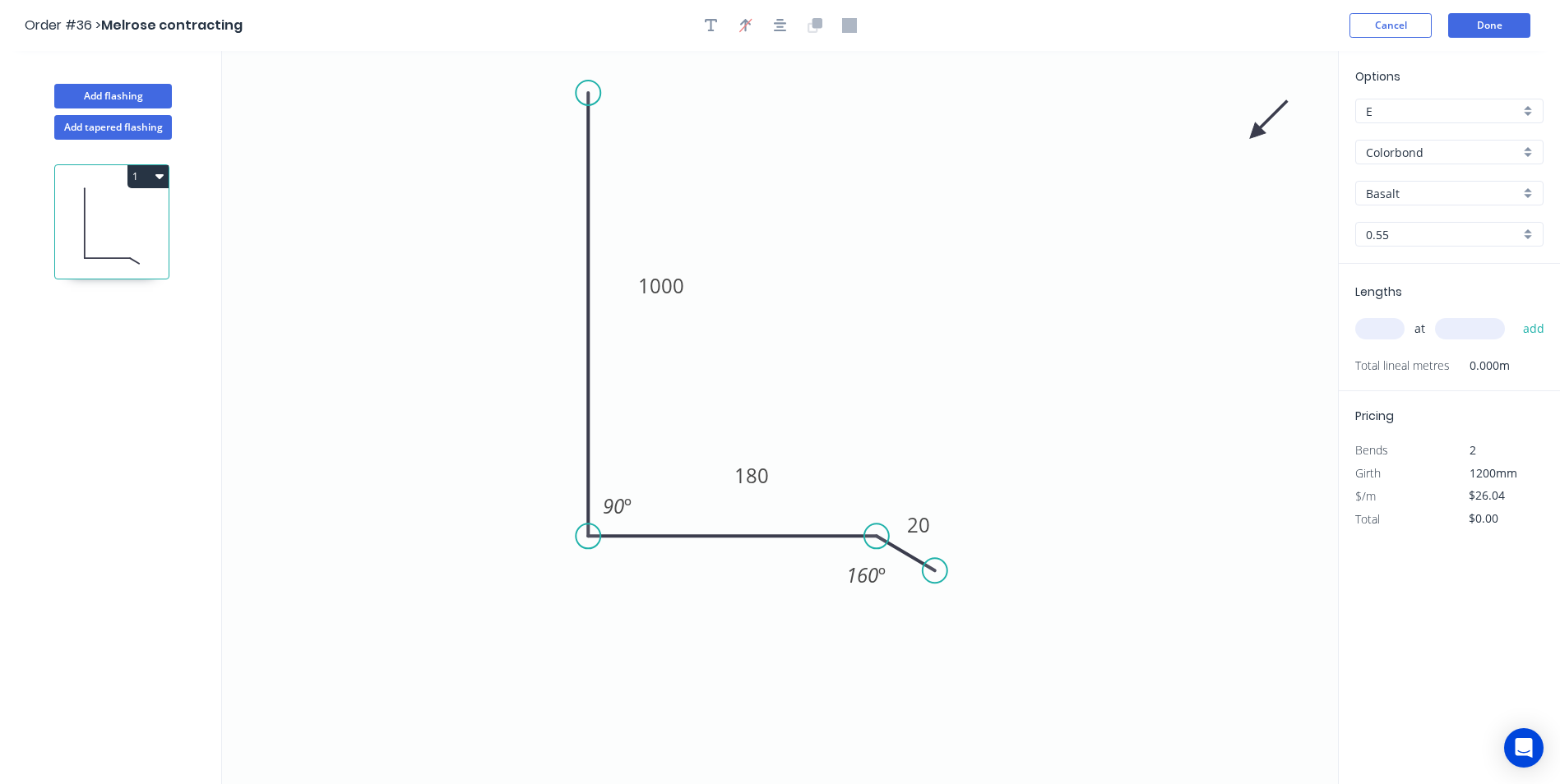
drag, startPoint x: 1252, startPoint y: 131, endPoint x: 1001, endPoint y: 203, distance: 261.1
click at [1001, 203] on icon "0 1000 180 20 90 º 160 º" at bounding box center [780, 417] width 1116 height 733
drag, startPoint x: 1259, startPoint y: 134, endPoint x: 1068, endPoint y: 187, distance: 198.2
click at [1239, 144] on icon at bounding box center [1263, 120] width 48 height 48
click at [1464, 198] on input "Basalt" at bounding box center [1443, 194] width 154 height 18
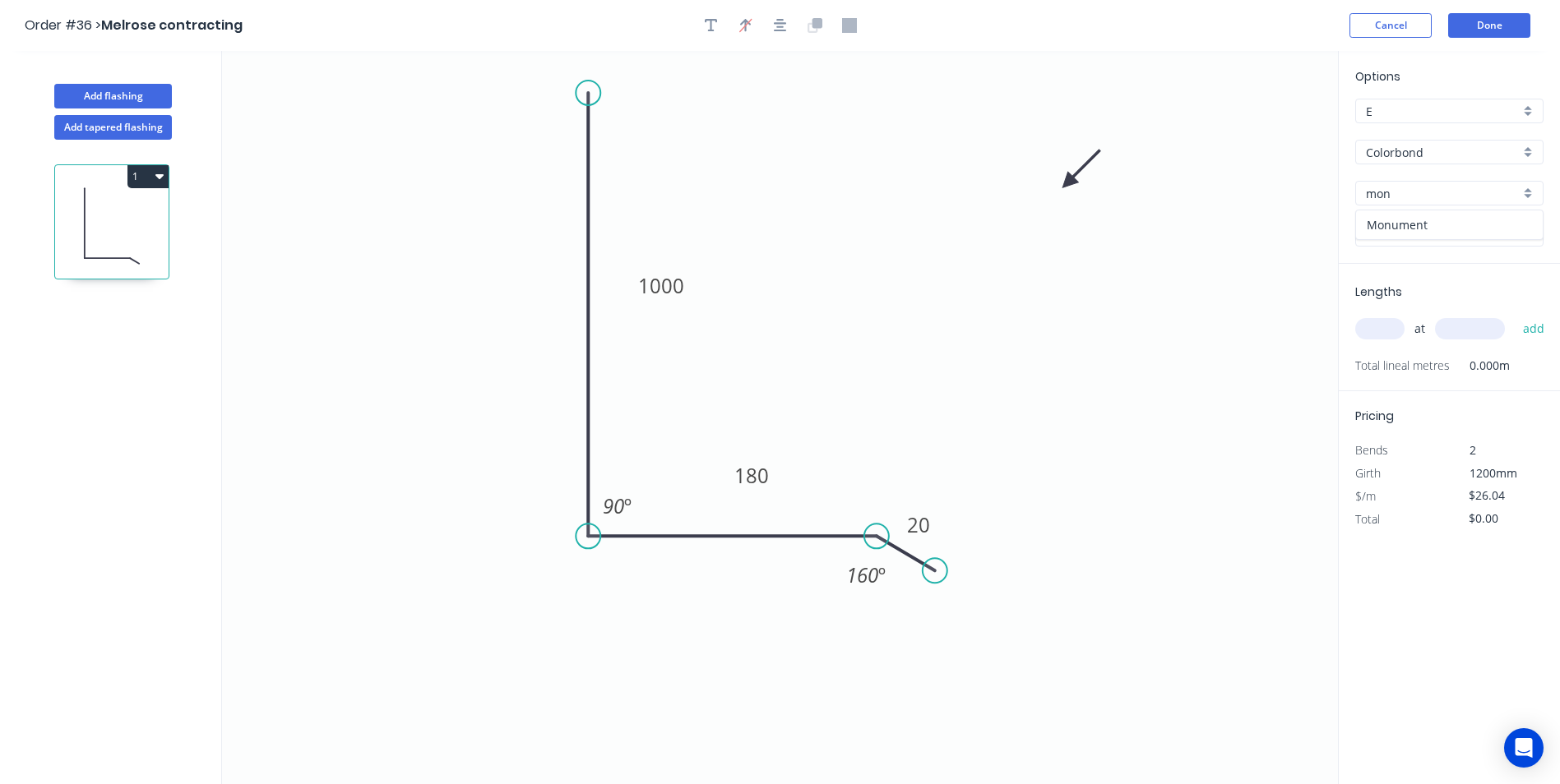
click at [1425, 235] on div "Monument" at bounding box center [1450, 225] width 187 height 29
type input "Monument"
click at [1374, 338] on input "text" at bounding box center [1380, 329] width 50 height 21
type input "1"
type input "2300"
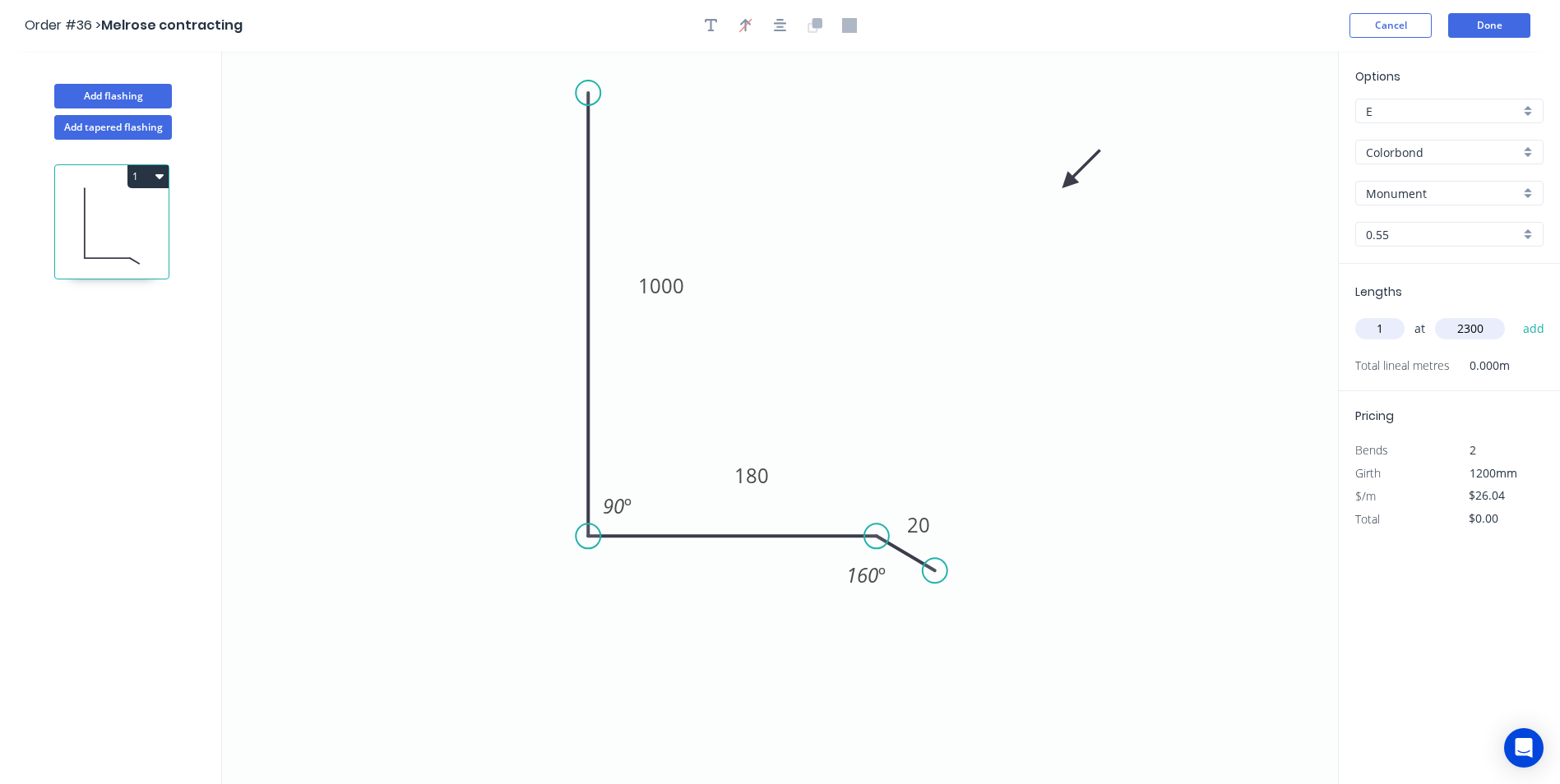
click at [1515, 315] on button "add" at bounding box center [1535, 328] width 39 height 28
type input "$59.89"
click at [1467, 30] on button "Done" at bounding box center [1489, 25] width 82 height 24
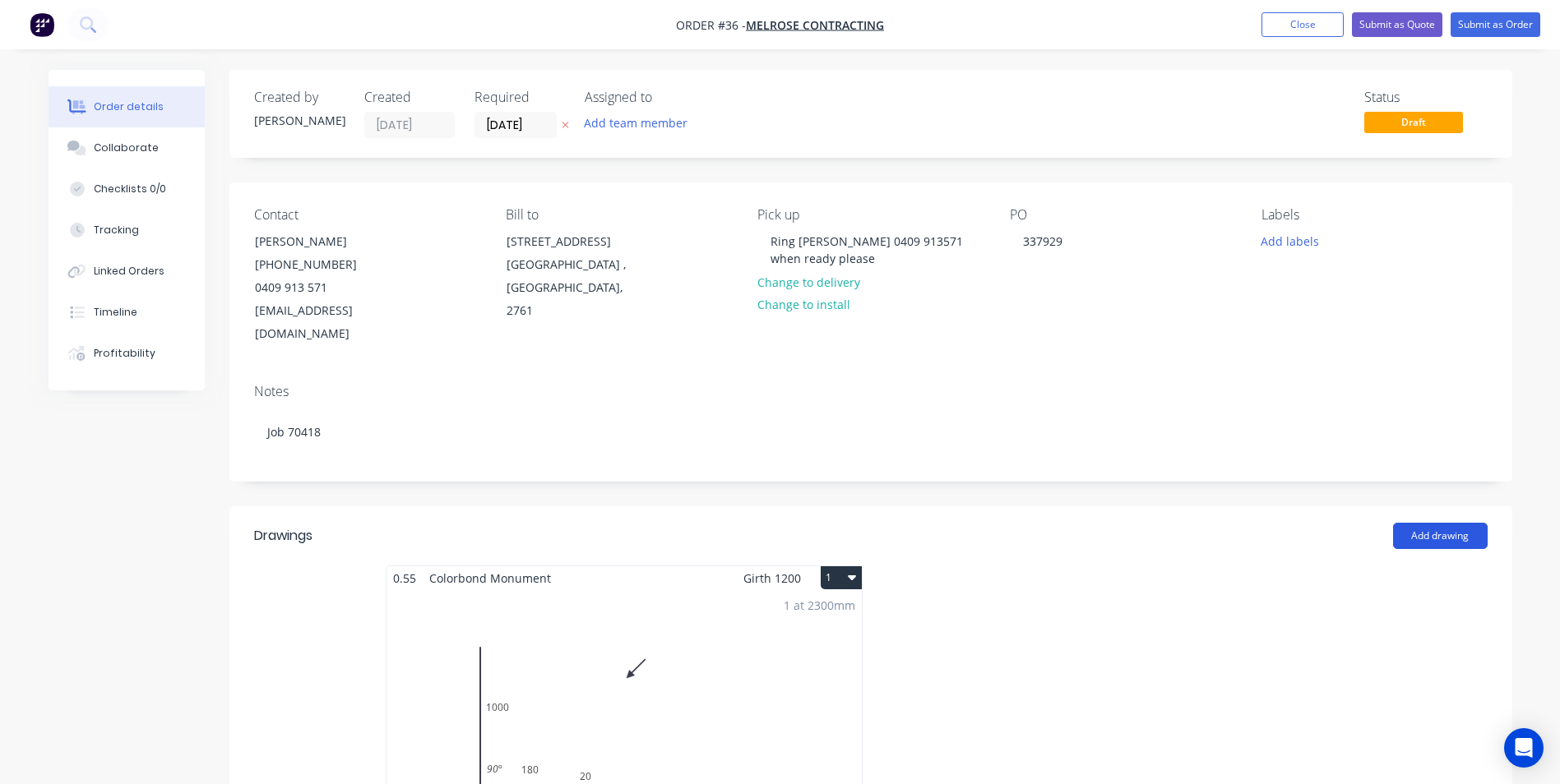
click at [1448, 523] on button "Add drawing" at bounding box center [1440, 536] width 95 height 26
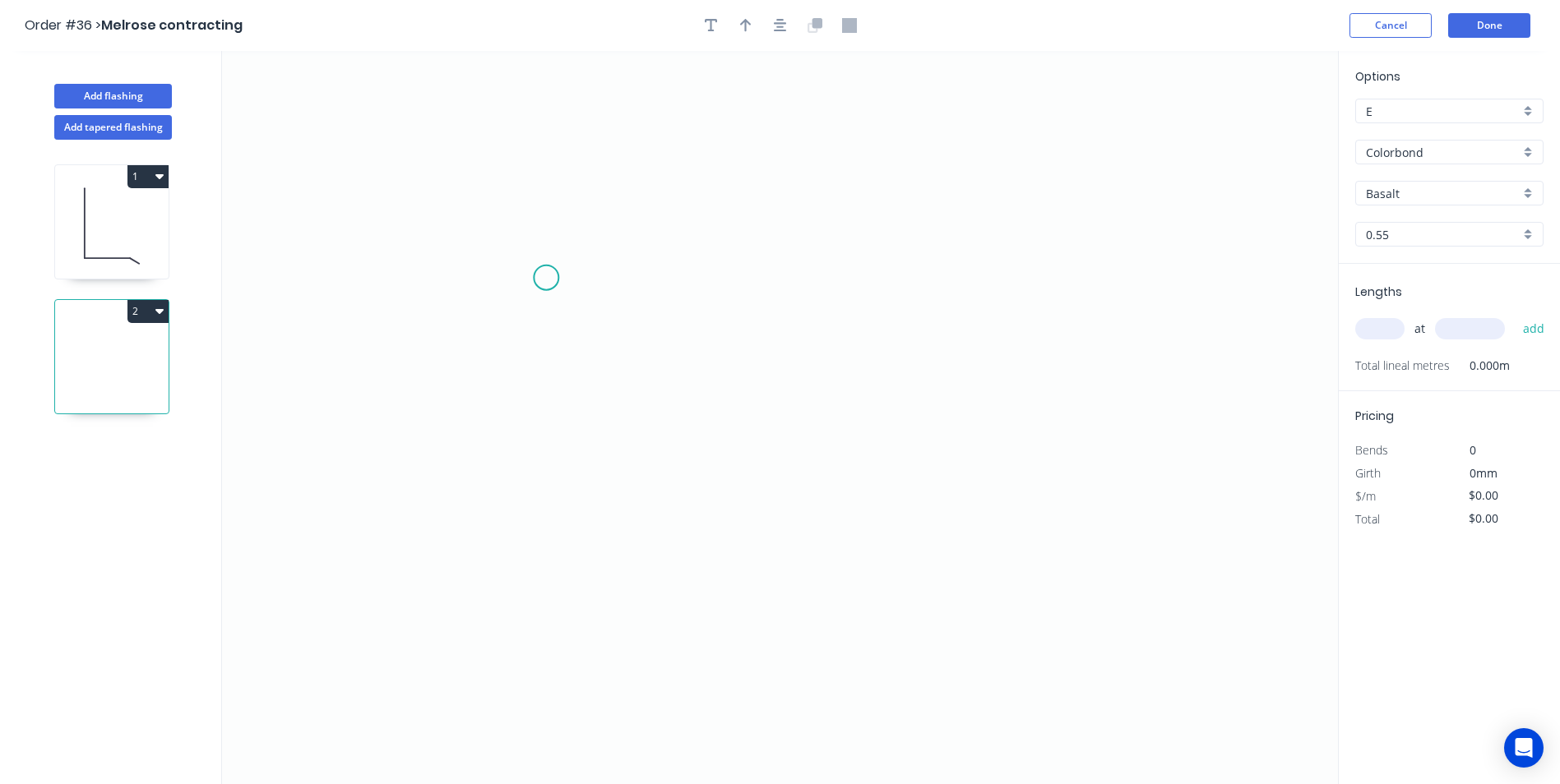
click at [546, 278] on icon "0" at bounding box center [780, 417] width 1116 height 733
click at [992, 287] on icon "0" at bounding box center [780, 417] width 1116 height 733
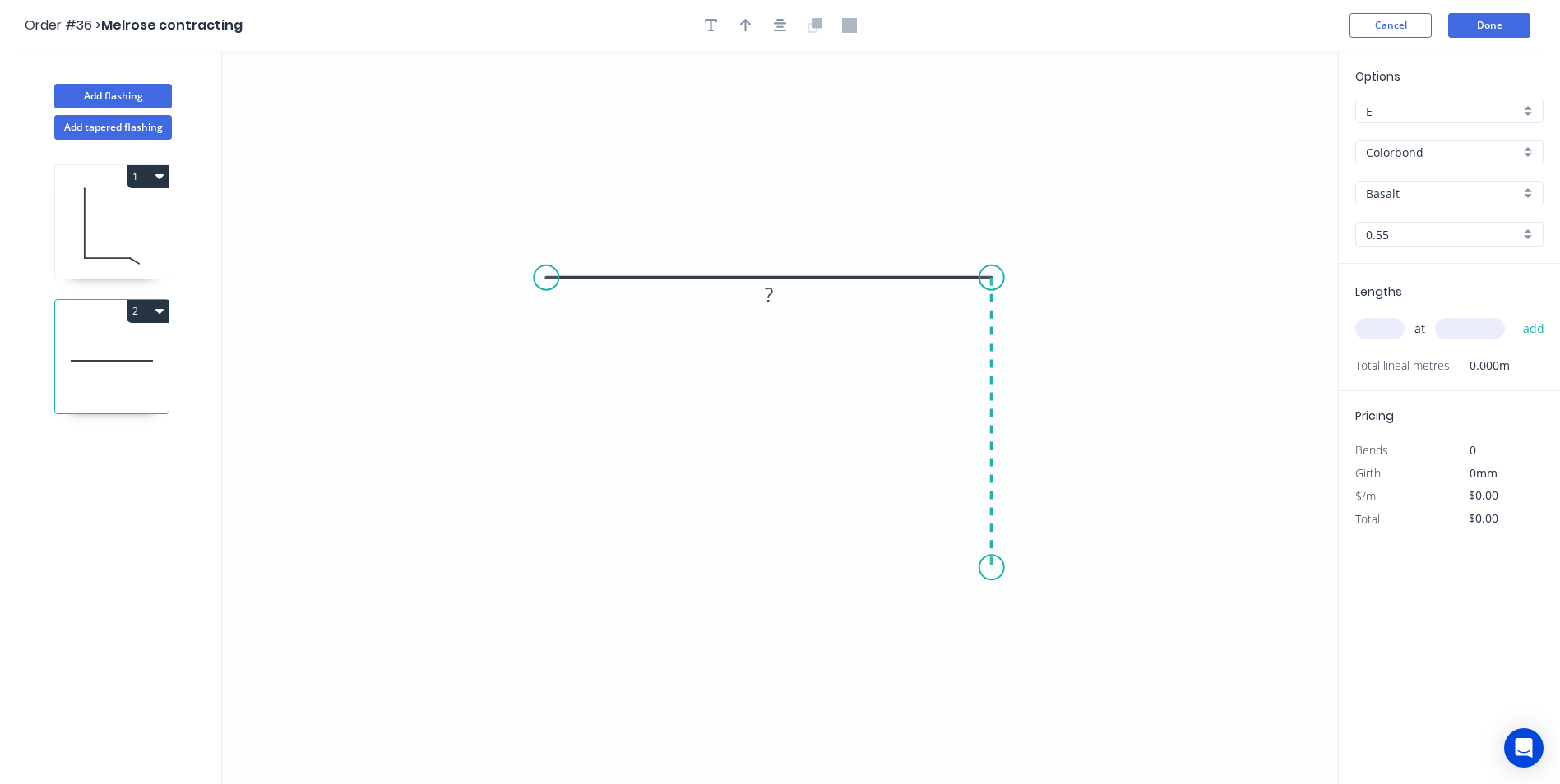
click at [998, 568] on icon "0 ?" at bounding box center [780, 417] width 1116 height 733
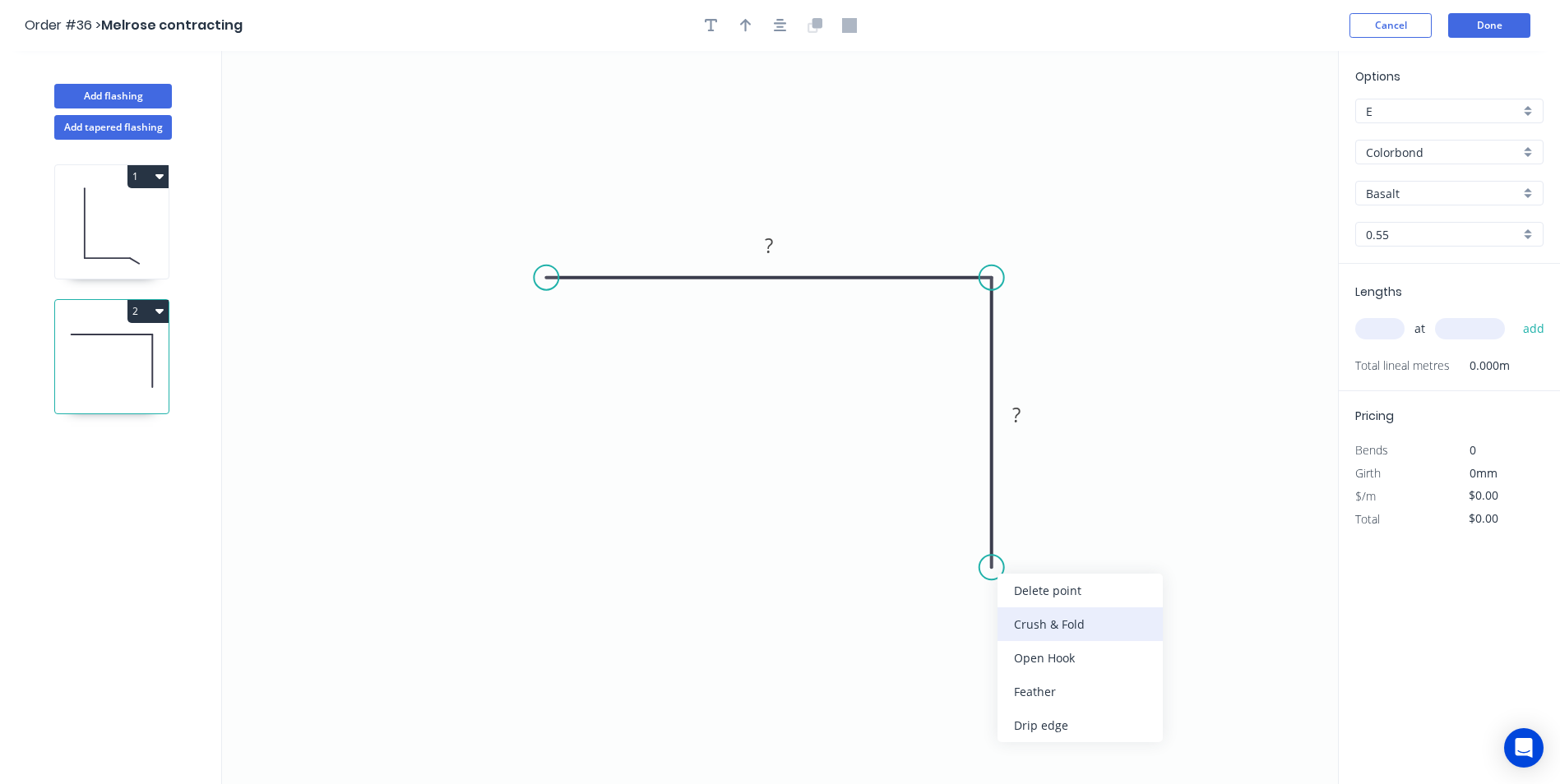
click at [1016, 619] on div "Crush & Fold" at bounding box center [1081, 624] width 166 height 34
click at [1005, 612] on div "Flip bend" at bounding box center [1077, 625] width 166 height 34
drag, startPoint x: 1055, startPoint y: 523, endPoint x: 896, endPoint y: 556, distance: 162.4
click at [896, 556] on rect at bounding box center [871, 571] width 66 height 34
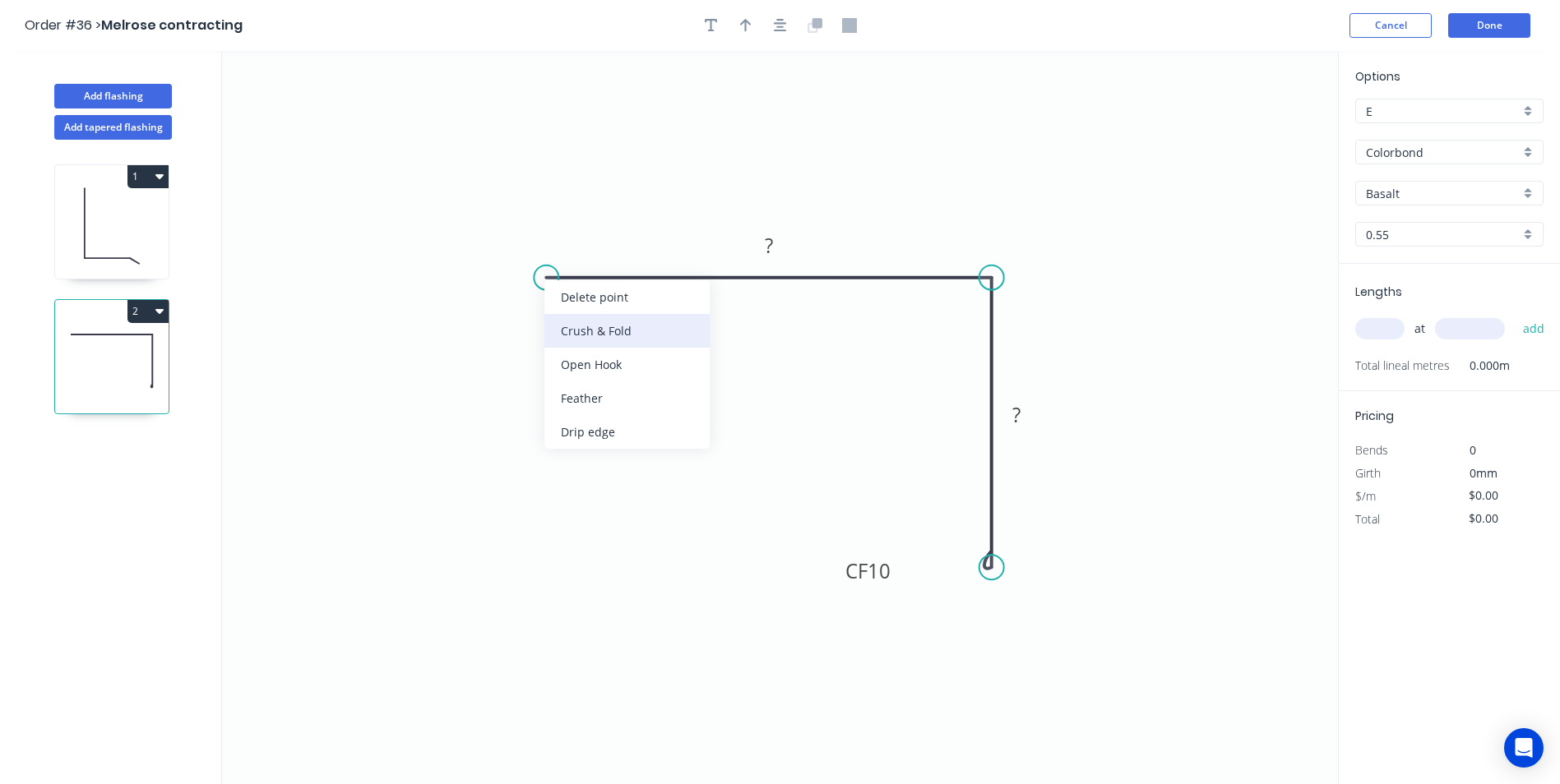
click at [571, 326] on div "Crush & Fold" at bounding box center [628, 330] width 166 height 34
drag, startPoint x: 599, startPoint y: 227, endPoint x: 554, endPoint y: 372, distance: 151.8
click at [554, 372] on rect at bounding box center [523, 380] width 66 height 34
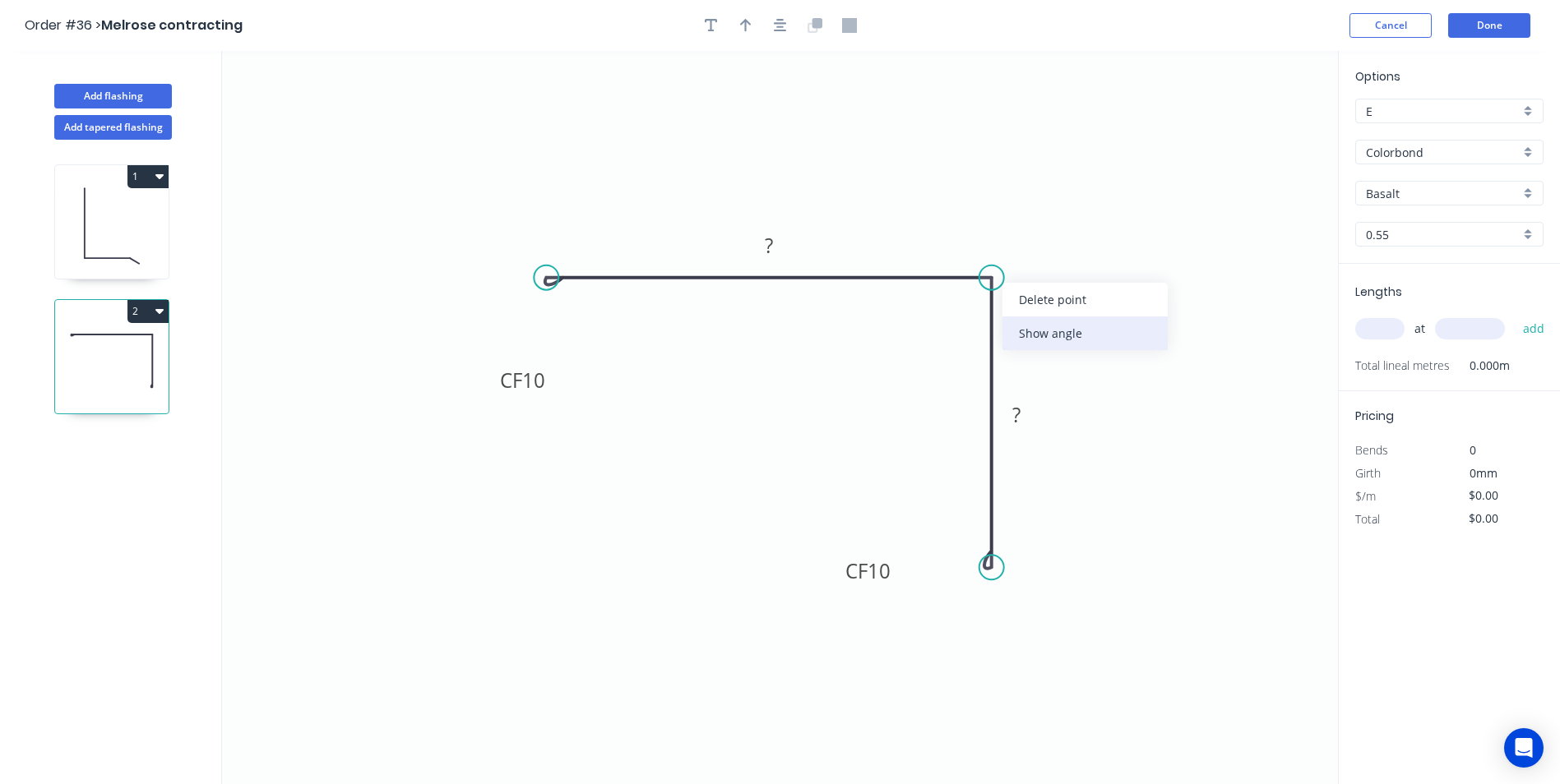
click at [1036, 337] on div "Show angle" at bounding box center [1085, 333] width 166 height 34
click at [778, 242] on rect at bounding box center [769, 246] width 33 height 23
type input "$8.01"
click at [746, 22] on icon "button" at bounding box center [746, 25] width 12 height 14
click at [1253, 132] on icon at bounding box center [1254, 114] width 15 height 53
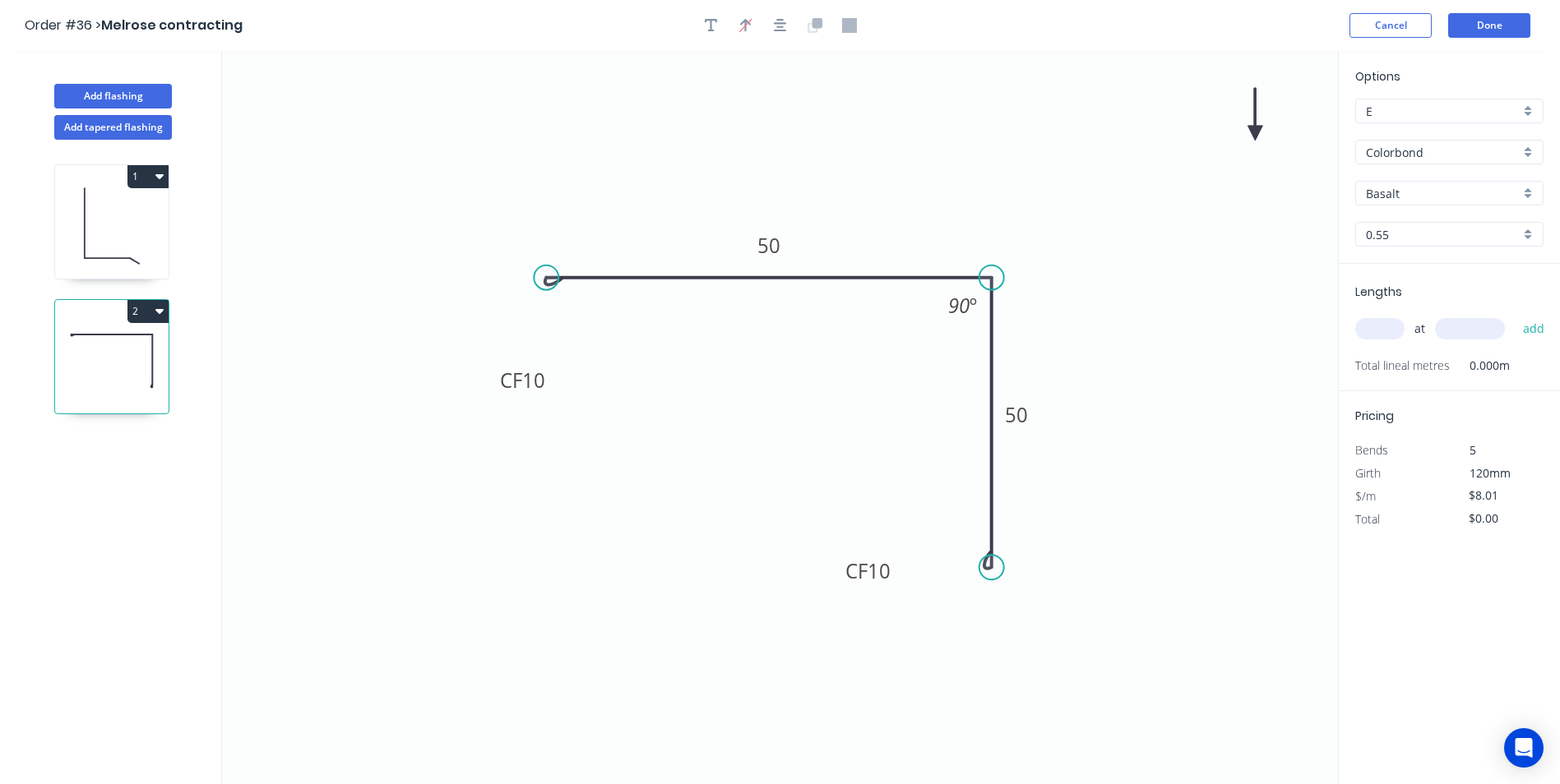
click at [1253, 134] on icon at bounding box center [1254, 114] width 15 height 53
drag, startPoint x: 1256, startPoint y: 133, endPoint x: 1131, endPoint y: 187, distance: 136.2
click at [1143, 187] on icon at bounding box center [1166, 167] width 48 height 48
click at [1434, 190] on input "Basalt" at bounding box center [1443, 194] width 154 height 18
type input "mon"
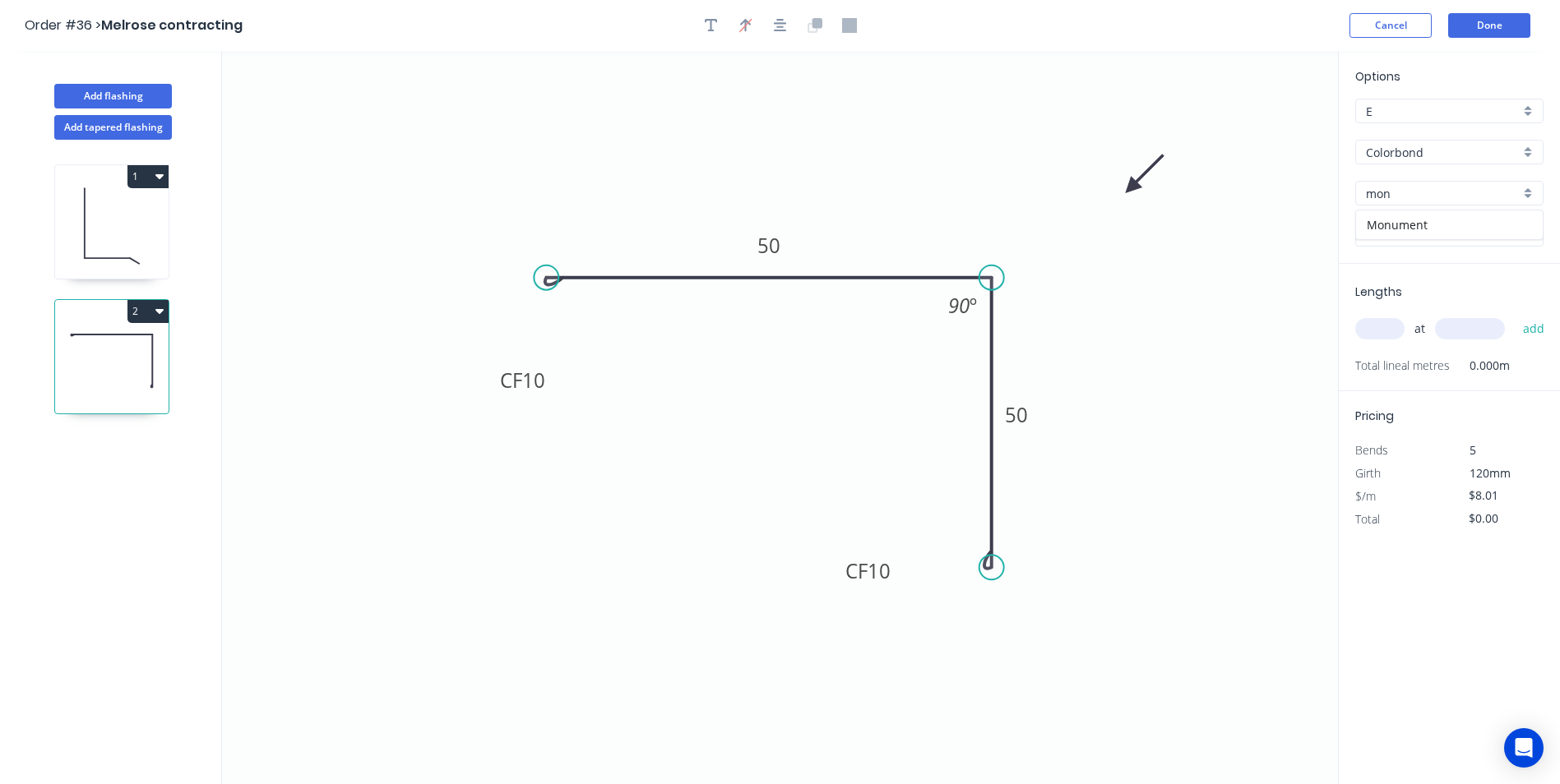
click at [1433, 243] on input "0.55" at bounding box center [1443, 235] width 154 height 18
click at [1427, 195] on input "mon" at bounding box center [1443, 194] width 154 height 18
click at [1423, 223] on div "Monument" at bounding box center [1450, 225] width 187 height 29
type input "Monument"
click at [1397, 329] on input "text" at bounding box center [1380, 329] width 50 height 21
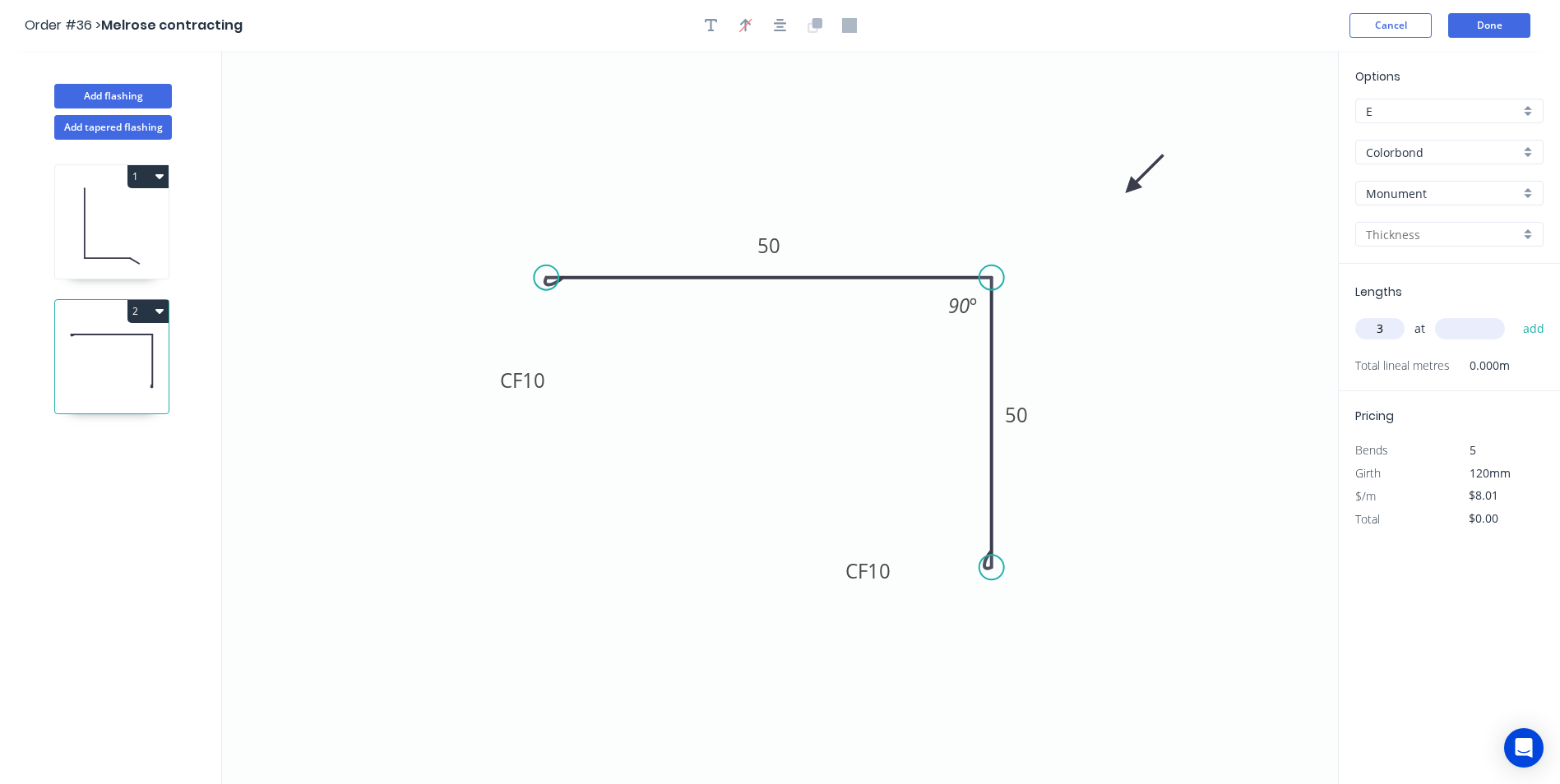
type input "3"
type input "1400"
click at [1515, 315] on button "add" at bounding box center [1535, 328] width 39 height 28
type input "$33.64"
click at [1462, 33] on button "Done" at bounding box center [1489, 25] width 82 height 24
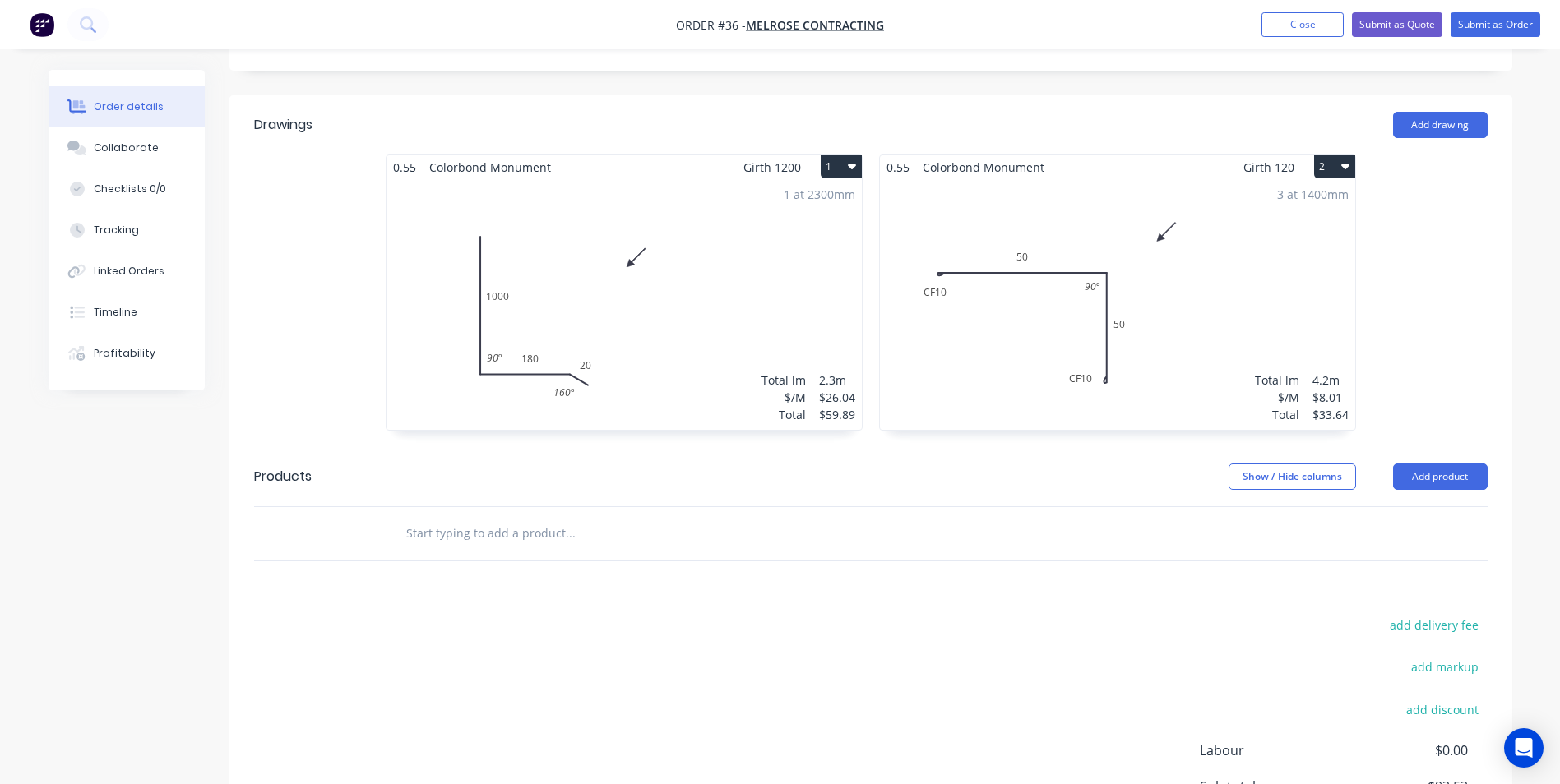
scroll to position [493, 0]
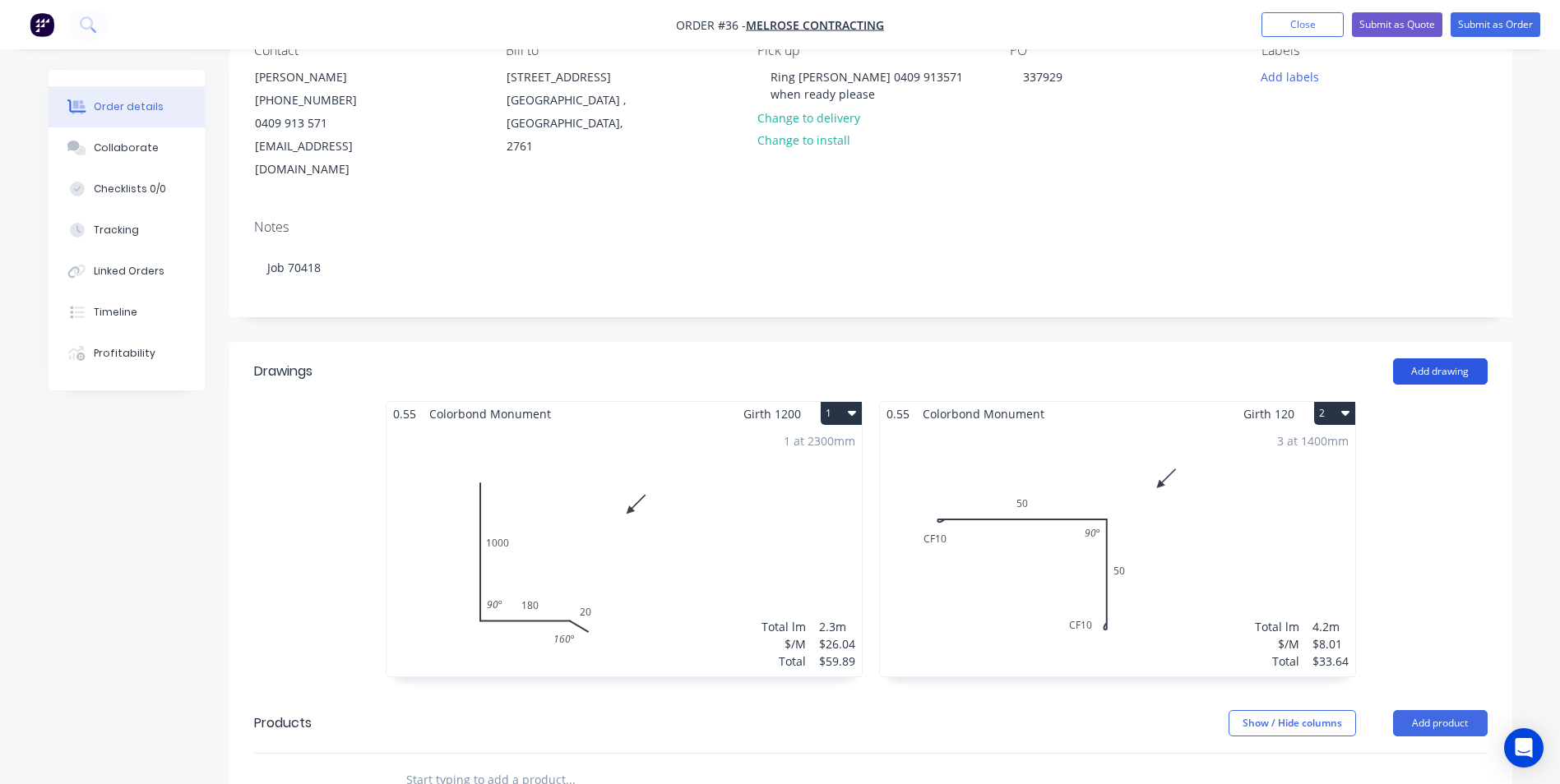
click at [1434, 358] on button "Add drawing" at bounding box center [1440, 371] width 95 height 26
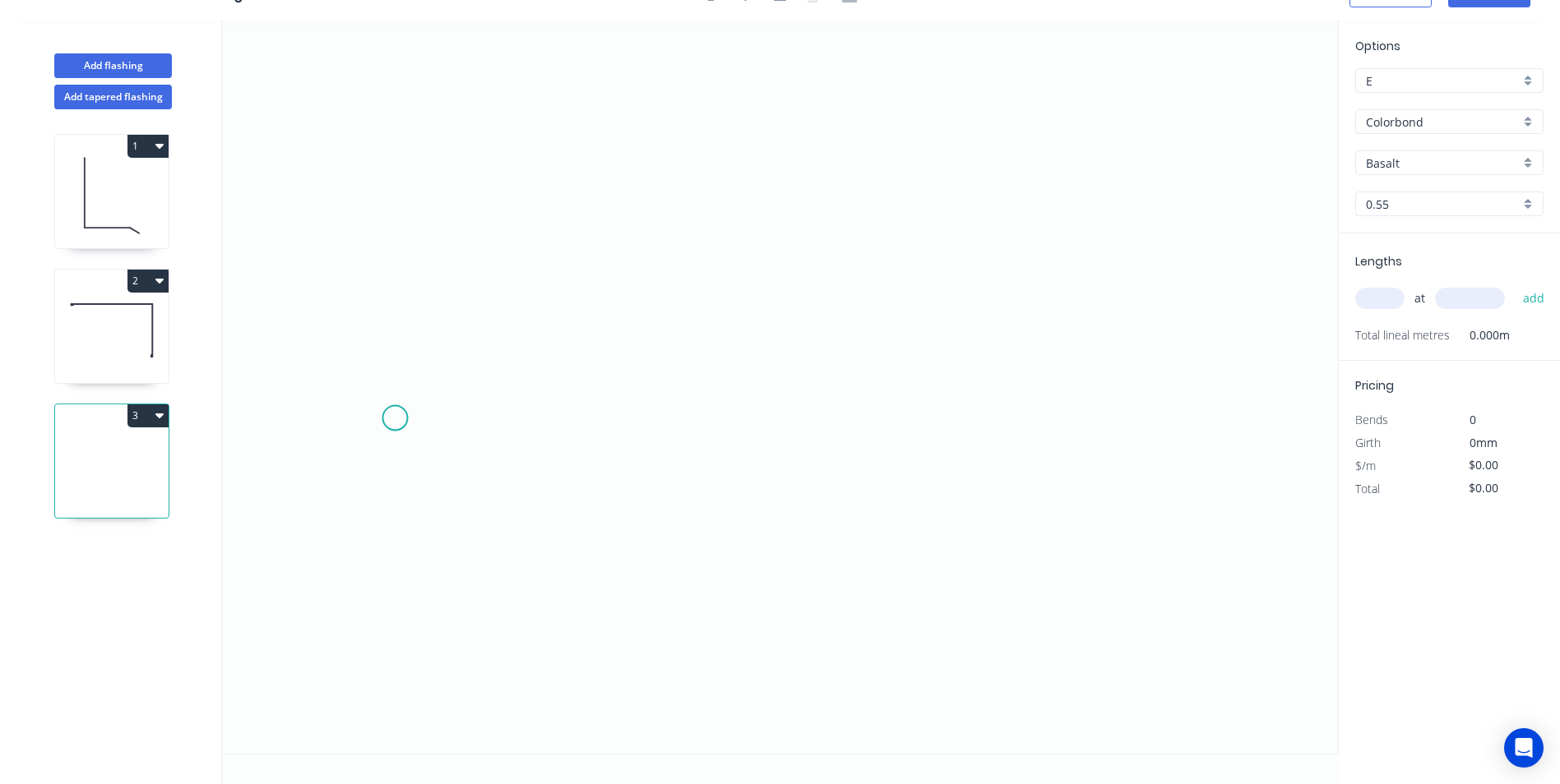
click at [395, 419] on icon "0" at bounding box center [780, 387] width 1116 height 733
click at [522, 347] on icon "0" at bounding box center [780, 387] width 1116 height 733
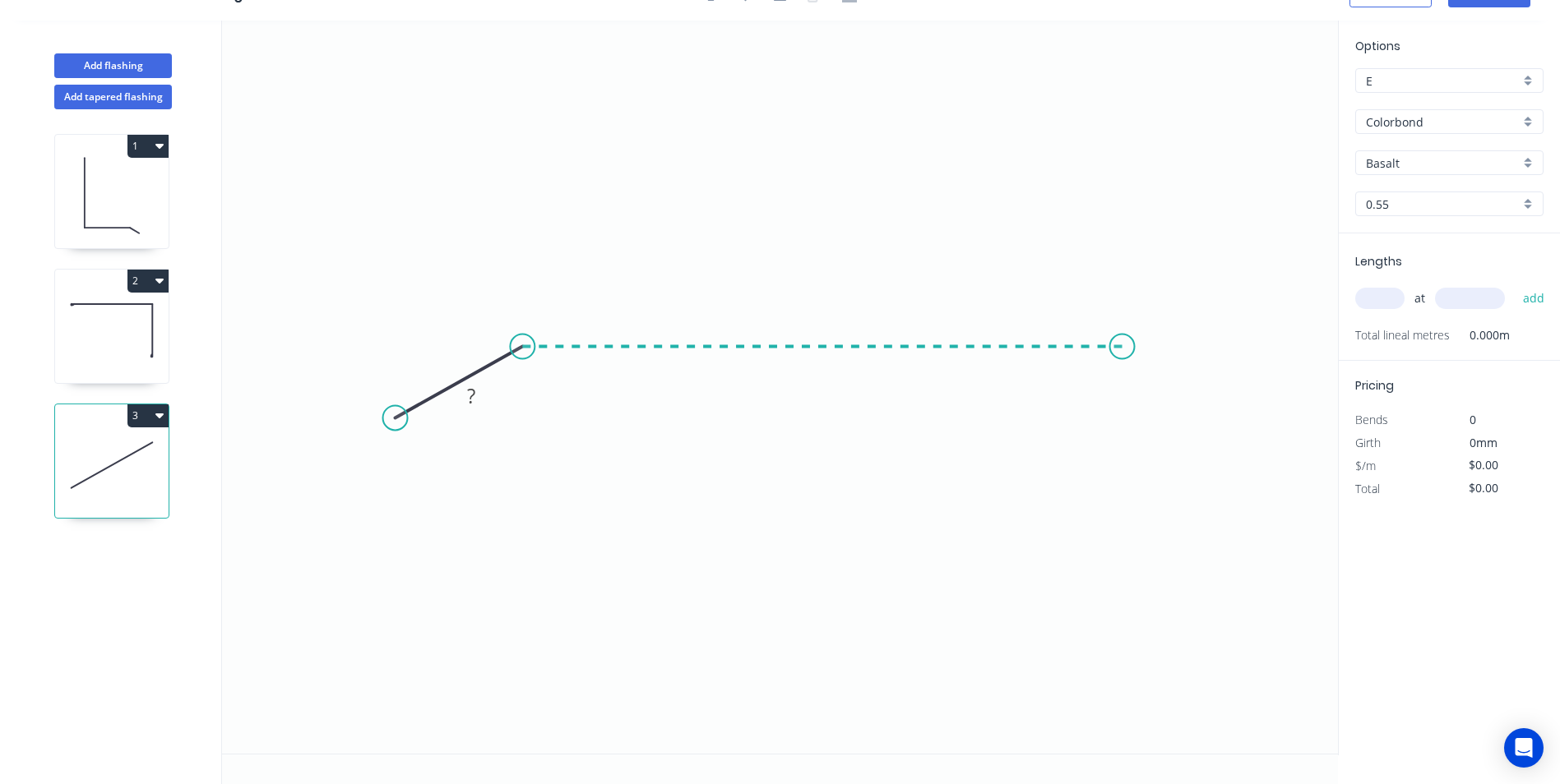
click at [1122, 349] on icon "0 ?" at bounding box center [780, 387] width 1116 height 733
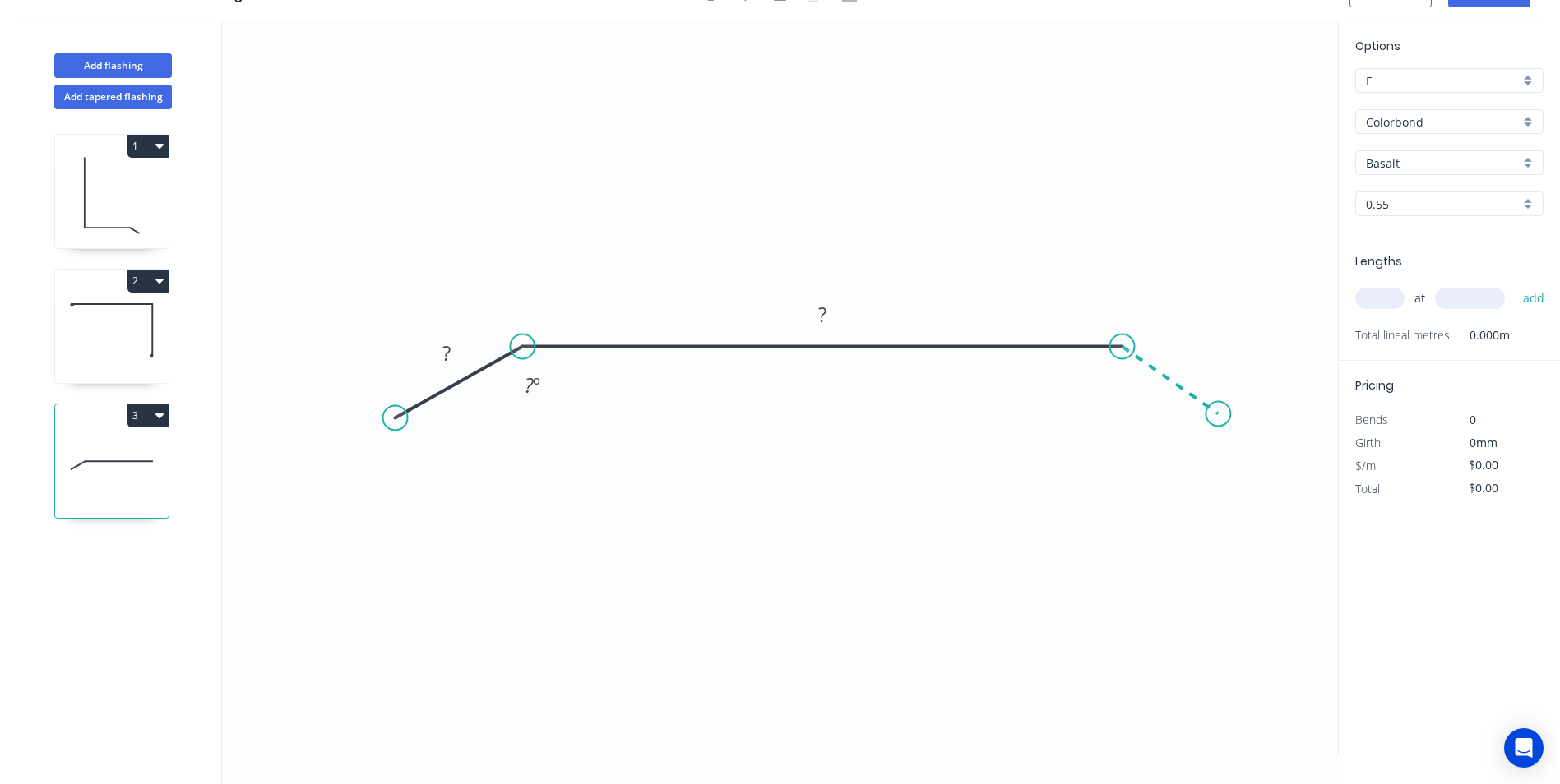
click at [1219, 414] on icon "0 ? ? ? º" at bounding box center [780, 387] width 1116 height 733
click at [1219, 414] on circle at bounding box center [1217, 413] width 24 height 24
click at [459, 355] on rect at bounding box center [446, 355] width 33 height 23
type input "$20.03"
click at [1423, 155] on input "Basalt" at bounding box center [1443, 164] width 154 height 18
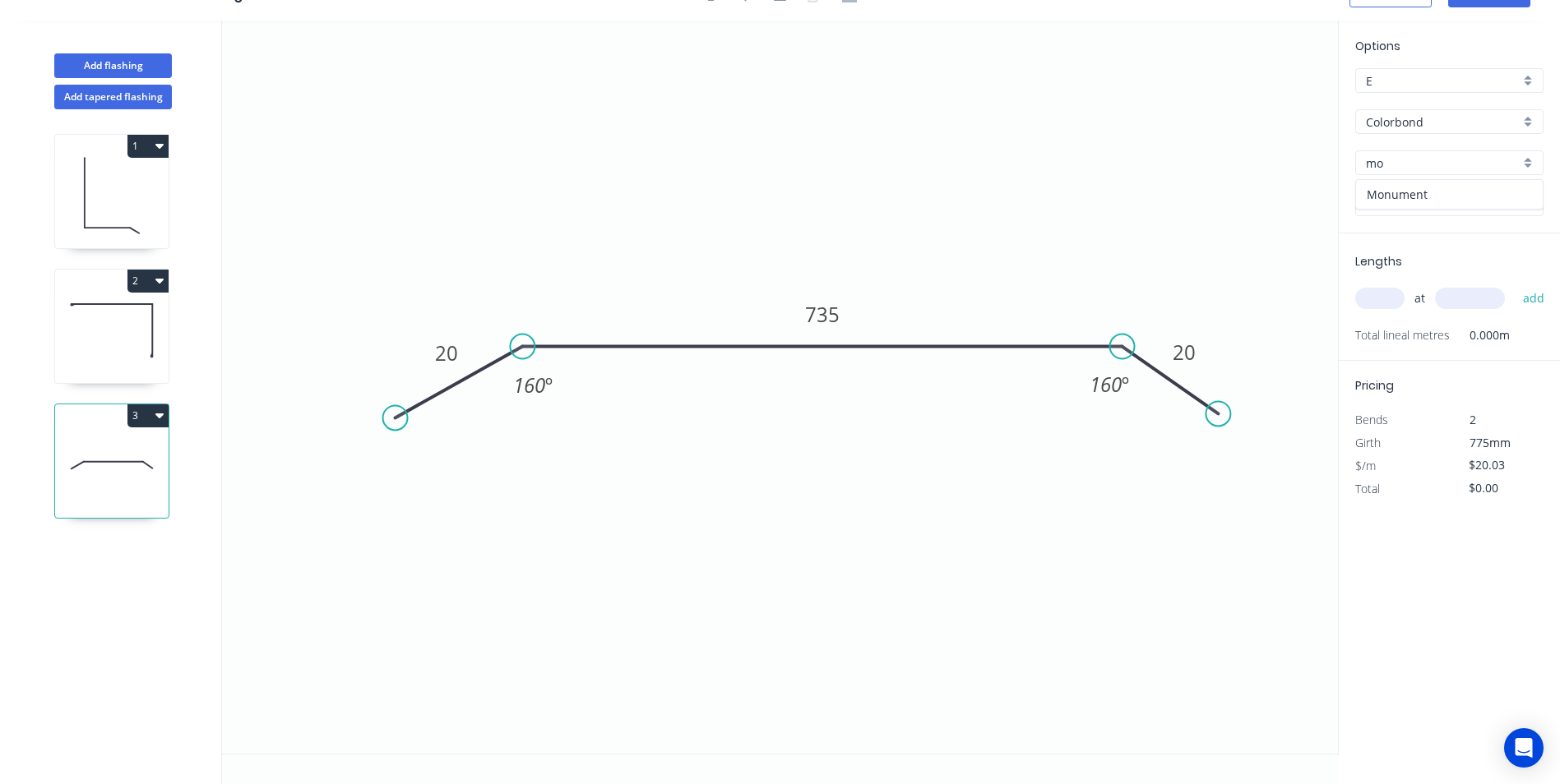
click at [1414, 191] on div "Monument" at bounding box center [1450, 195] width 187 height 29
type input "Monument"
click at [1396, 303] on input "text" at bounding box center [1380, 298] width 50 height 21
type input "1"
type input "2000"
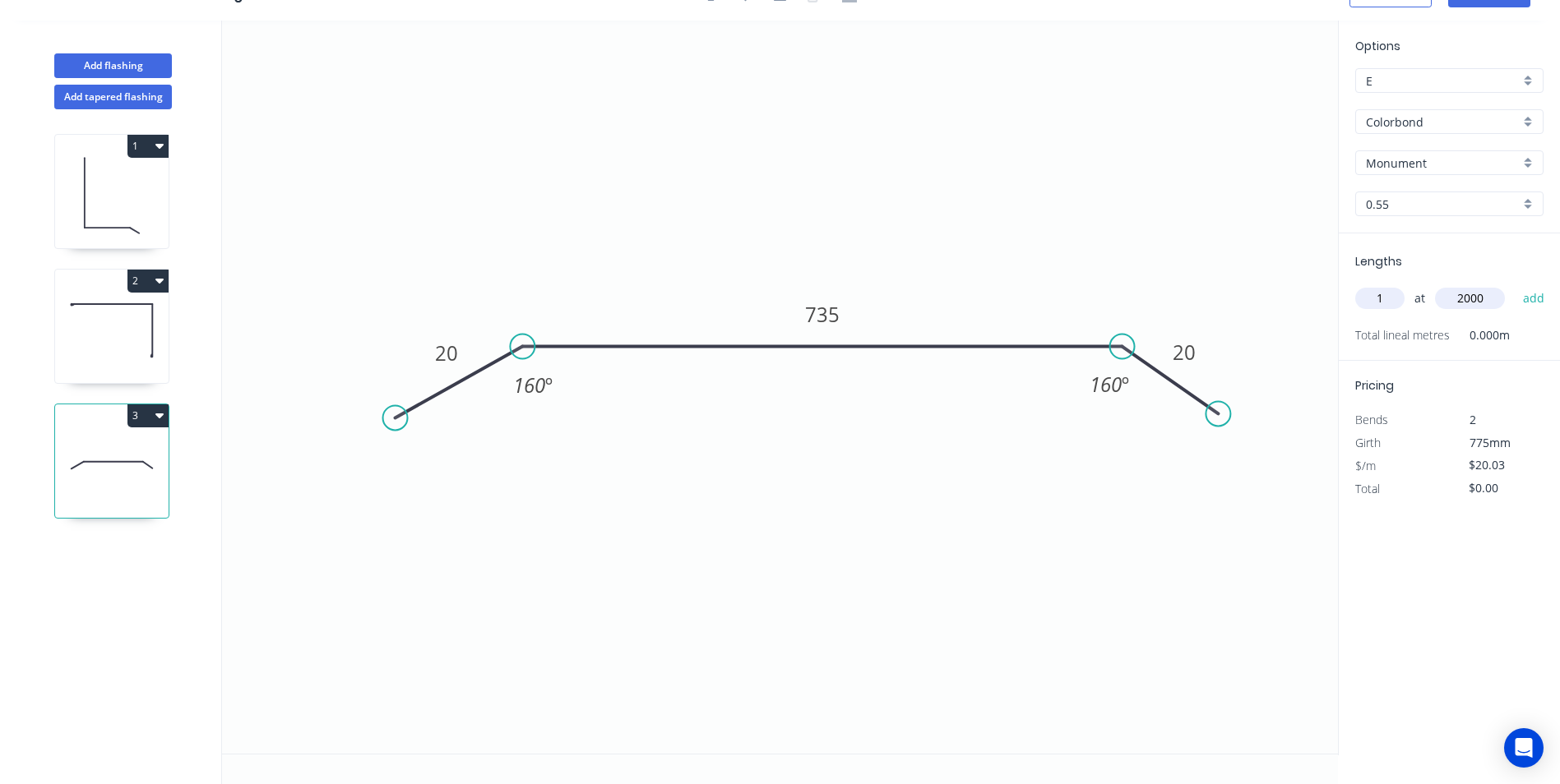
click at [1515, 284] on button "add" at bounding box center [1535, 298] width 39 height 28
type input "$40.06"
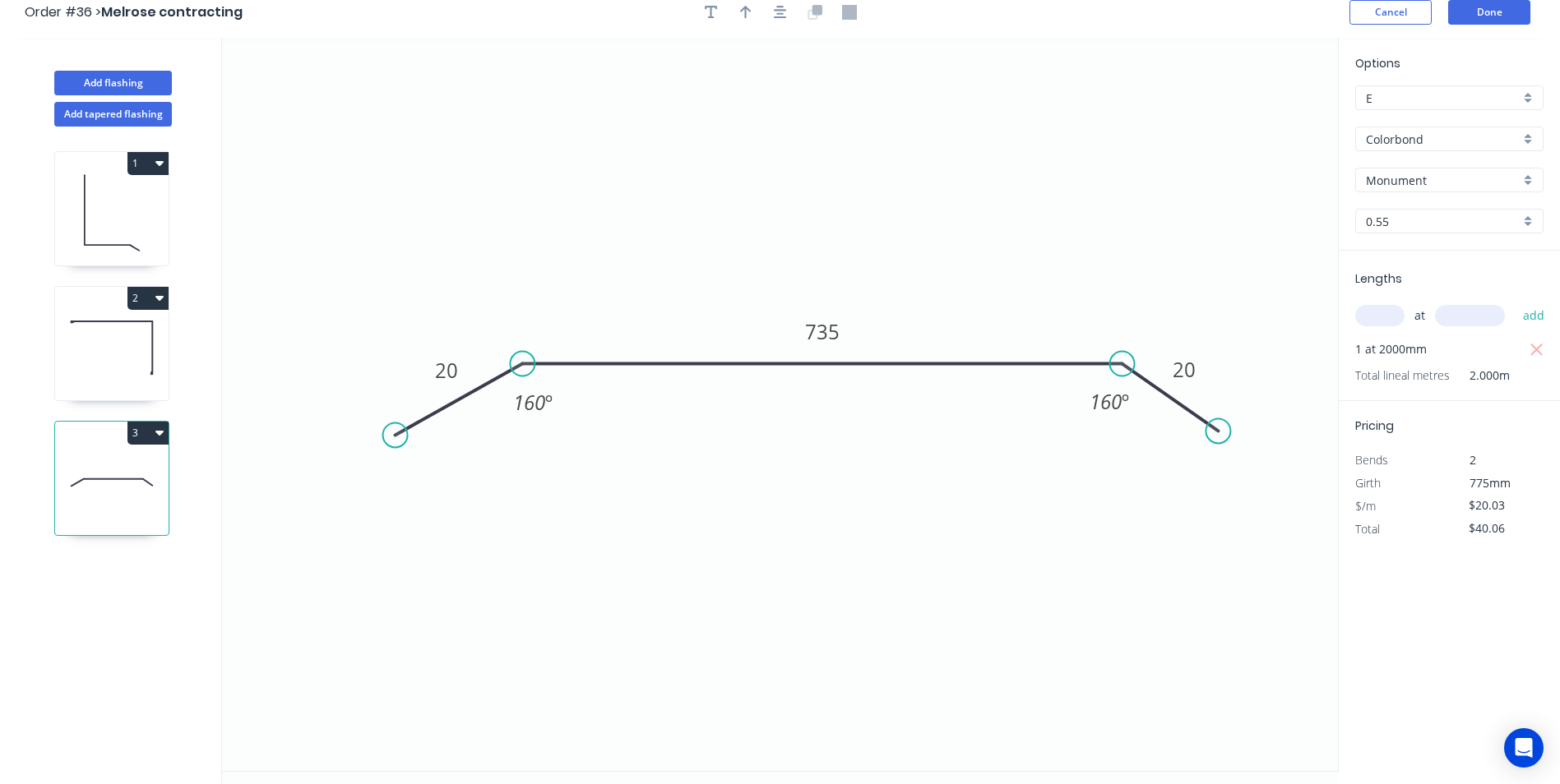
scroll to position [0, 0]
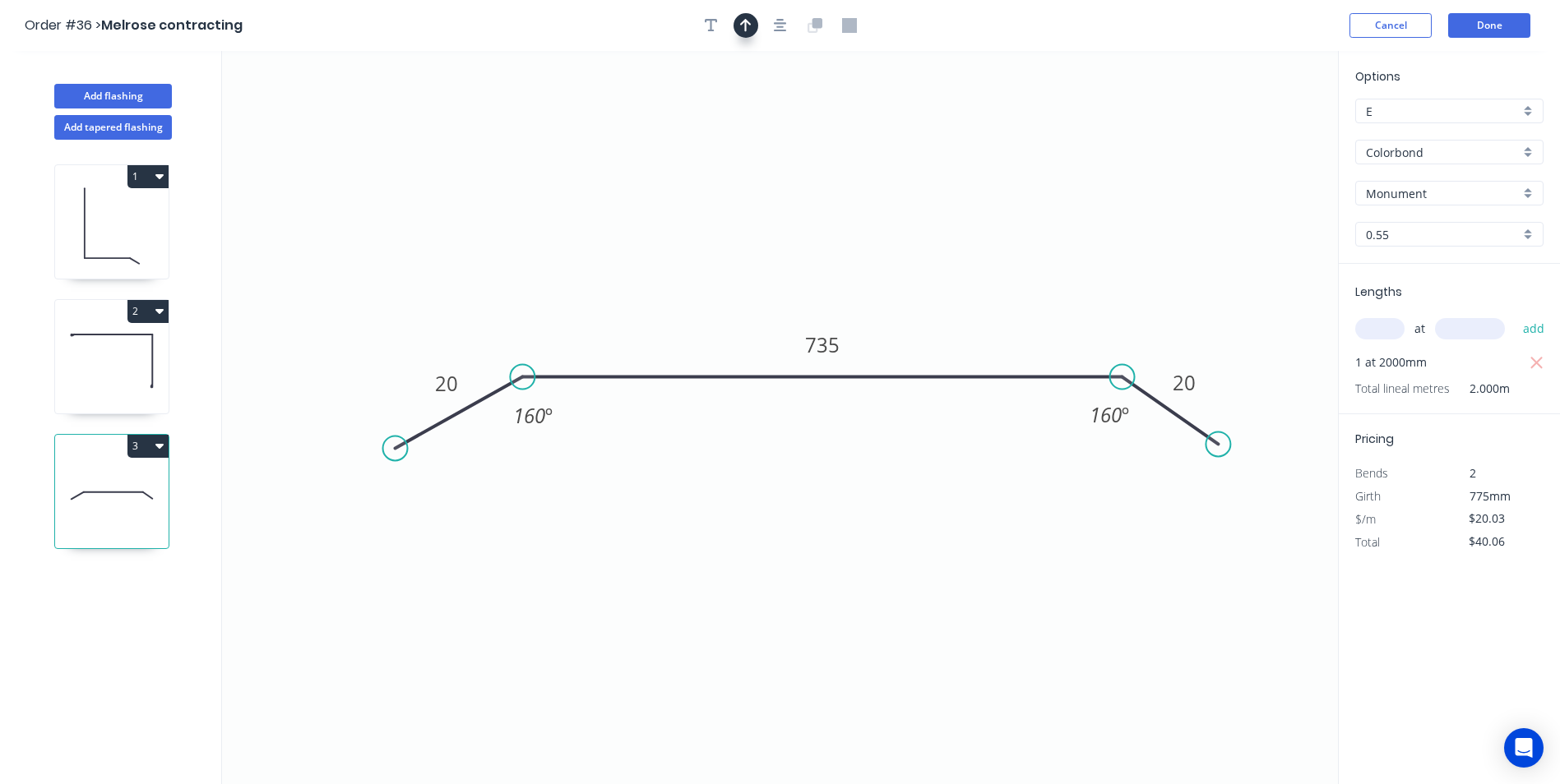
click at [752, 31] on button "button" at bounding box center [745, 25] width 24 height 24
drag, startPoint x: 1241, startPoint y: 137, endPoint x: 896, endPoint y: 207, distance: 352.0
click at [918, 207] on icon at bounding box center [925, 188] width 15 height 53
click at [1476, 26] on button "Done" at bounding box center [1489, 25] width 82 height 24
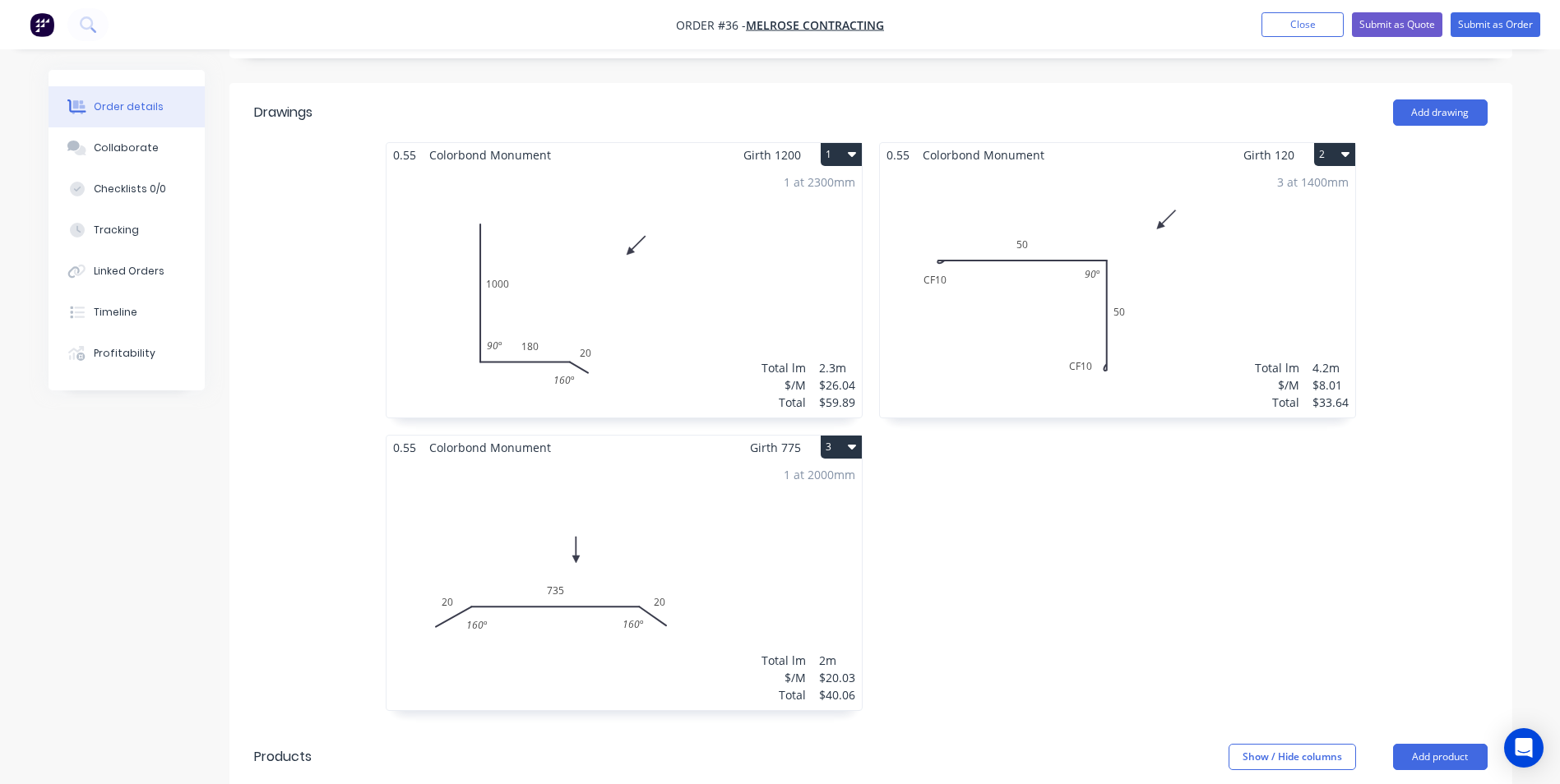
scroll to position [329, 0]
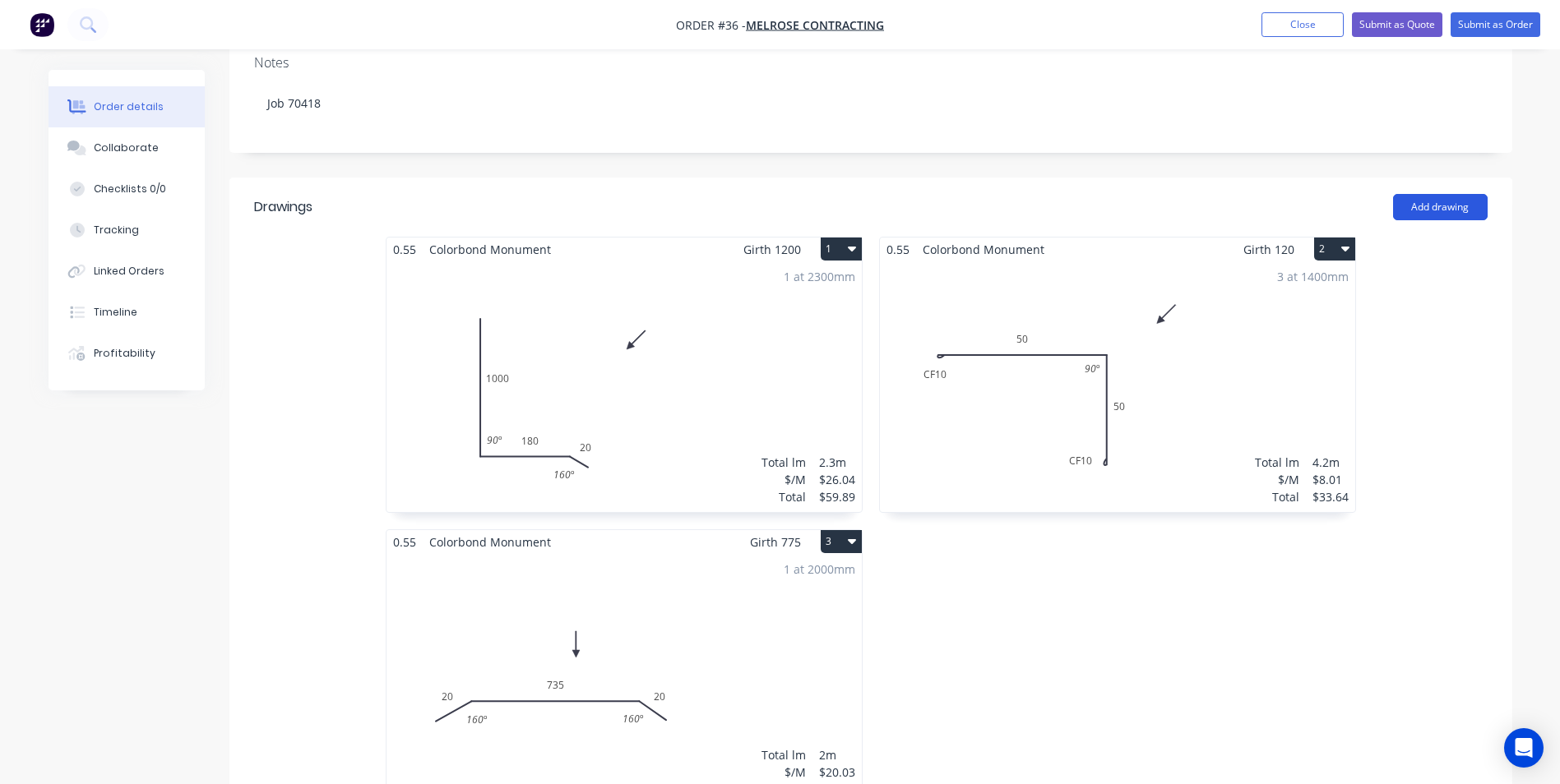
click at [1456, 194] on button "Add drawing" at bounding box center [1440, 206] width 95 height 26
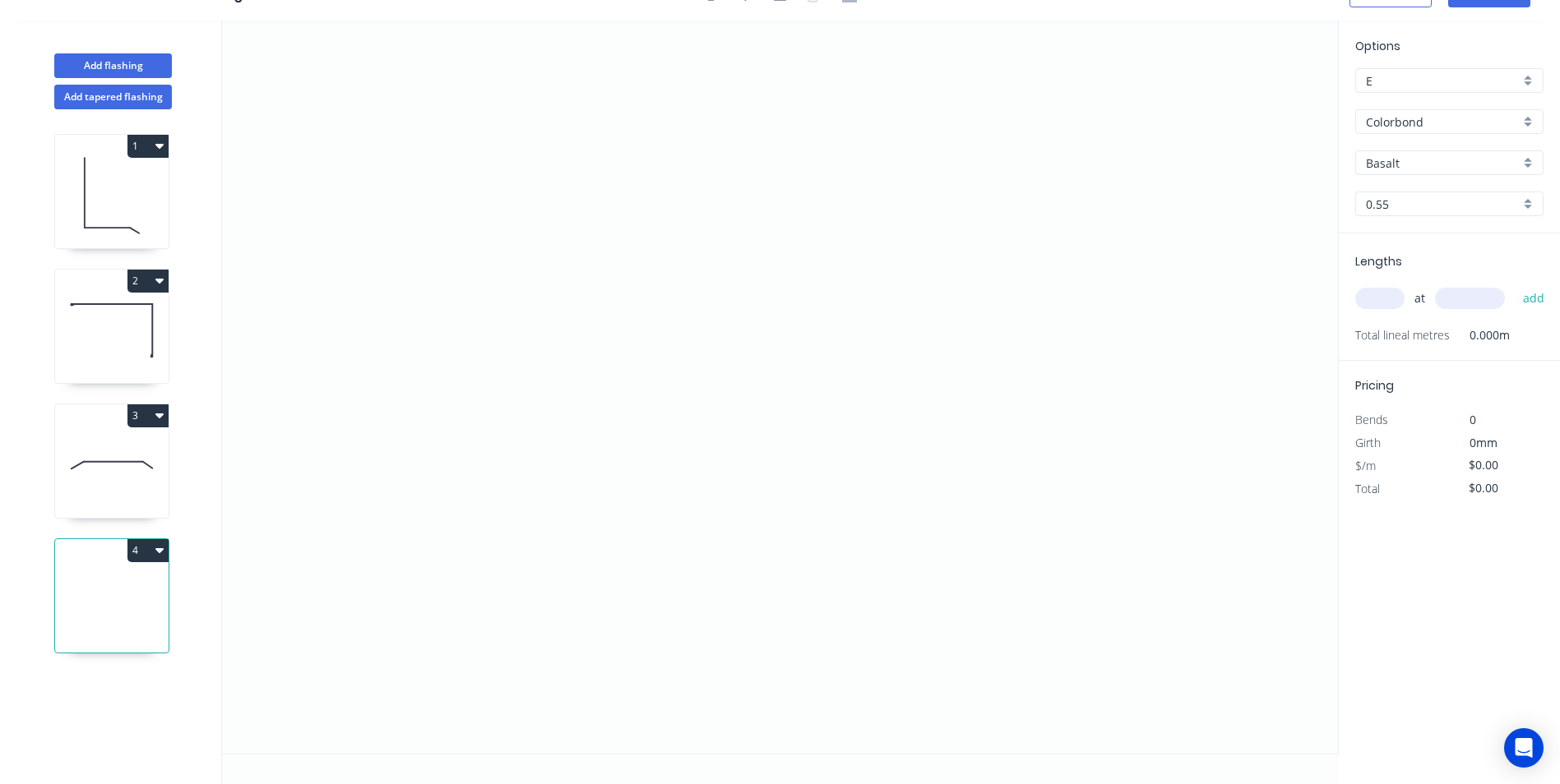
scroll to position [30, 0]
click at [546, 196] on icon "0" at bounding box center [780, 387] width 1116 height 733
click at [555, 515] on icon "0" at bounding box center [780, 387] width 1116 height 733
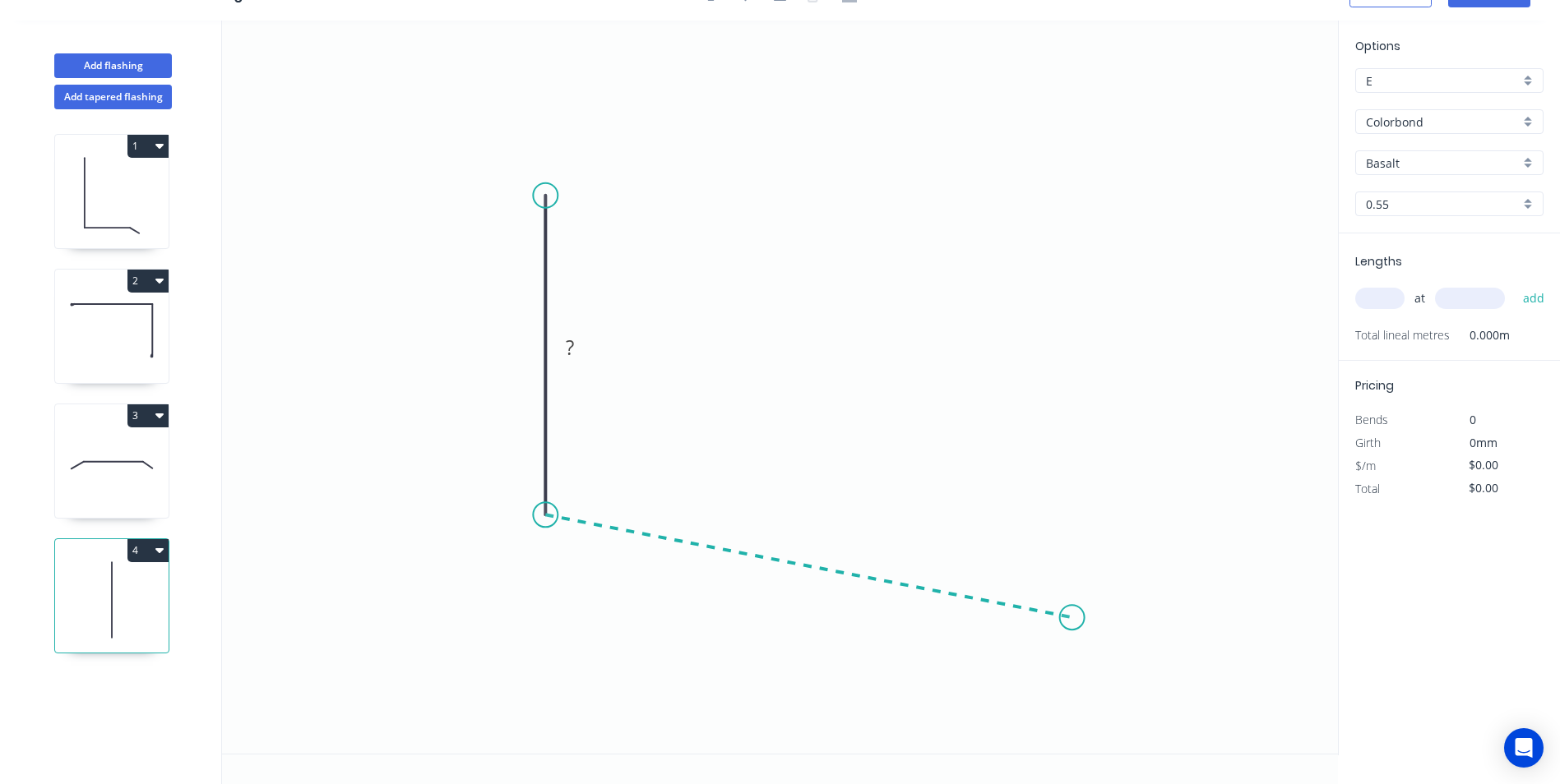
drag, startPoint x: 1073, startPoint y: 618, endPoint x: 1111, endPoint y: 629, distance: 39.6
click at [1074, 618] on icon "0 ?" at bounding box center [780, 387] width 1116 height 733
click at [1118, 656] on icon "0 ? ? ? º" at bounding box center [780, 387] width 1116 height 733
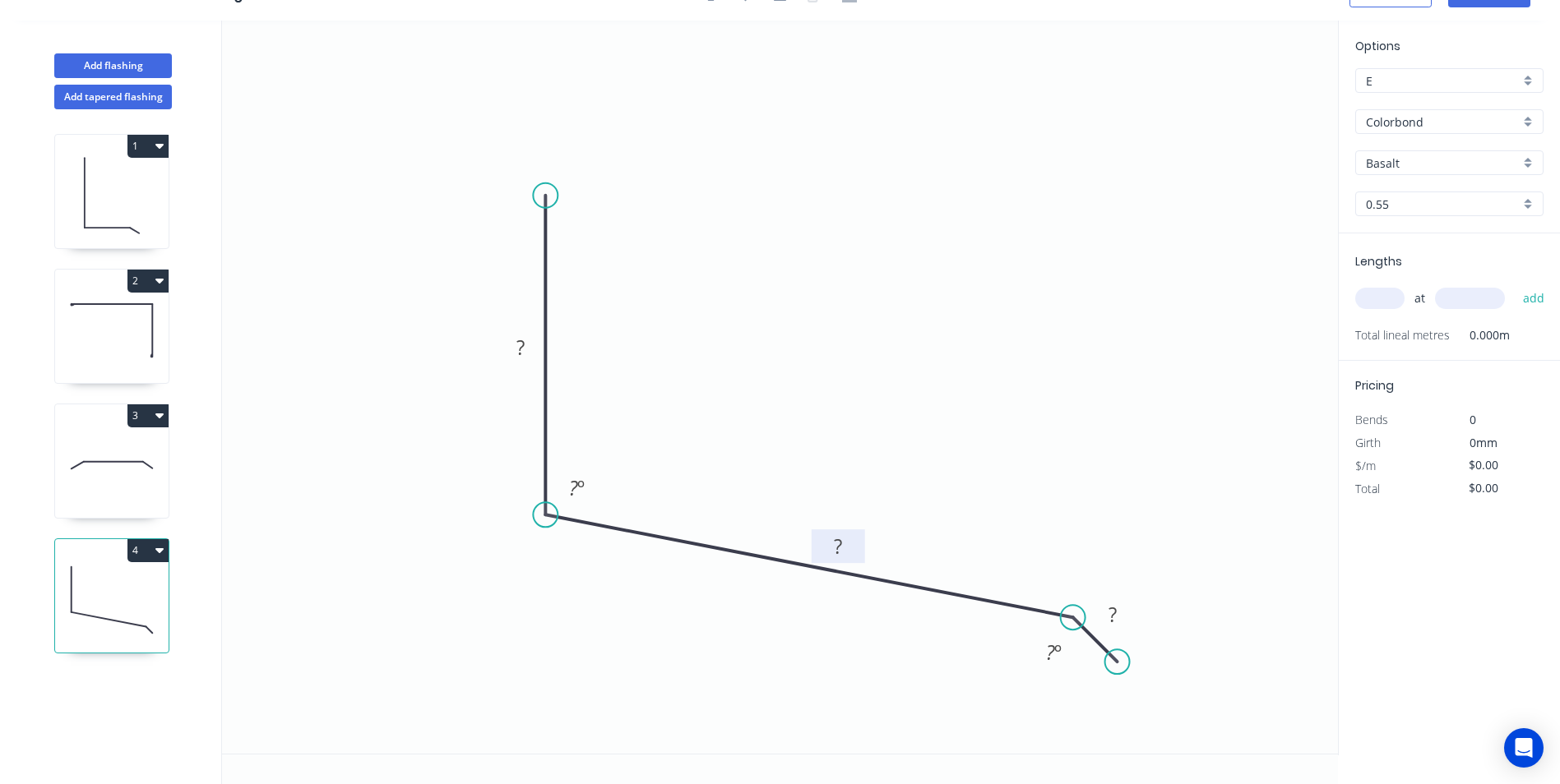
drag, startPoint x: 833, startPoint y: 589, endPoint x: 899, endPoint y: 495, distance: 114.9
click at [865, 530] on rect at bounding box center [838, 546] width 54 height 34
drag, startPoint x: 543, startPoint y: 335, endPoint x: 588, endPoint y: 309, distance: 52.0
click at [564, 323] on icon "0 ? ? ? ? º ? º" at bounding box center [780, 387] width 1116 height 733
drag, startPoint x: 562, startPoint y: 329, endPoint x: 659, endPoint y: 299, distance: 101.5
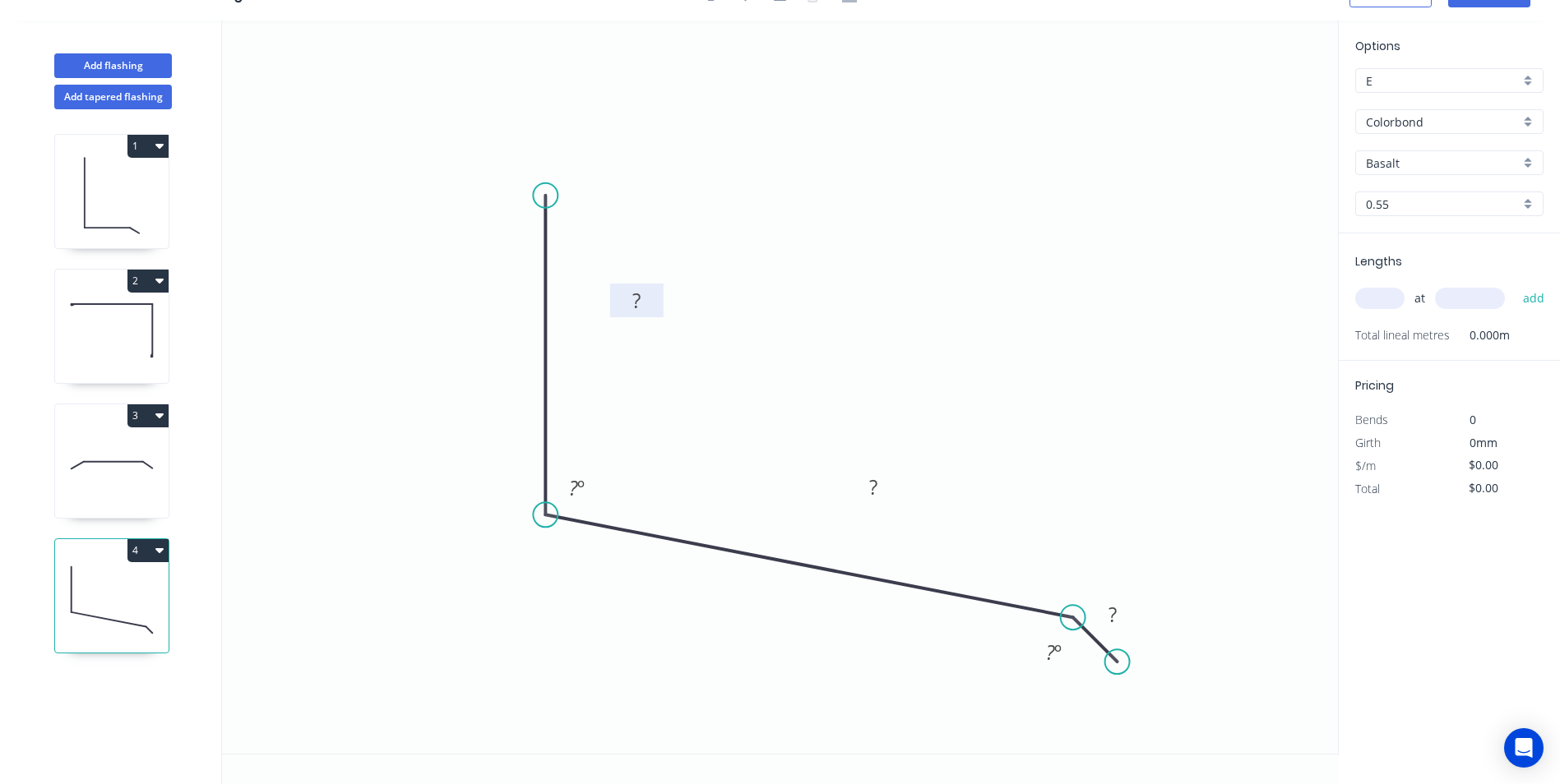
click at [659, 299] on rect at bounding box center [636, 300] width 54 height 34
click at [651, 304] on rect at bounding box center [634, 310] width 33 height 23
type input "$8.18"
click at [1427, 161] on input "Basalt" at bounding box center [1443, 164] width 154 height 18
click at [1423, 188] on div "Monument" at bounding box center [1450, 195] width 187 height 29
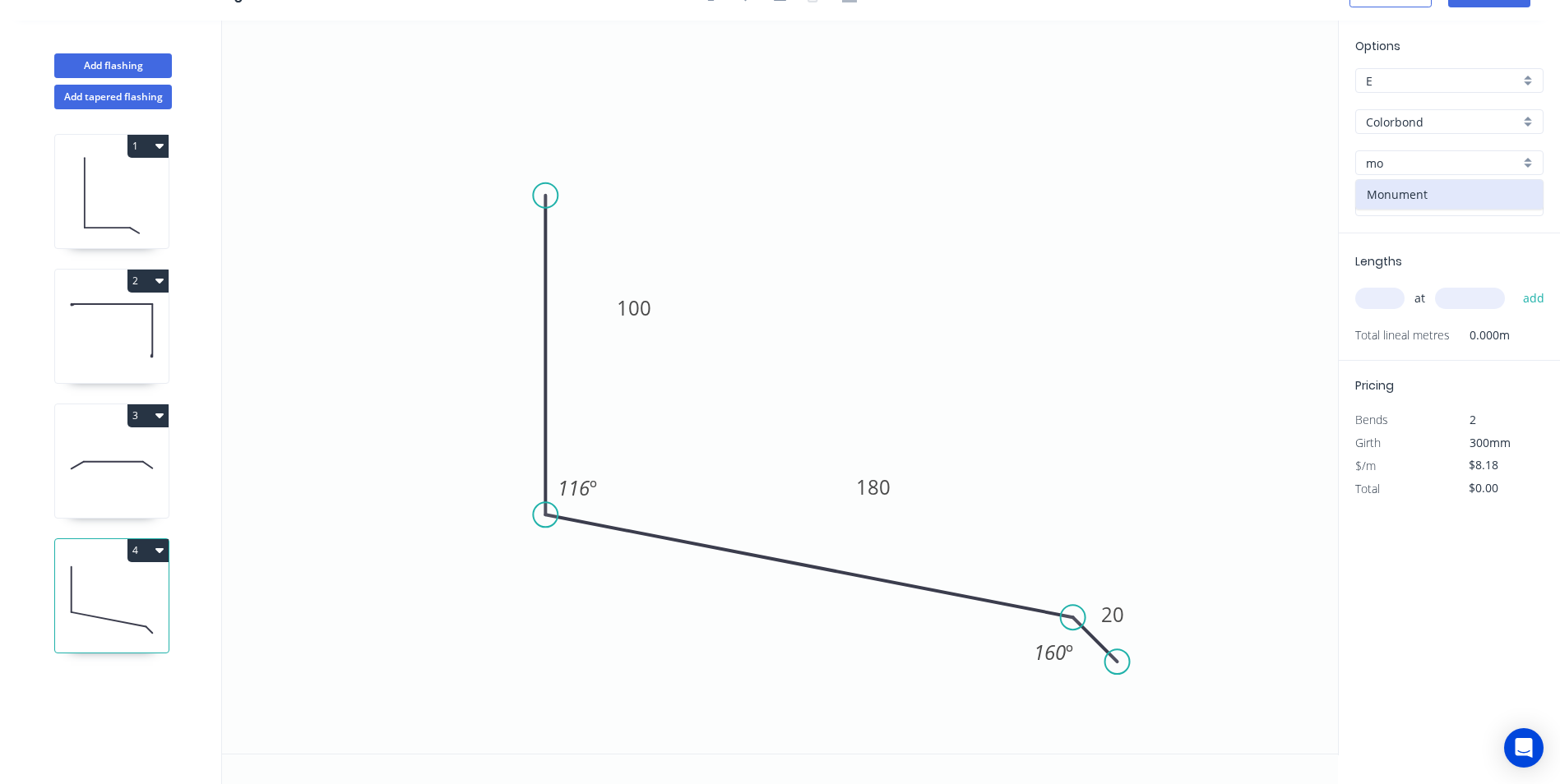
type input "Monument"
click at [1380, 300] on input "text" at bounding box center [1380, 298] width 50 height 21
type input "1"
type input "1000"
click at [1515, 284] on button "add" at bounding box center [1535, 298] width 39 height 28
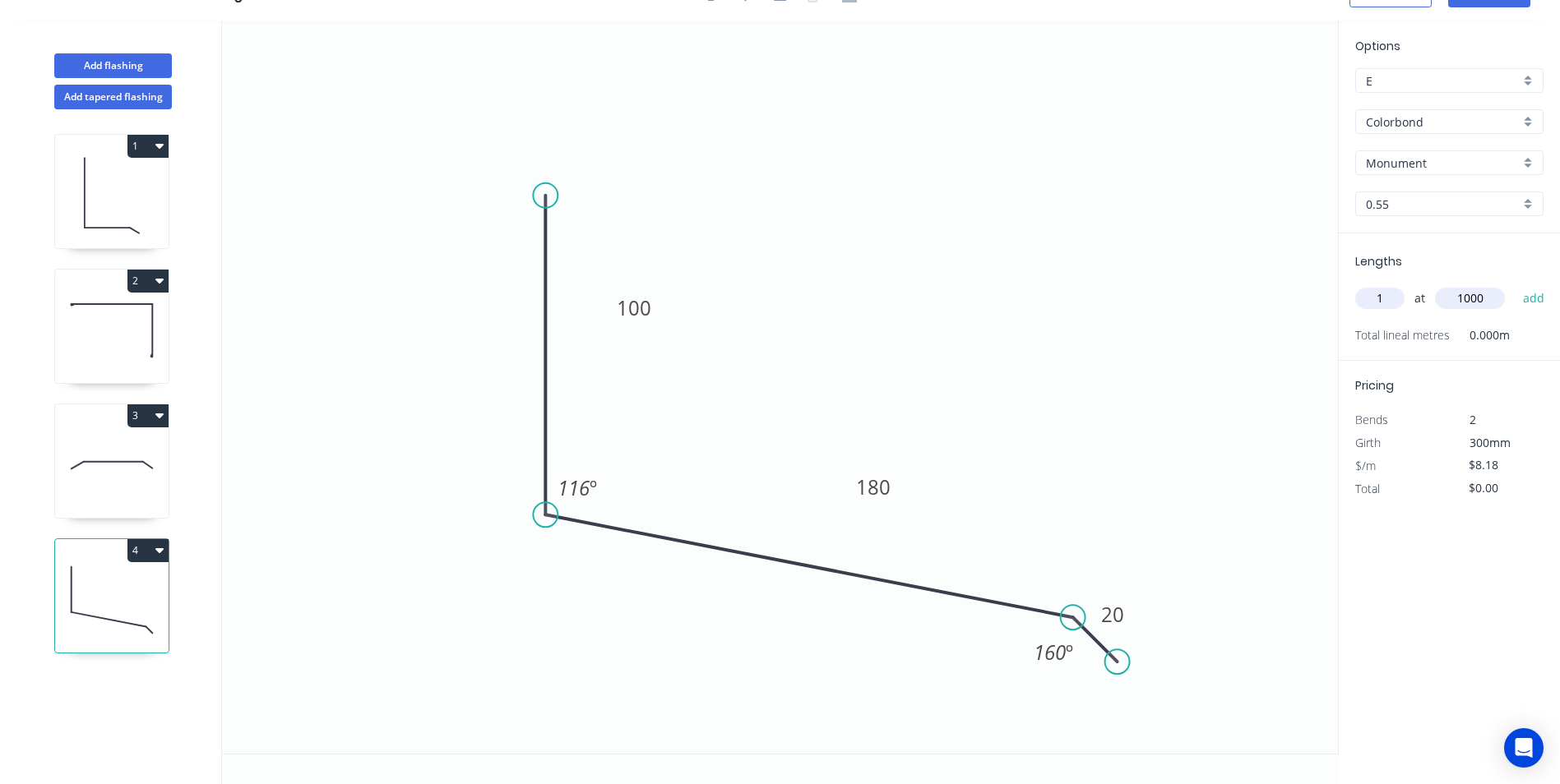
type input "$8.18"
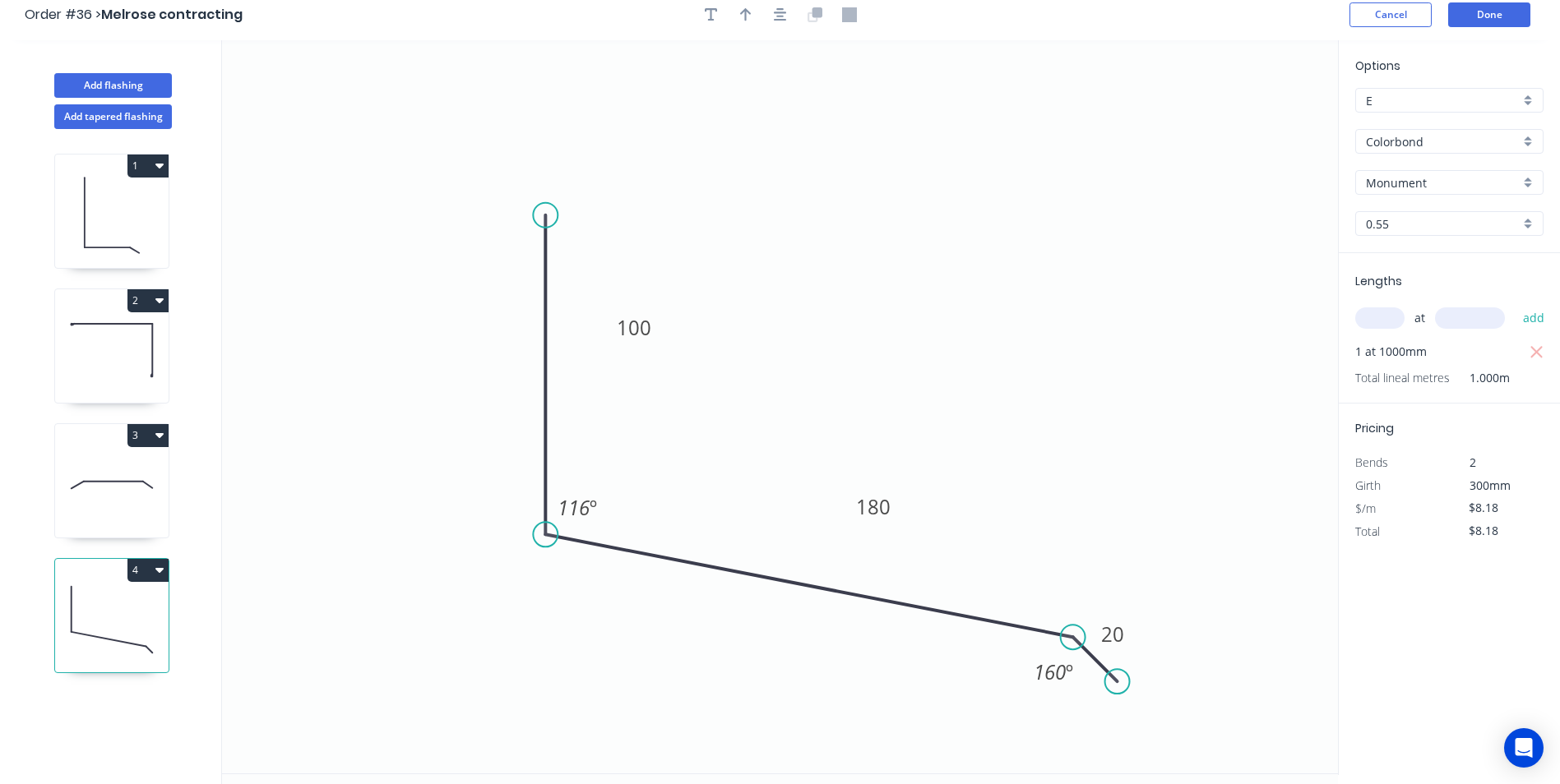
scroll to position [0, 0]
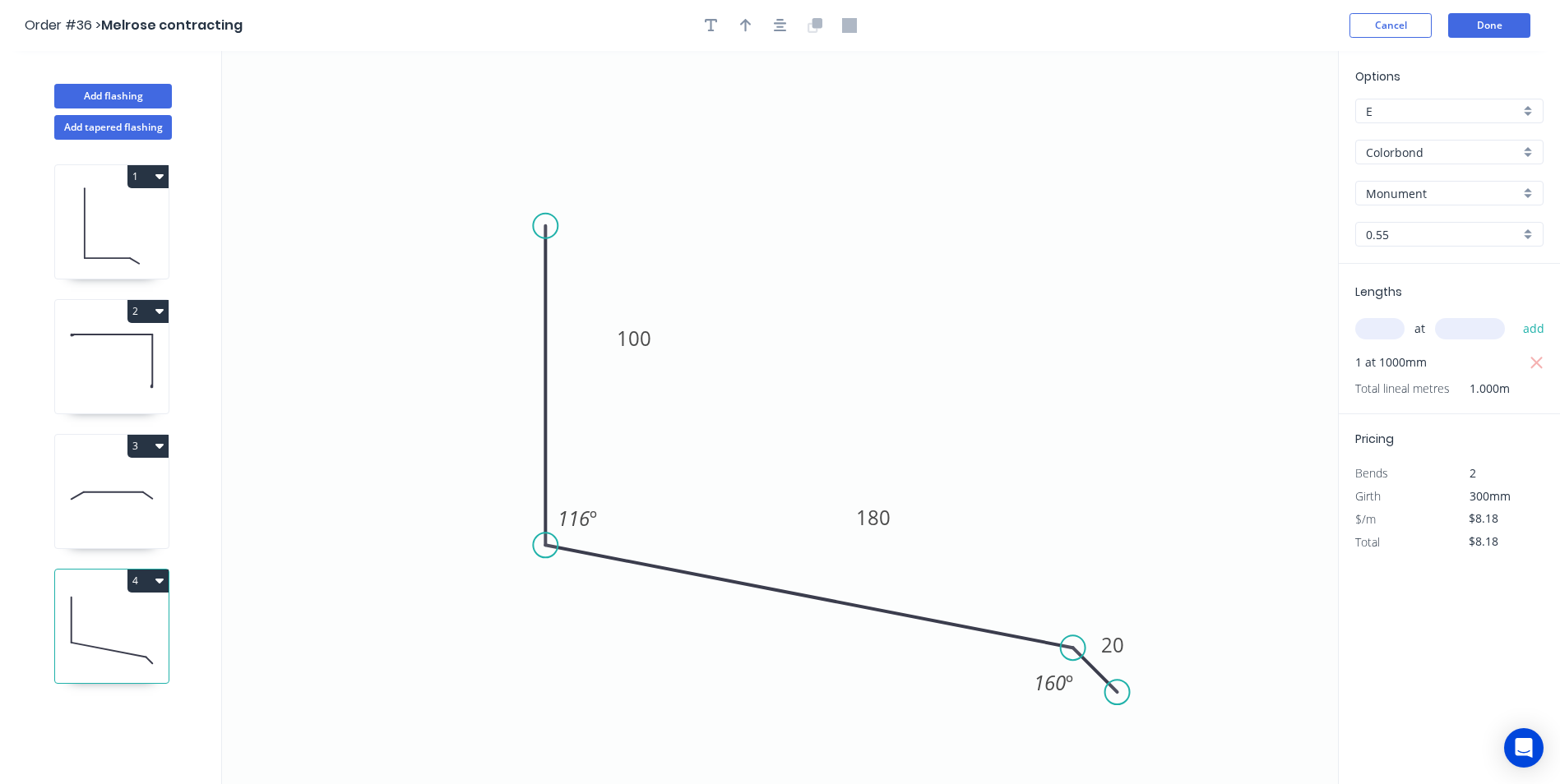
click at [748, 21] on icon "button" at bounding box center [746, 25] width 12 height 14
click at [1255, 130] on icon at bounding box center [1254, 114] width 15 height 53
drag, startPoint x: 1255, startPoint y: 130, endPoint x: 902, endPoint y: 337, distance: 409.2
click at [902, 334] on icon at bounding box center [920, 310] width 48 height 48
click at [1477, 29] on button "Done" at bounding box center [1489, 25] width 82 height 24
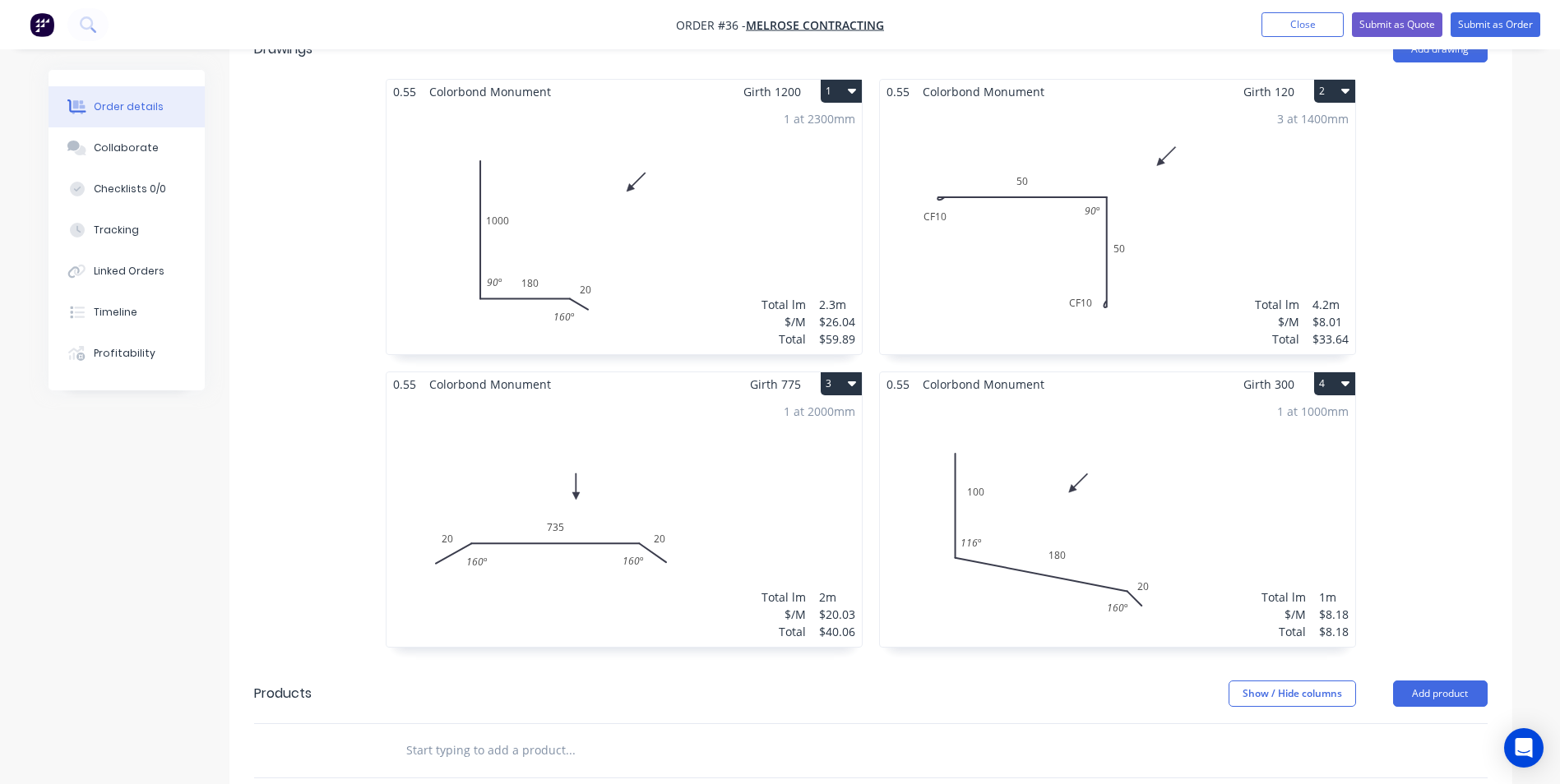
scroll to position [493, 0]
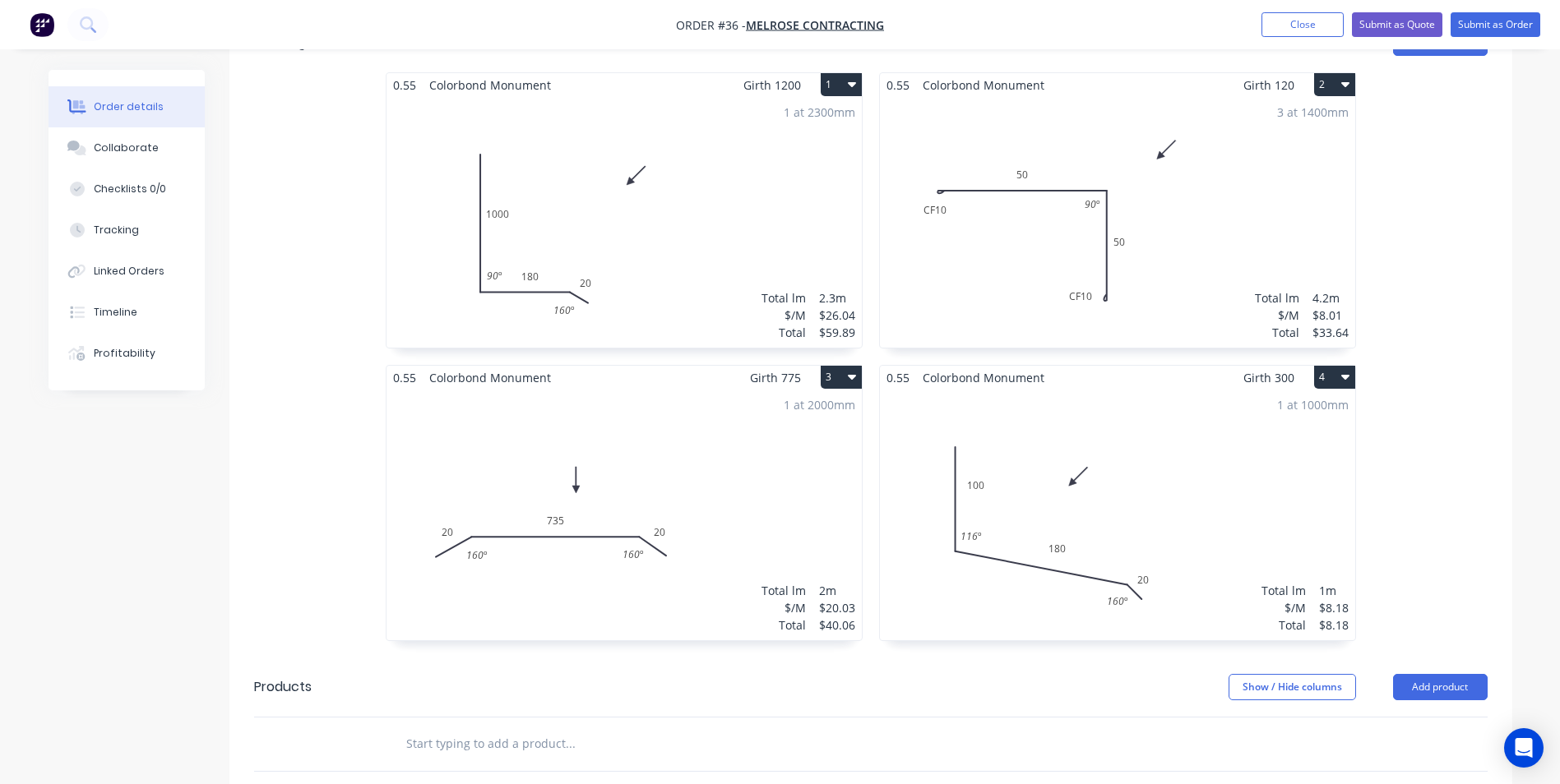
click at [1320, 366] on button "4" at bounding box center [1335, 378] width 41 height 23
click at [1270, 438] on div "Duplicate" at bounding box center [1277, 450] width 127 height 23
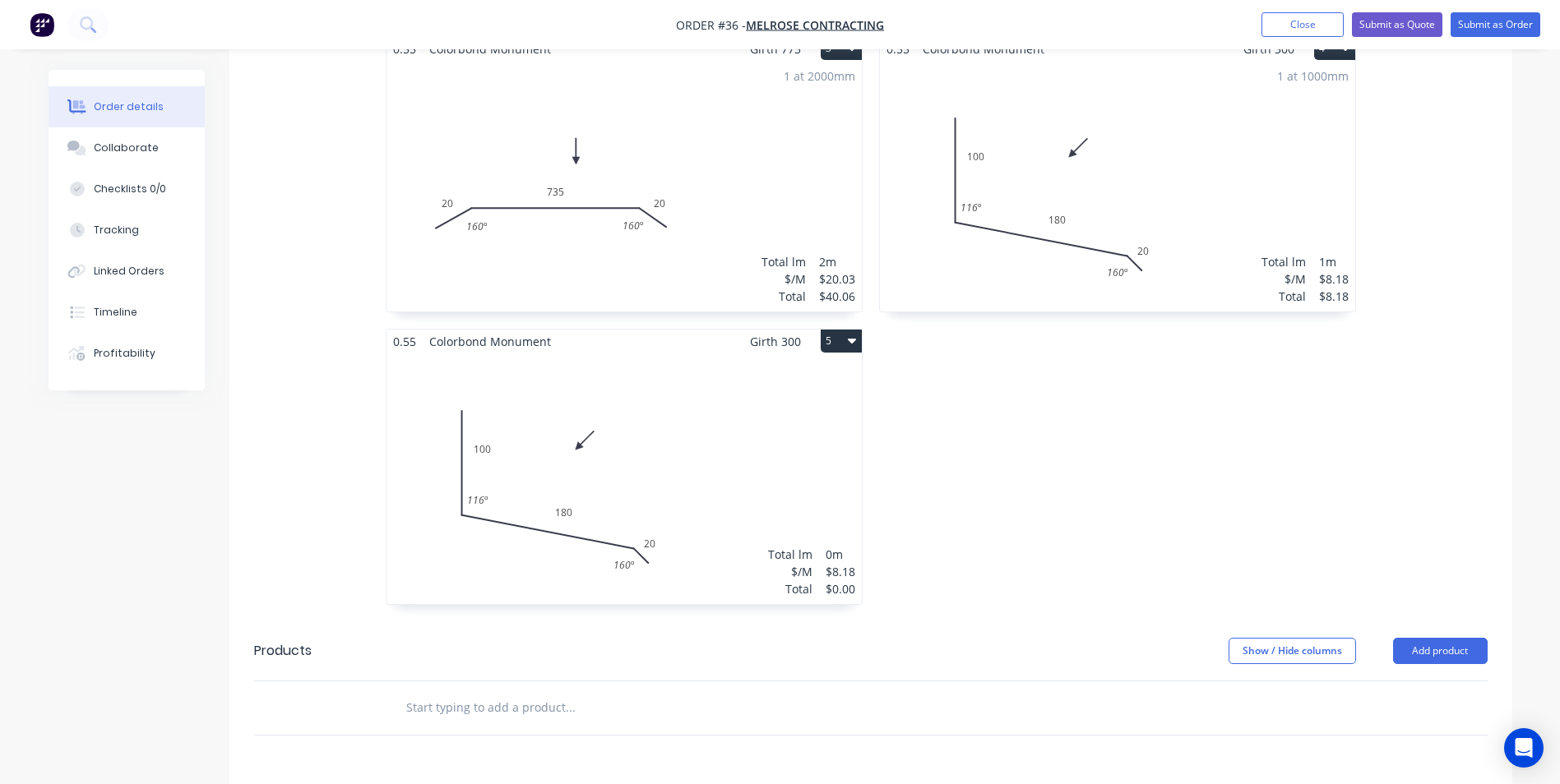
click at [672, 400] on div "Total lm $/M Total 0m $8.18 $0.00" at bounding box center [625, 478] width 476 height 250
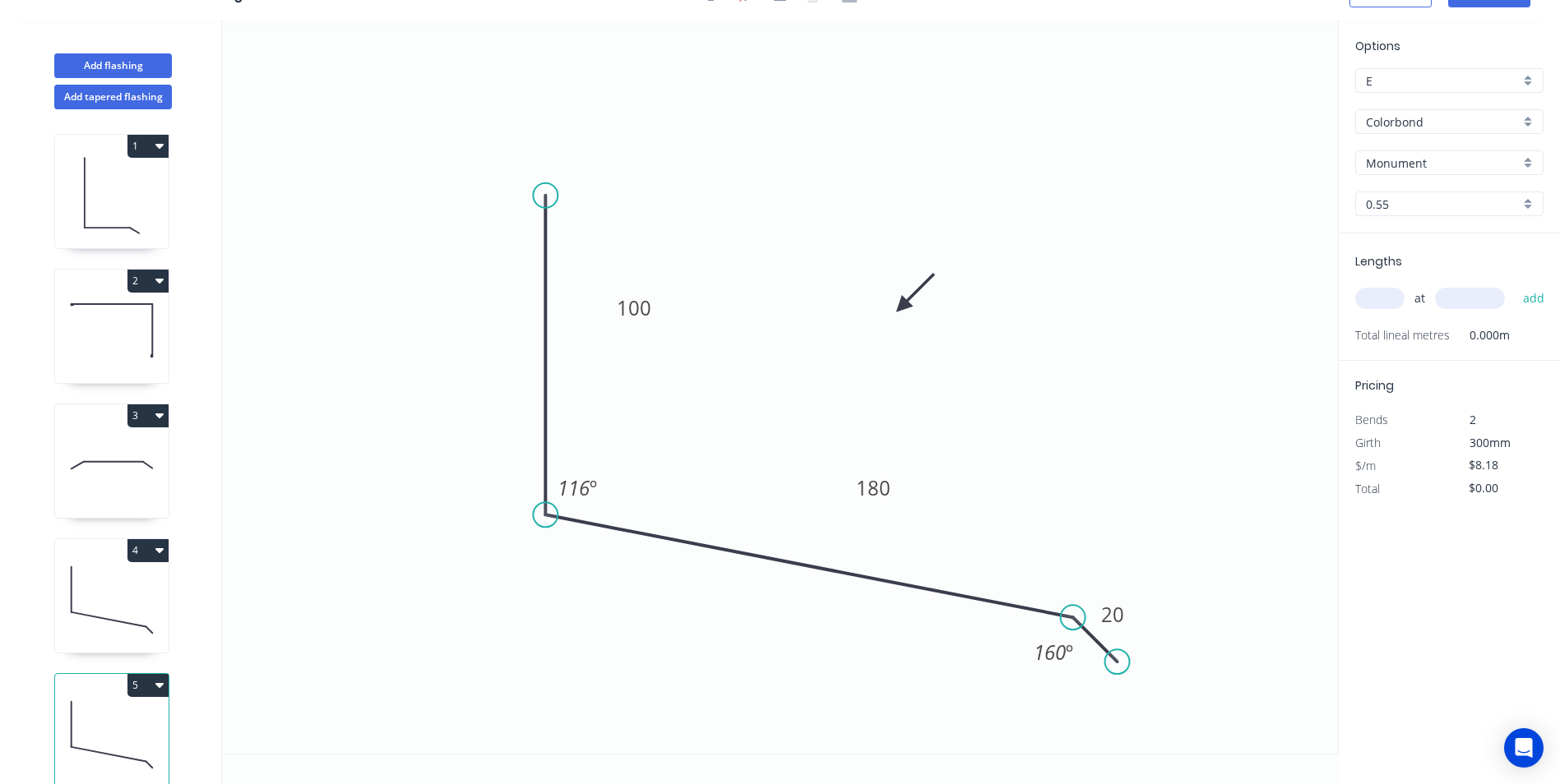
scroll to position [30, 0]
click at [595, 484] on tspan "º" at bounding box center [593, 488] width 8 height 27
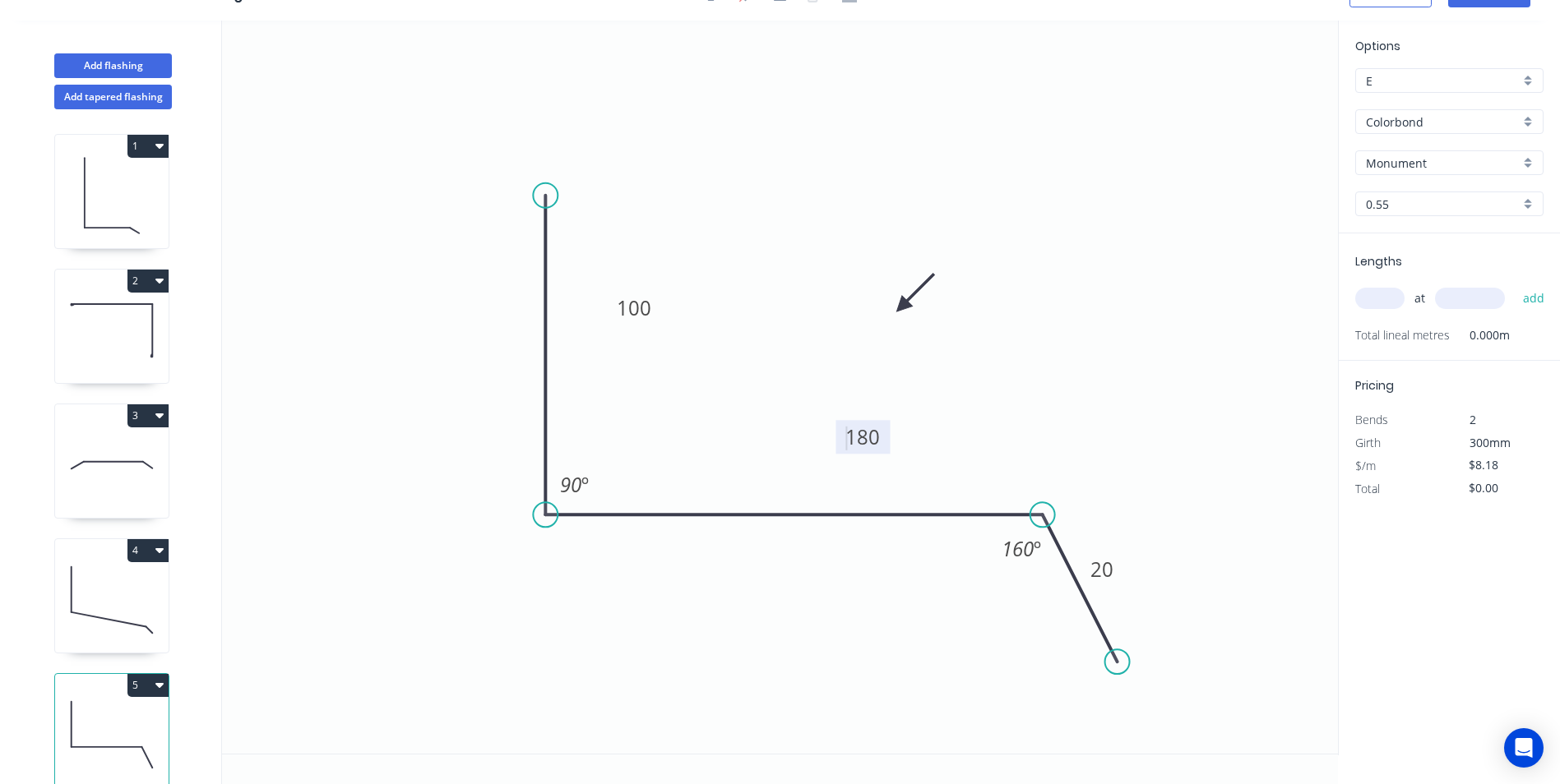
drag, startPoint x: 1074, startPoint y: 615, endPoint x: 1043, endPoint y: 530, distance: 90.5
click at [1043, 530] on icon "0 100 180 20 90 º 160 º" at bounding box center [780, 387] width 1116 height 733
drag, startPoint x: 1113, startPoint y: 657, endPoint x: 1117, endPoint y: 551, distance: 106.1
click at [1117, 551] on circle at bounding box center [1117, 550] width 24 height 24
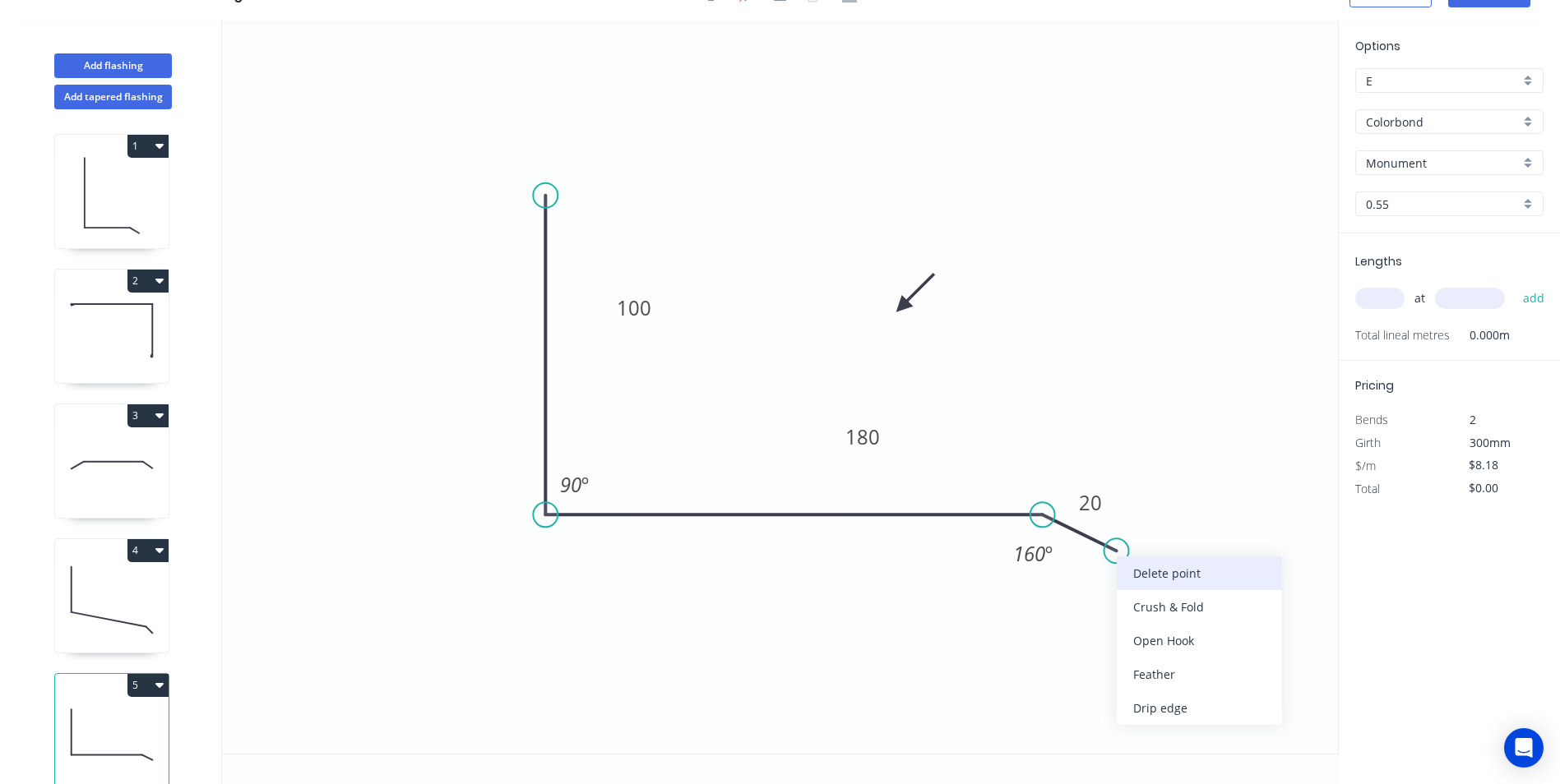
click at [1126, 566] on div "Delete point" at bounding box center [1199, 573] width 166 height 34
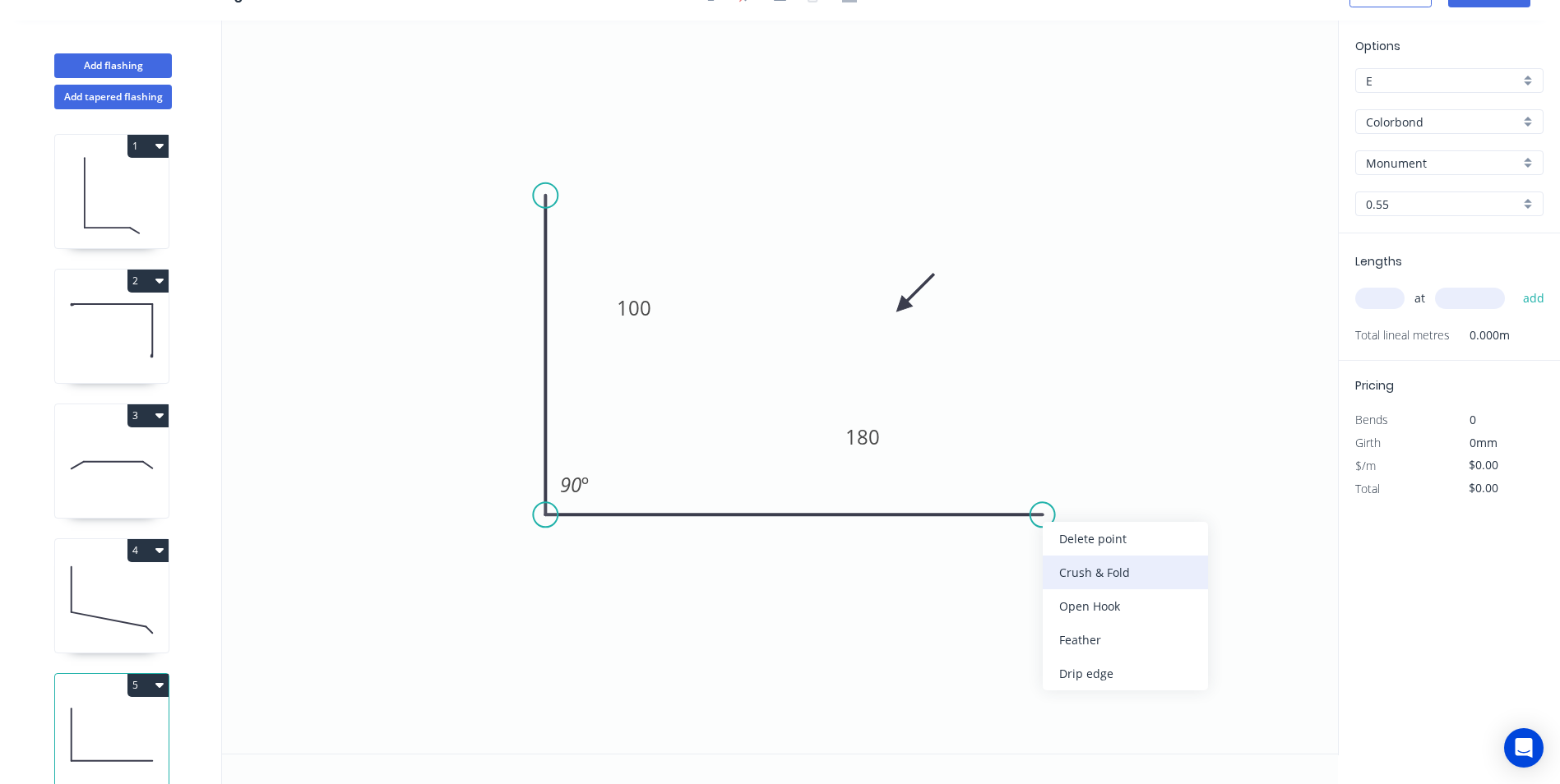
click at [1071, 575] on div "Crush & Fold" at bounding box center [1125, 573] width 166 height 34
type input "$9.16"
click at [1082, 559] on div "Flip bend" at bounding box center [1124, 562] width 166 height 34
drag, startPoint x: 1051, startPoint y: 470, endPoint x: 1038, endPoint y: 603, distance: 133.6
click at [1038, 603] on rect at bounding box center [1008, 616] width 66 height 34
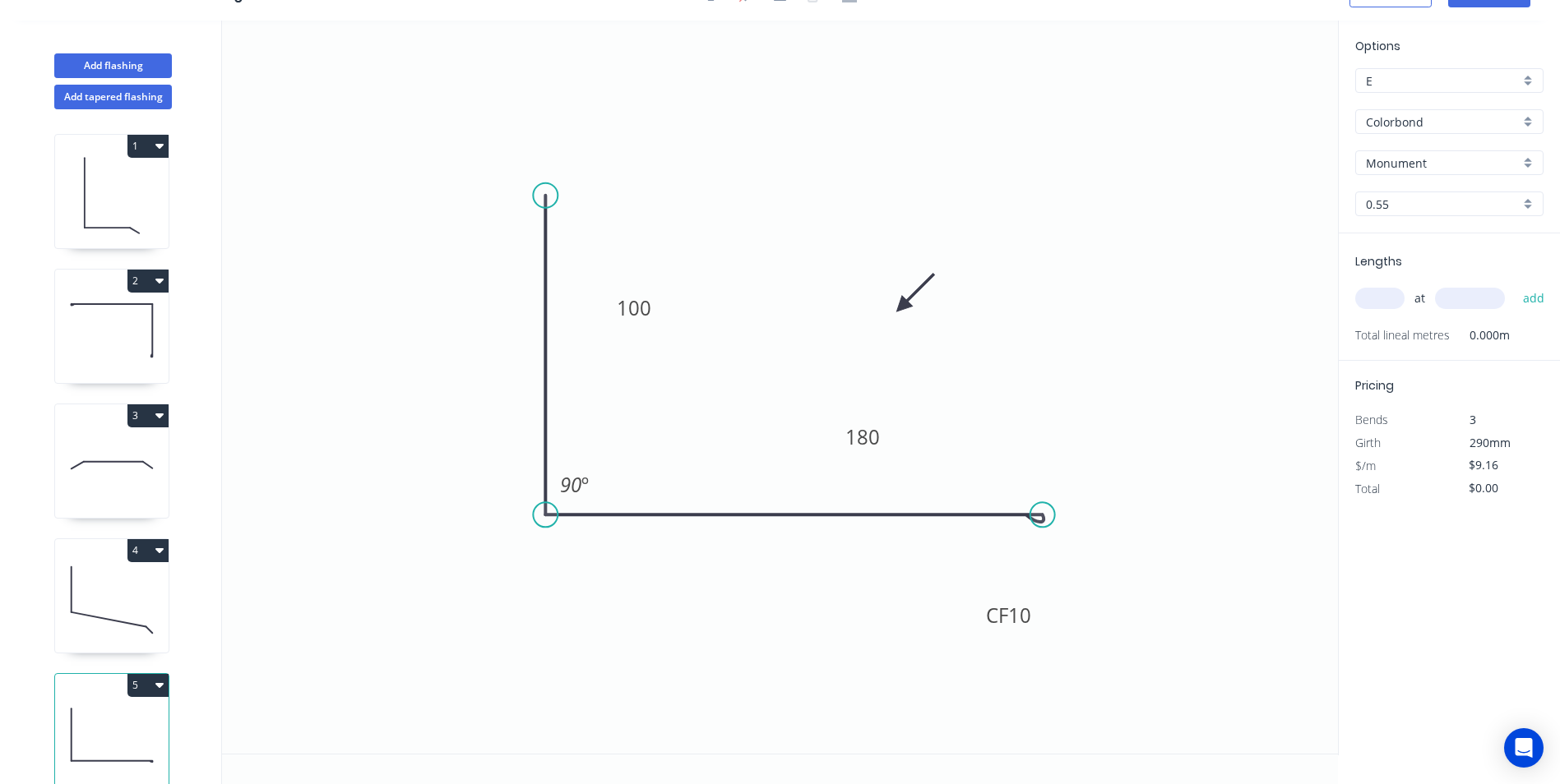
click at [1383, 291] on input "text" at bounding box center [1380, 298] width 50 height 21
type input "1"
type input "2300"
click at [1515, 284] on button "add" at bounding box center [1535, 298] width 39 height 28
type input "$21.07"
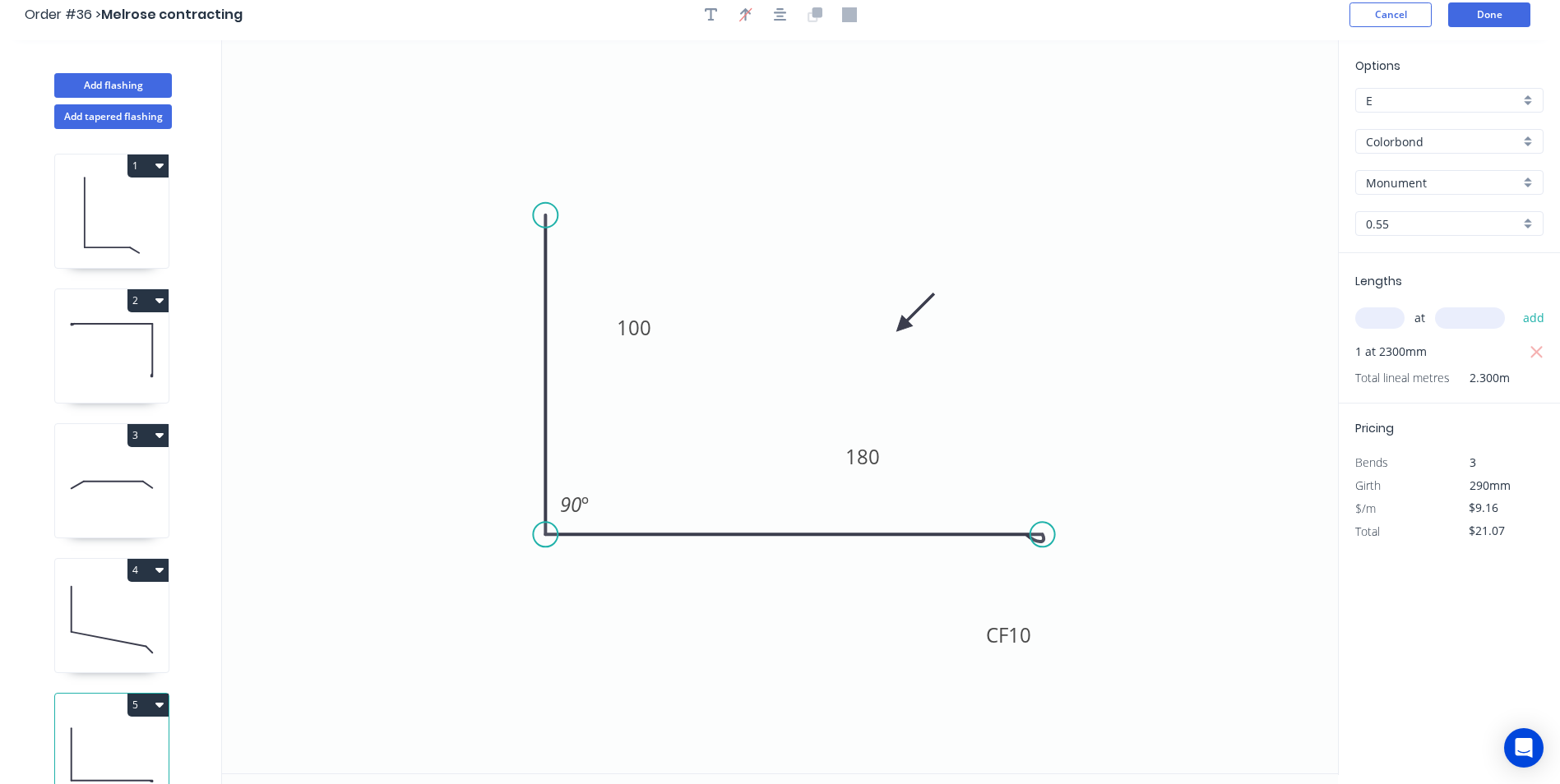
scroll to position [0, 0]
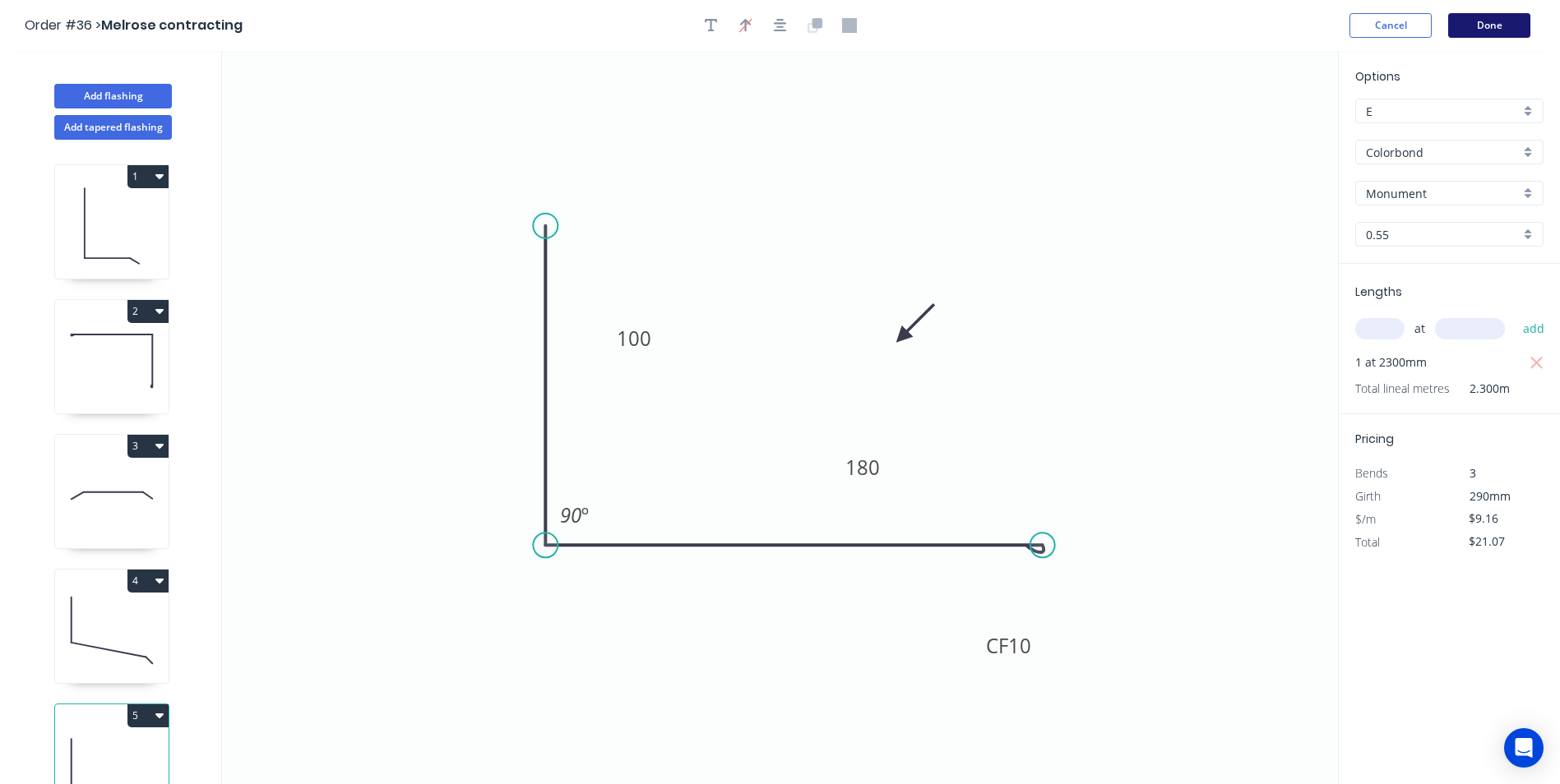
click at [1481, 29] on button "Done" at bounding box center [1489, 25] width 82 height 24
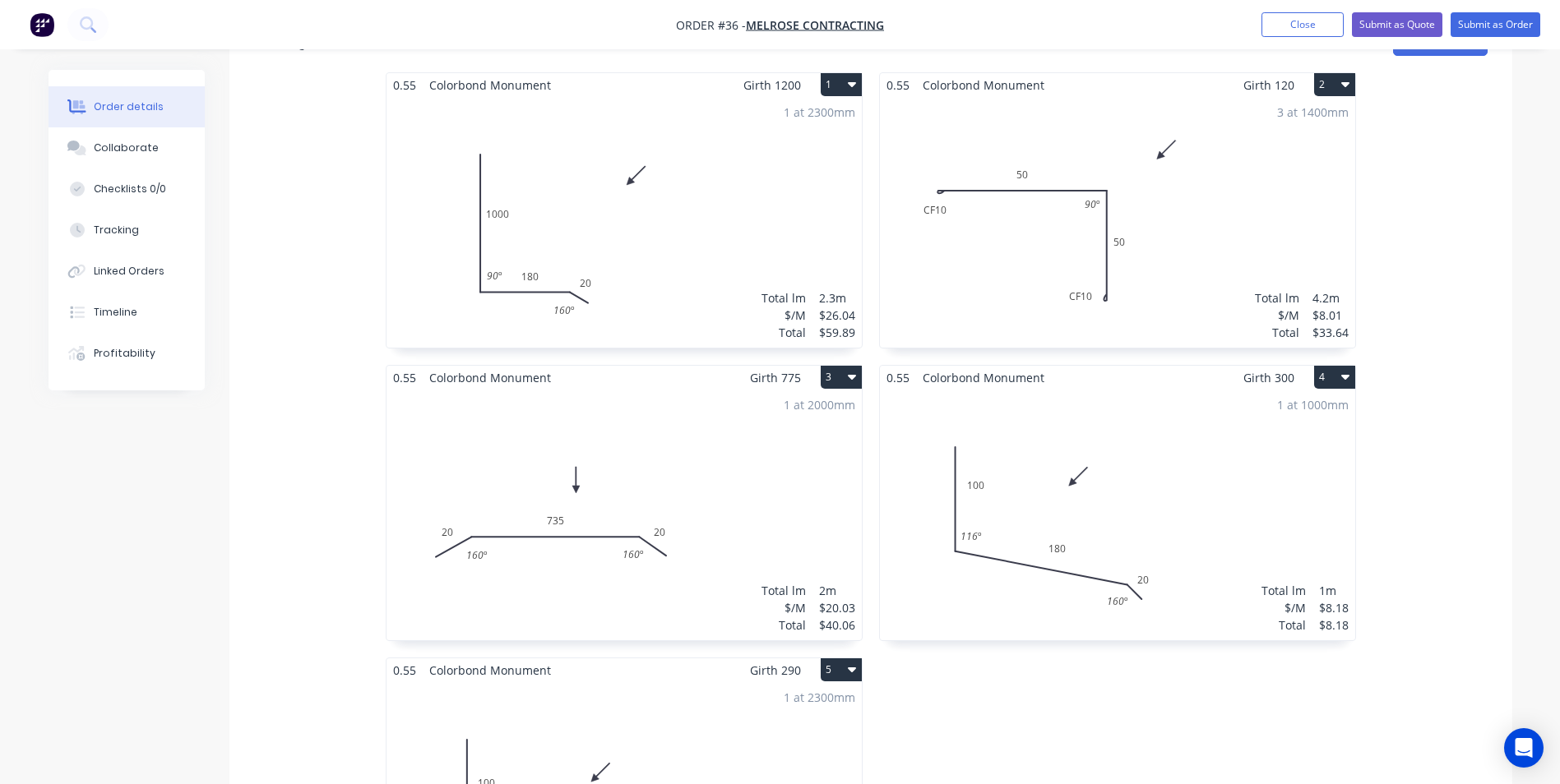
scroll to position [657, 0]
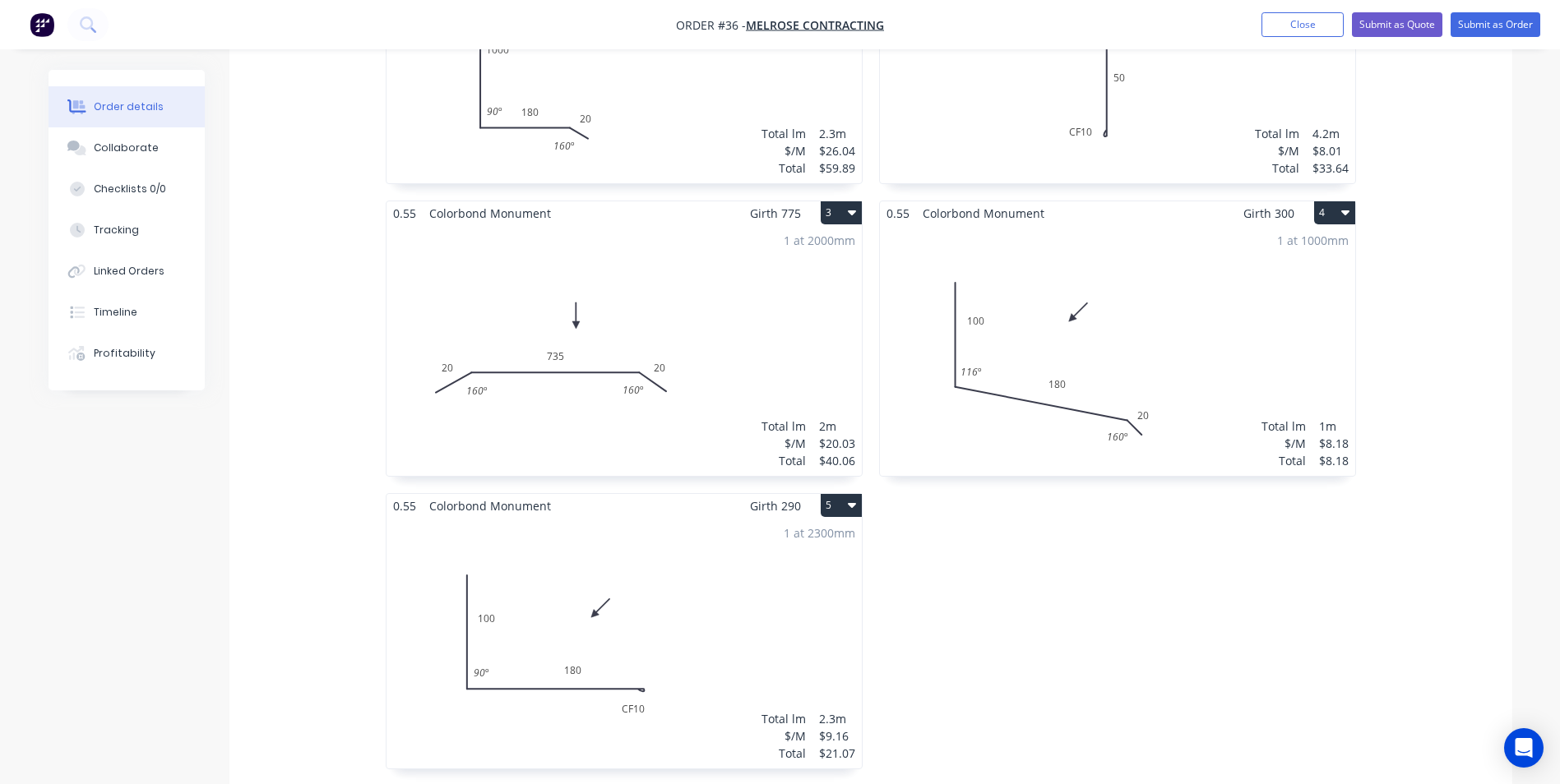
click at [826, 494] on button "5" at bounding box center [841, 505] width 41 height 23
click at [788, 567] on div "Duplicate" at bounding box center [783, 579] width 127 height 23
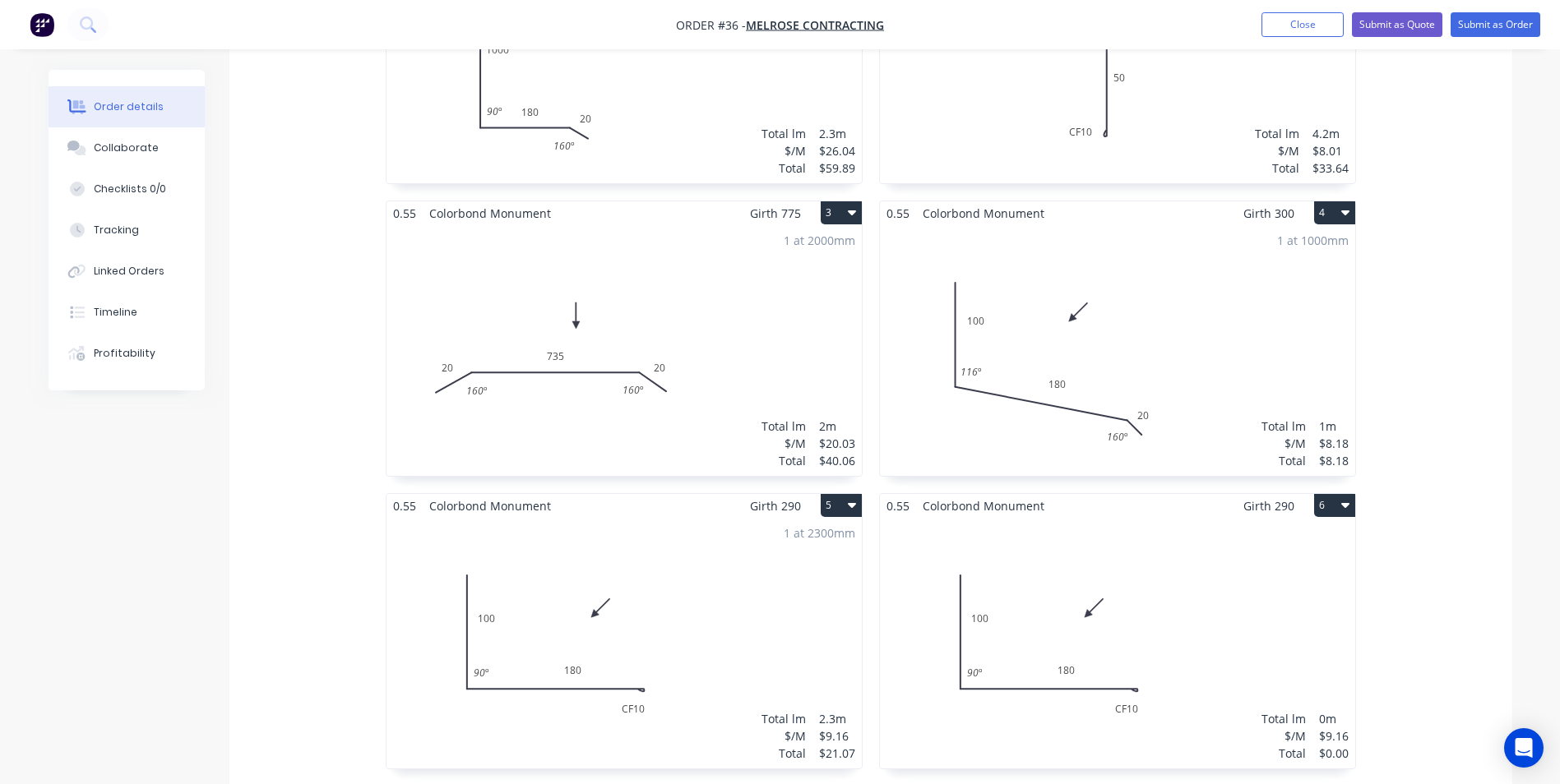
click at [1001, 556] on div "Total lm $/M Total 0m $9.16 $0.00" at bounding box center [1118, 643] width 476 height 250
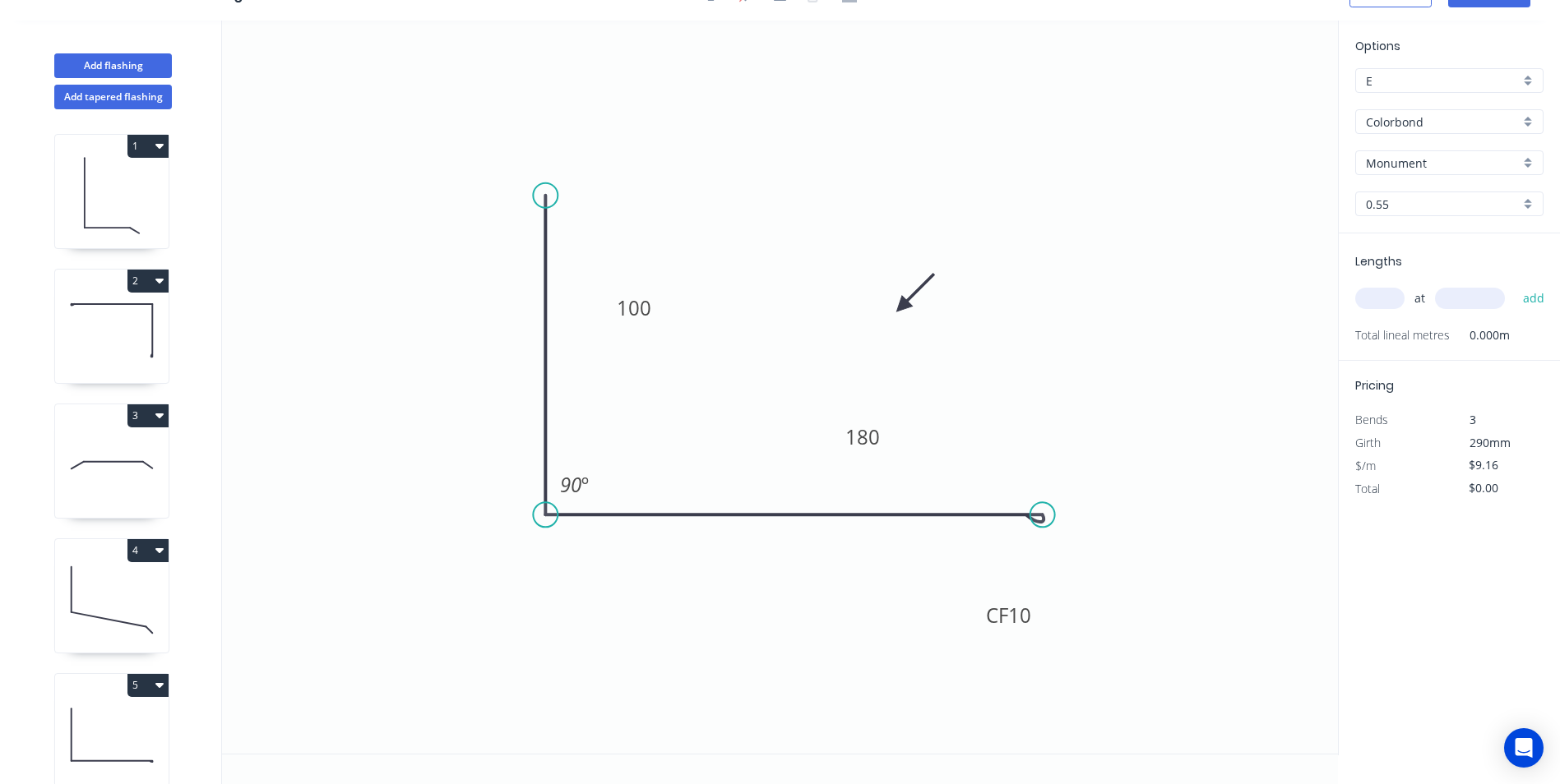
scroll to position [30, 0]
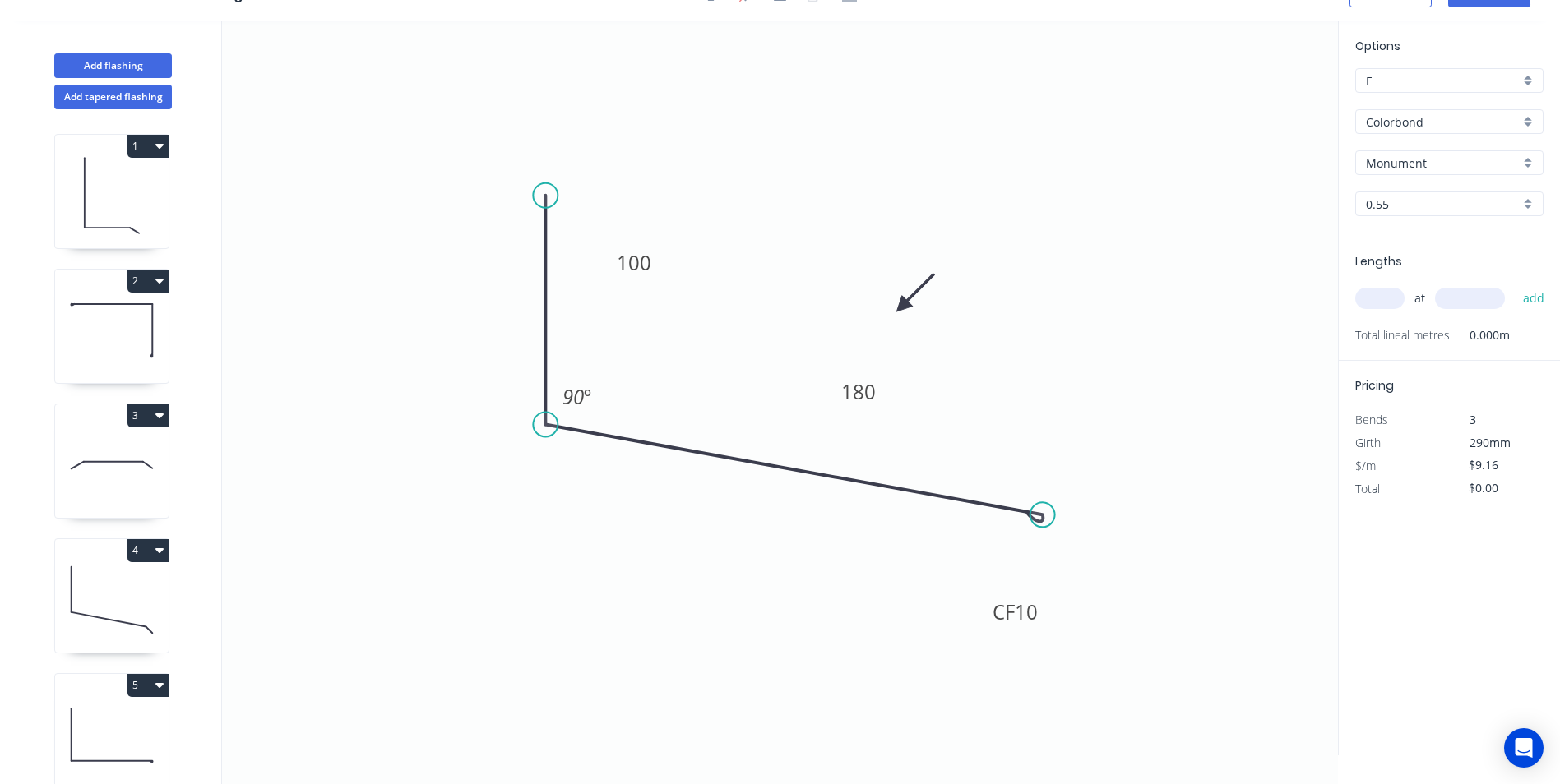
drag, startPoint x: 562, startPoint y: 507, endPoint x: 559, endPoint y: 425, distance: 82.1
click at [559, 425] on icon "0 100 CF 10 180 90 º" at bounding box center [780, 387] width 1116 height 733
click at [878, 393] on rect at bounding box center [858, 392] width 55 height 34
click at [869, 393] on tspan "180" at bounding box center [858, 392] width 34 height 27
click at [1035, 348] on icon "0 100 CF 10 115 90 º" at bounding box center [780, 387] width 1116 height 733
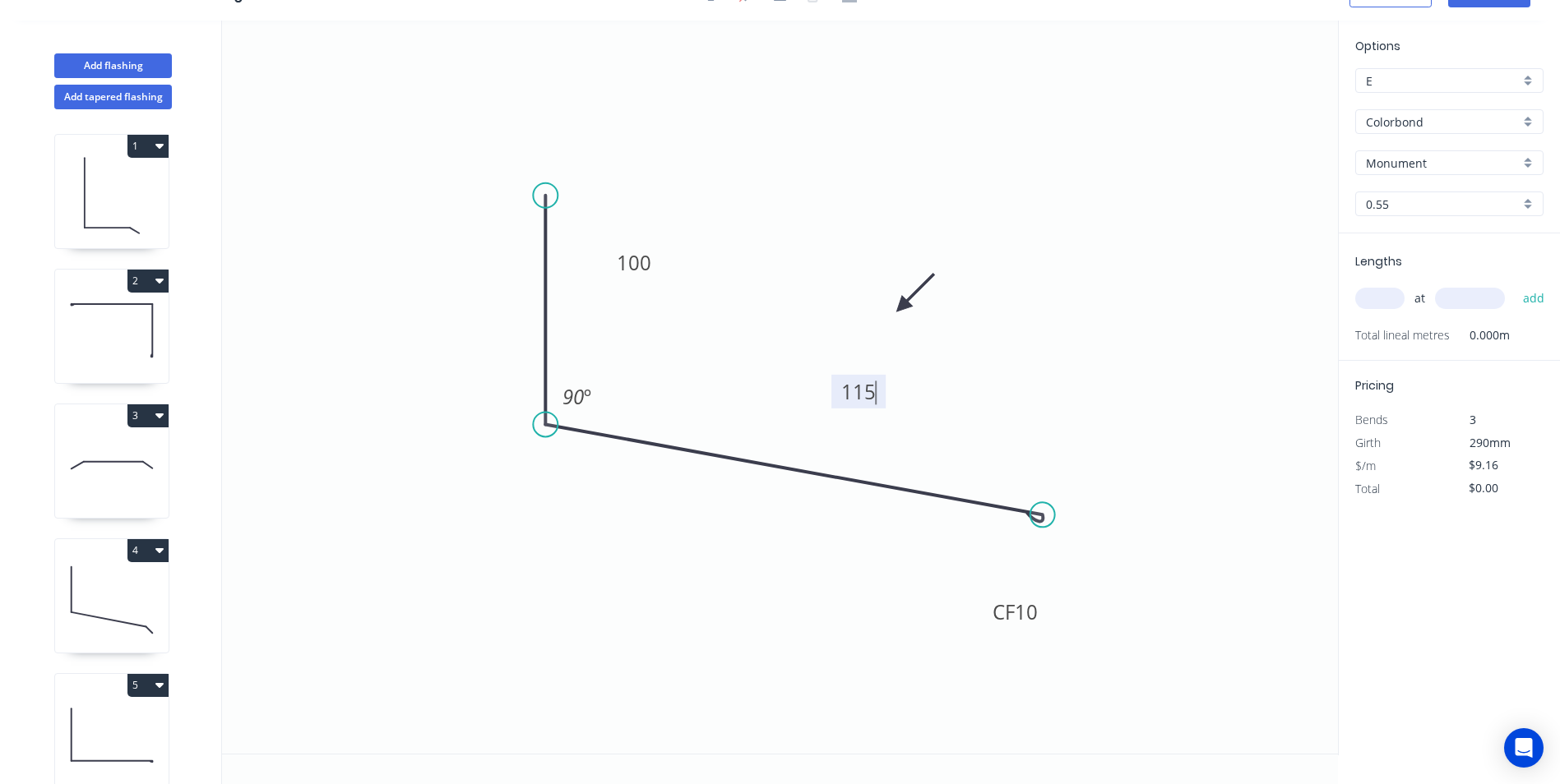
type input "$7.90"
click at [1370, 292] on input "text" at bounding box center [1380, 298] width 50 height 21
type input "1"
type input "1000"
click at [1515, 284] on button "add" at bounding box center [1535, 298] width 39 height 28
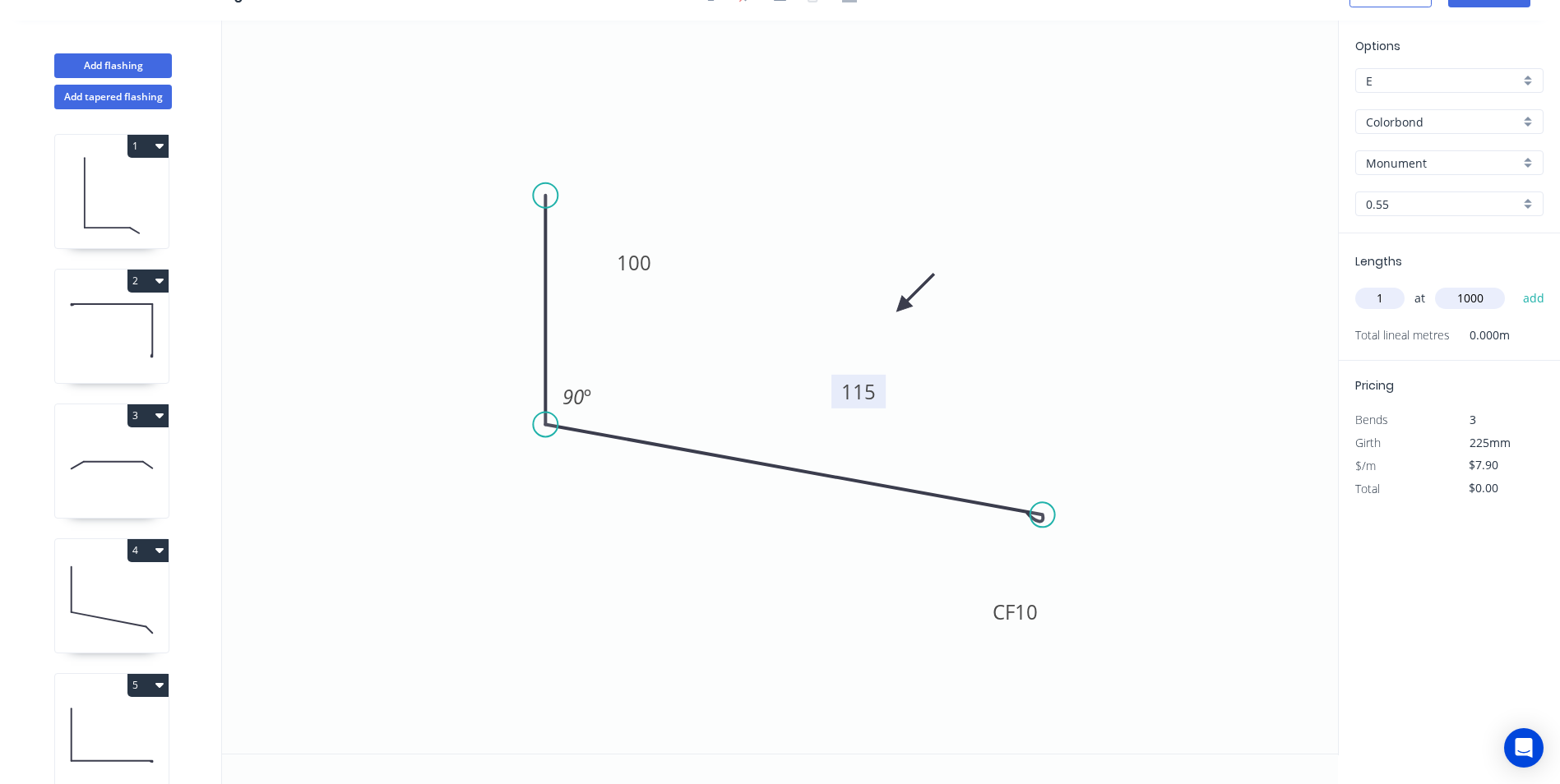
type input "$7.90"
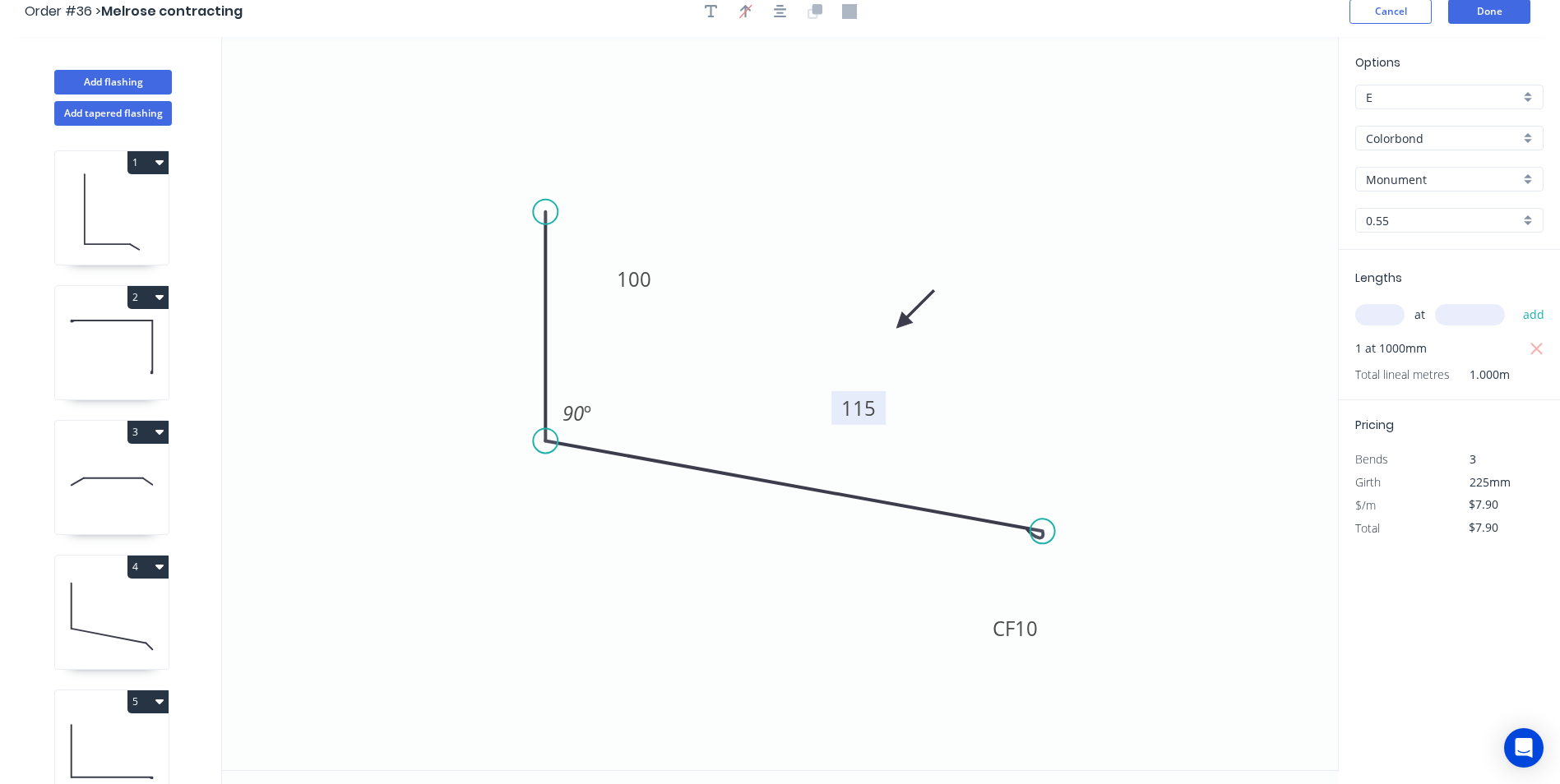
scroll to position [0, 0]
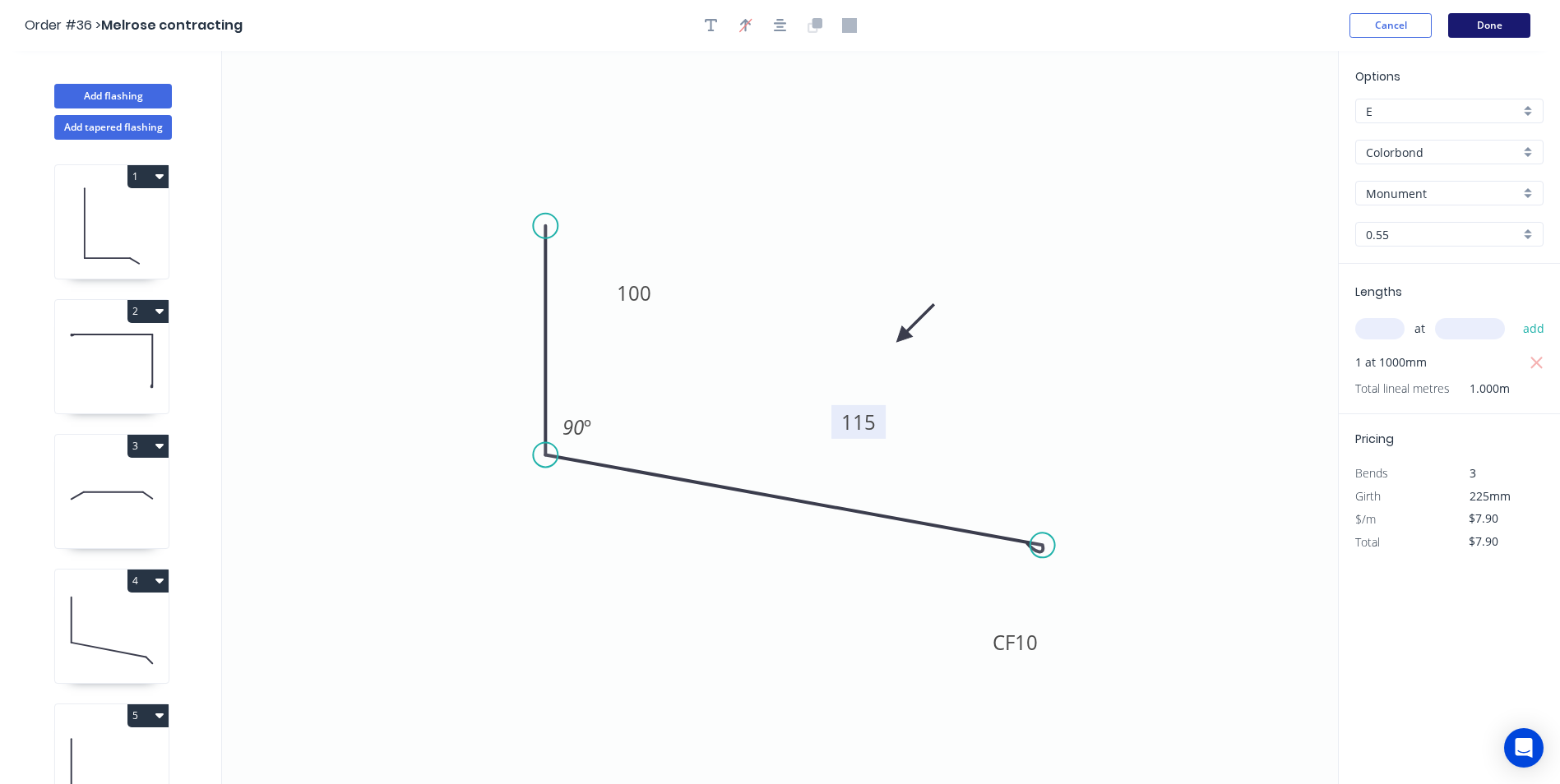
click at [1497, 19] on button "Done" at bounding box center [1489, 25] width 82 height 24
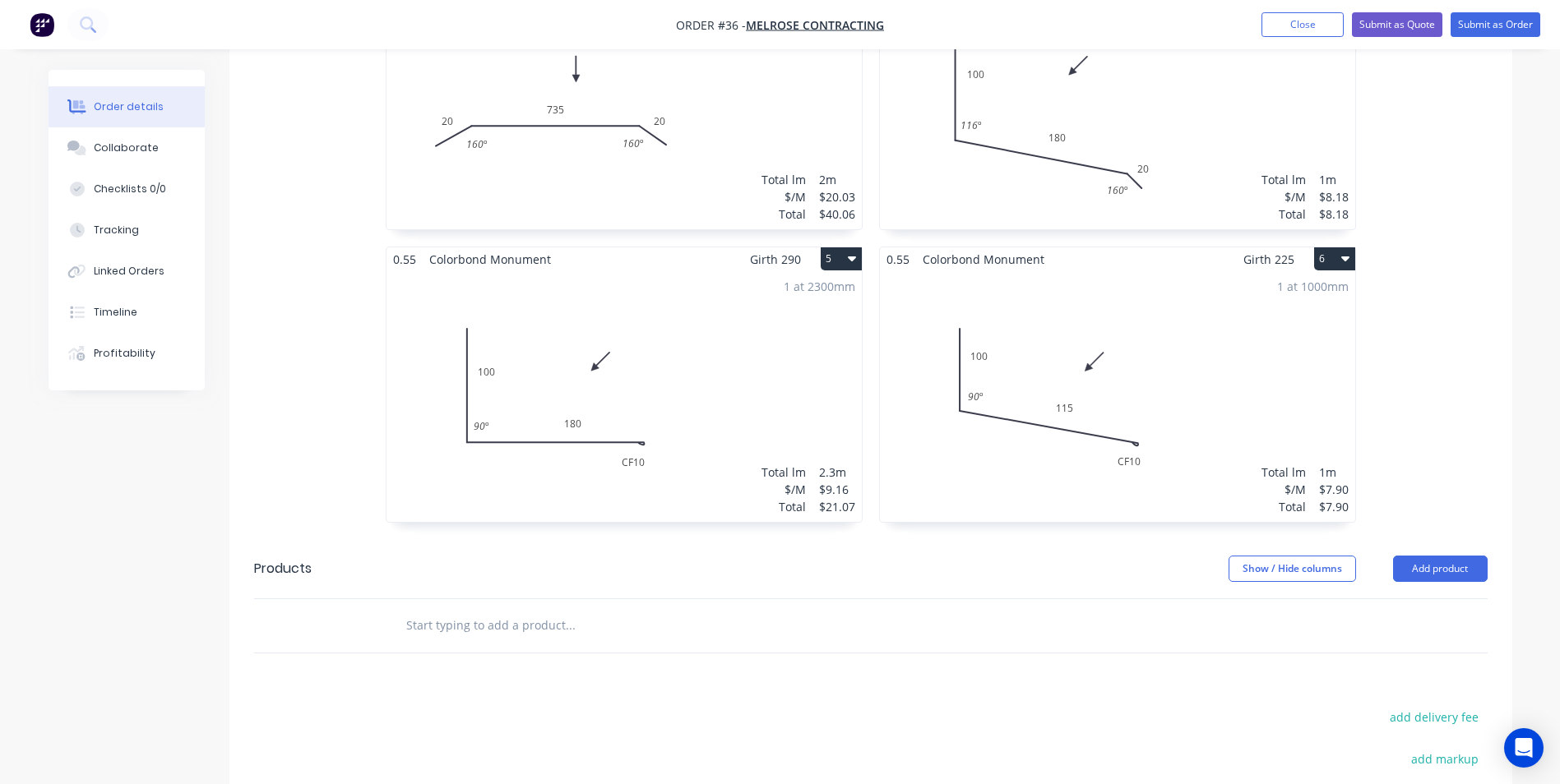
click at [736, 369] on div "1 at 2300mm Total lm $/M Total 2.3m $9.16 $21.07" at bounding box center [625, 396] width 476 height 250
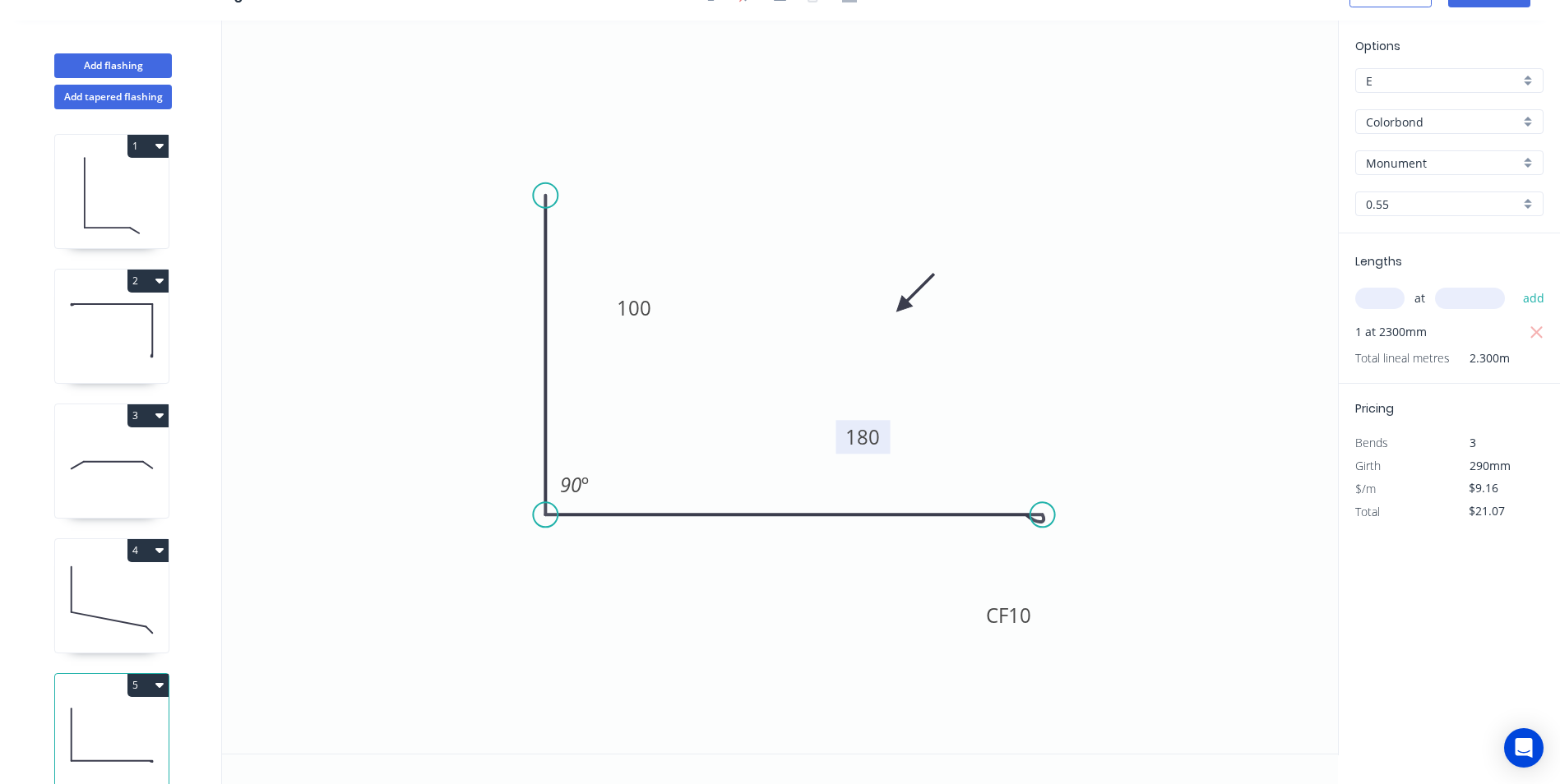
click at [878, 440] on tspan "180" at bounding box center [862, 437] width 34 height 27
type input "$7.90"
type input "$18.17"
click at [1171, 514] on icon "0 100 CF 10 115 90 º" at bounding box center [780, 387] width 1116 height 733
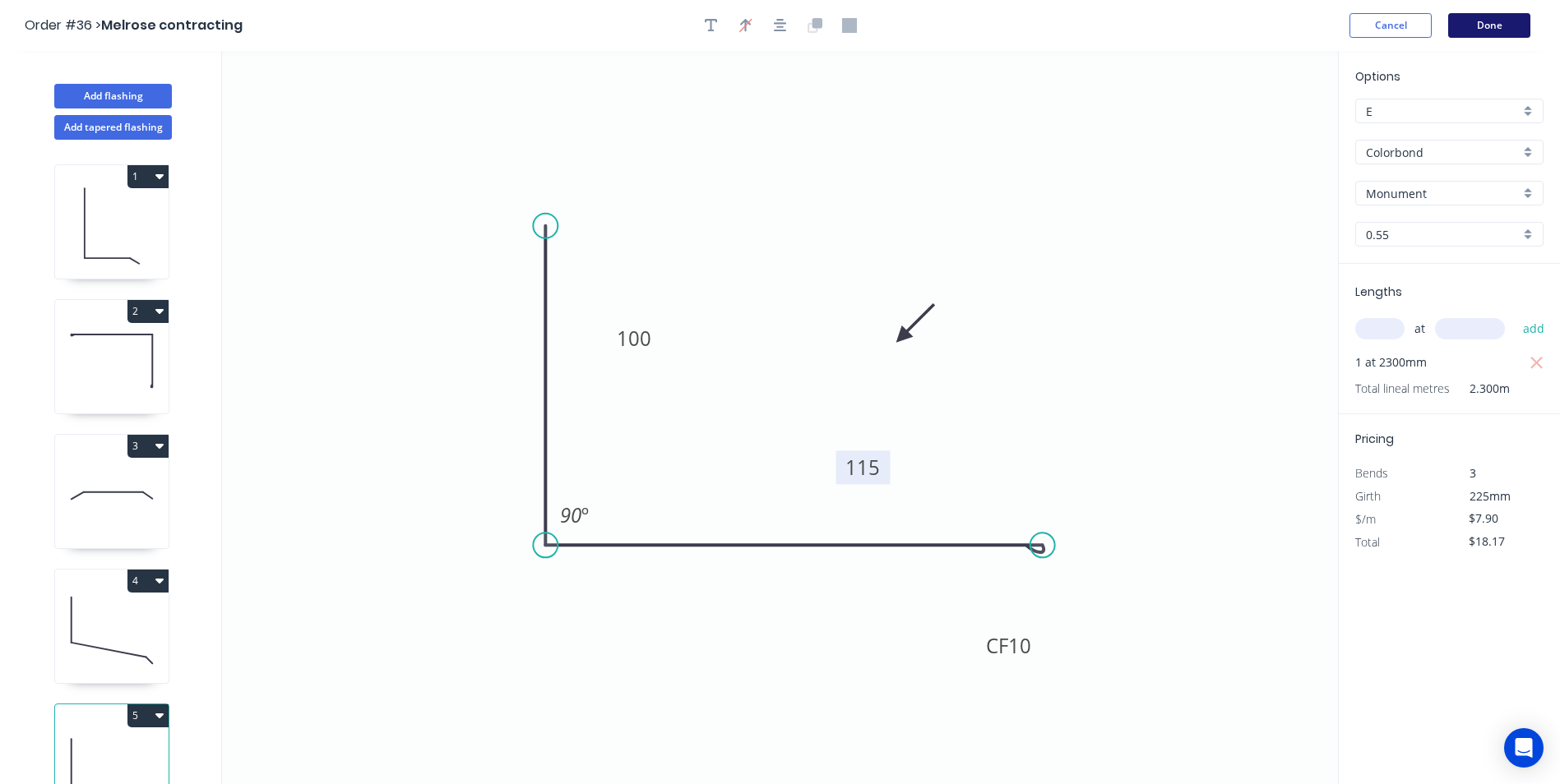
click at [1483, 28] on button "Done" at bounding box center [1489, 25] width 82 height 24
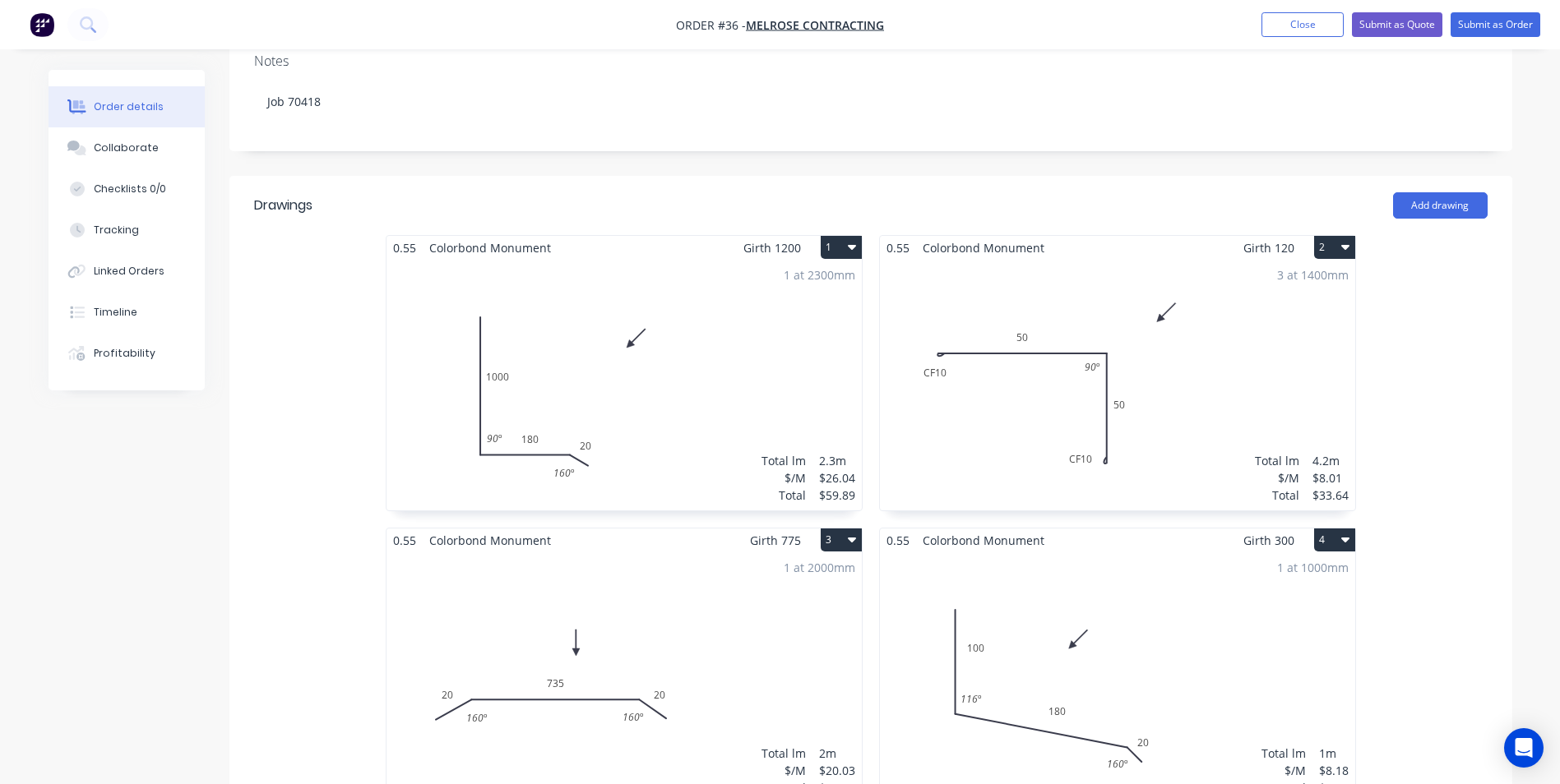
scroll to position [329, 0]
click at [1480, 31] on button "Submit as Order" at bounding box center [1496, 24] width 90 height 24
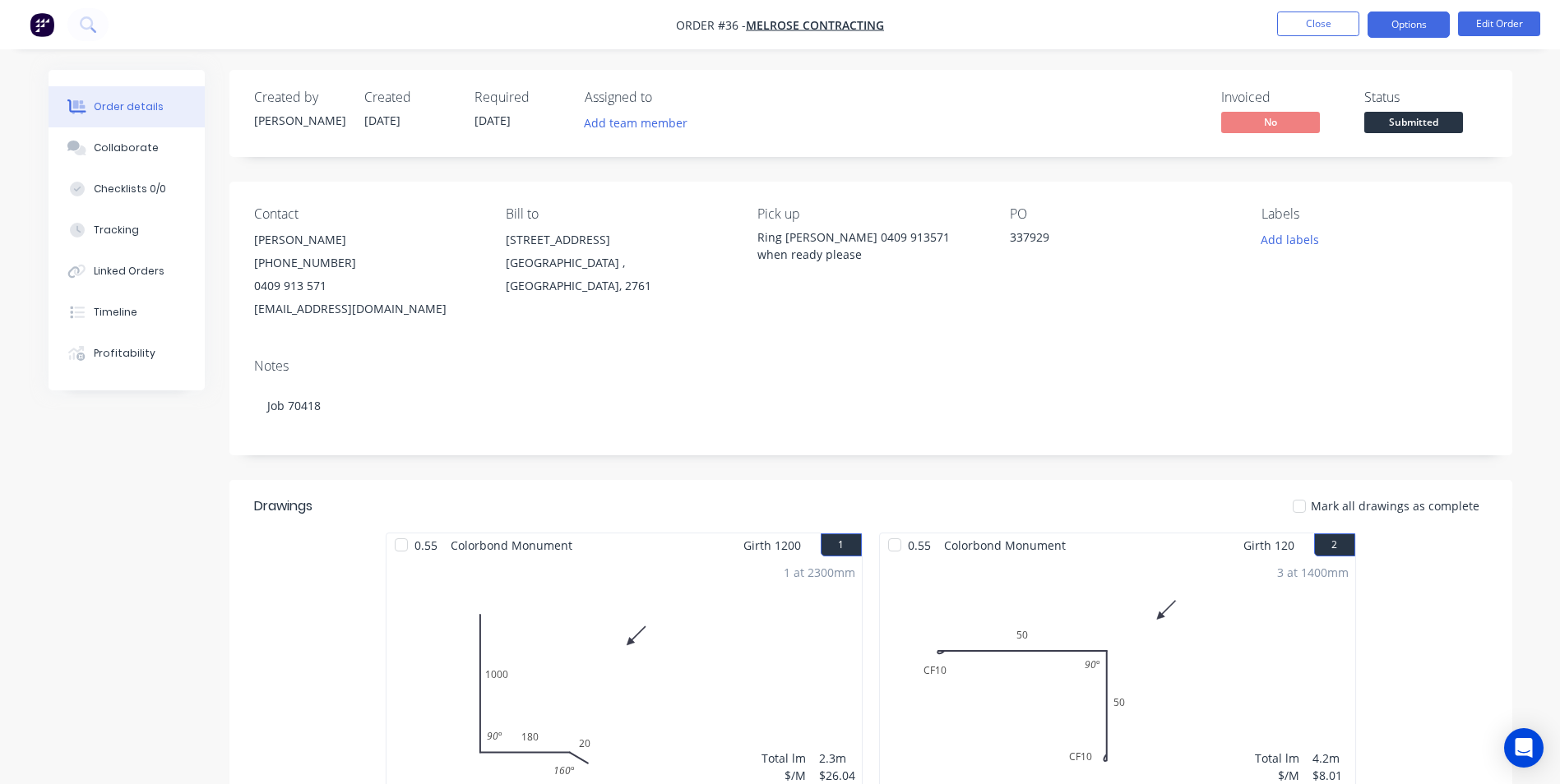
click at [1404, 17] on button "Options" at bounding box center [1409, 24] width 82 height 26
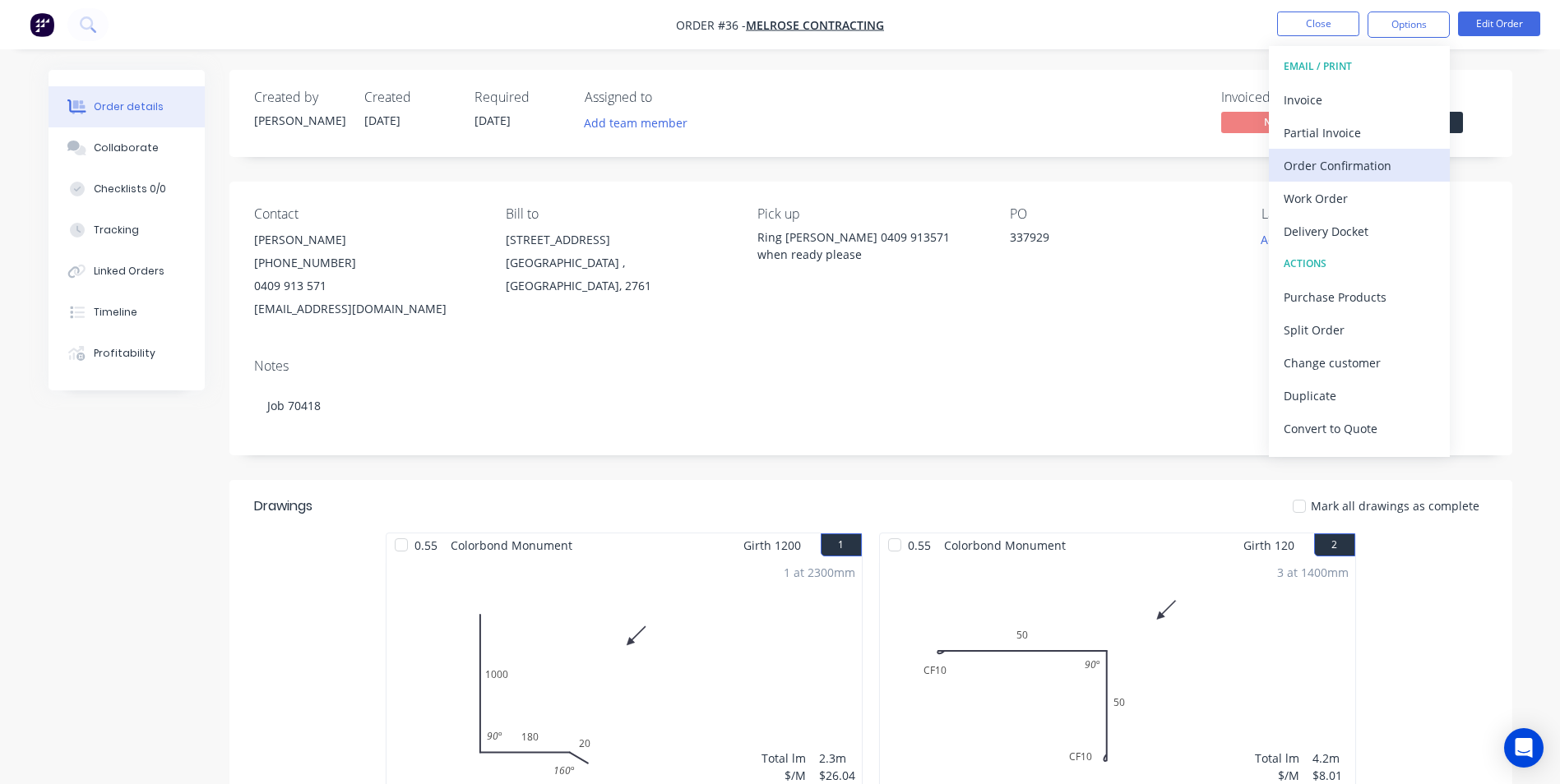
click at [1327, 169] on div "Order Confirmation" at bounding box center [1359, 166] width 151 height 23
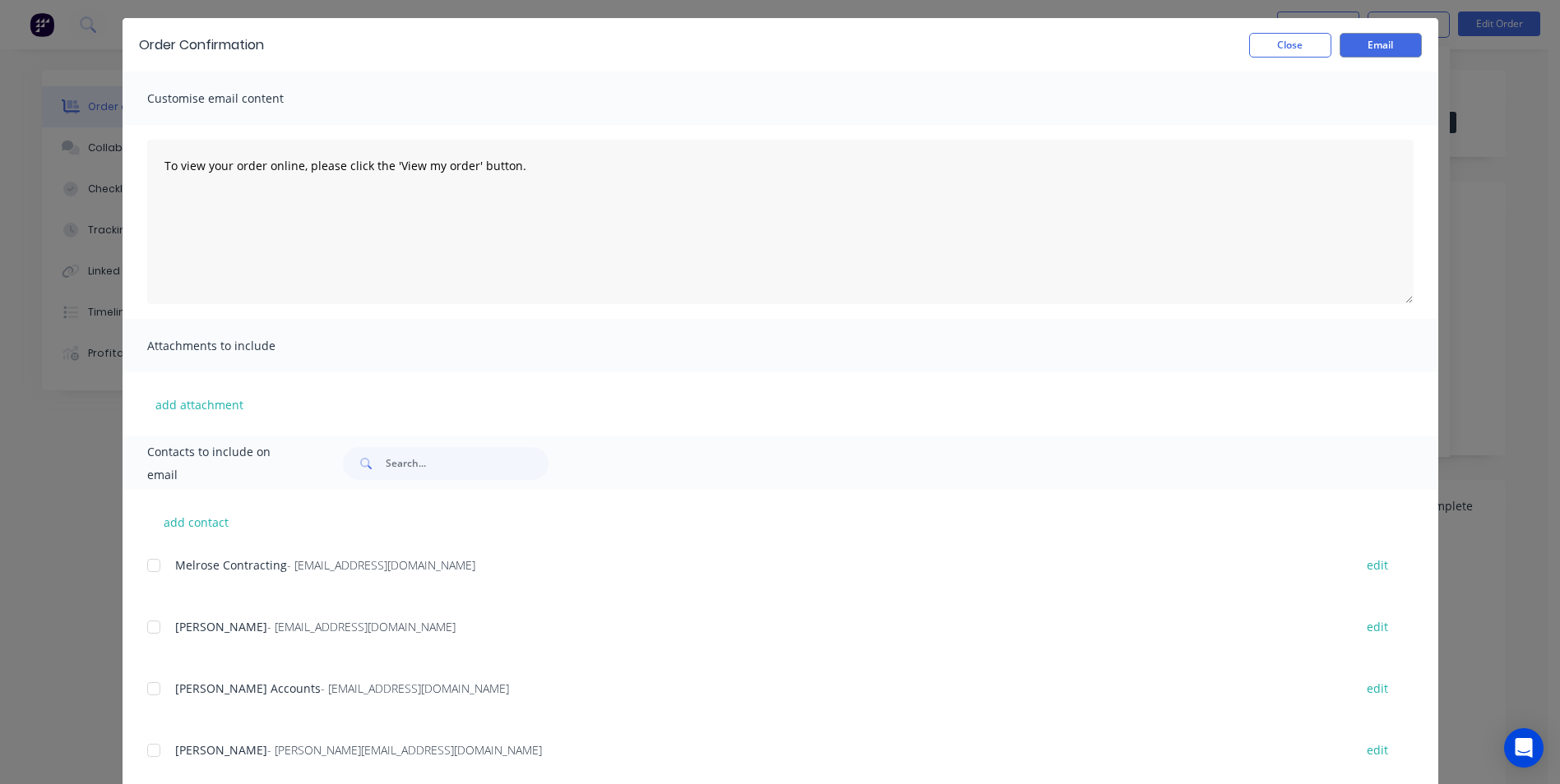
scroll to position [87, 0]
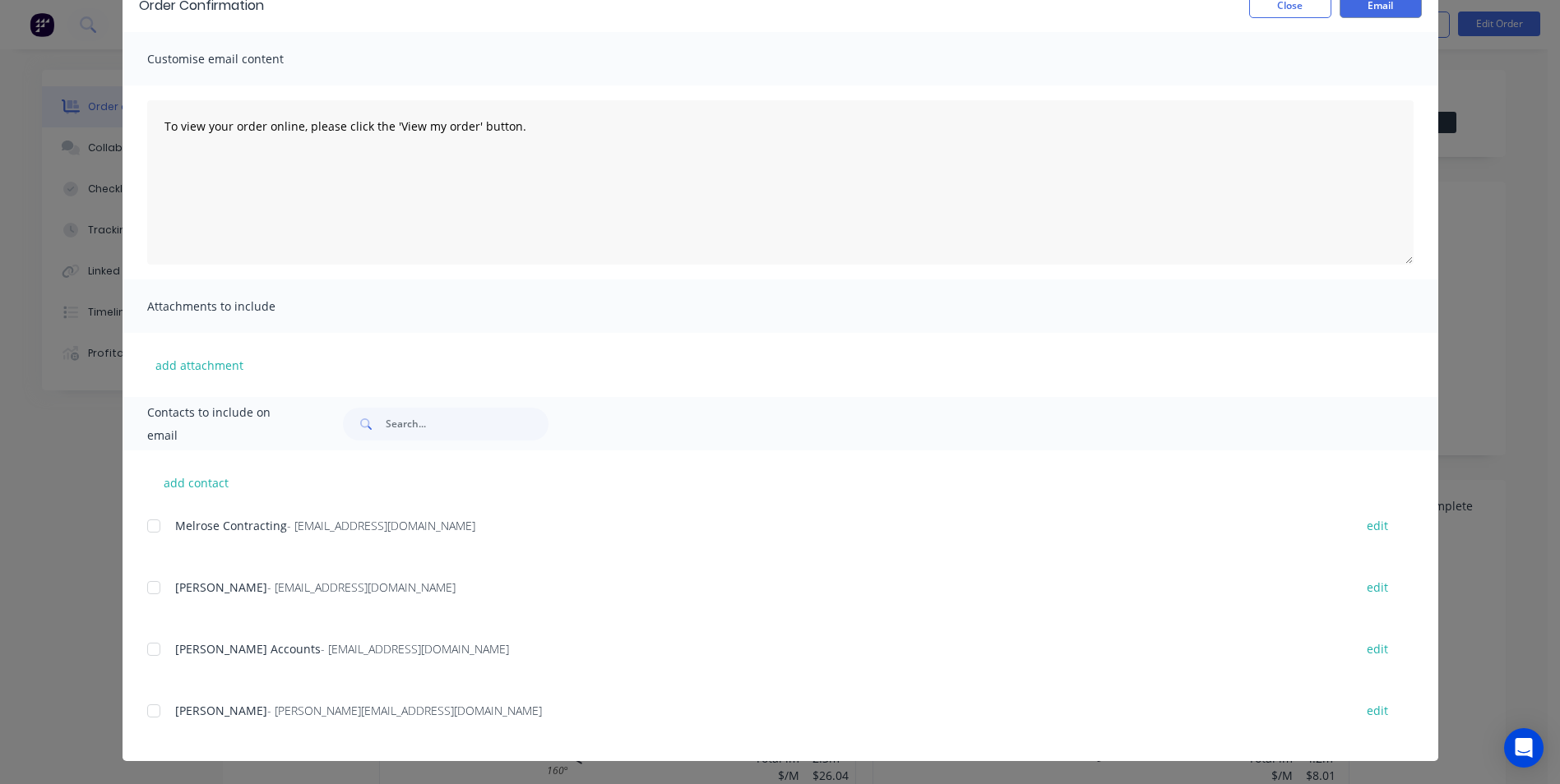
click at [145, 526] on div at bounding box center [154, 526] width 33 height 33
click at [146, 593] on div at bounding box center [154, 588] width 33 height 33
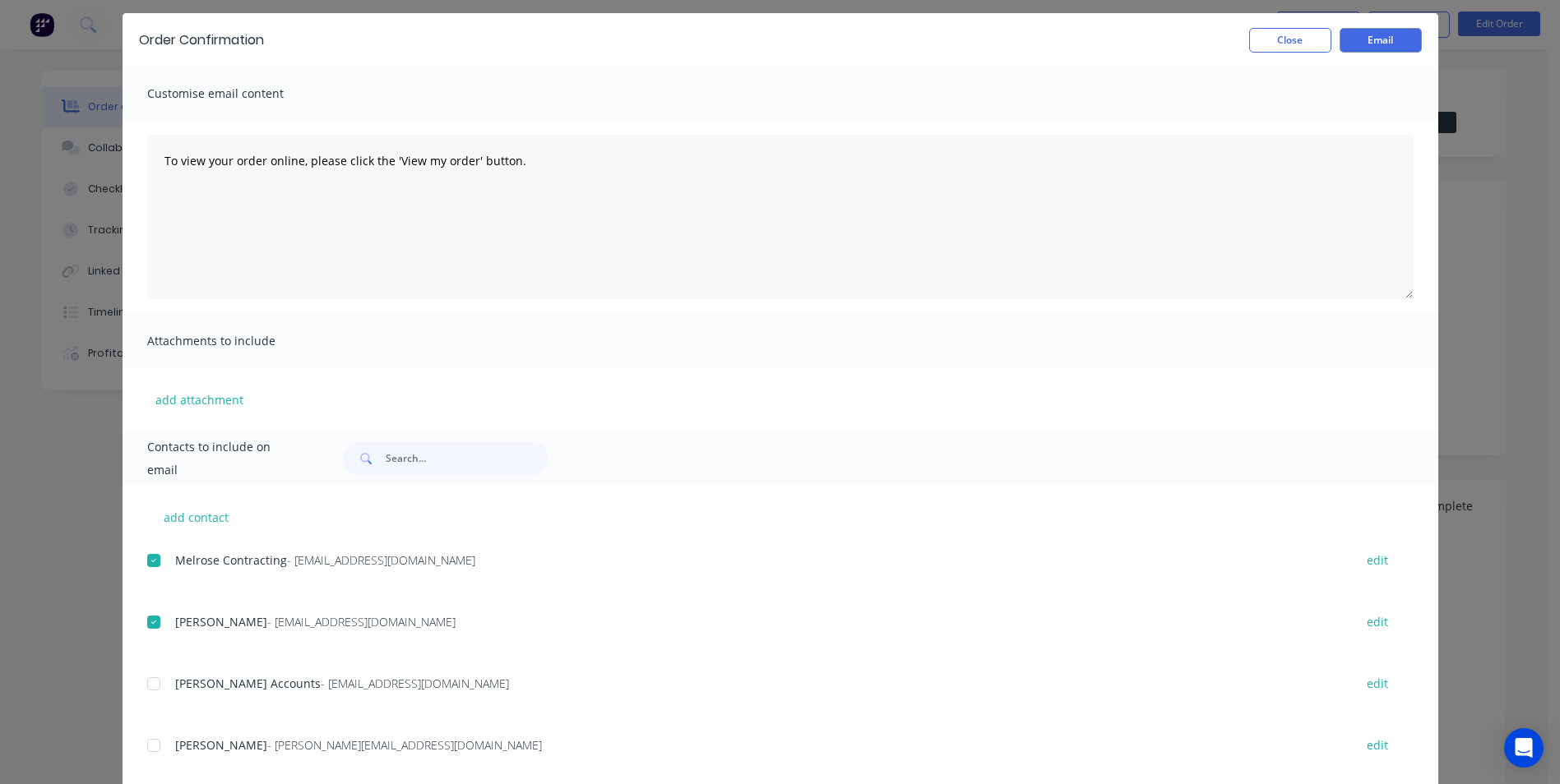
scroll to position [0, 0]
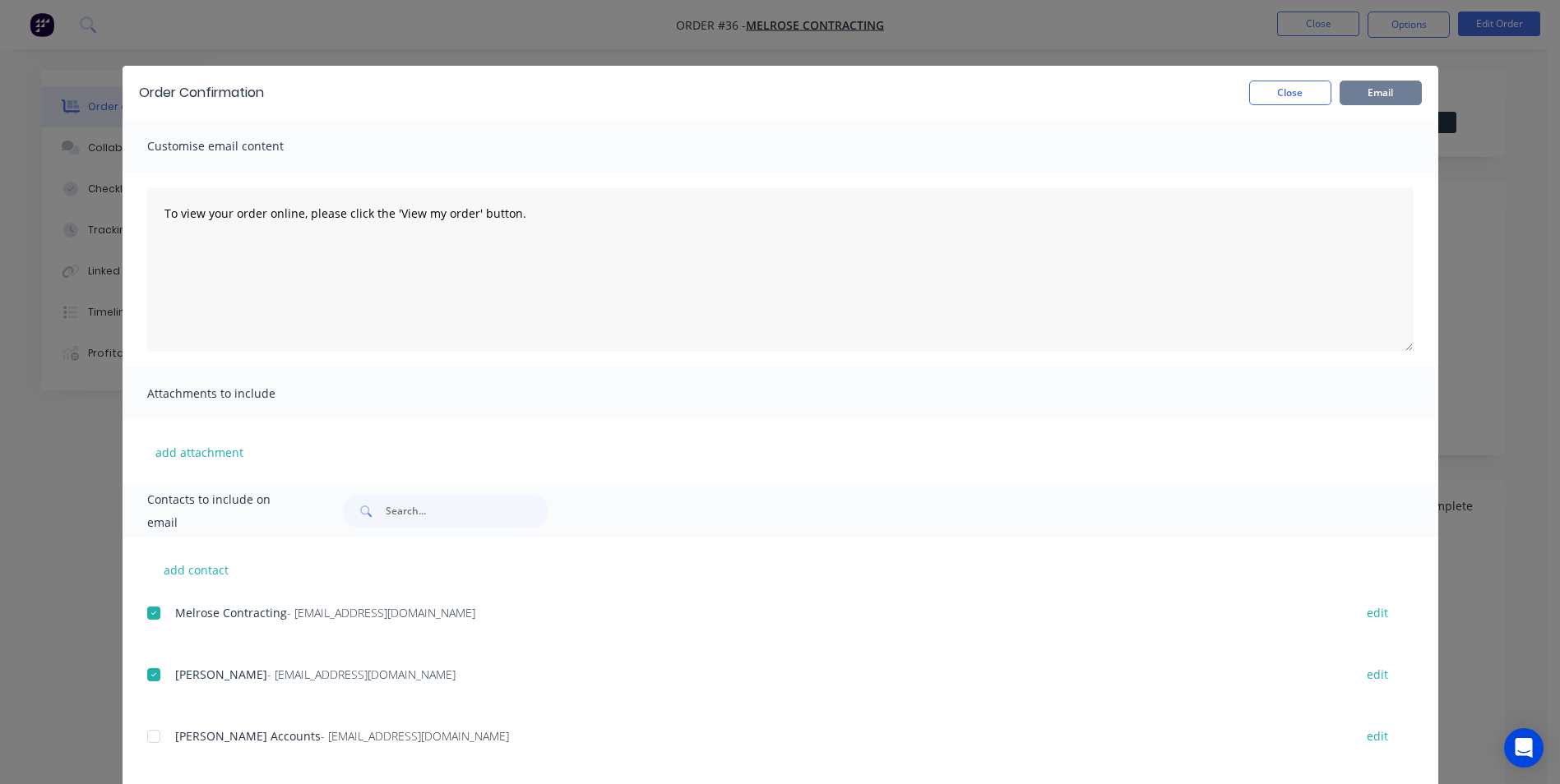
click at [1383, 88] on button "Email" at bounding box center [1381, 93] width 82 height 24
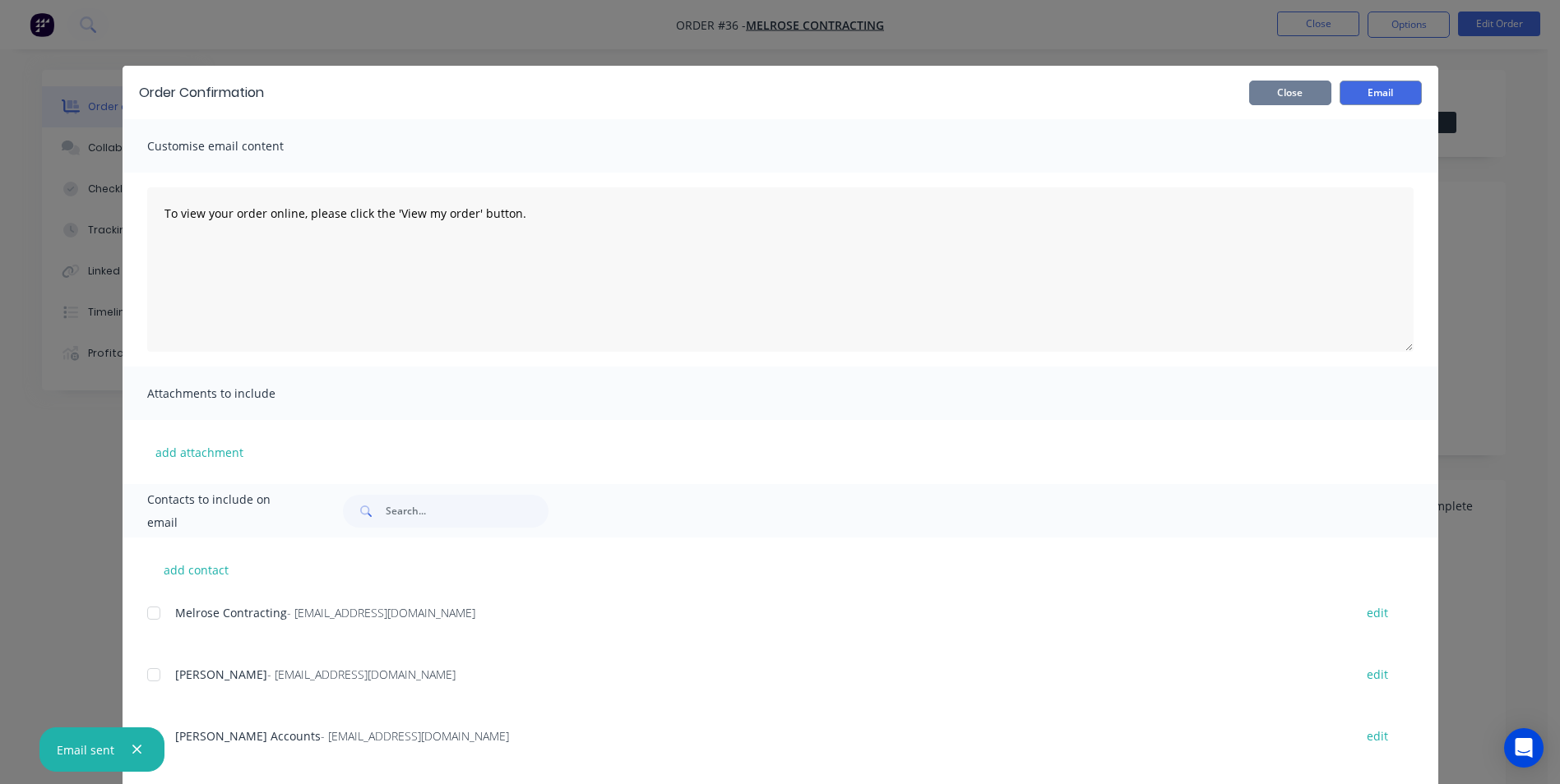
click at [1266, 97] on button "Close" at bounding box center [1290, 93] width 82 height 24
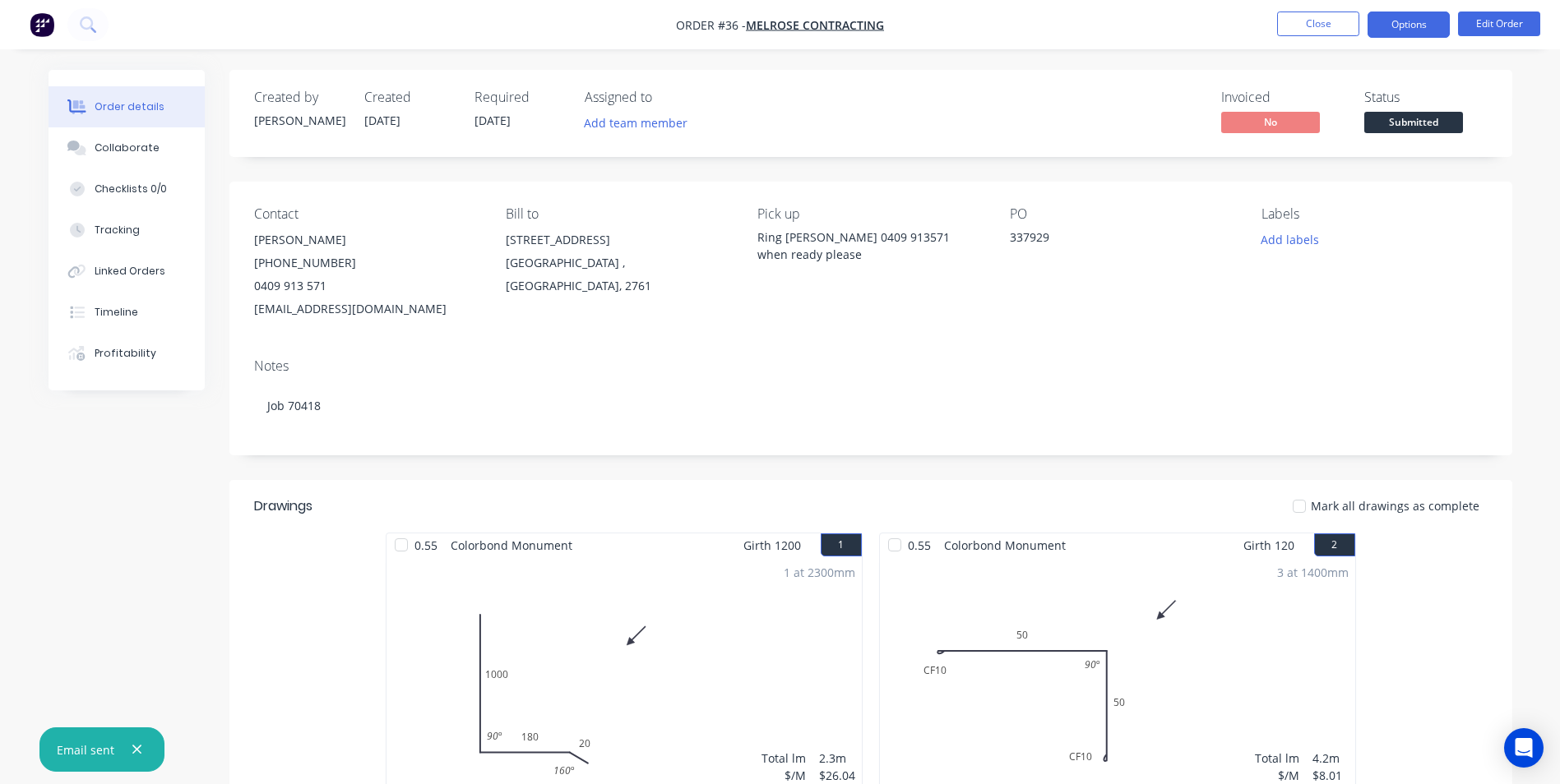
click at [1386, 17] on button "Options" at bounding box center [1409, 24] width 82 height 26
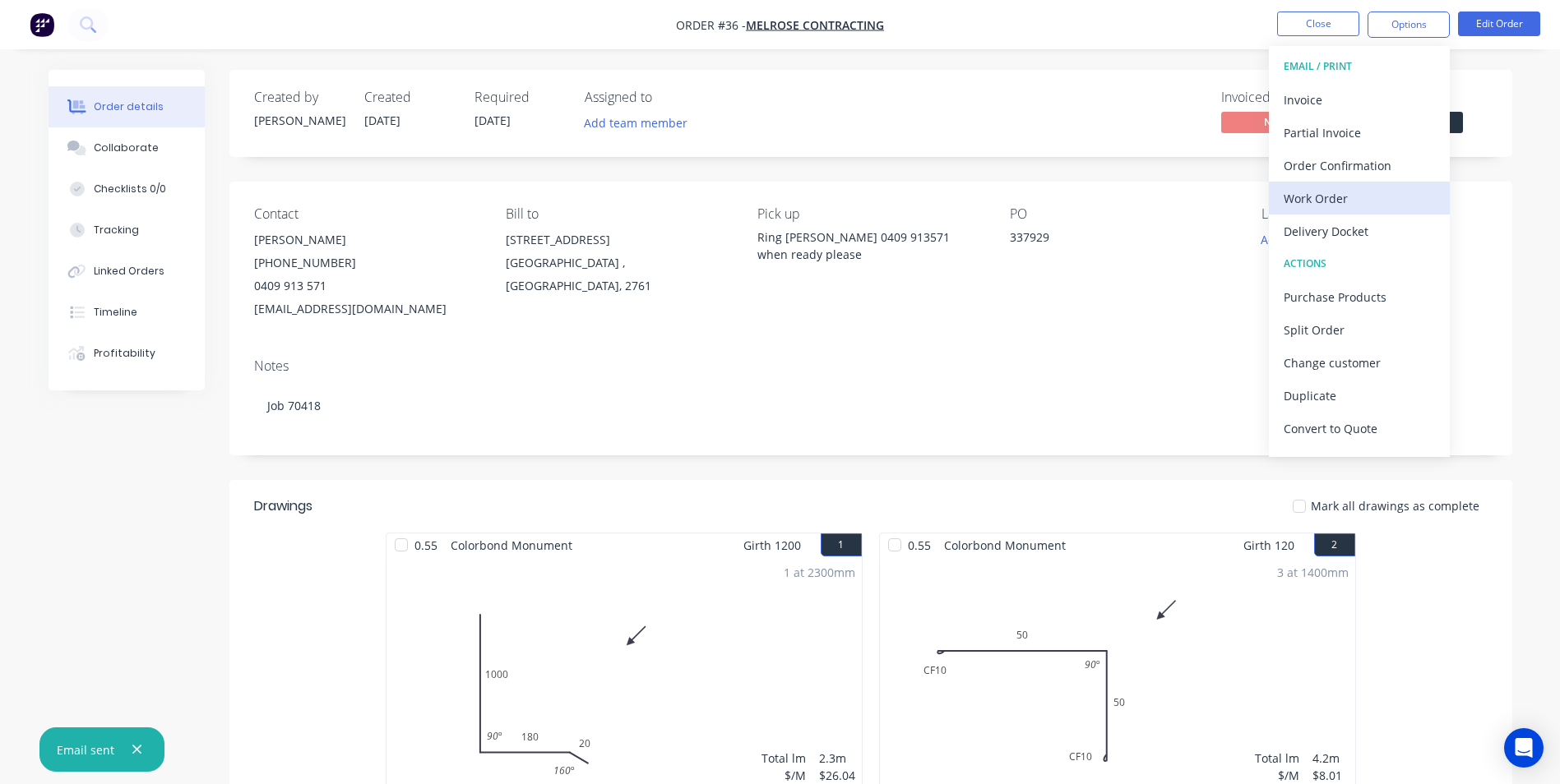
click at [1347, 196] on div "Work Order" at bounding box center [1359, 199] width 151 height 23
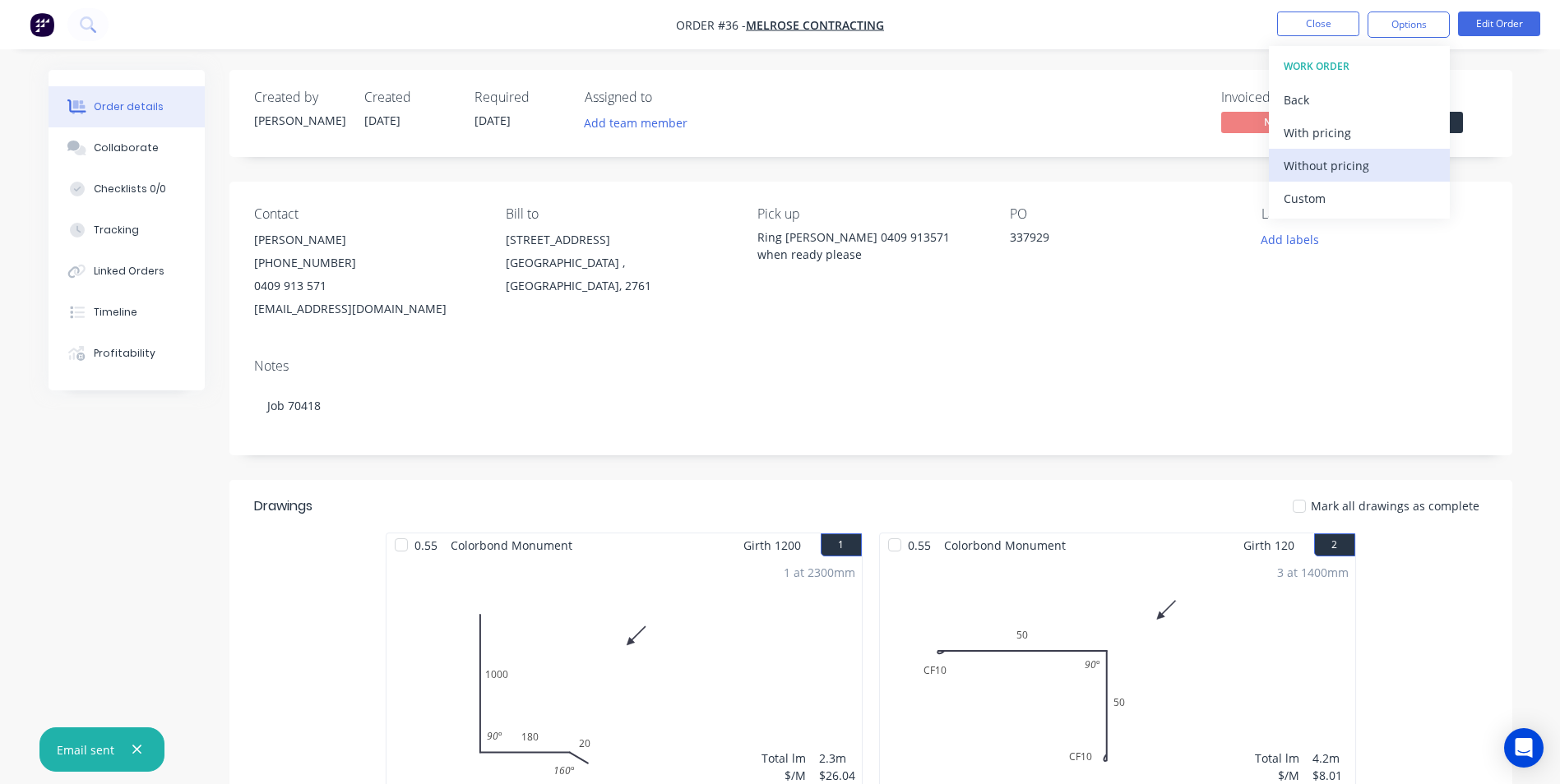
click at [1353, 179] on button "Without pricing" at bounding box center [1359, 166] width 181 height 33
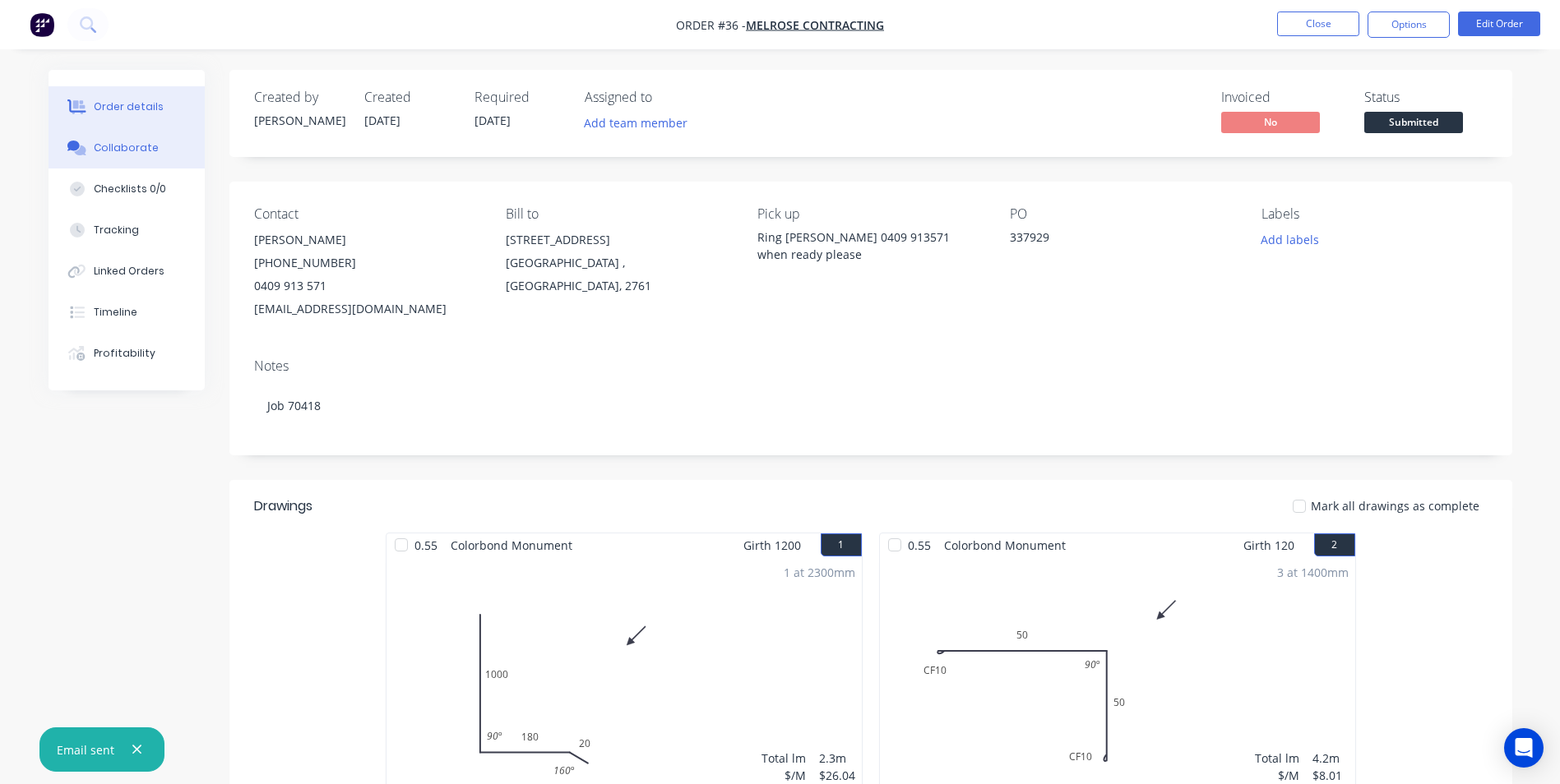
click at [136, 162] on button "Collaborate" at bounding box center [127, 148] width 156 height 41
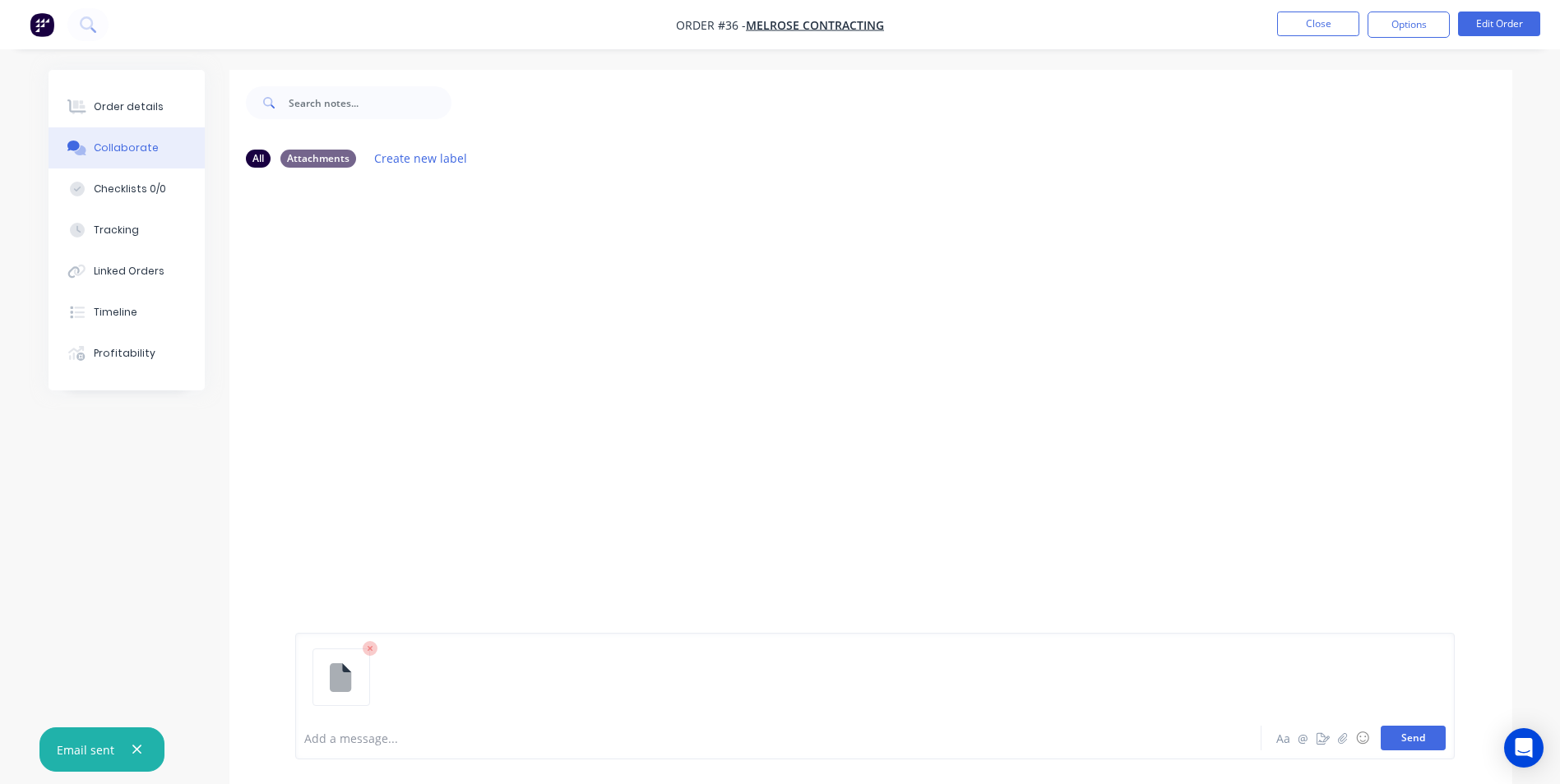
click at [1400, 743] on button "Send" at bounding box center [1413, 737] width 65 height 24
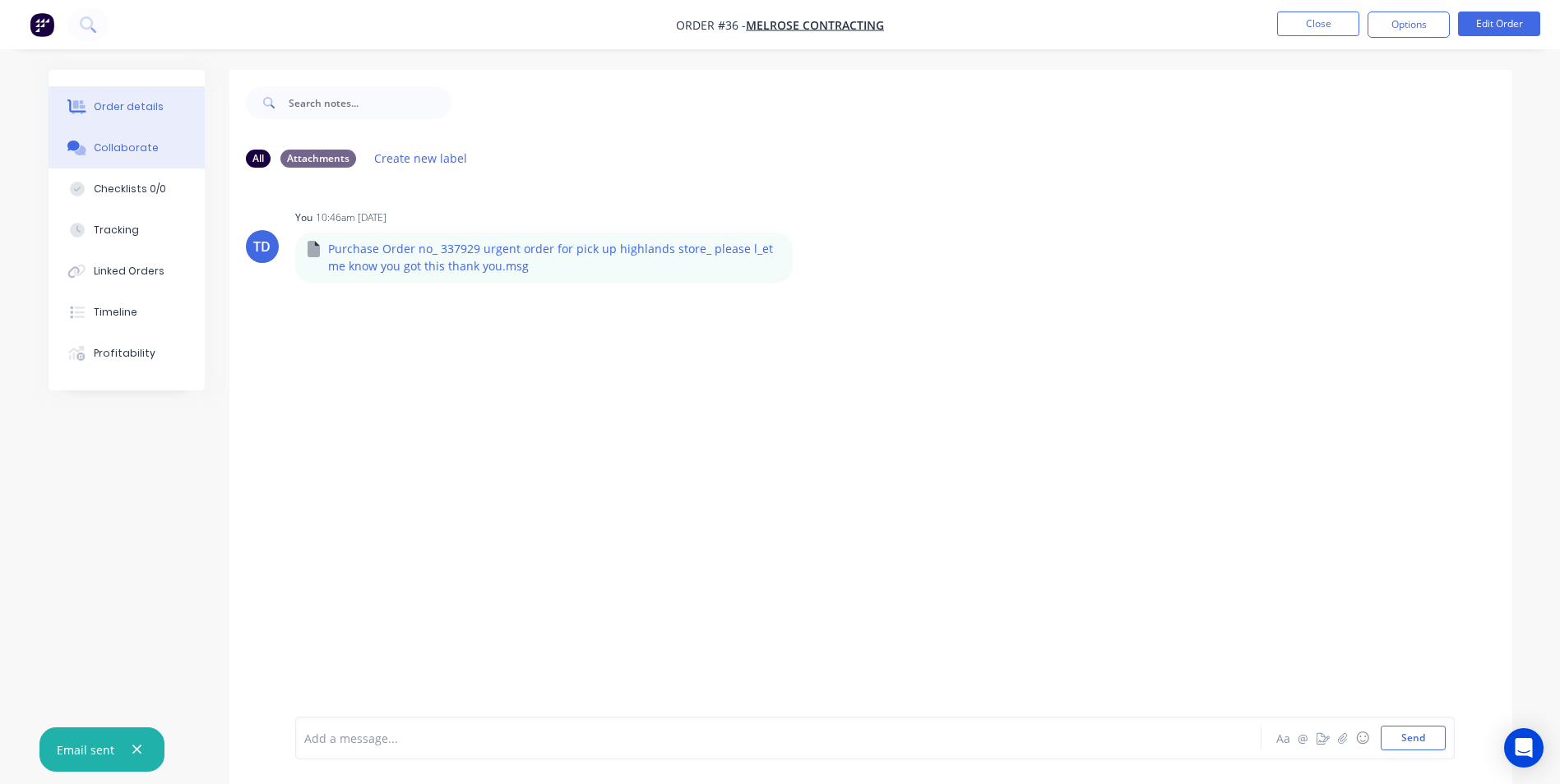
click at [115, 97] on button "Order details" at bounding box center [127, 107] width 156 height 41
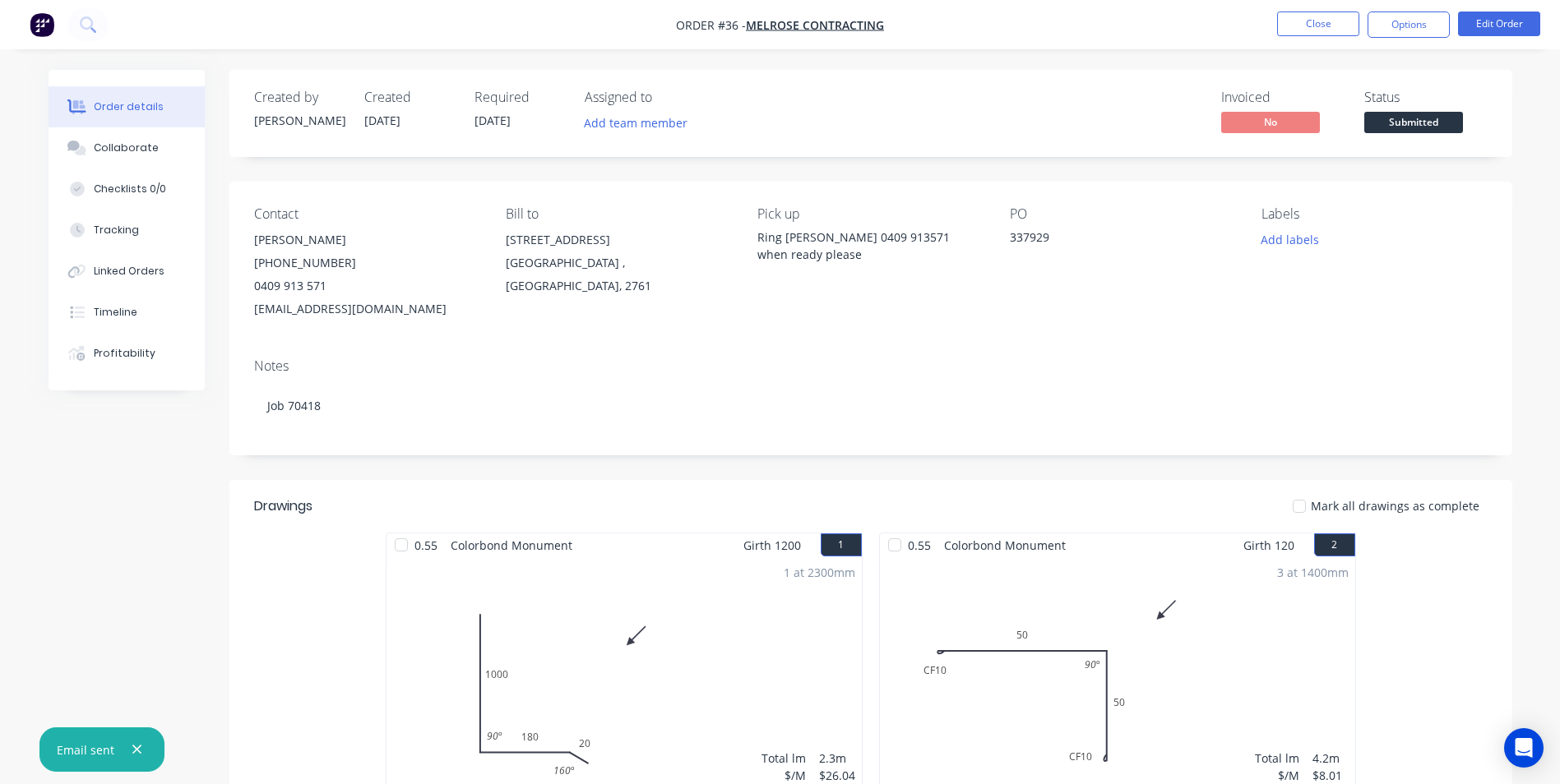
click at [1334, 250] on div "Add labels" at bounding box center [1374, 240] width 225 height 22
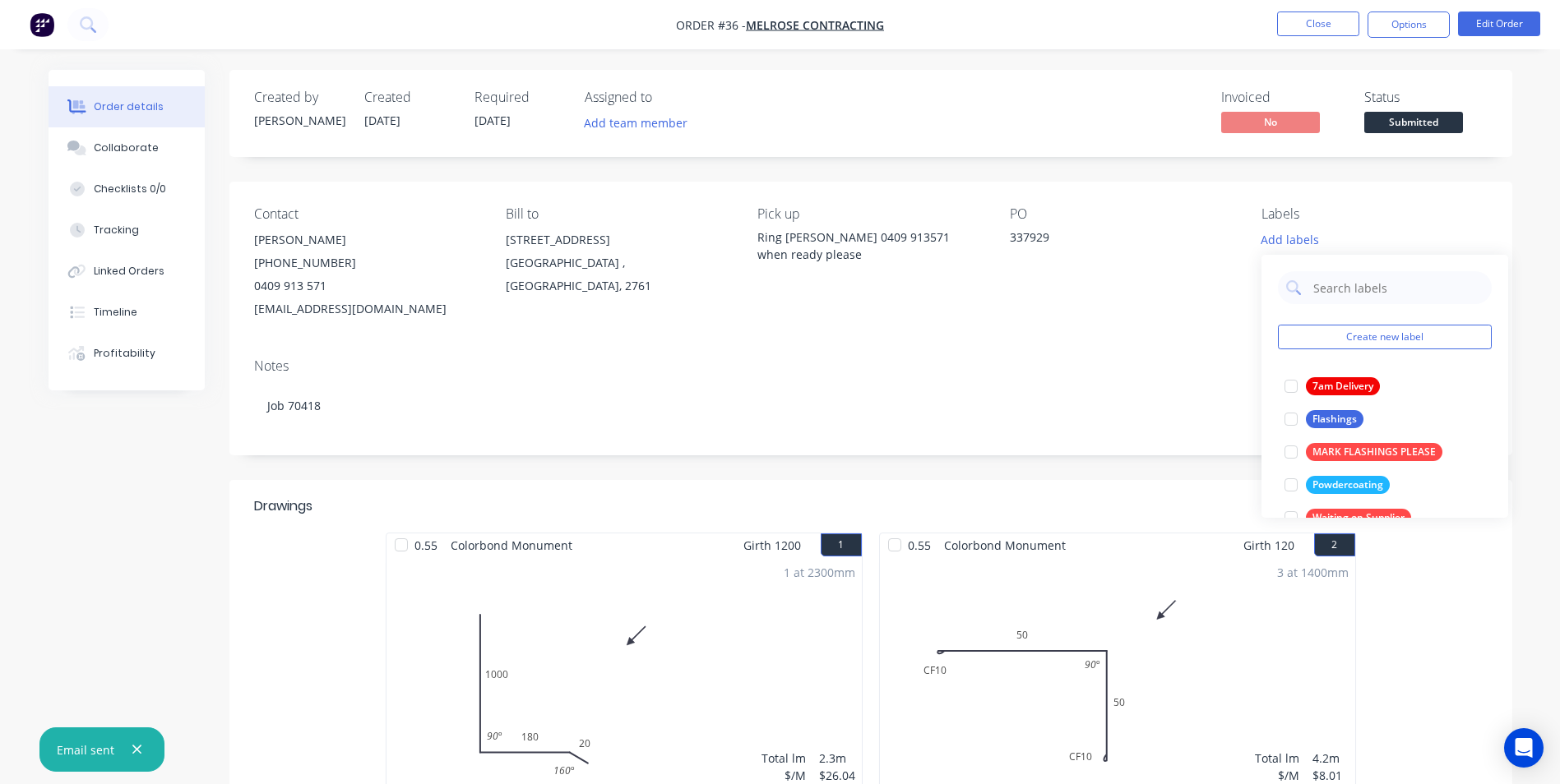
click at [1380, 209] on div "Labels" at bounding box center [1374, 214] width 225 height 16
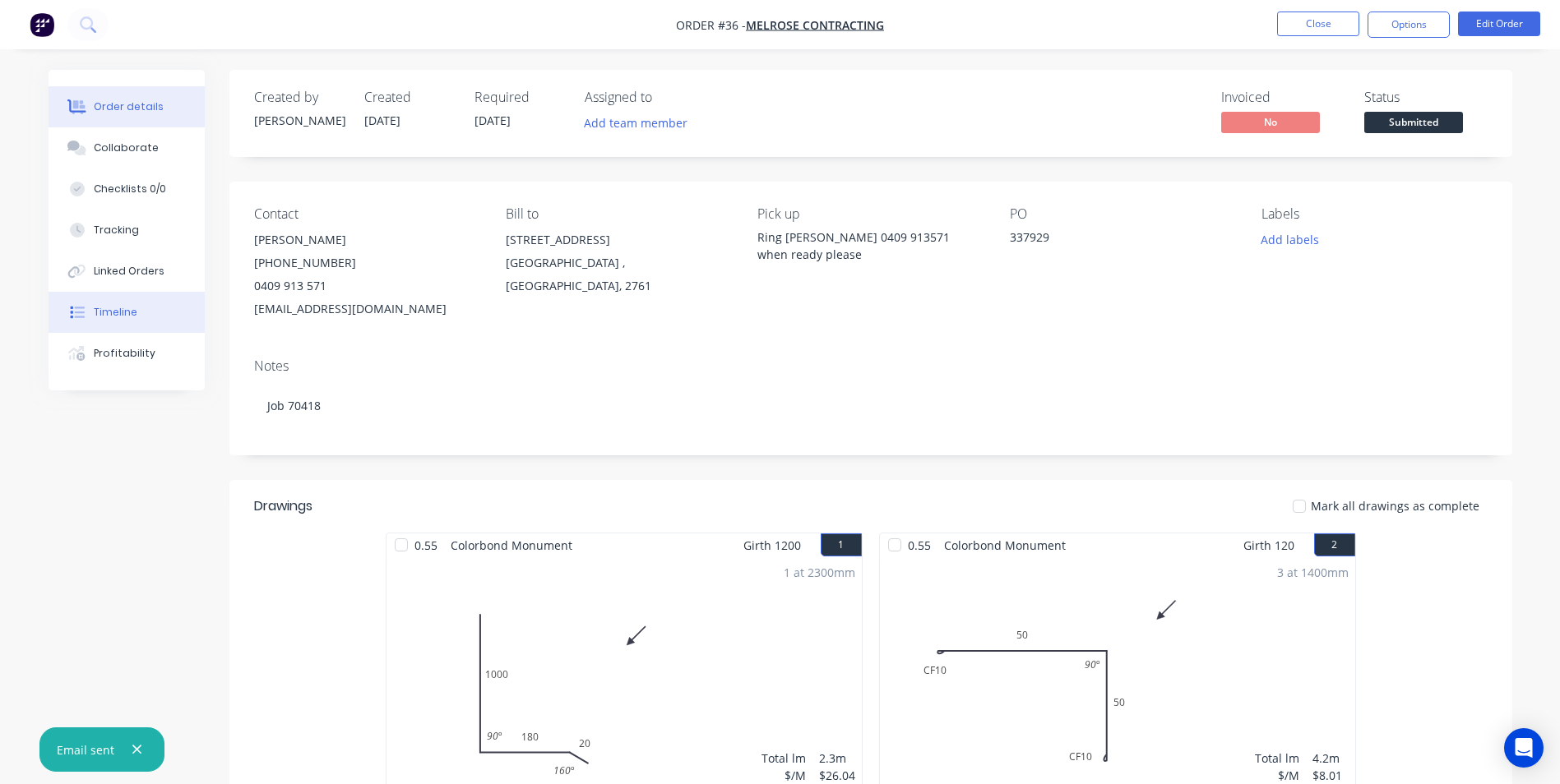
click at [115, 317] on div "Timeline" at bounding box center [115, 312] width 44 height 15
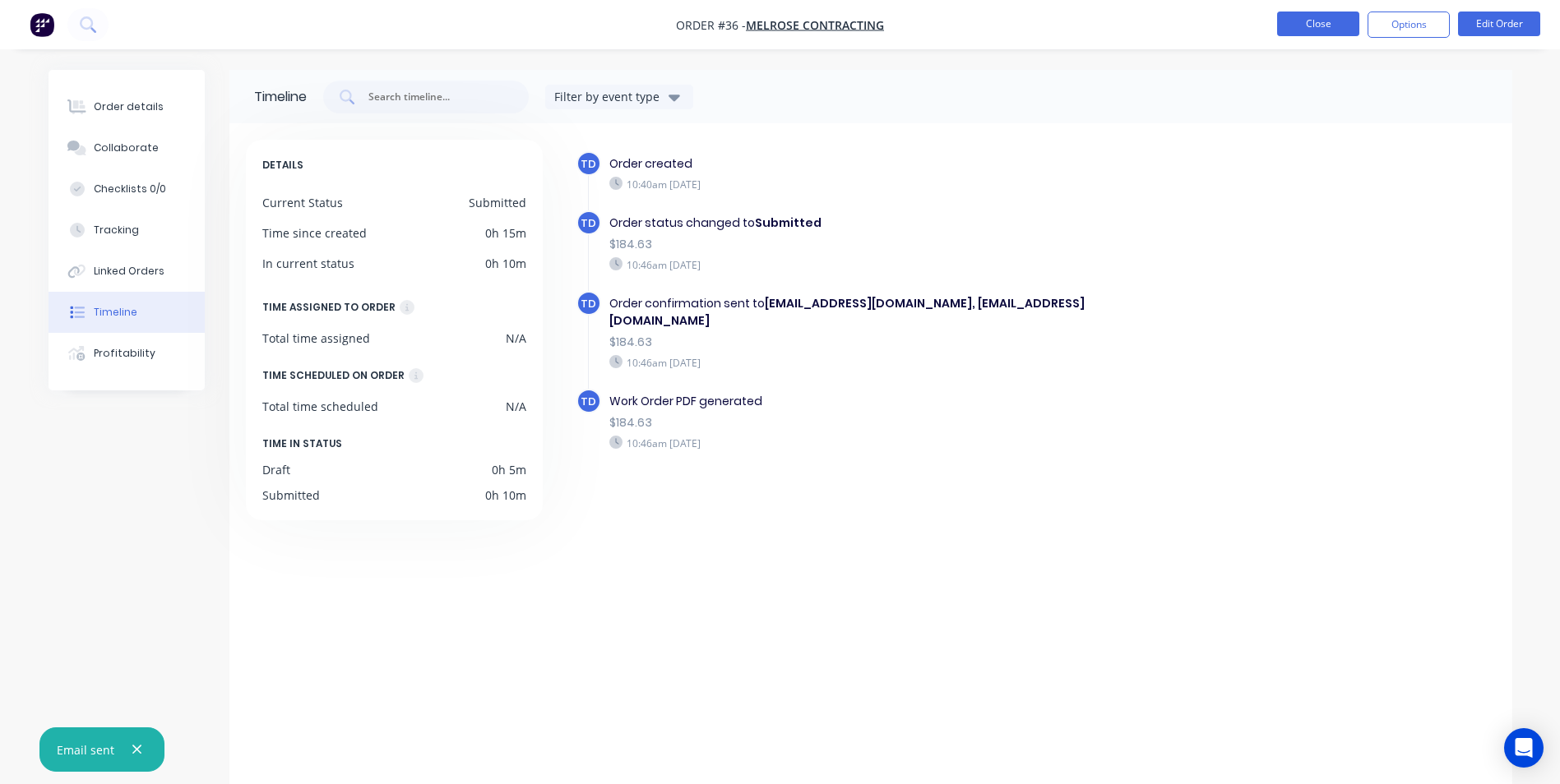
click at [1332, 22] on button "Close" at bounding box center [1318, 23] width 82 height 24
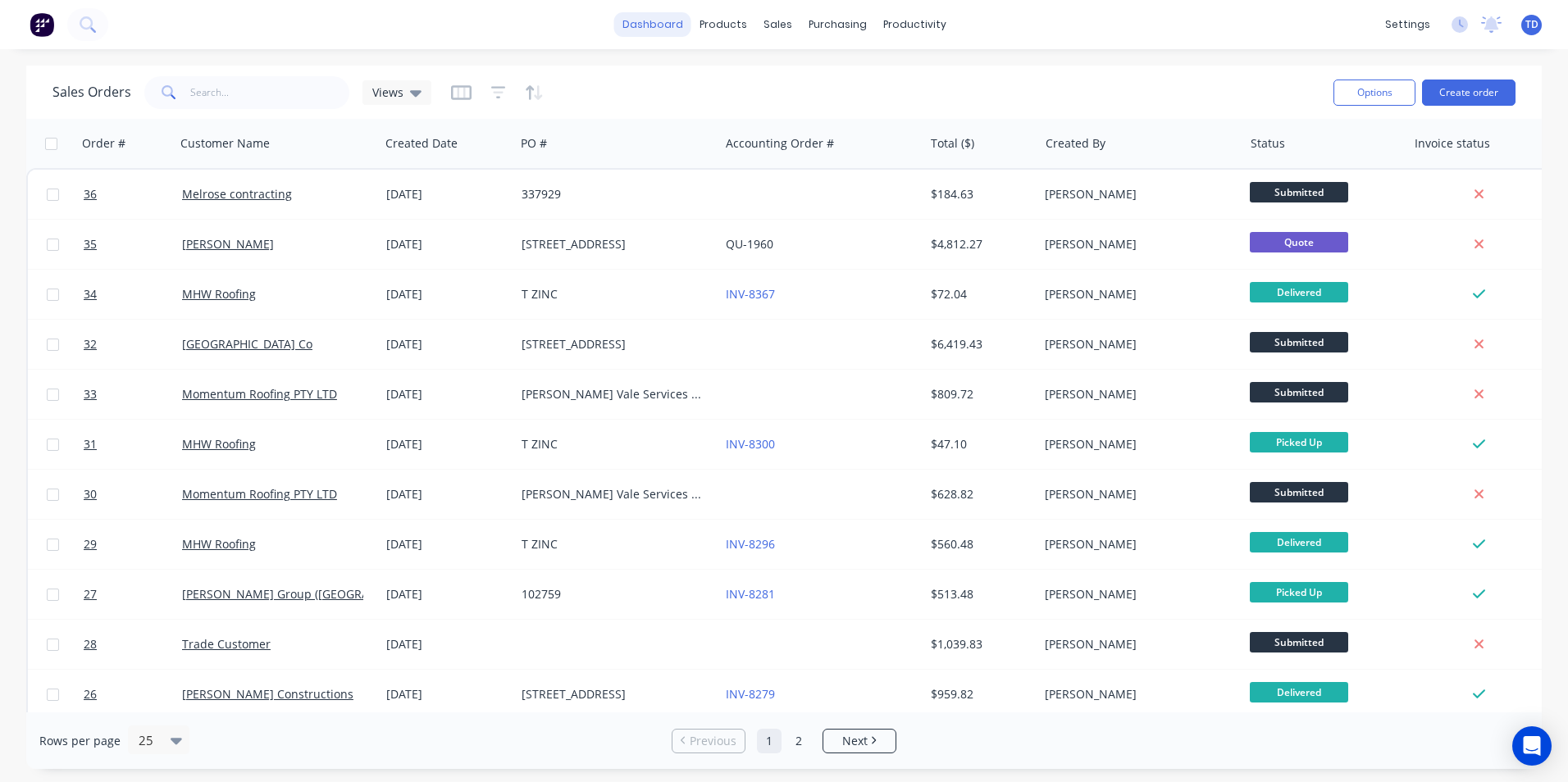
click at [670, 26] on link "dashboard" at bounding box center [652, 24] width 77 height 24
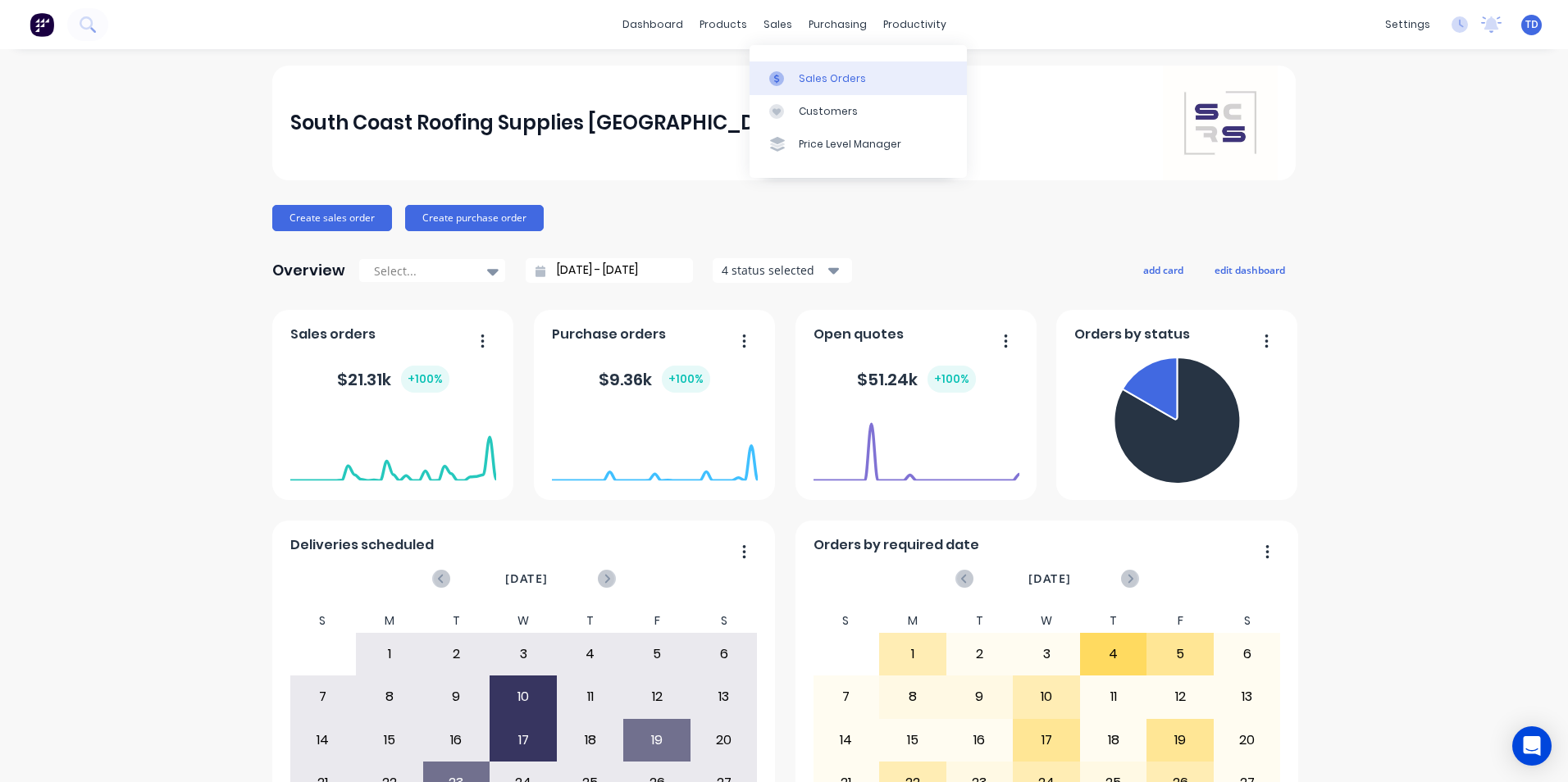
click at [801, 75] on div "Sales Orders" at bounding box center [832, 78] width 67 height 15
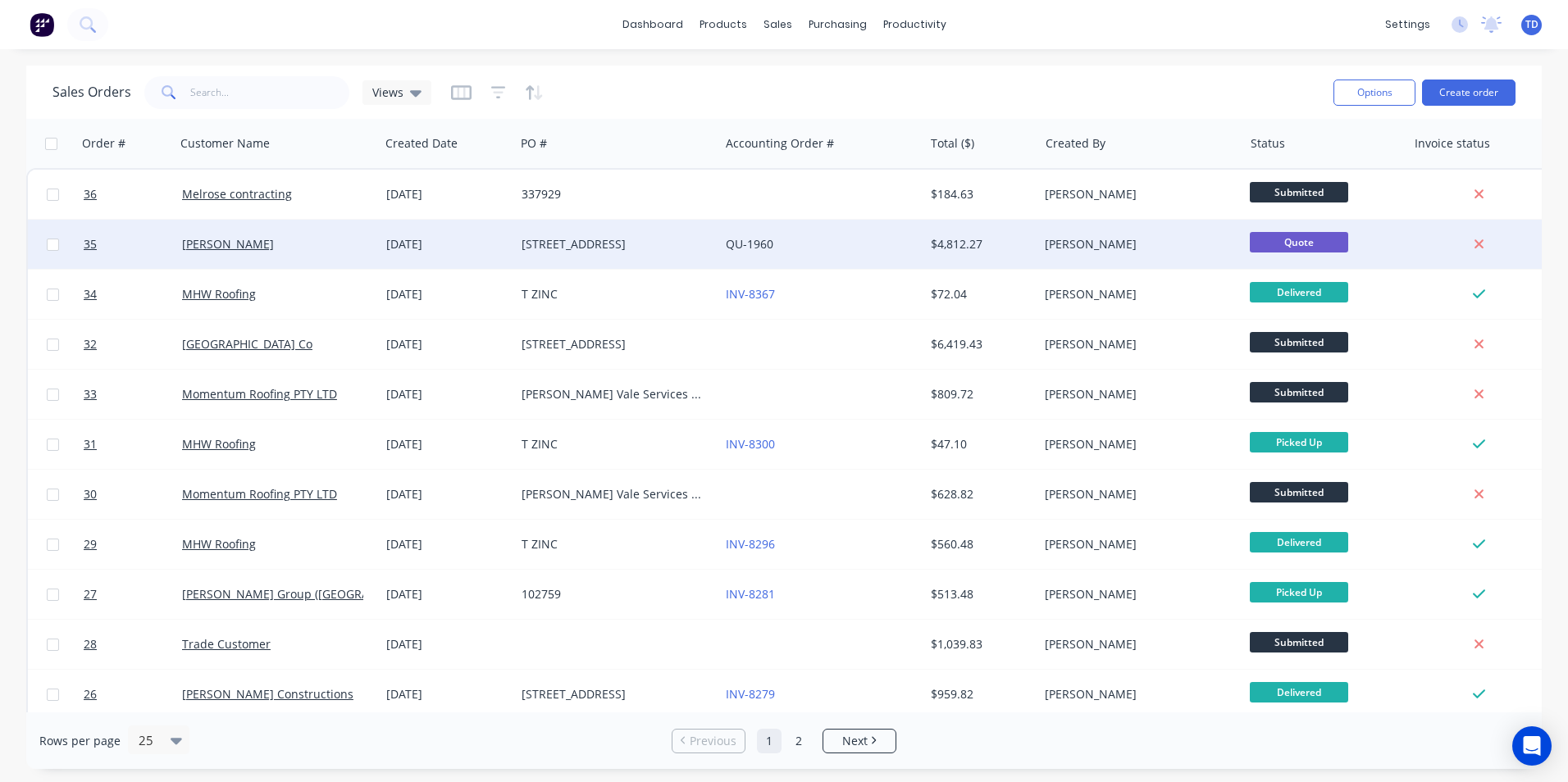
click at [622, 251] on div "[STREET_ADDRESS]" at bounding box center [612, 244] width 182 height 17
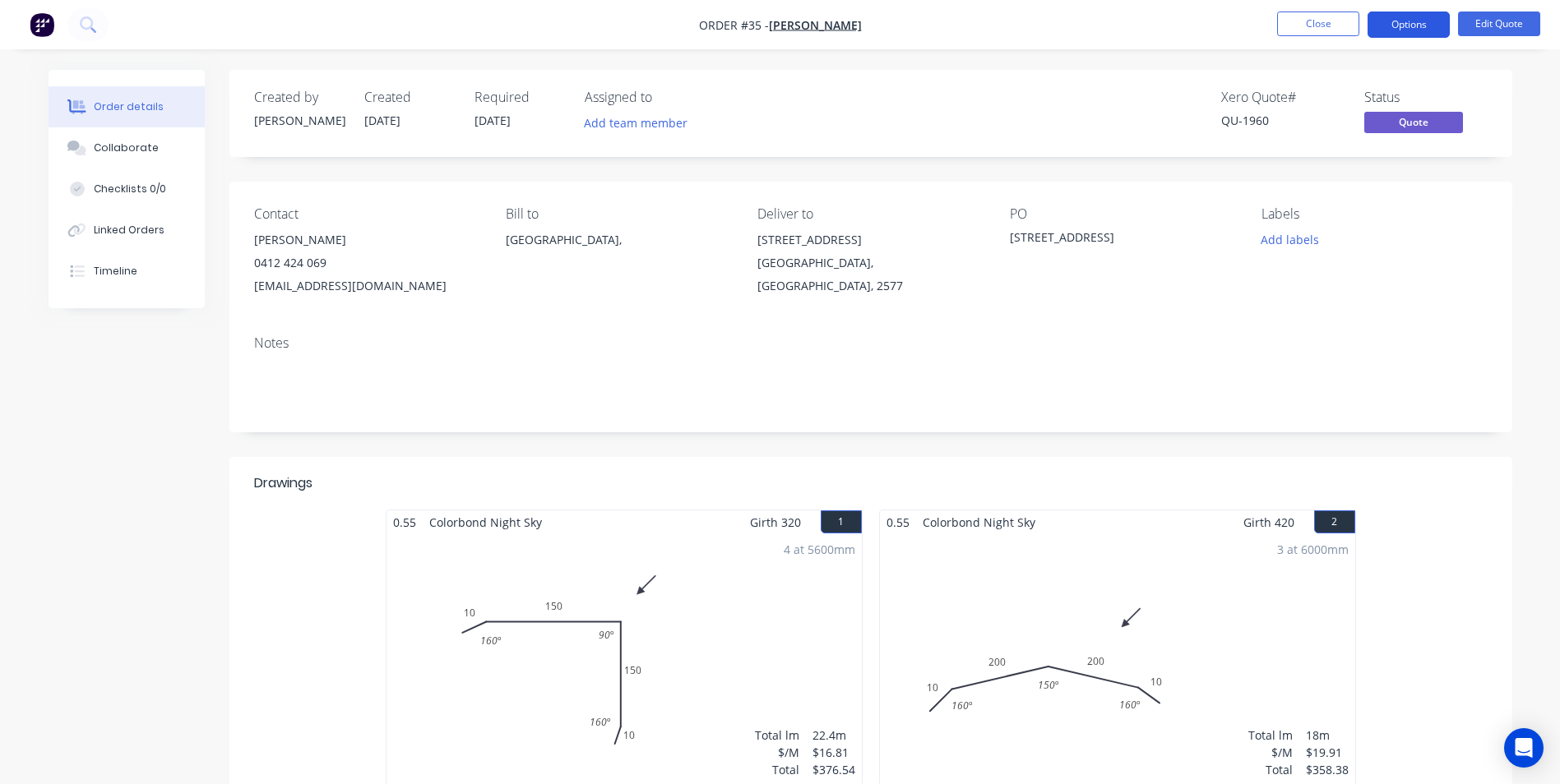
click at [1411, 25] on button "Options" at bounding box center [1409, 24] width 82 height 26
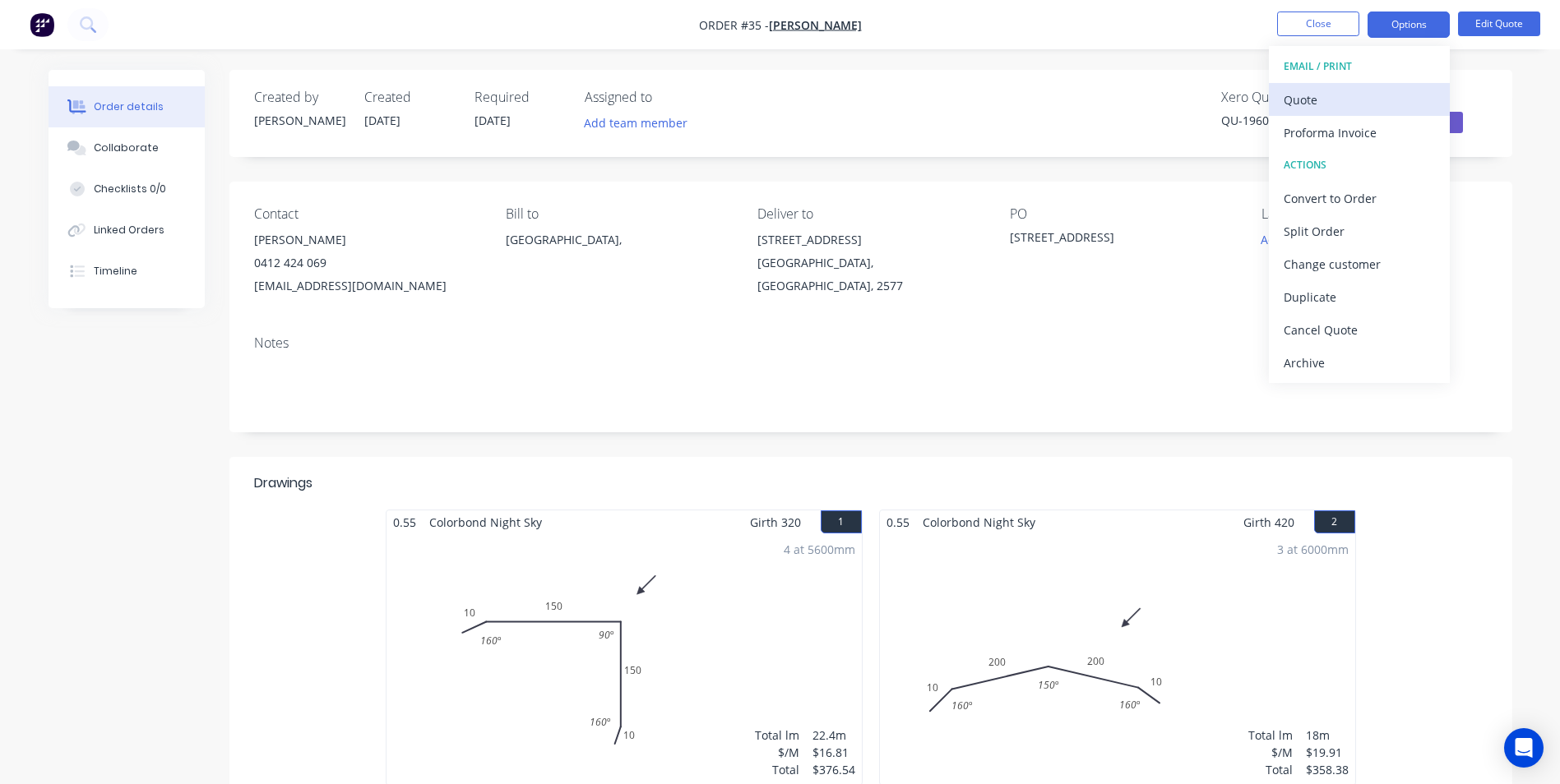
click at [1346, 105] on div "Quote" at bounding box center [1359, 99] width 151 height 23
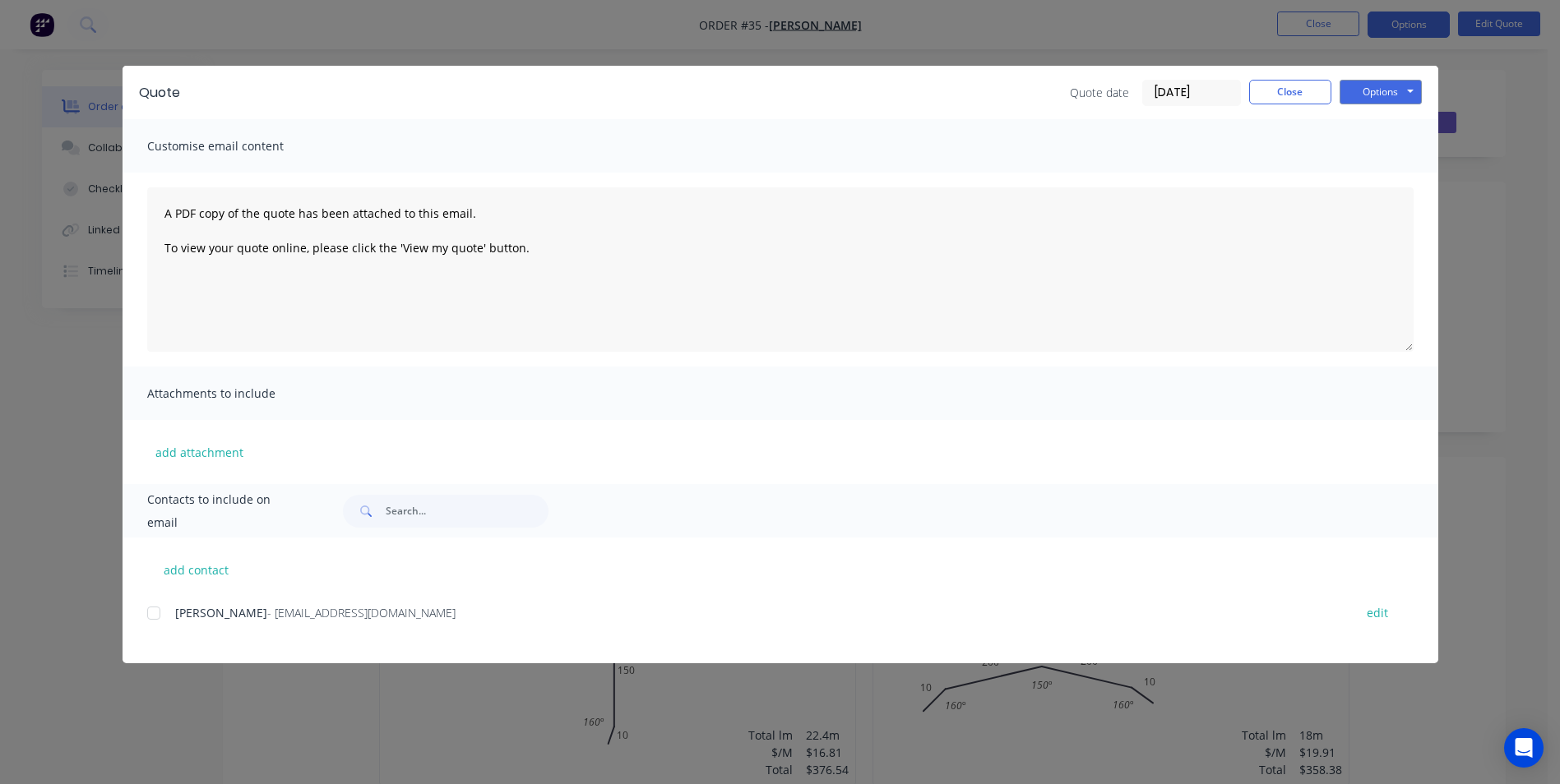
click at [157, 614] on div at bounding box center [154, 614] width 33 height 33
click at [1368, 94] on button "Options" at bounding box center [1381, 92] width 82 height 24
click at [1379, 180] on button "Email" at bounding box center [1392, 175] width 105 height 27
click at [1287, 94] on button "Close" at bounding box center [1290, 92] width 82 height 24
